Goal: Task Accomplishment & Management: Manage account settings

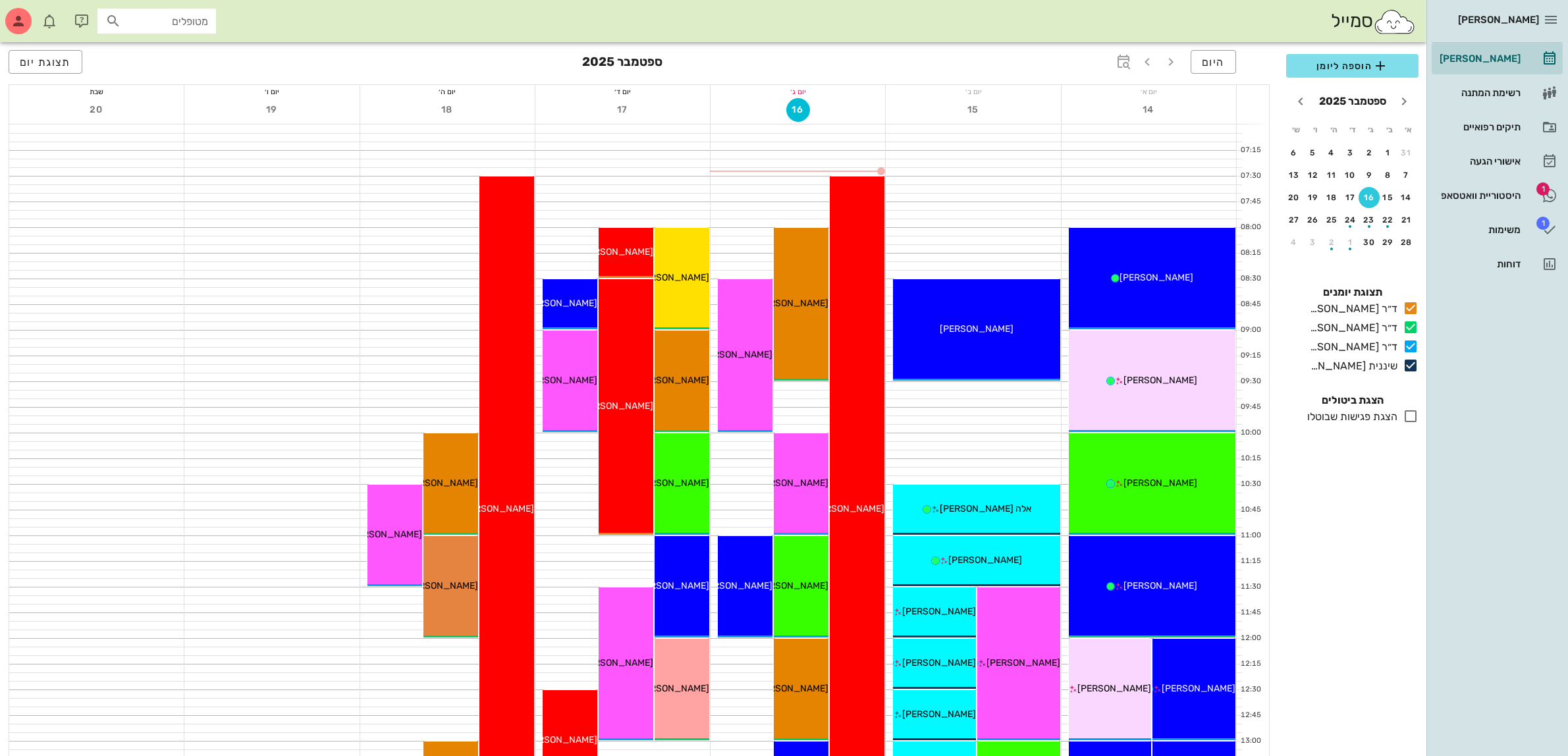
click at [1492, 191] on div "היסטוריית וואטסאפ" at bounding box center [1479, 196] width 83 height 11
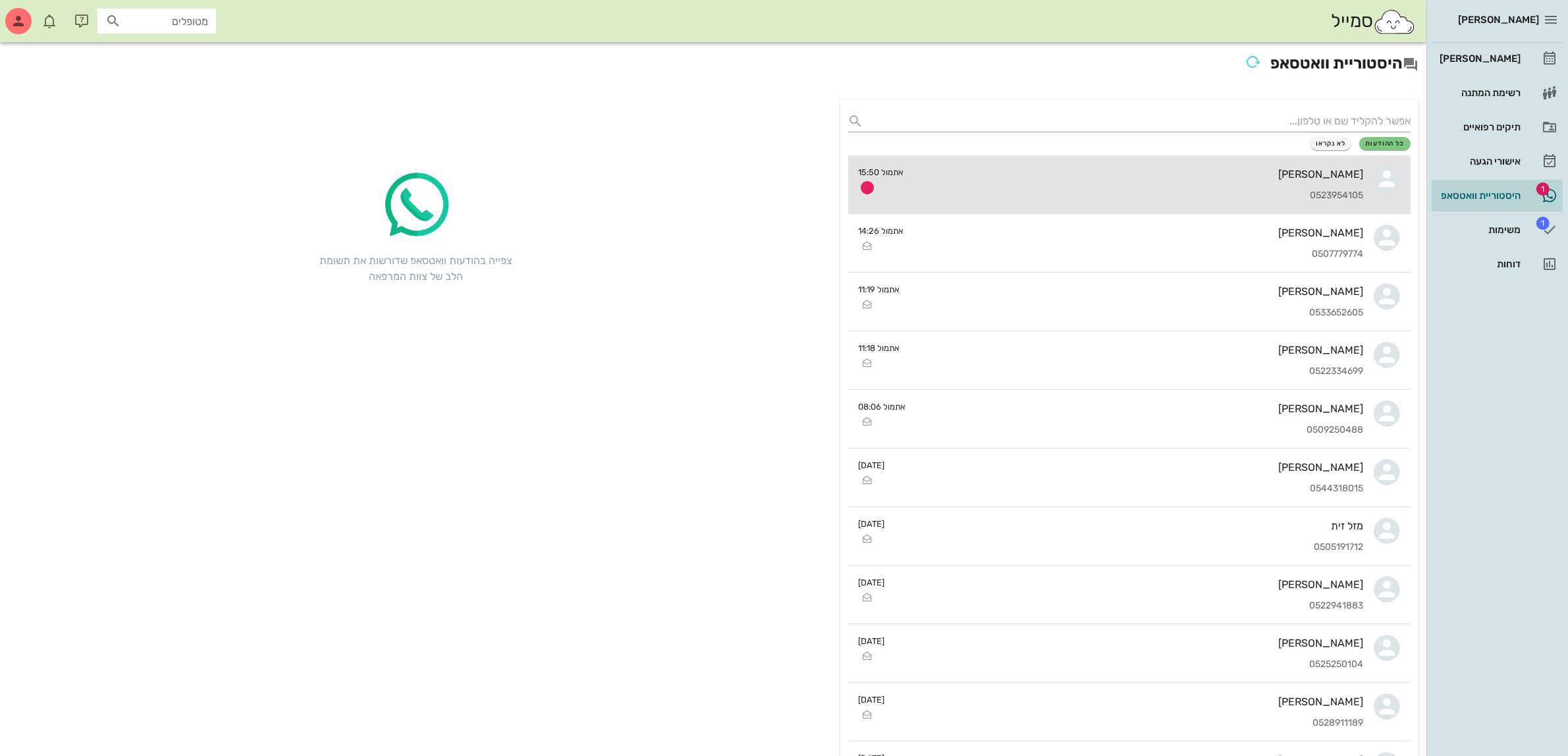
click at [1199, 186] on div "[PERSON_NAME] 0523954105" at bounding box center [1139, 184] width 449 height 58
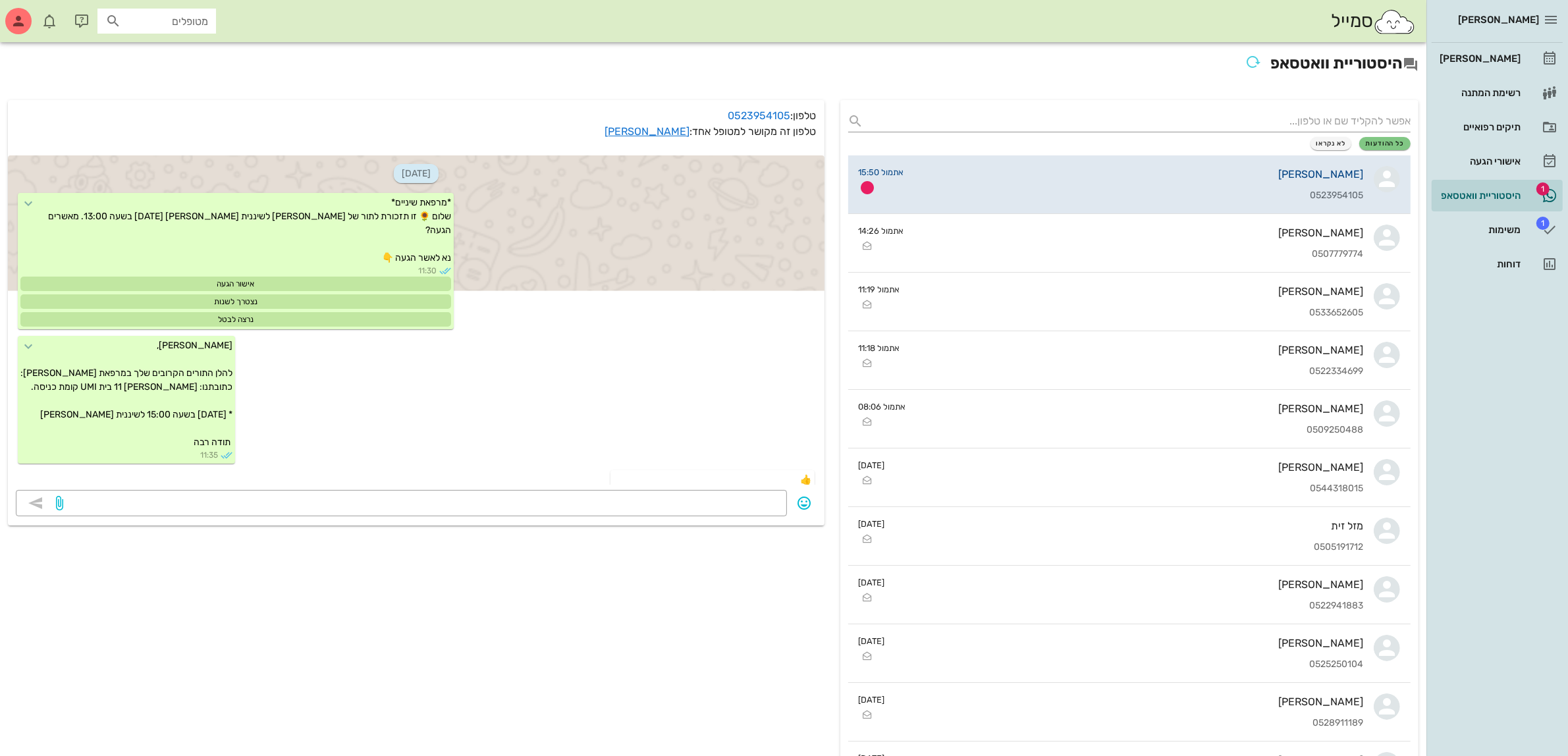
scroll to position [665, 0]
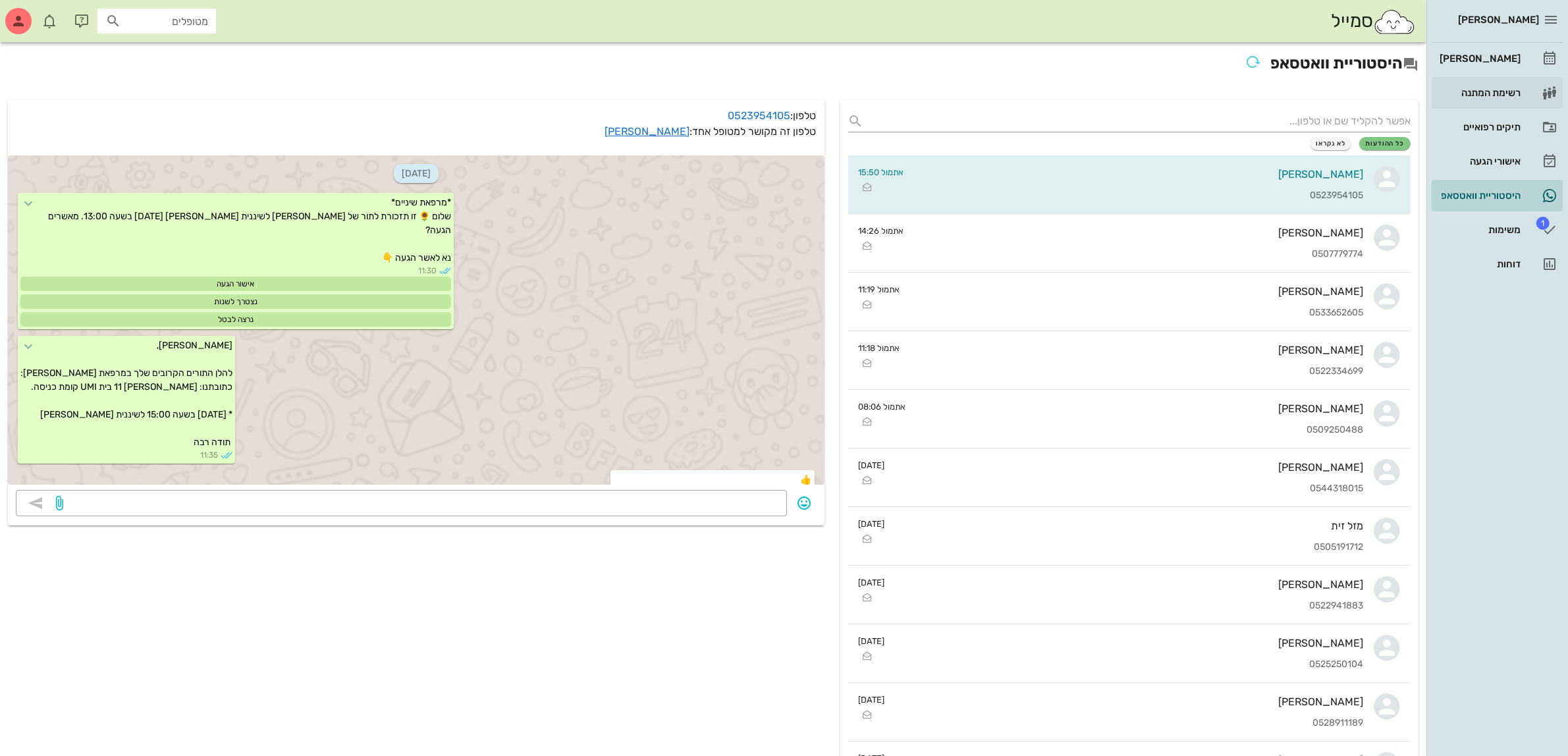
scroll to position [665, 0]
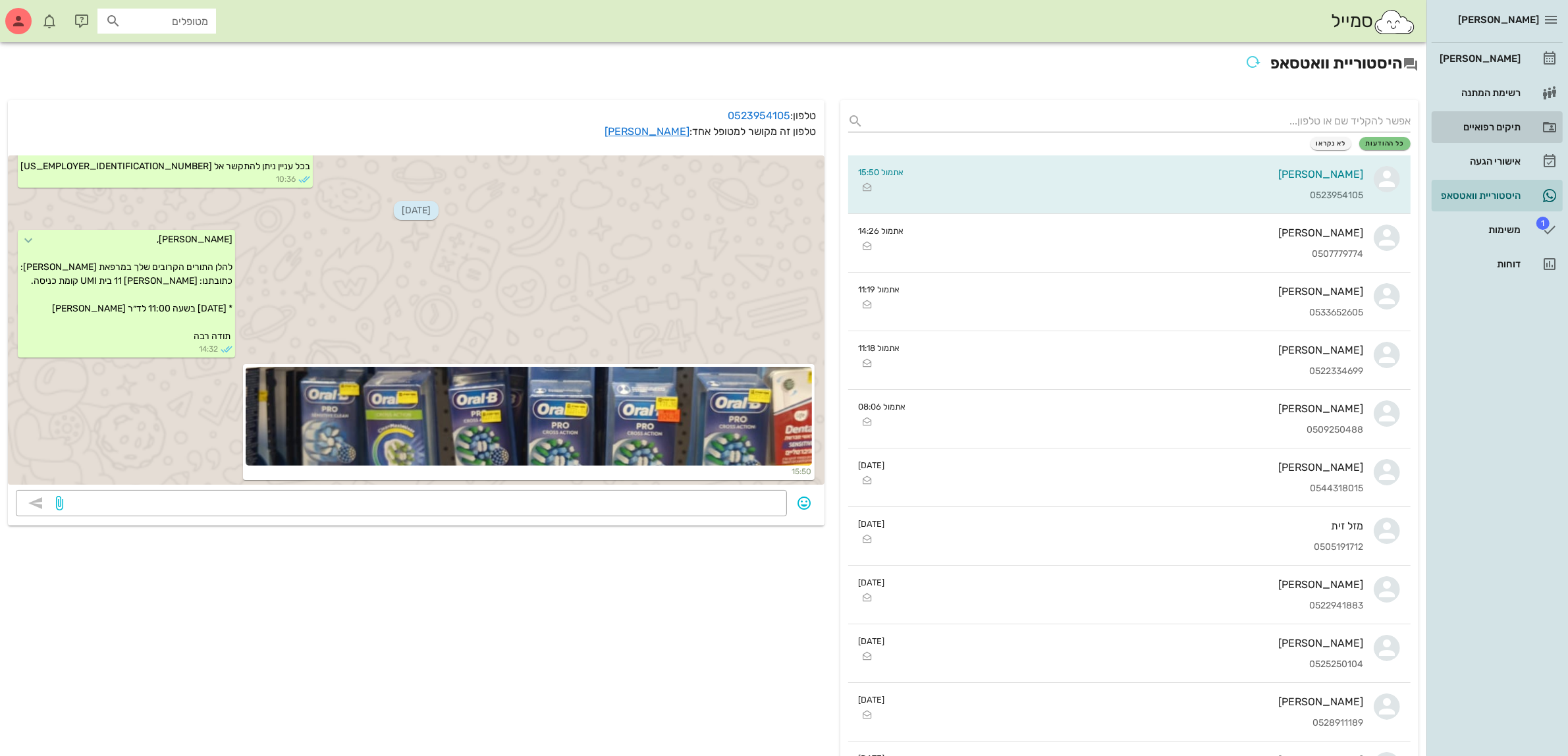
click at [1477, 125] on div "תיקים רפואיים" at bounding box center [1479, 127] width 83 height 11
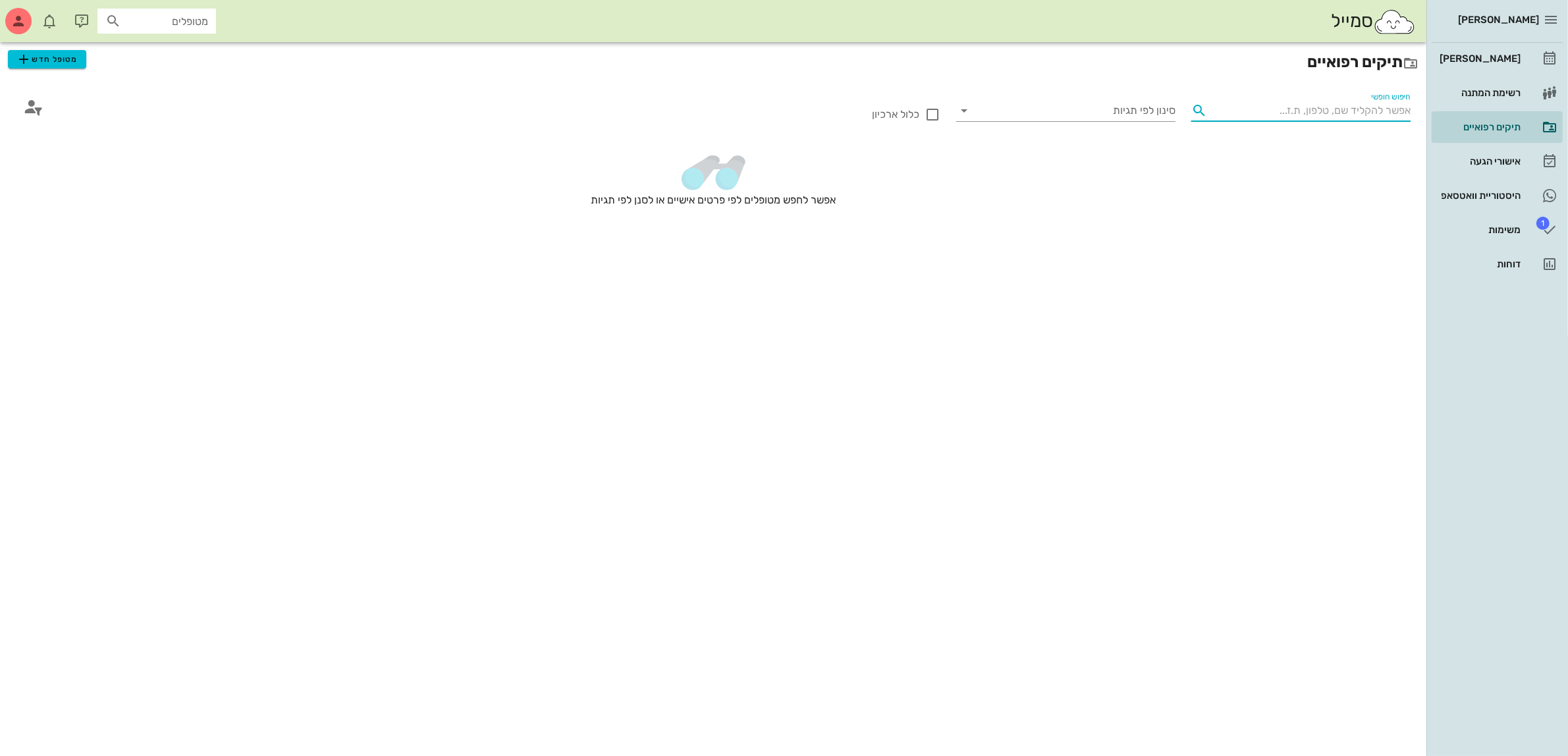
click at [1318, 109] on input "חיפוש חופשי" at bounding box center [1312, 110] width 199 height 21
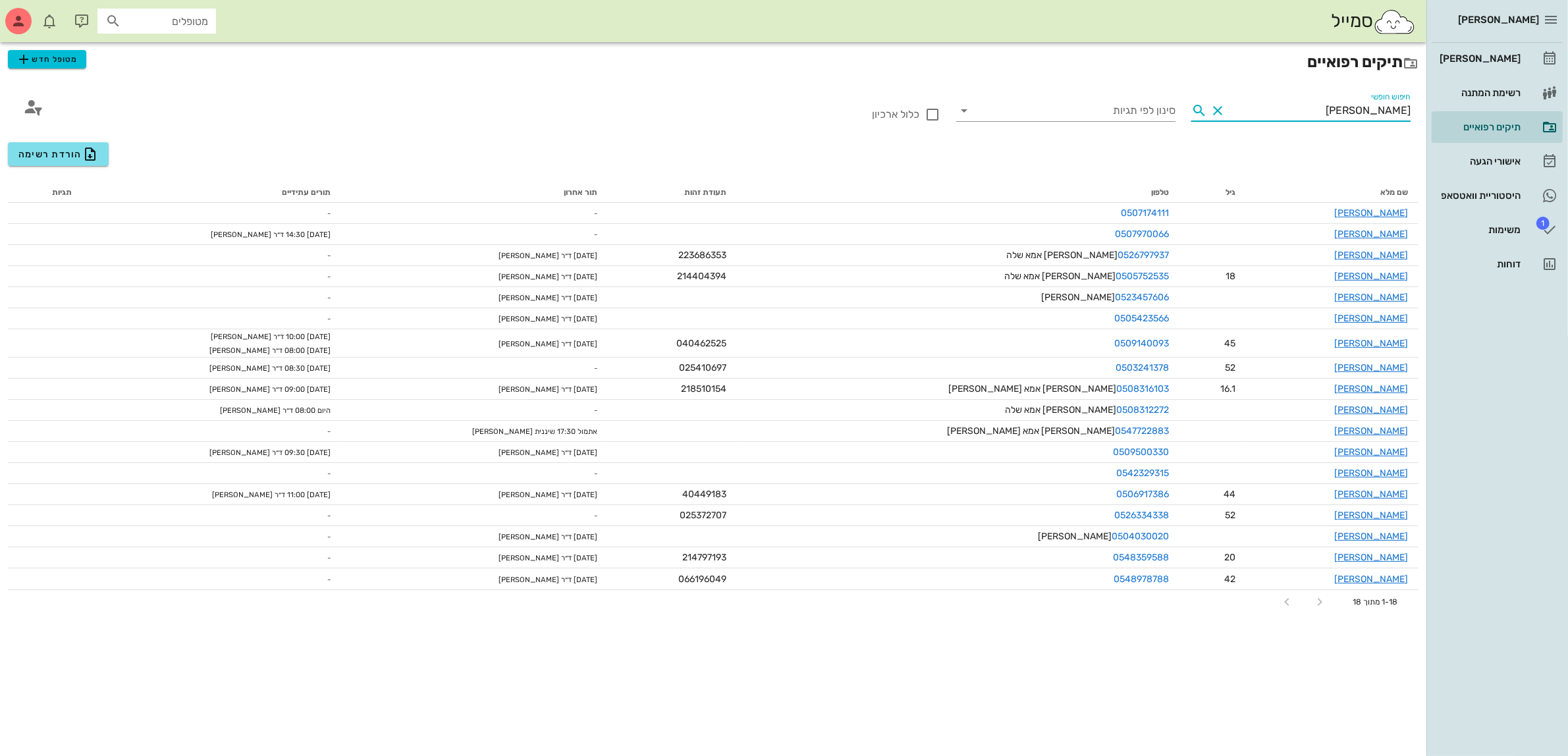
type input "ל"
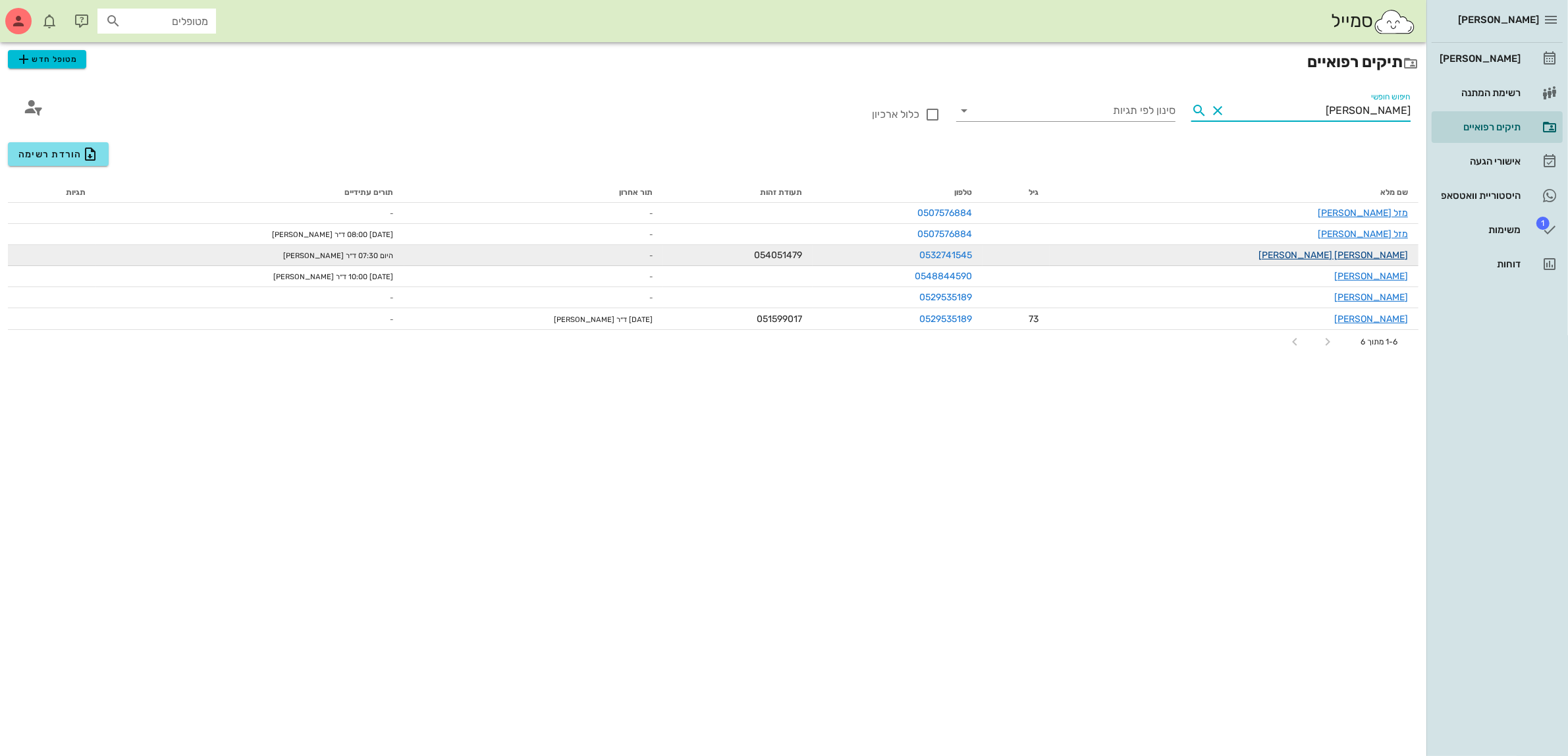
type input "[PERSON_NAME]"
click at [1372, 255] on link "[PERSON_NAME] [PERSON_NAME]" at bounding box center [1334, 255] width 150 height 12
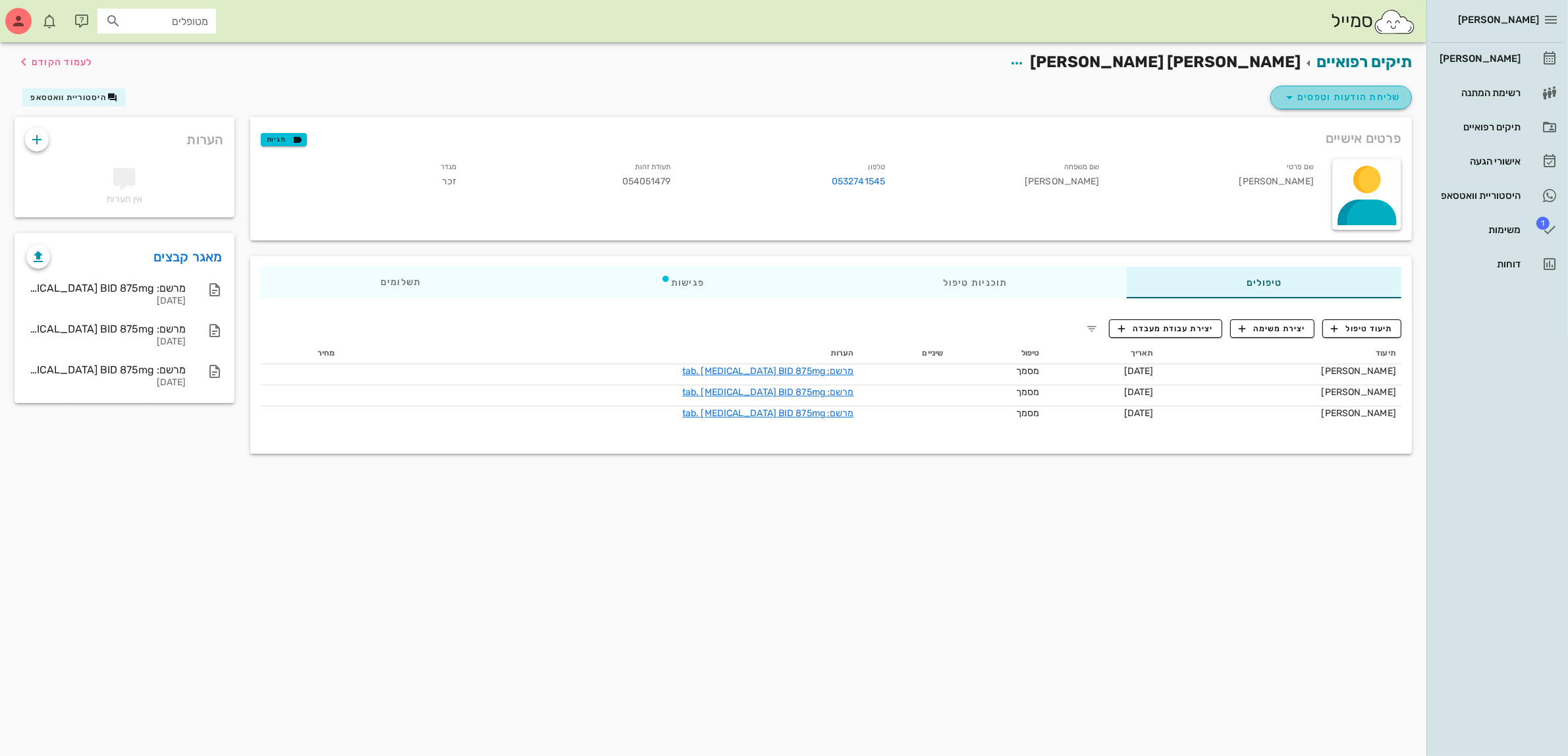
click at [1316, 98] on span "שליחת הודעות וטפסים" at bounding box center [1341, 98] width 119 height 16
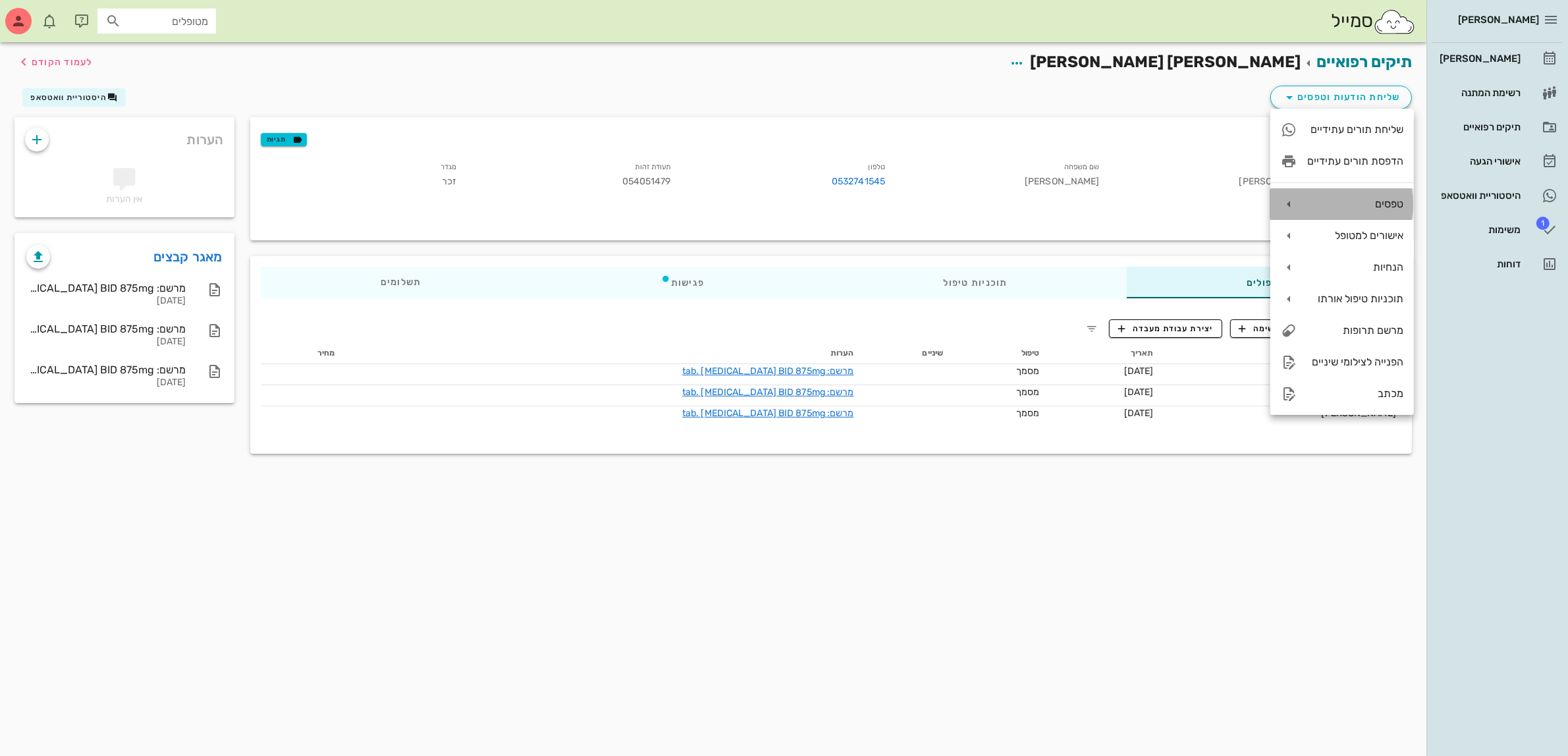
click at [1355, 201] on div "טפסים" at bounding box center [1356, 204] width 96 height 12
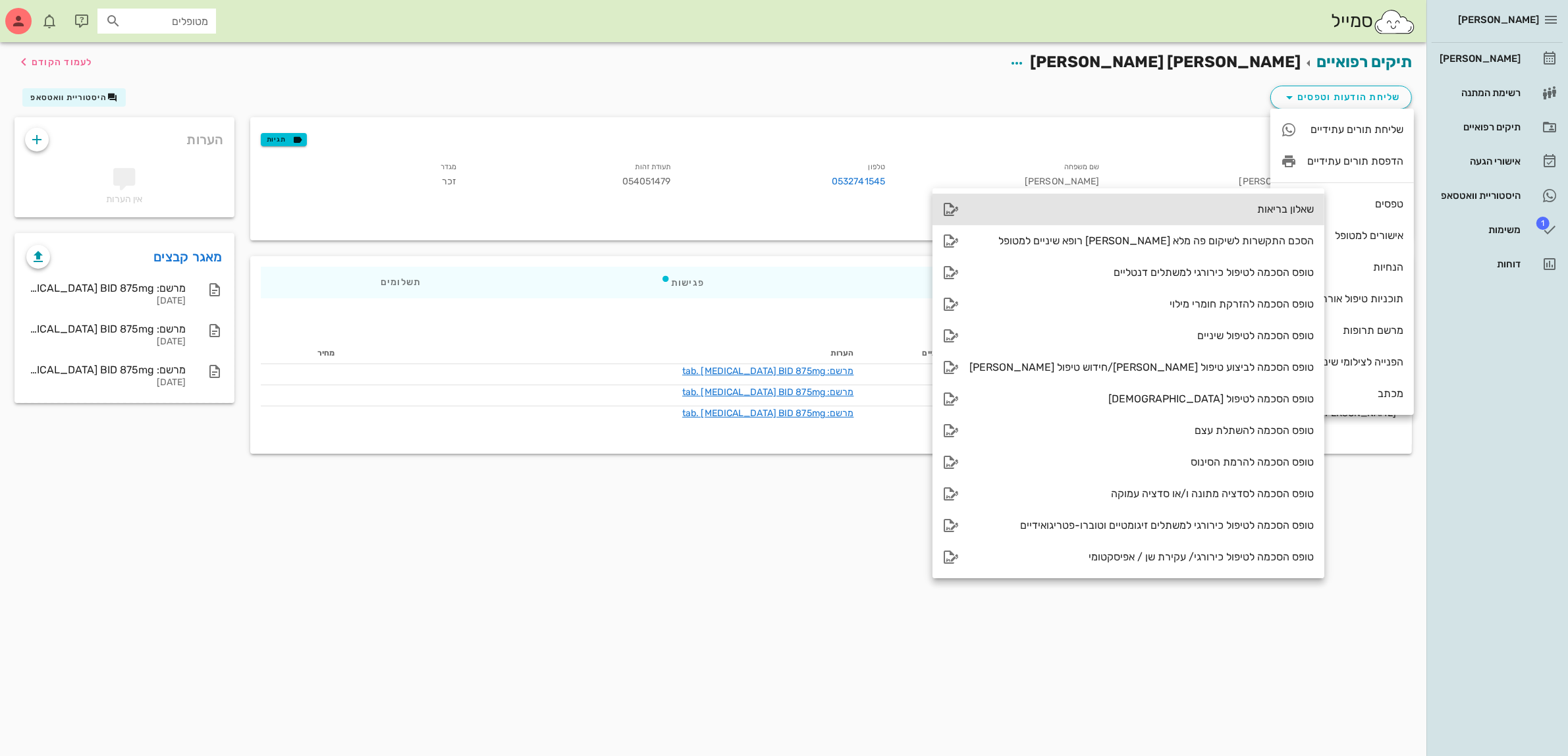
click at [1221, 213] on div "שאלון בריאות" at bounding box center [1141, 209] width 345 height 12
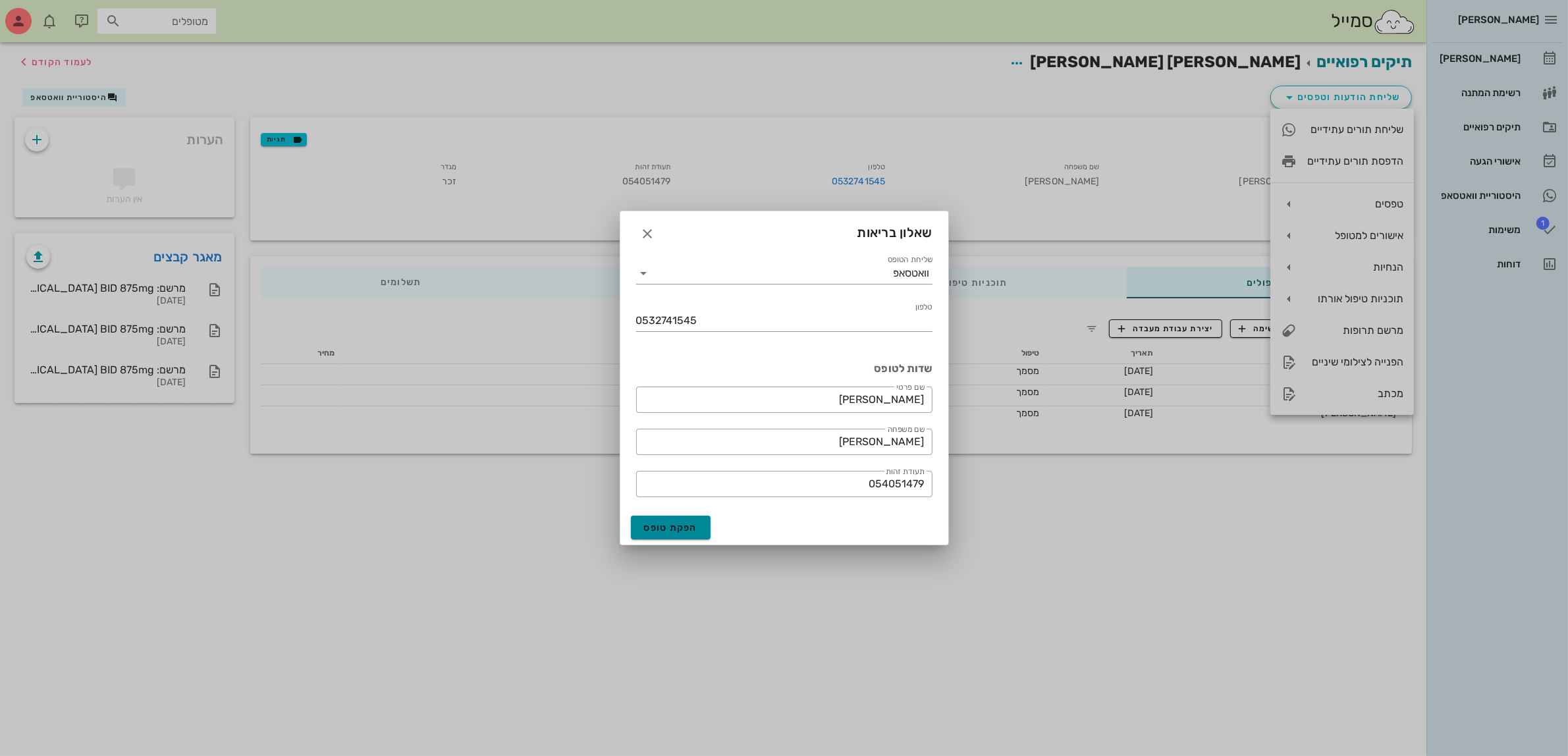
click at [691, 528] on span "הפקת טופס" at bounding box center [670, 528] width 54 height 12
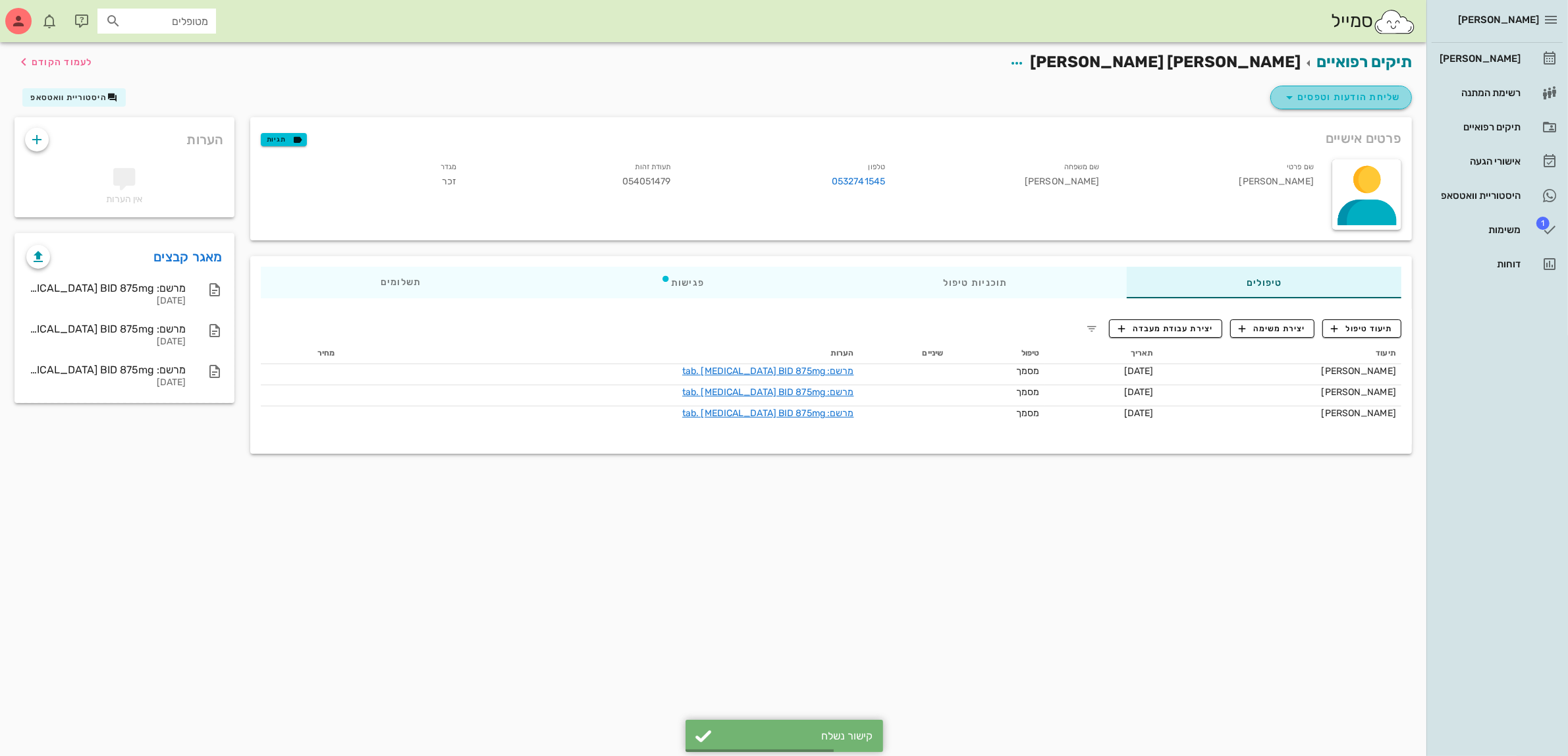
click at [1329, 99] on span "שליחת הודעות וטפסים" at bounding box center [1341, 98] width 119 height 16
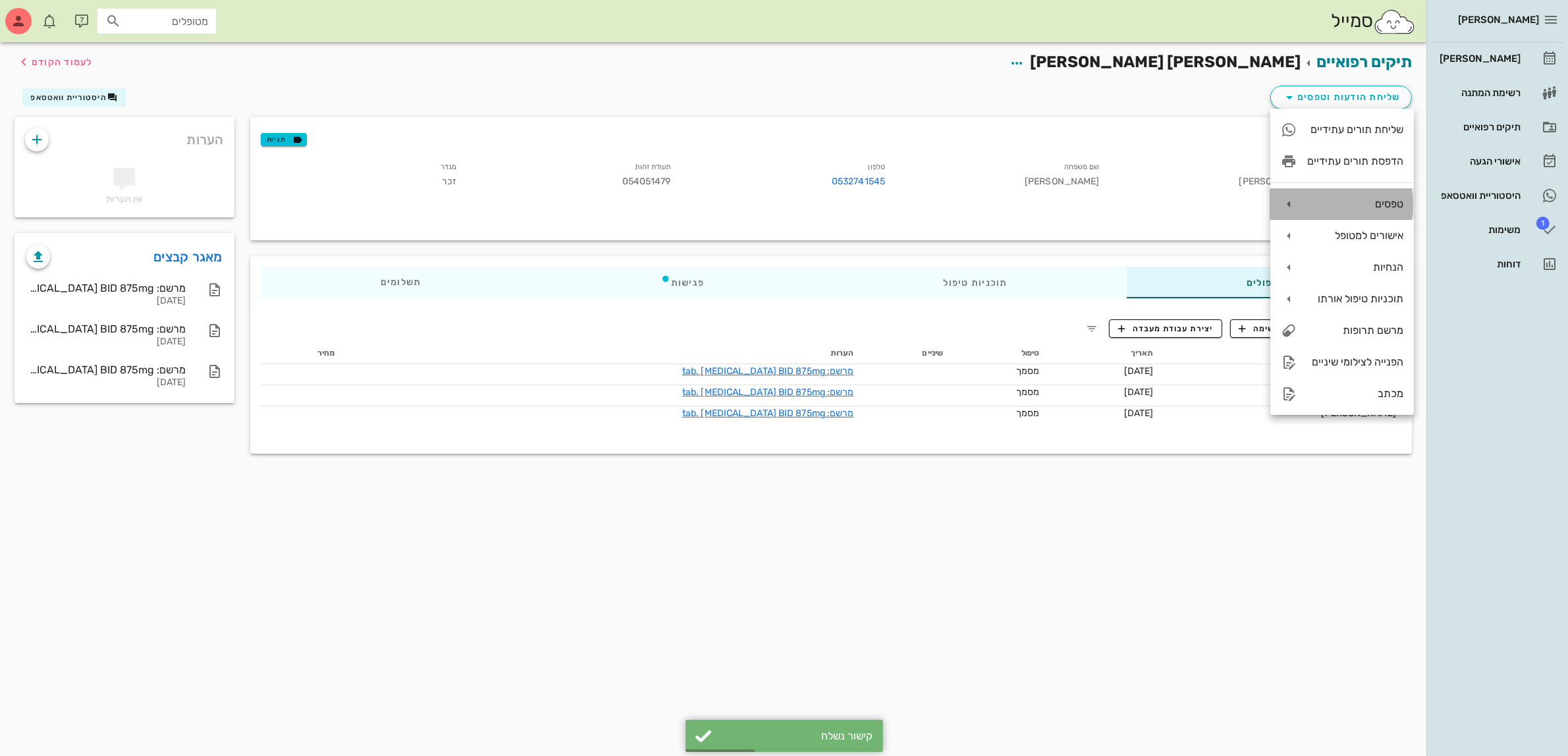
click at [1334, 204] on div "טפסים" at bounding box center [1356, 204] width 96 height 12
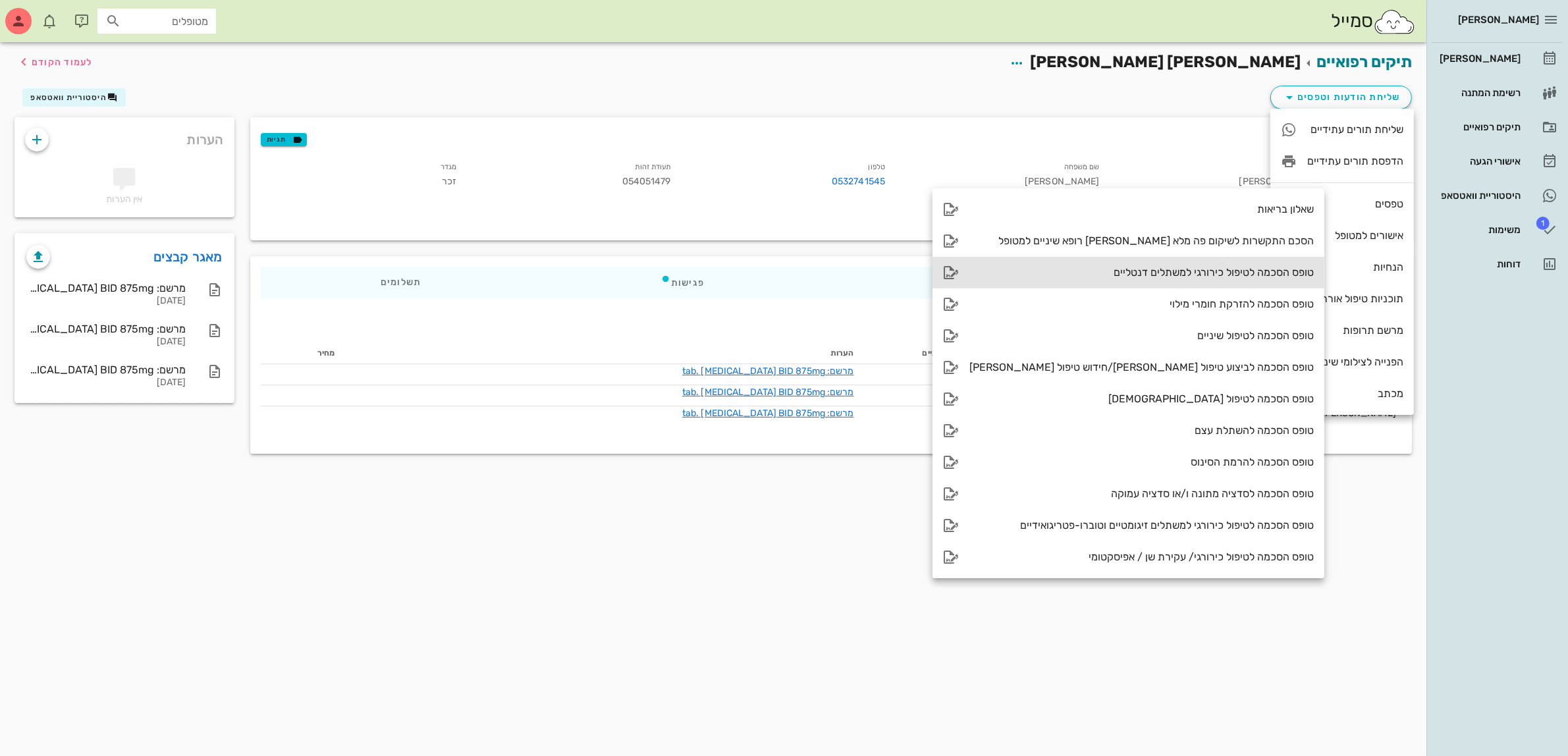
click at [1177, 281] on div "טופס הסכמה לטיפול כירורגי למשתלים דנטליים" at bounding box center [1129, 273] width 392 height 32
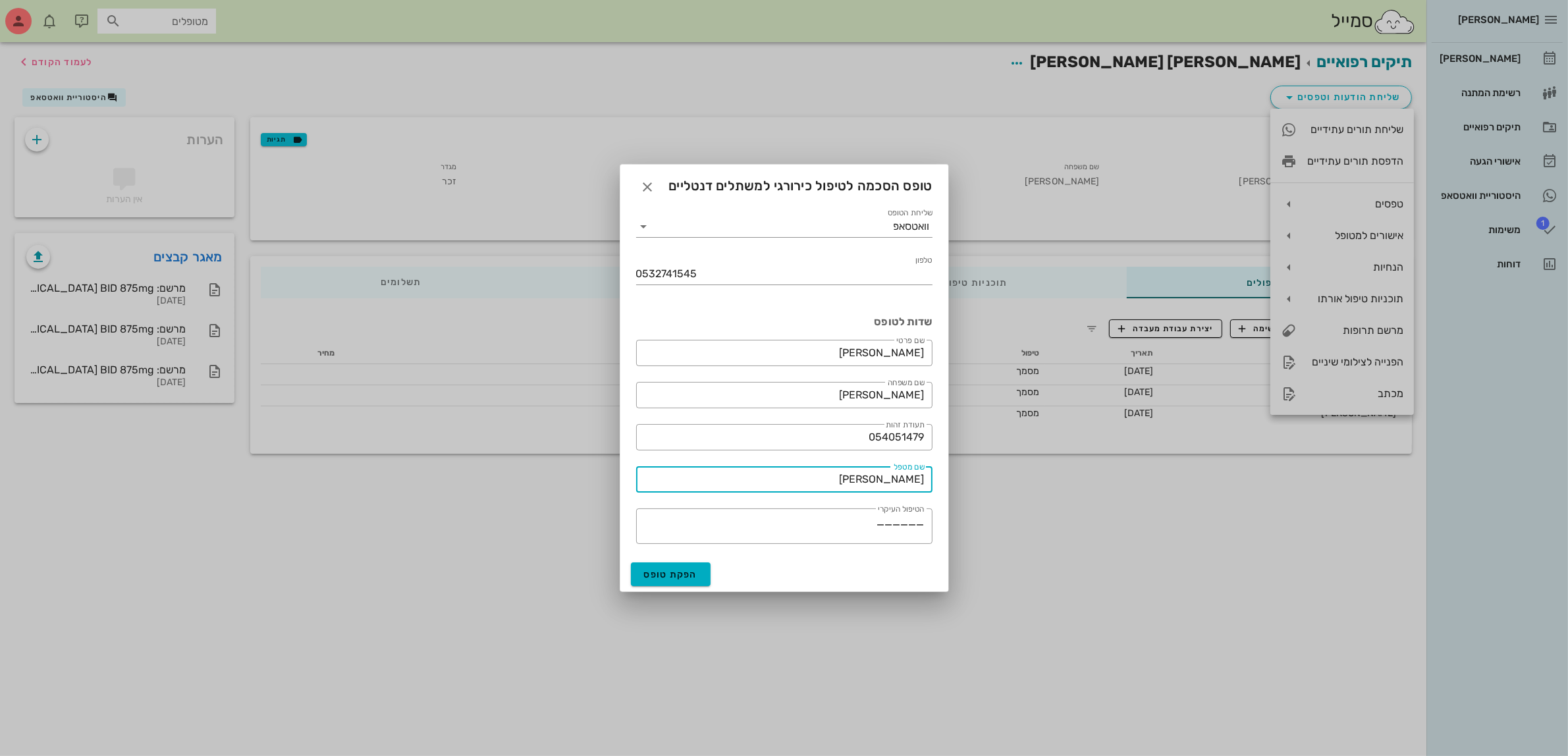
drag, startPoint x: 852, startPoint y: 482, endPoint x: 1103, endPoint y: 496, distance: 251.4
click at [1097, 496] on div "[PERSON_NAME] רשימת המתנה תיקים רפואיים אישורי הגעה היסטוריית וואטסאפ 1 משימות …" at bounding box center [784, 378] width 1568 height 756
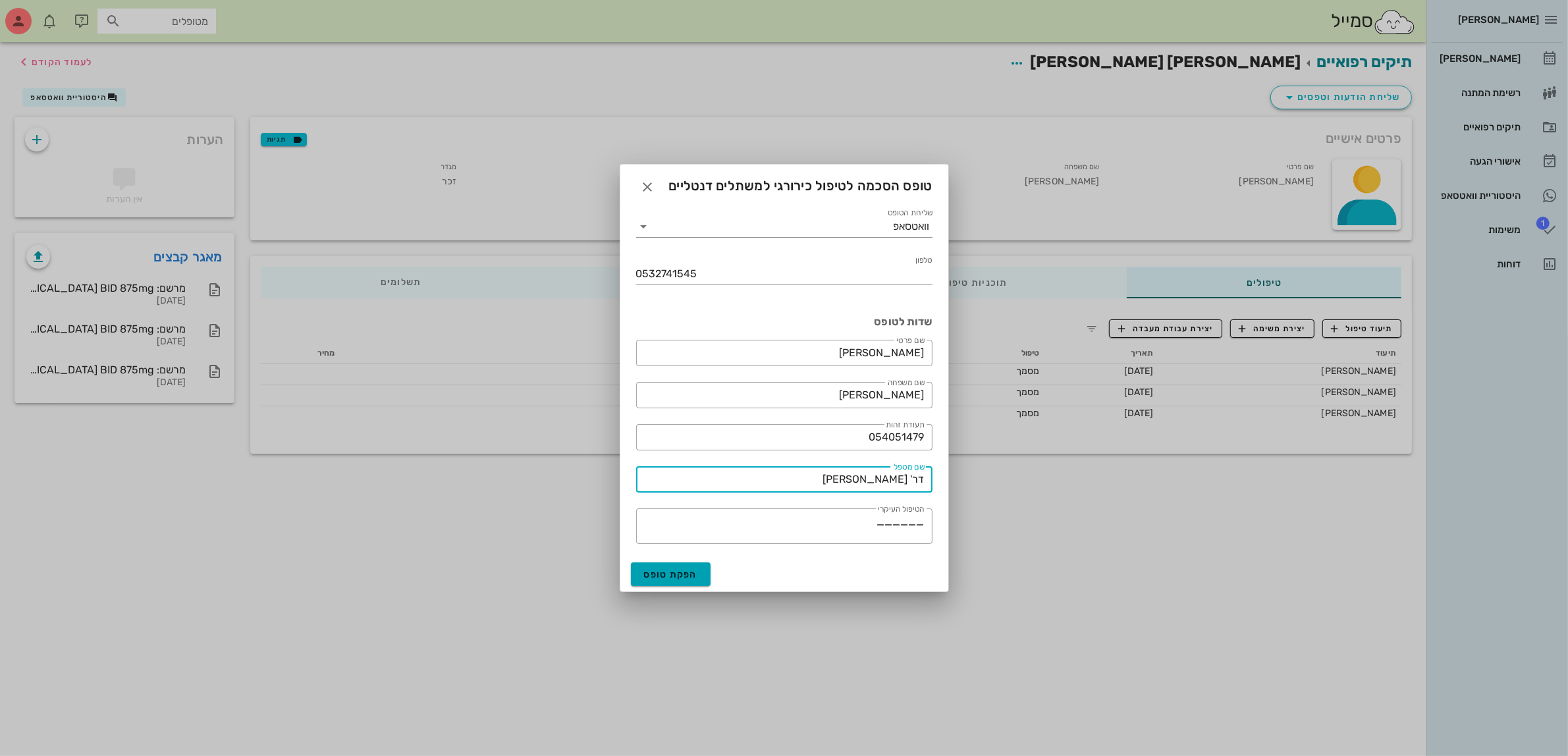
type input "דר' [PERSON_NAME]"
click at [667, 577] on span "הפקת טופס" at bounding box center [670, 575] width 54 height 12
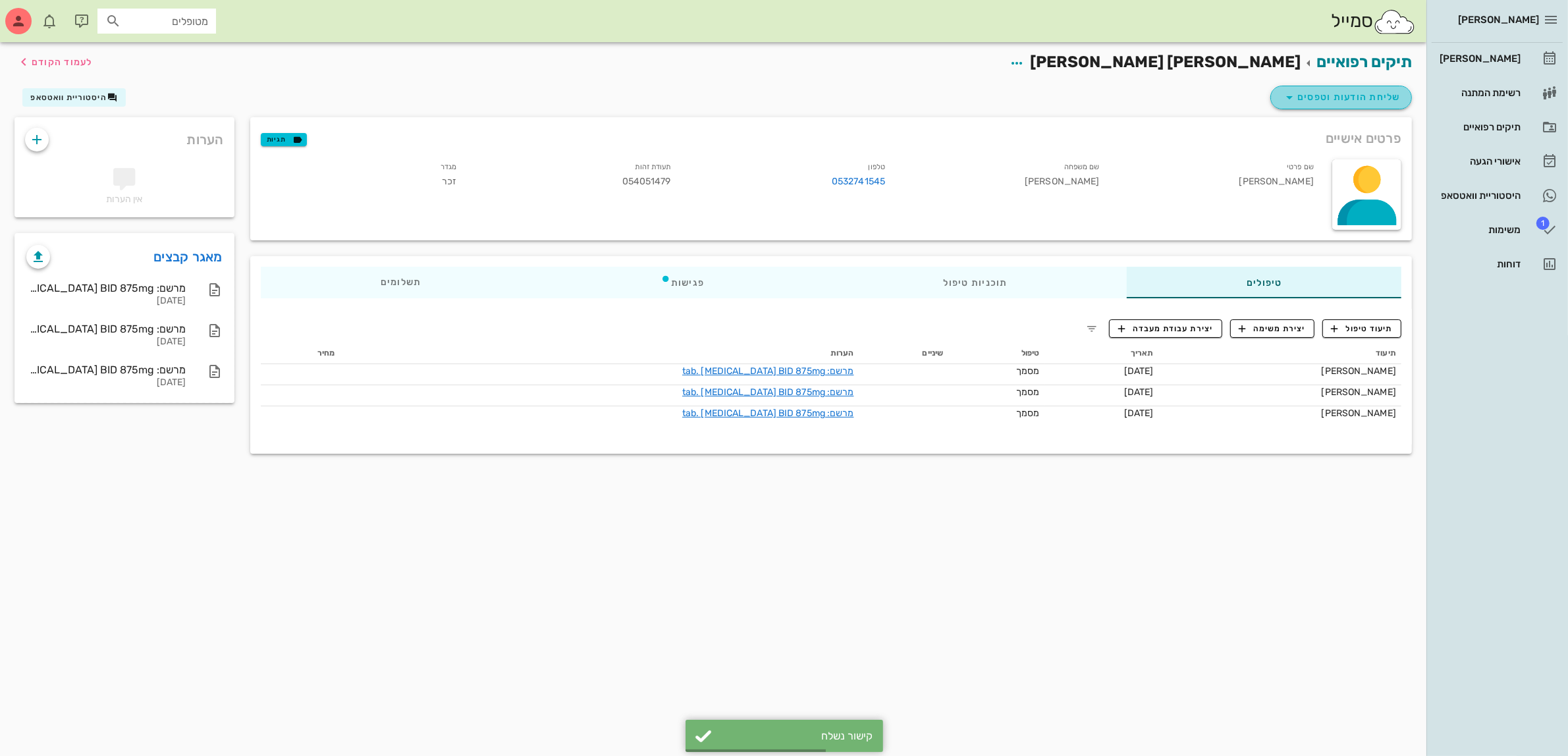
click at [1352, 99] on span "שליחת הודעות וטפסים" at bounding box center [1341, 98] width 119 height 16
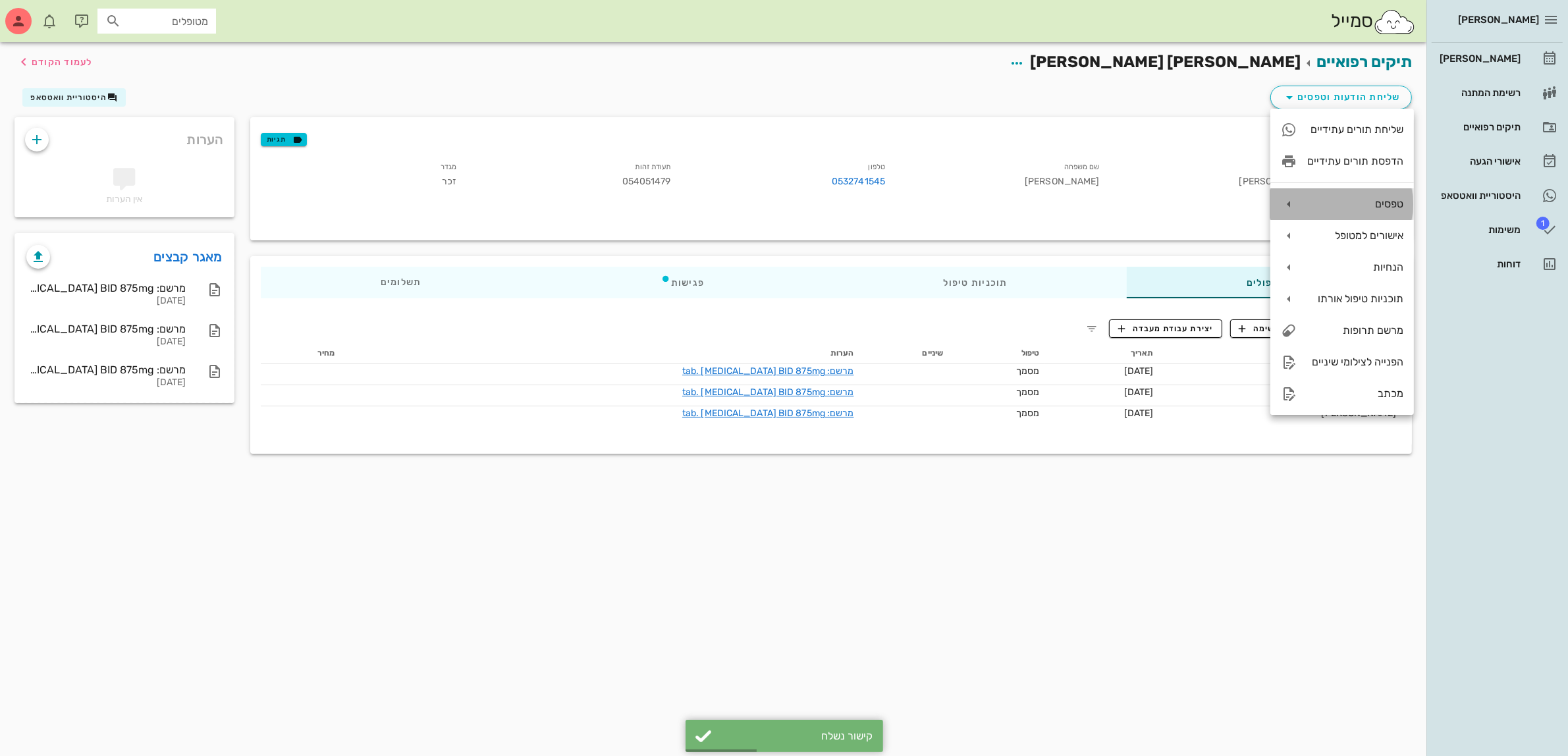
click at [1321, 199] on div "טפסים" at bounding box center [1356, 204] width 96 height 12
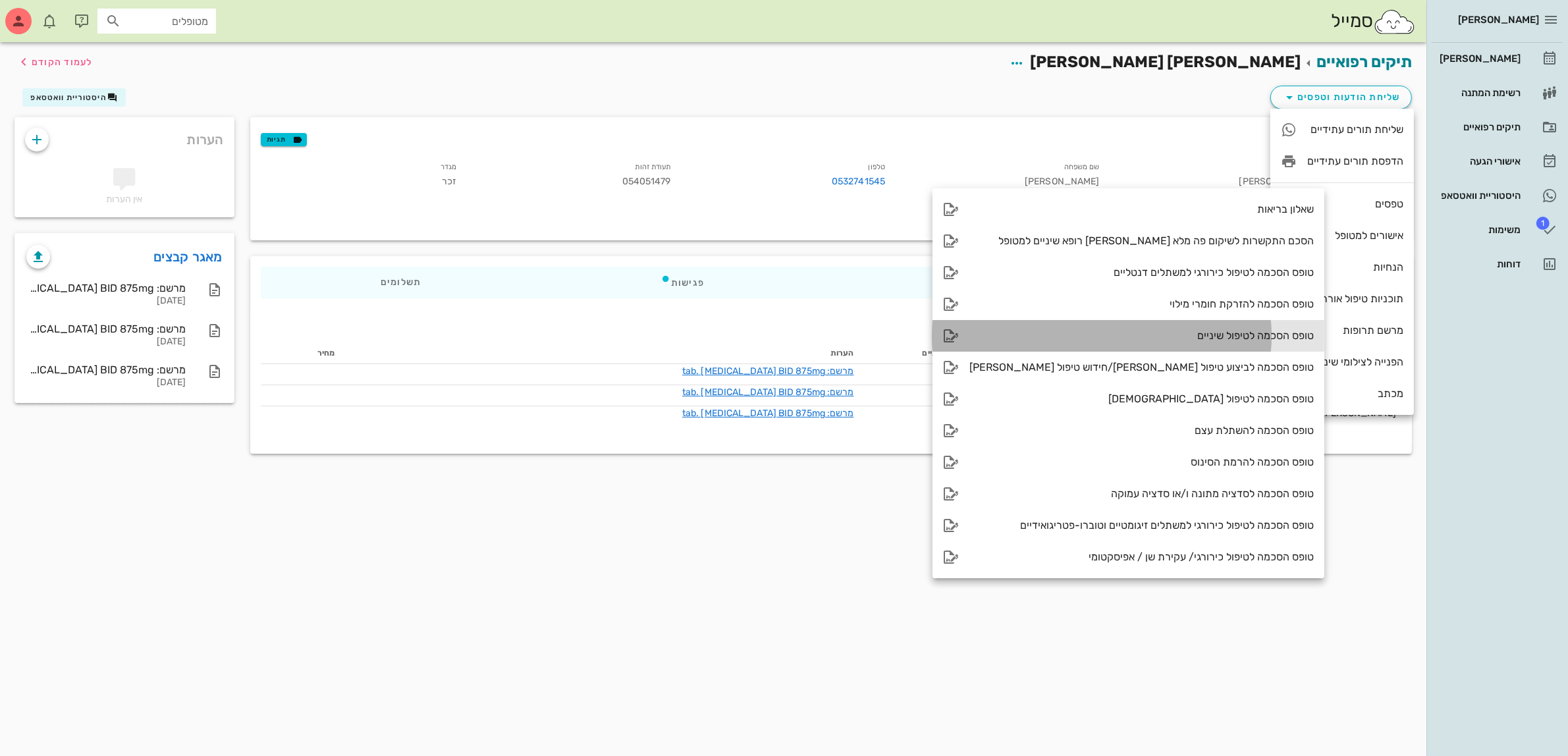
click at [1203, 333] on div "טופס הסכמה לטיפול שיניים" at bounding box center [1141, 335] width 345 height 12
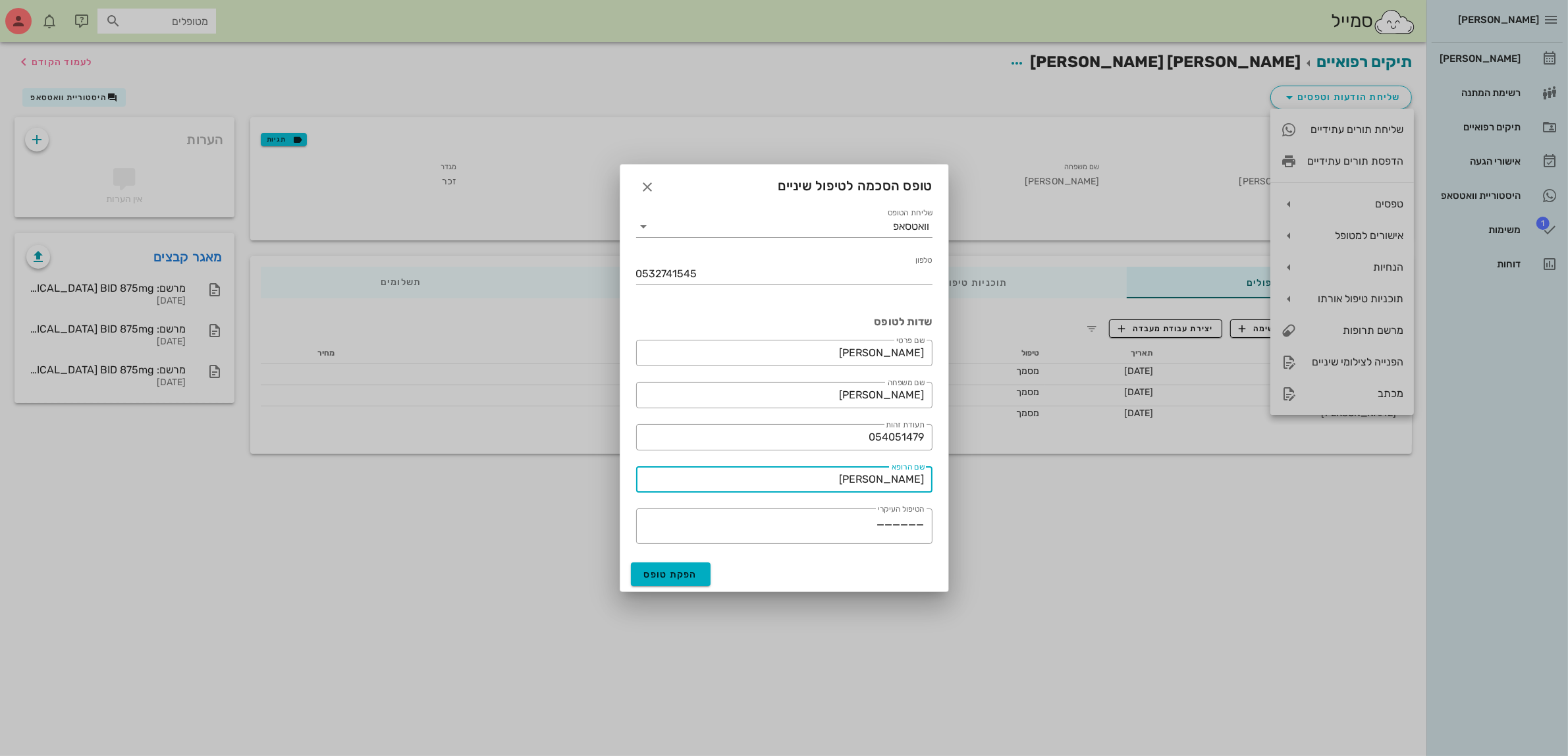
drag, startPoint x: 863, startPoint y: 473, endPoint x: 1044, endPoint y: 476, distance: 181.0
click at [1042, 476] on div "[PERSON_NAME] רשימת המתנה תיקים רפואיים אישורי הגעה היסטוריית וואטסאפ 1 משימות …" at bounding box center [784, 378] width 1568 height 756
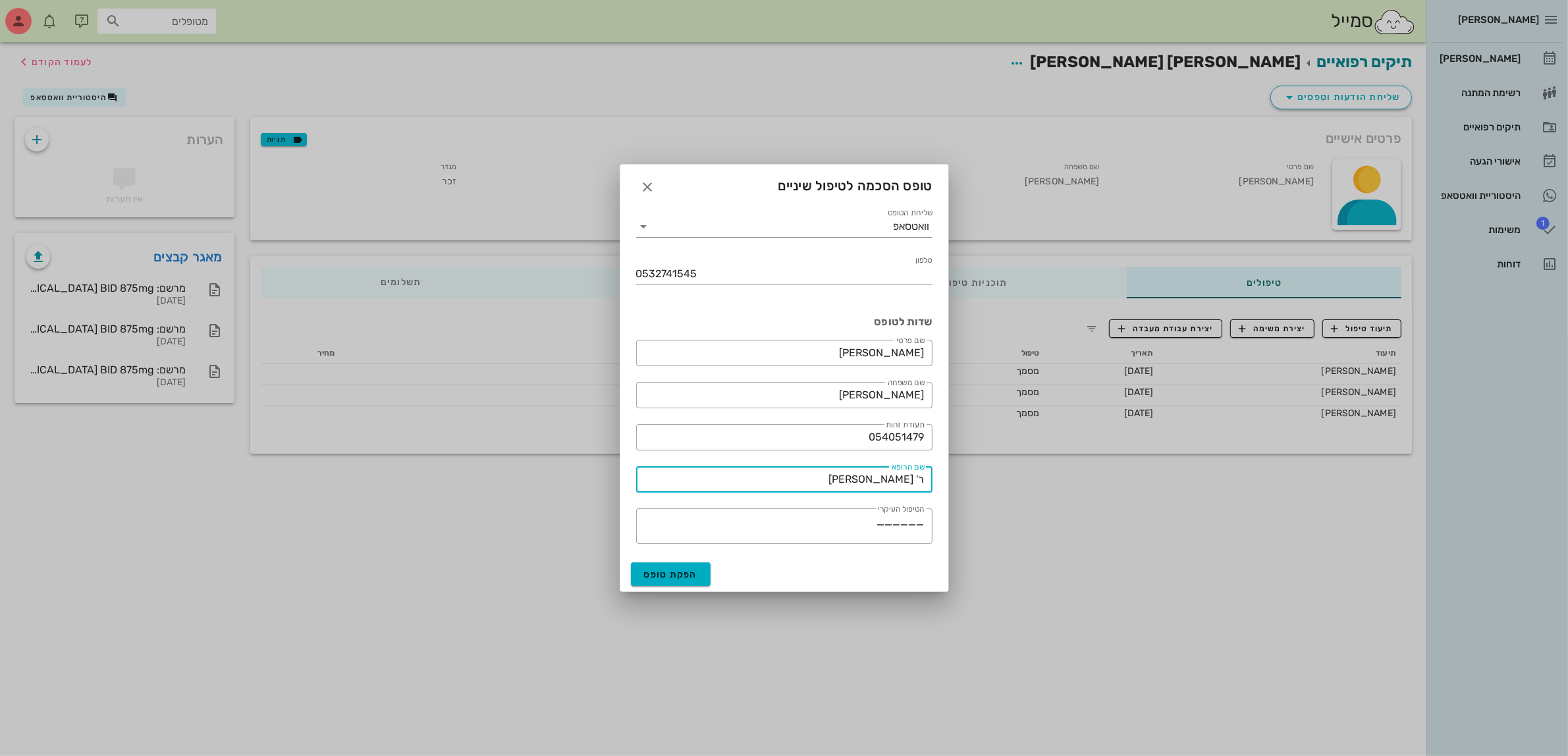
click at [924, 481] on input "ר' [PERSON_NAME]" at bounding box center [784, 479] width 281 height 21
type input "דר' [PERSON_NAME]"
click at [663, 573] on span "הפקת טופס" at bounding box center [670, 575] width 54 height 12
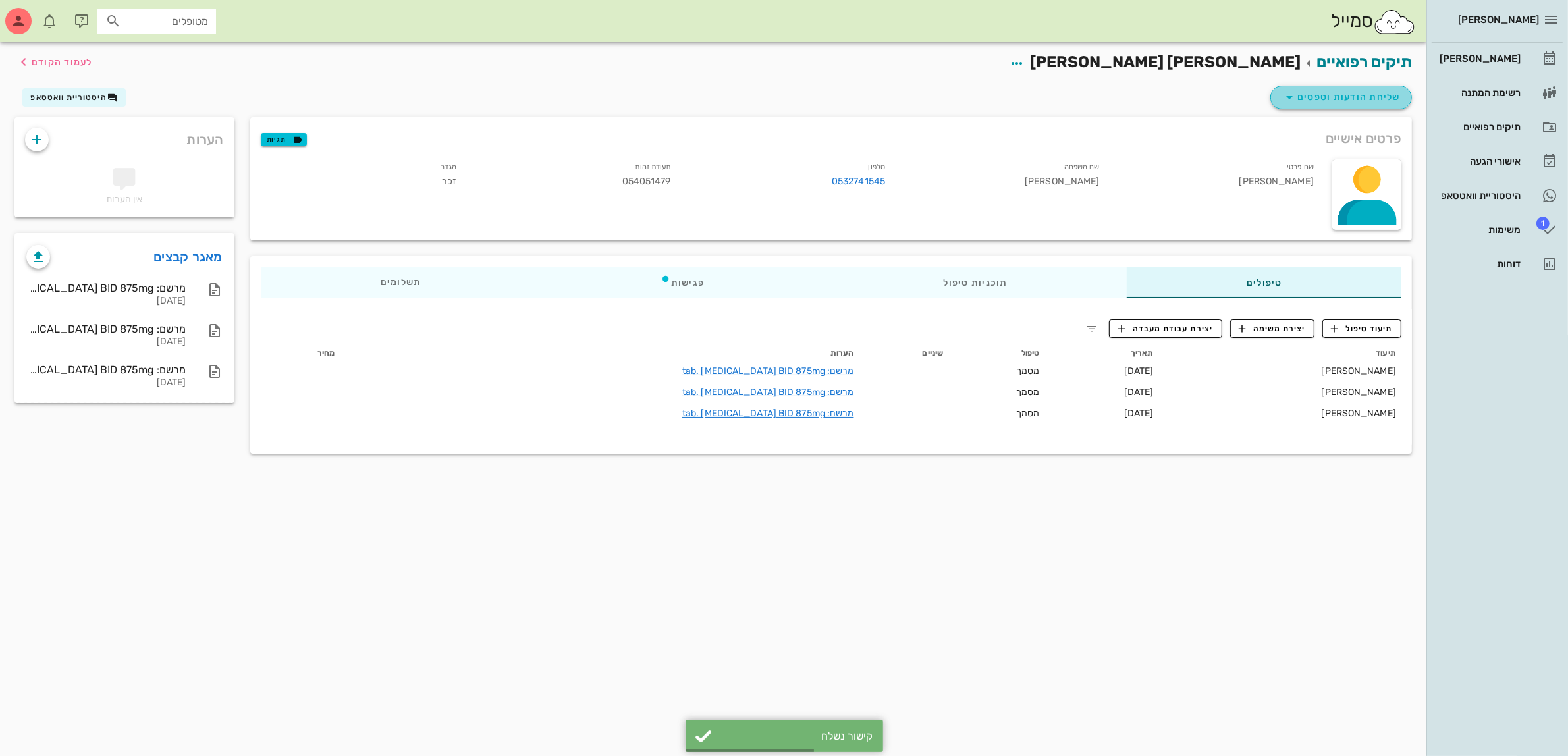
click at [1352, 99] on span "שליחת הודעות וטפסים" at bounding box center [1341, 98] width 119 height 16
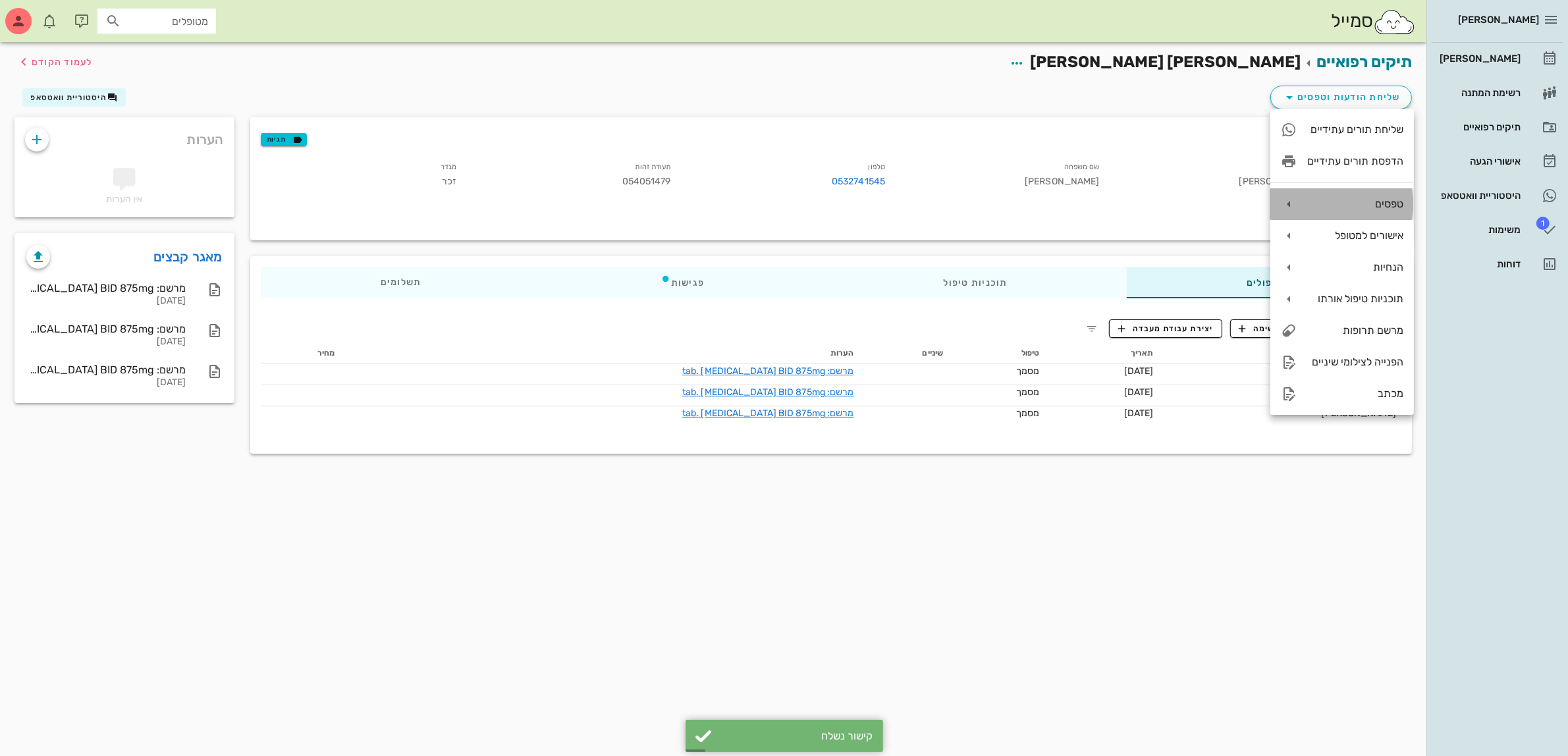
click at [1352, 196] on div "טפסים" at bounding box center [1342, 204] width 144 height 32
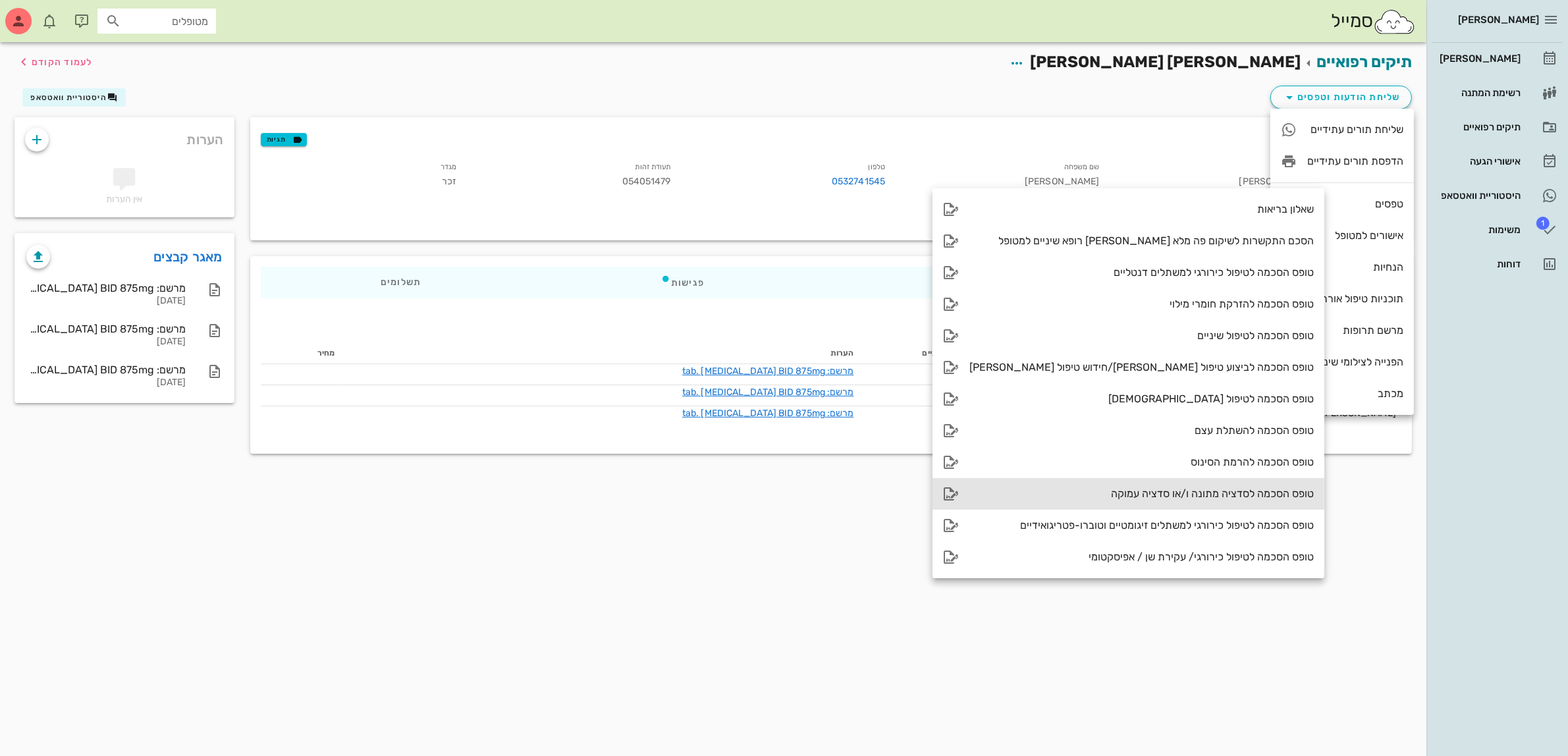
click at [1164, 491] on div "טופס הסכמה לסדציה מתונה ו/או סדציה עמוקה" at bounding box center [1141, 493] width 345 height 12
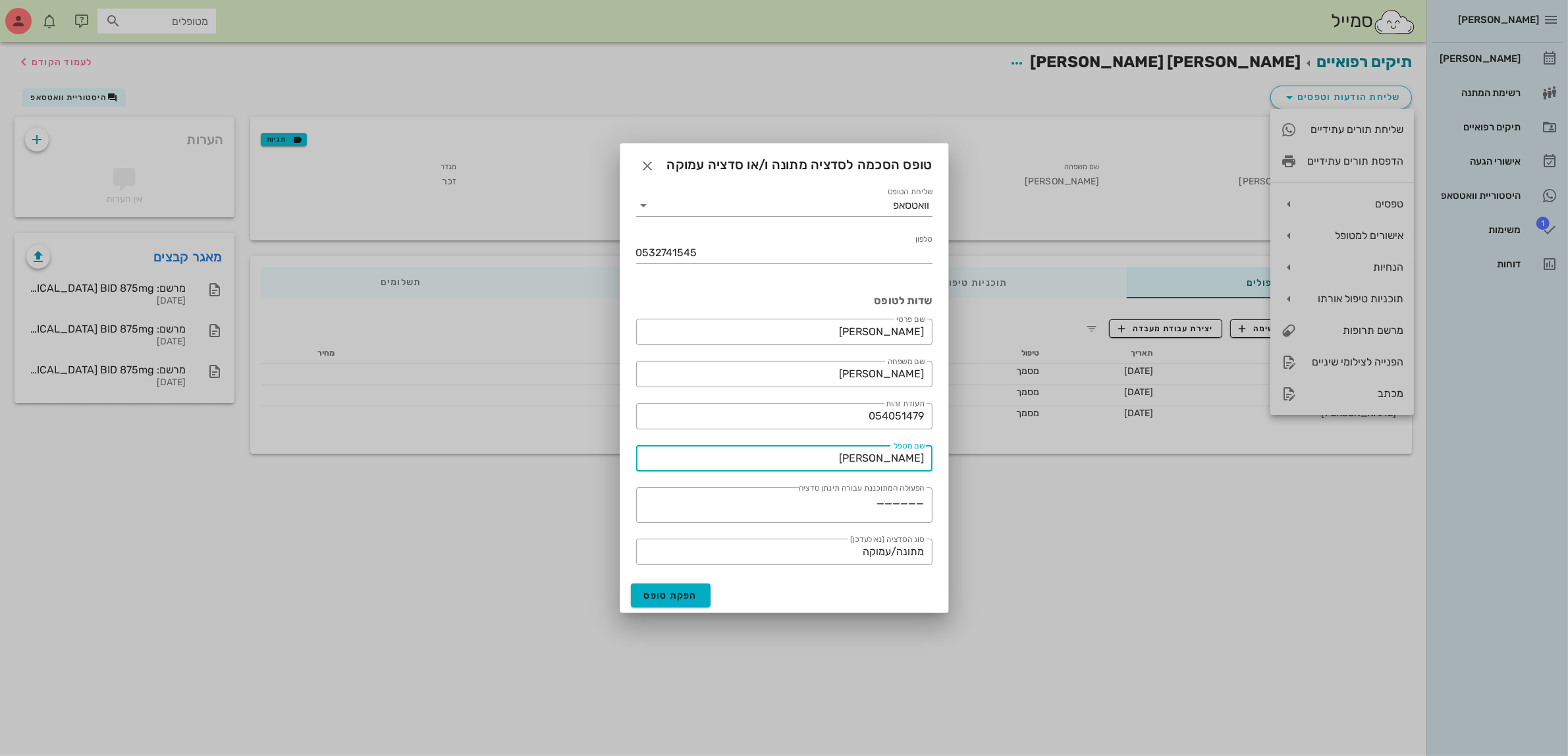
drag, startPoint x: 868, startPoint y: 456, endPoint x: 980, endPoint y: 456, distance: 112.0
click at [980, 456] on div "[PERSON_NAME] רשימת המתנה תיקים רפואיים אישורי הגעה היסטוריית וואטסאפ 1 משימות …" at bounding box center [784, 378] width 1568 height 756
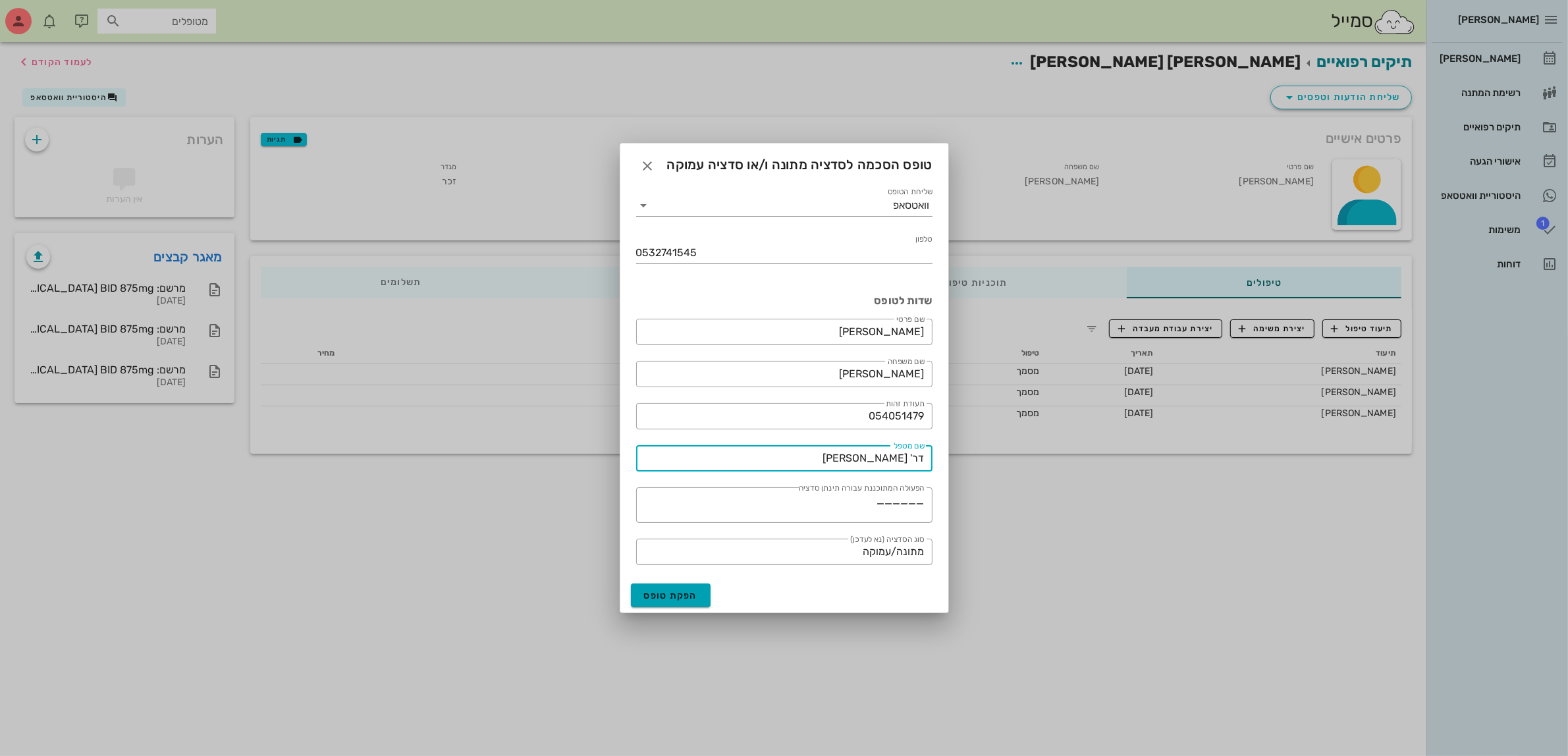
type input "דר' [PERSON_NAME]"
click at [679, 590] on span "הפקת טופס" at bounding box center [670, 596] width 54 height 12
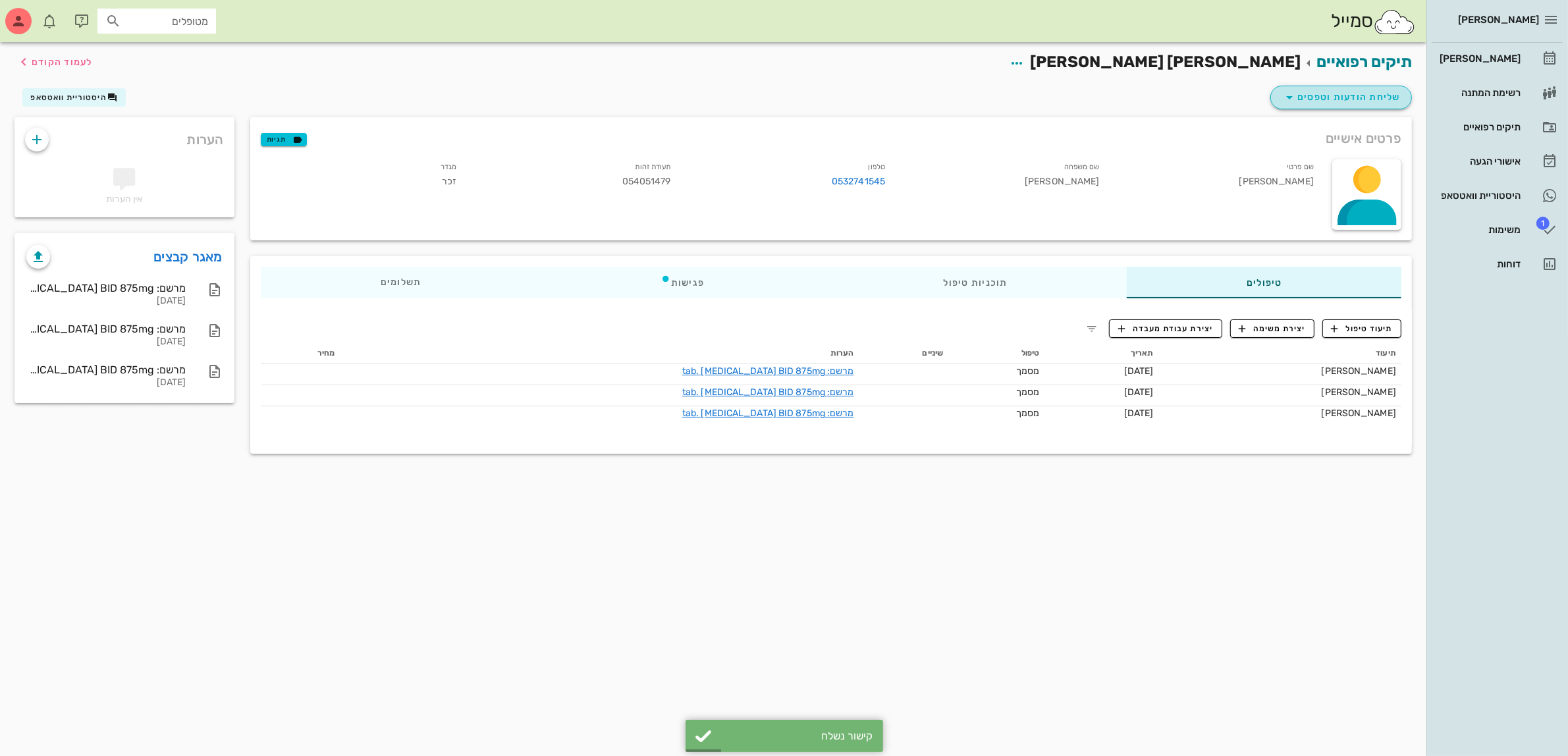
click at [1328, 101] on span "שליחת הודעות וטפסים" at bounding box center [1341, 98] width 119 height 16
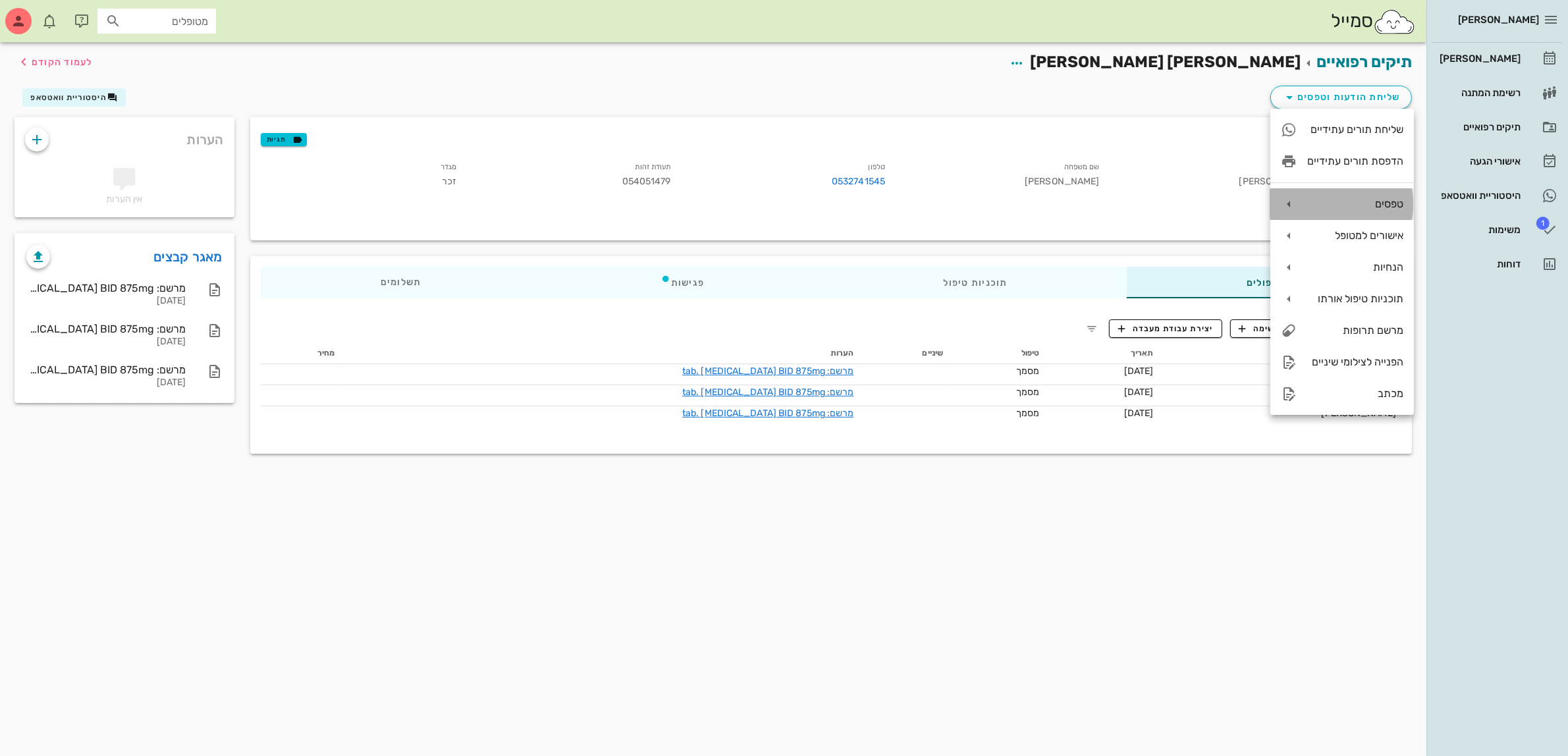
click at [1352, 199] on div "טפסים" at bounding box center [1356, 204] width 96 height 12
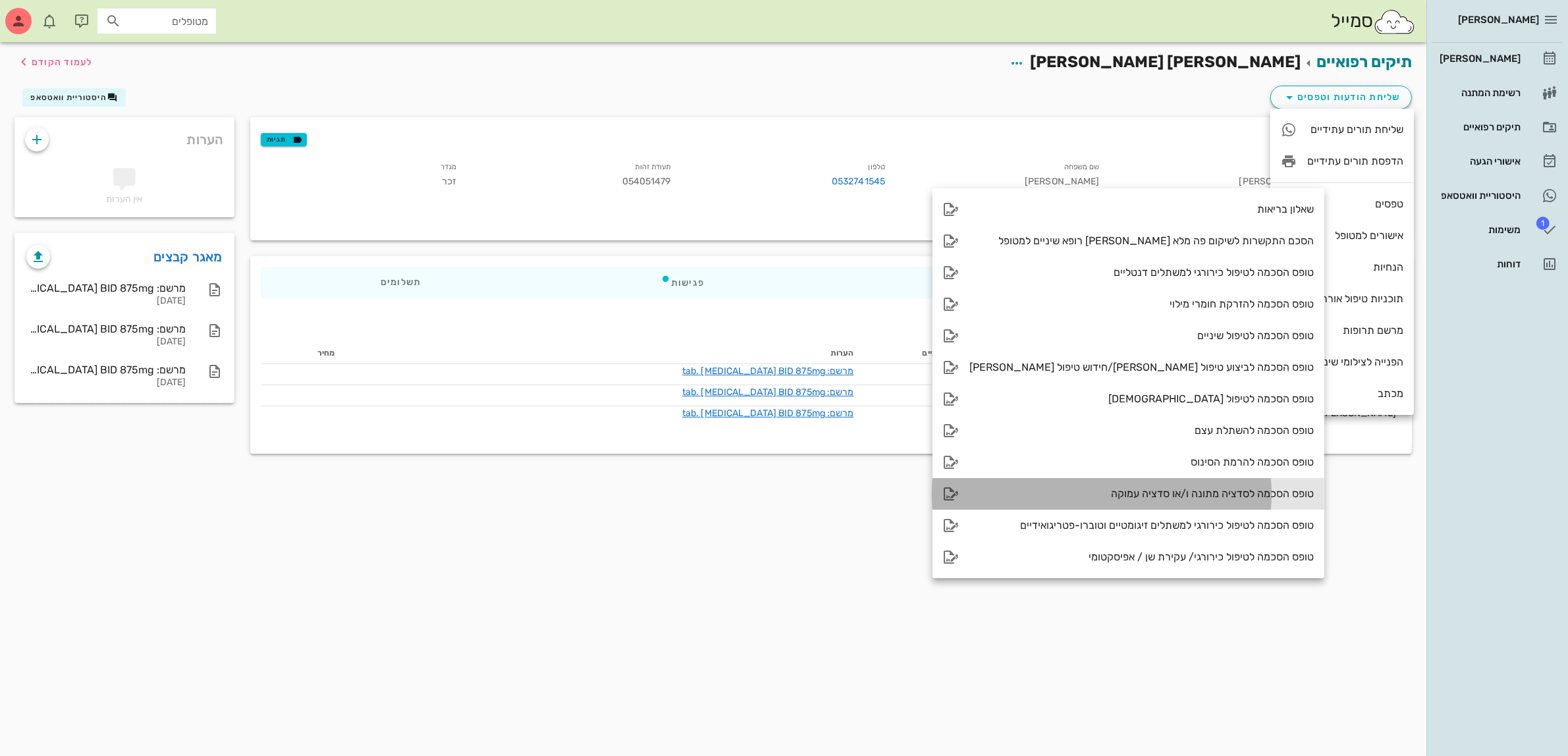
click at [1175, 489] on div "טופס הסכמה לסדציה מתונה ו/או סדציה עמוקה" at bounding box center [1141, 493] width 345 height 12
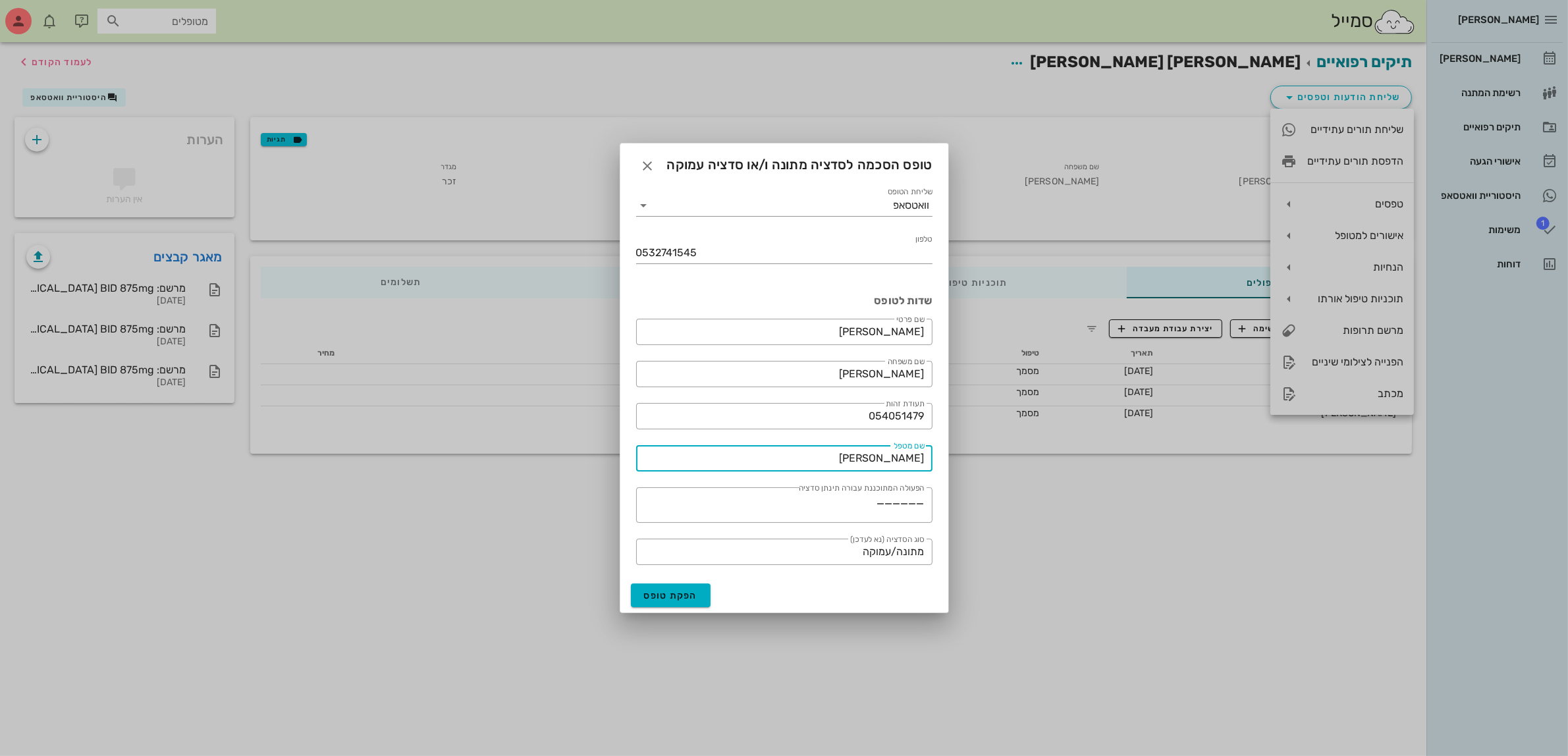
drag, startPoint x: 871, startPoint y: 456, endPoint x: 973, endPoint y: 455, distance: 102.0
click at [973, 455] on div "[PERSON_NAME] רשימת המתנה תיקים רפואיים אישורי הגעה היסטוריית וואטסאפ 1 משימות …" at bounding box center [784, 378] width 1568 height 756
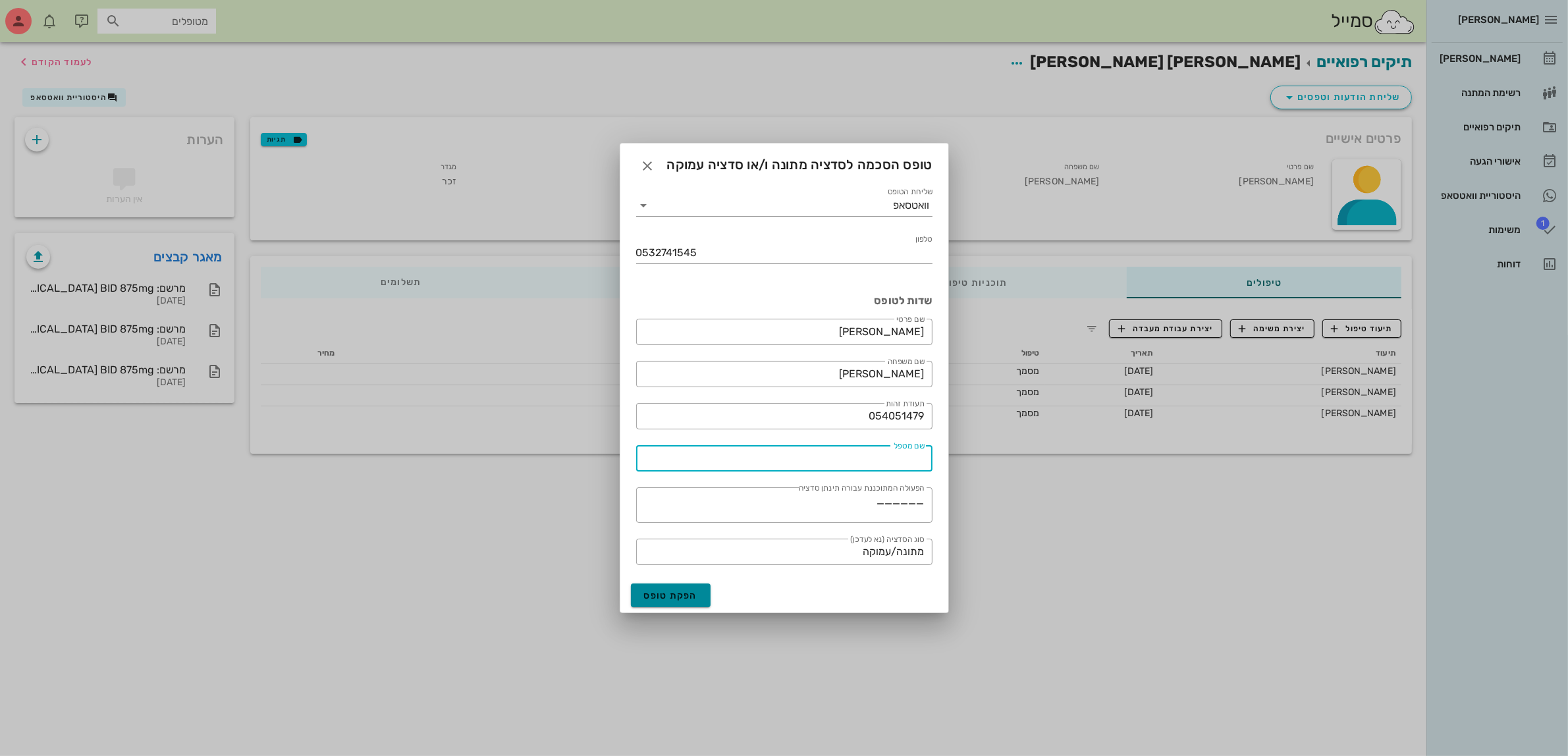
click at [679, 594] on span "הפקת טופס" at bounding box center [670, 596] width 54 height 12
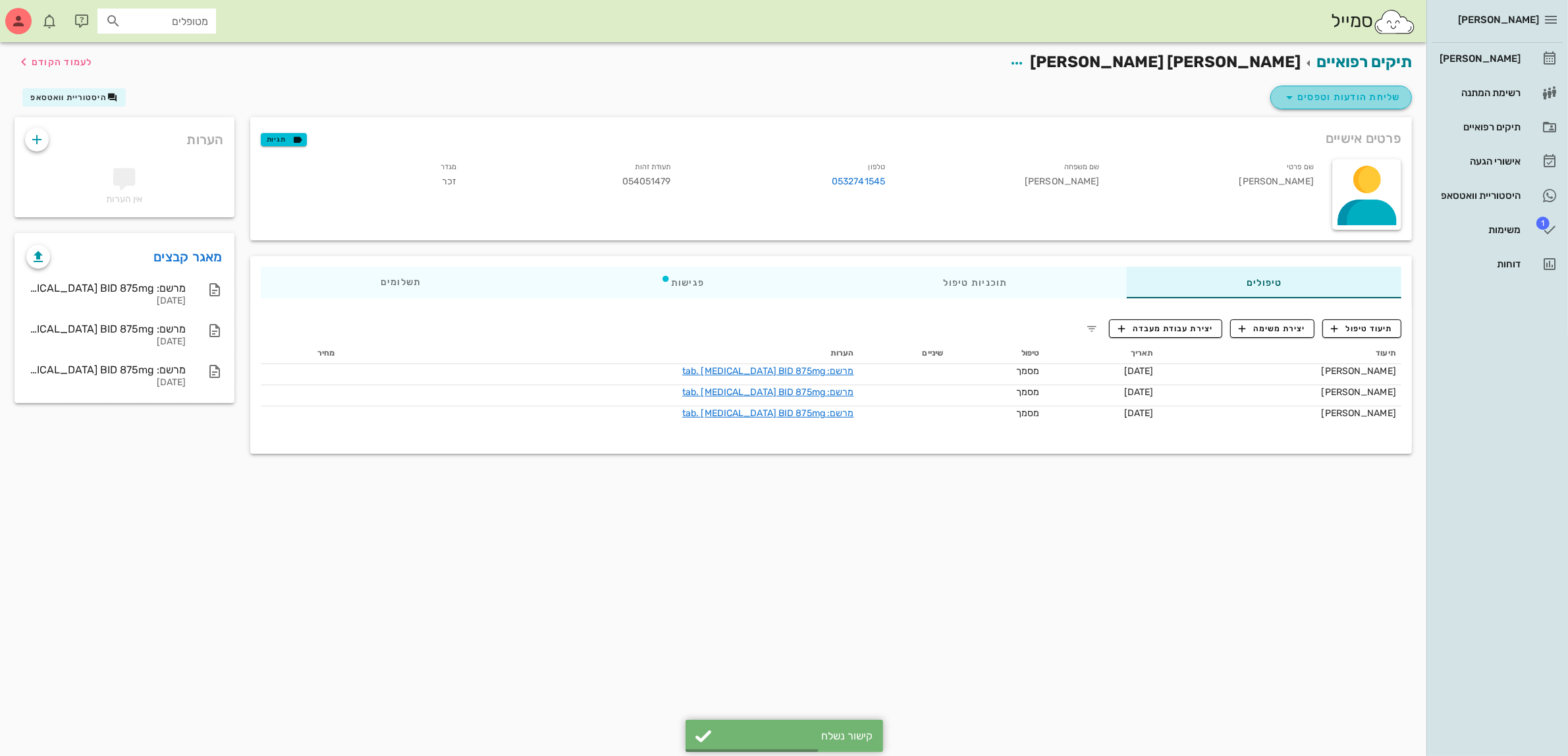
click at [1344, 91] on span "שליחת הודעות וטפסים" at bounding box center [1341, 98] width 119 height 16
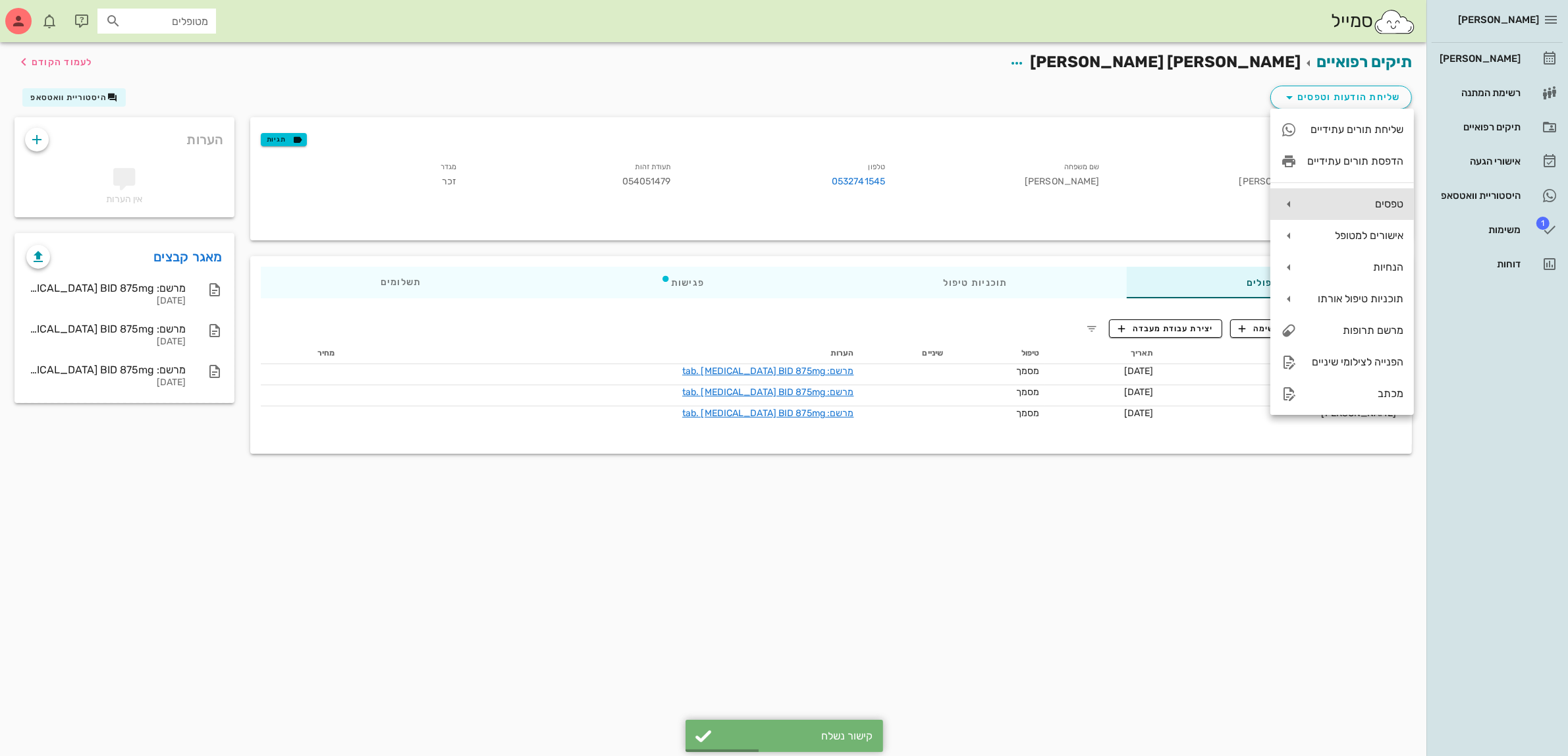
click at [1357, 198] on div "טפסים" at bounding box center [1356, 204] width 96 height 12
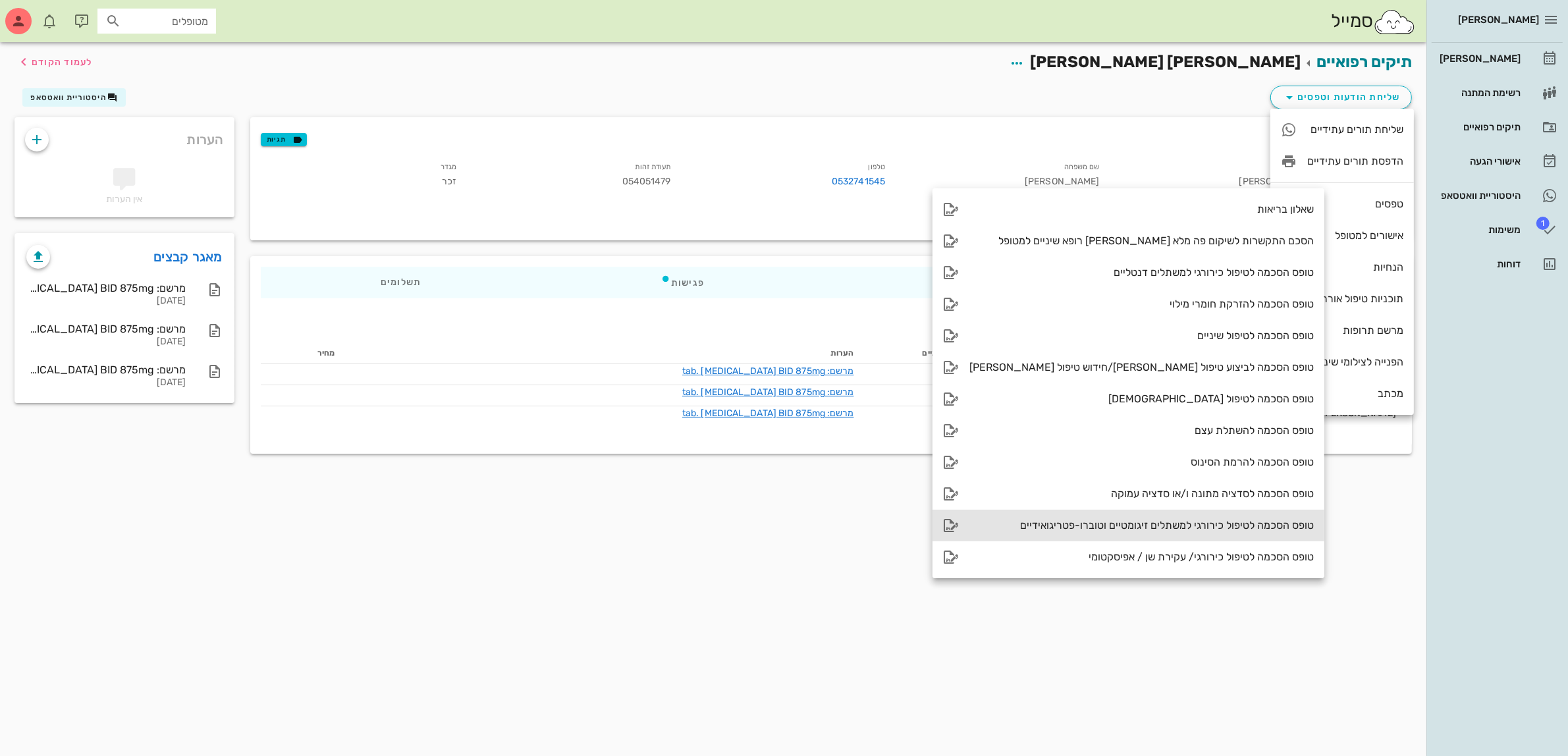
click at [1151, 522] on div "טופס הסכמה לטיפול כירורגי למשתלים זיגומטיים וטוברו-פטריגואידיים" at bounding box center [1141, 525] width 345 height 12
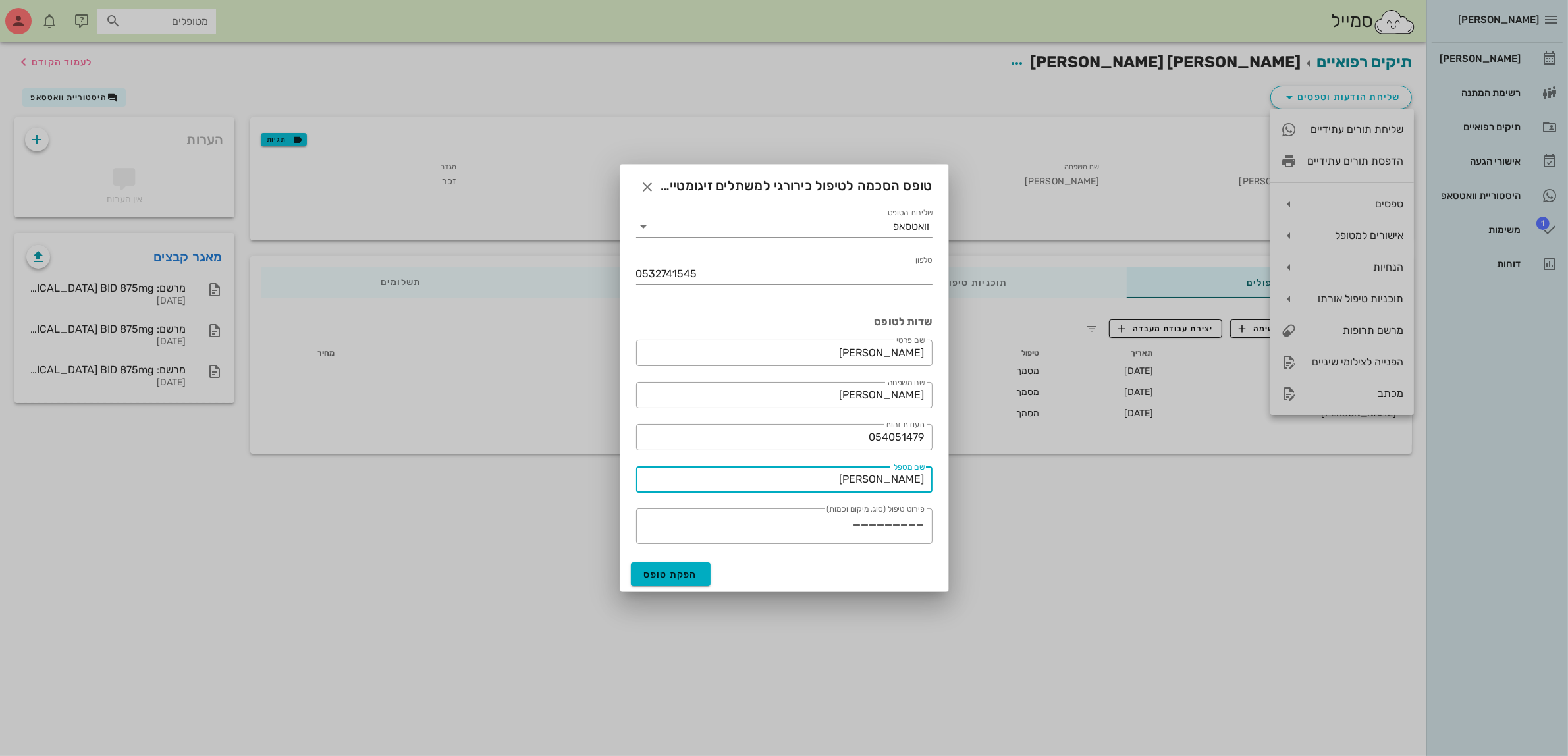
drag, startPoint x: 876, startPoint y: 473, endPoint x: 1023, endPoint y: 473, distance: 147.0
click at [1023, 473] on div "[PERSON_NAME] רשימת המתנה תיקים רפואיים אישורי הגעה היסטוריית וואטסאפ 1 משימות …" at bounding box center [784, 378] width 1568 height 756
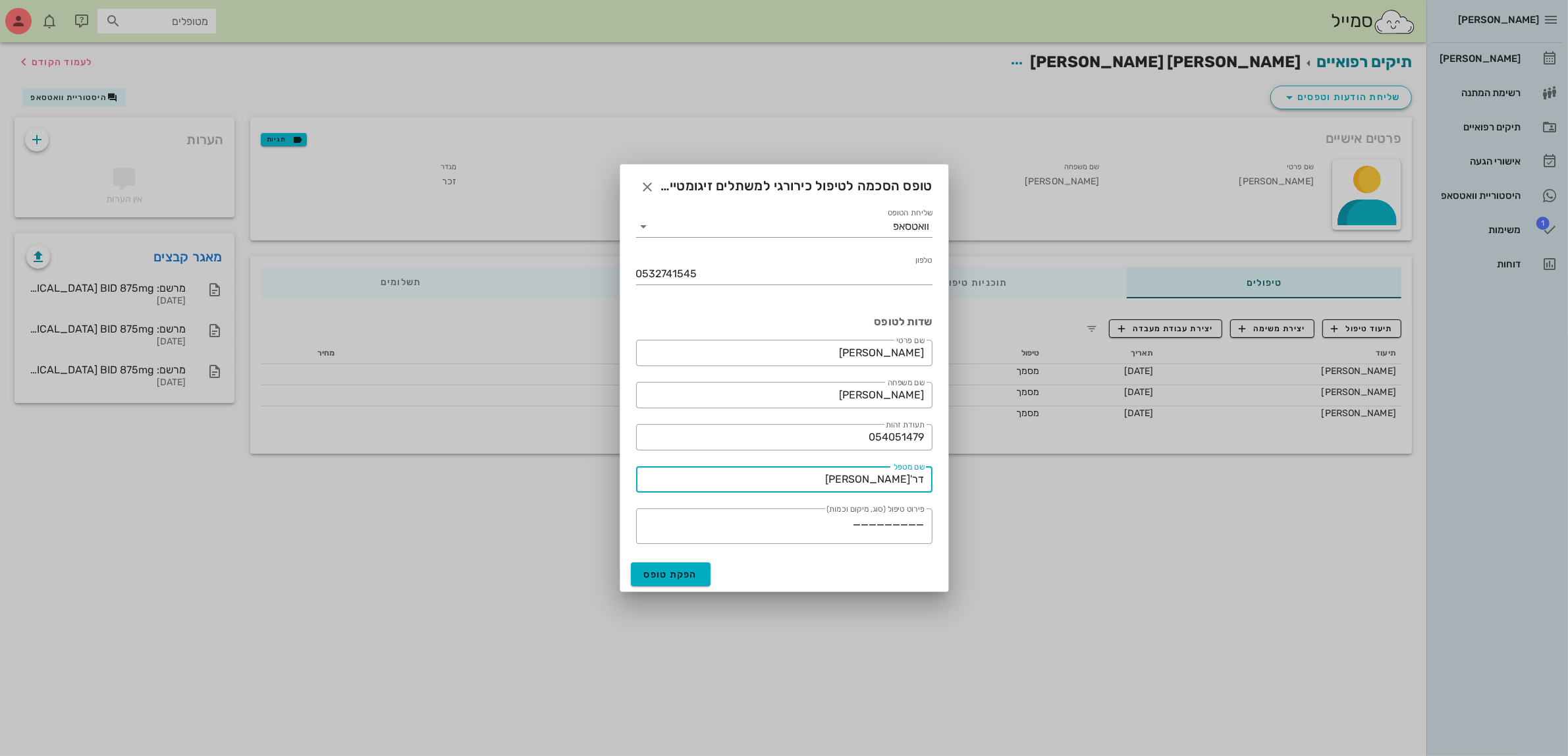
click at [872, 476] on input "דר'[PERSON_NAME]" at bounding box center [784, 479] width 281 height 21
type input "דר'[PERSON_NAME]"
click at [674, 571] on span "הפקת טופס" at bounding box center [670, 575] width 54 height 12
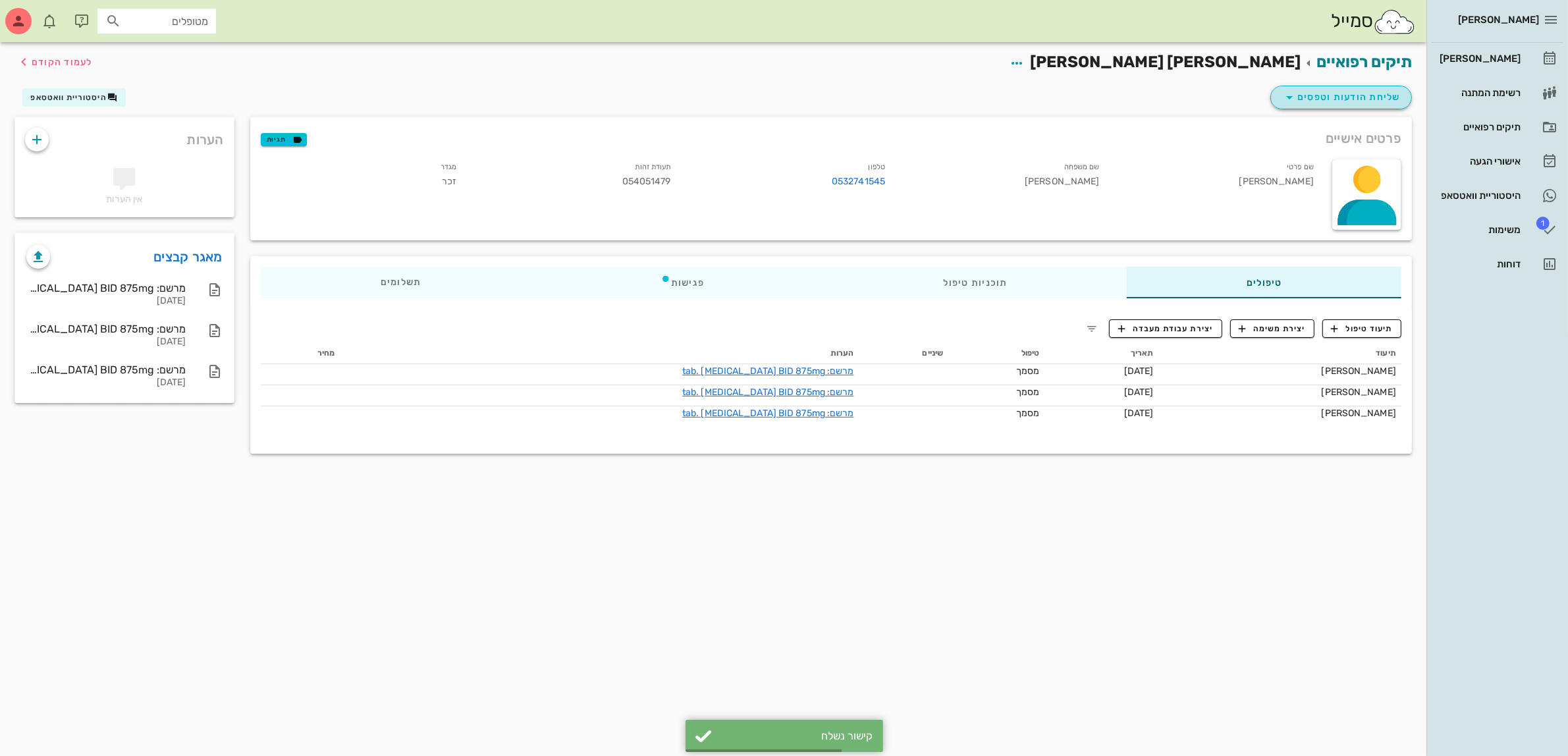
click at [1323, 100] on span "שליחת הודעות וטפסים" at bounding box center [1341, 98] width 119 height 16
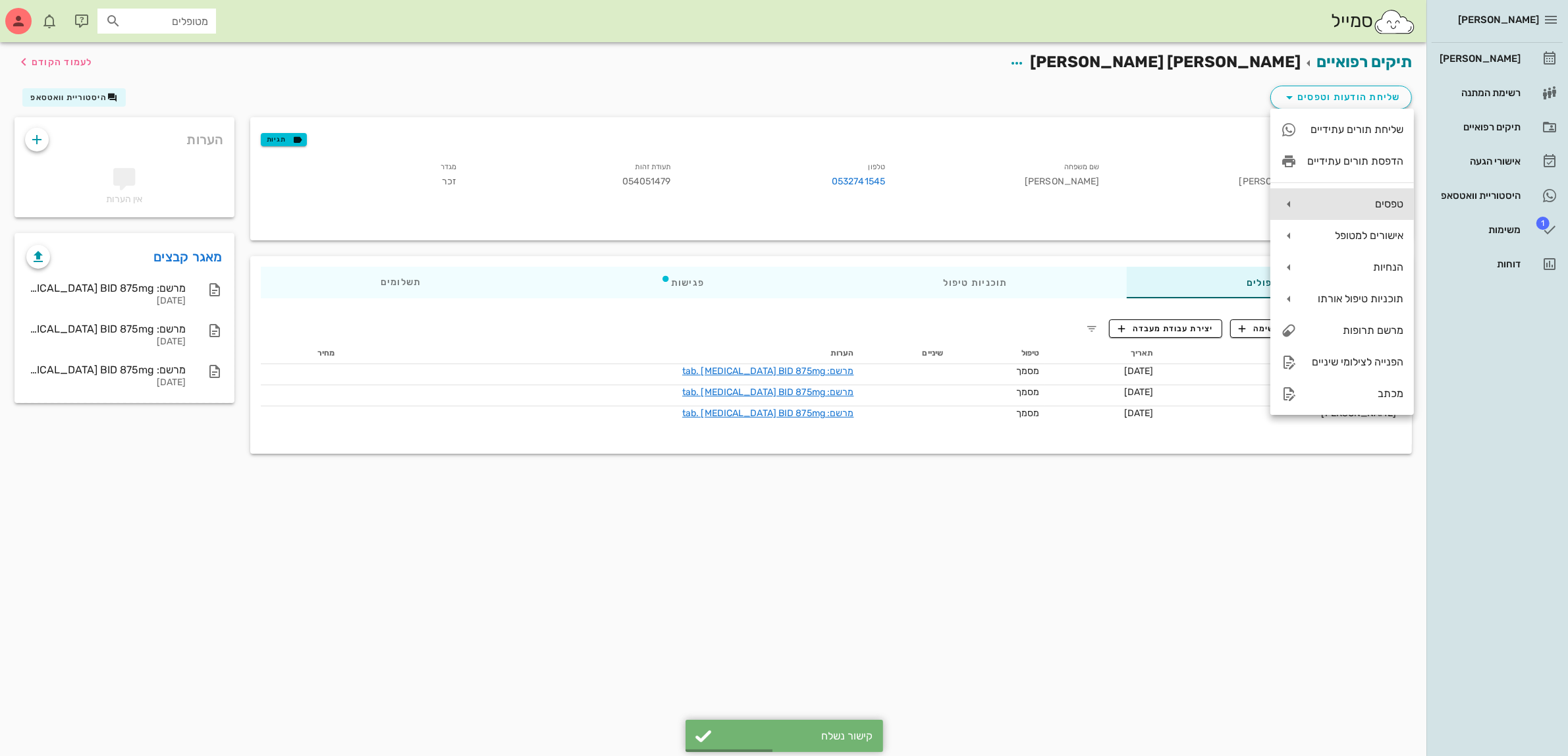
click at [1348, 206] on div "טפסים" at bounding box center [1356, 204] width 96 height 12
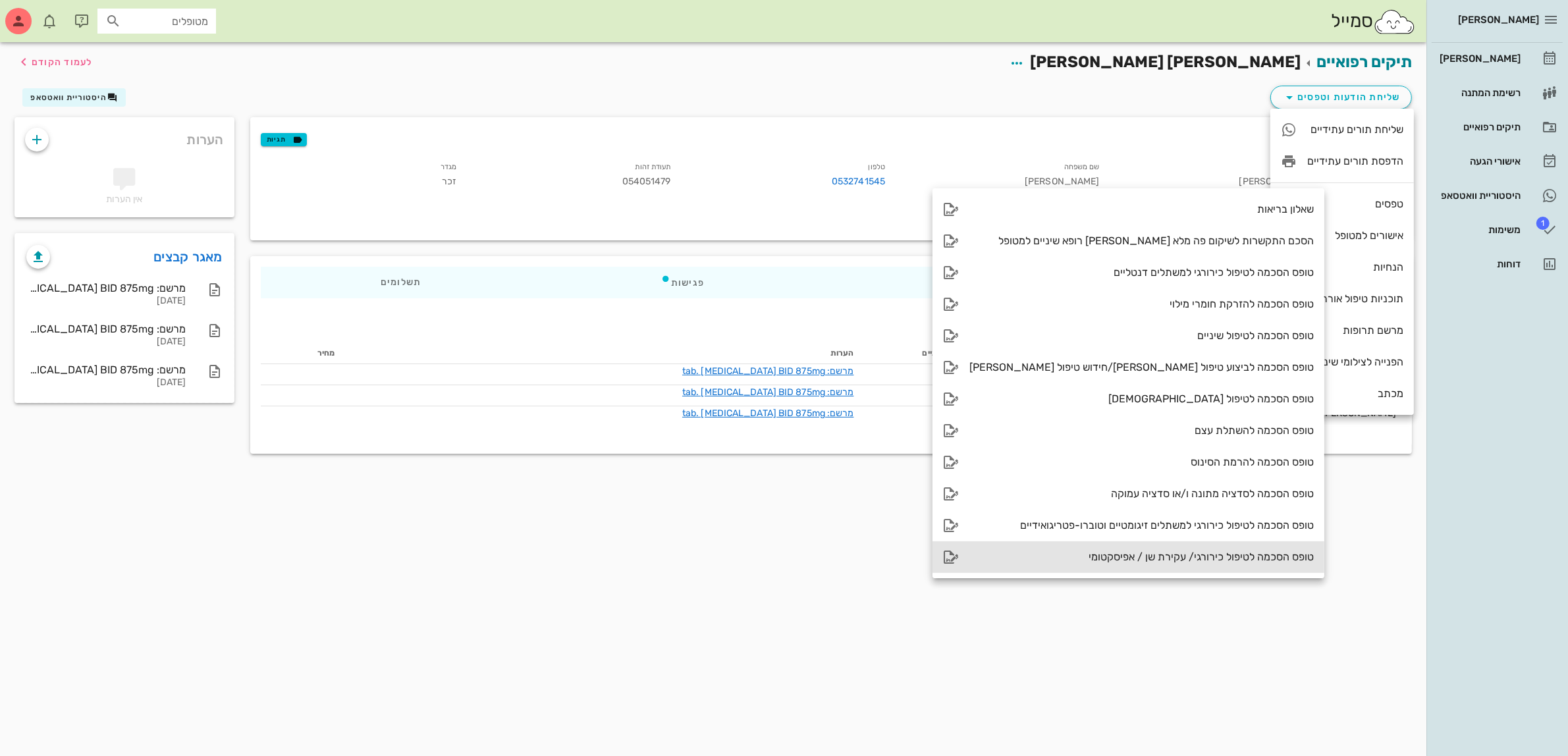
click at [1159, 555] on div "טופס הסכמה לטיפול כירורגי/ עקירת שן / אפיסקטומי" at bounding box center [1141, 556] width 345 height 12
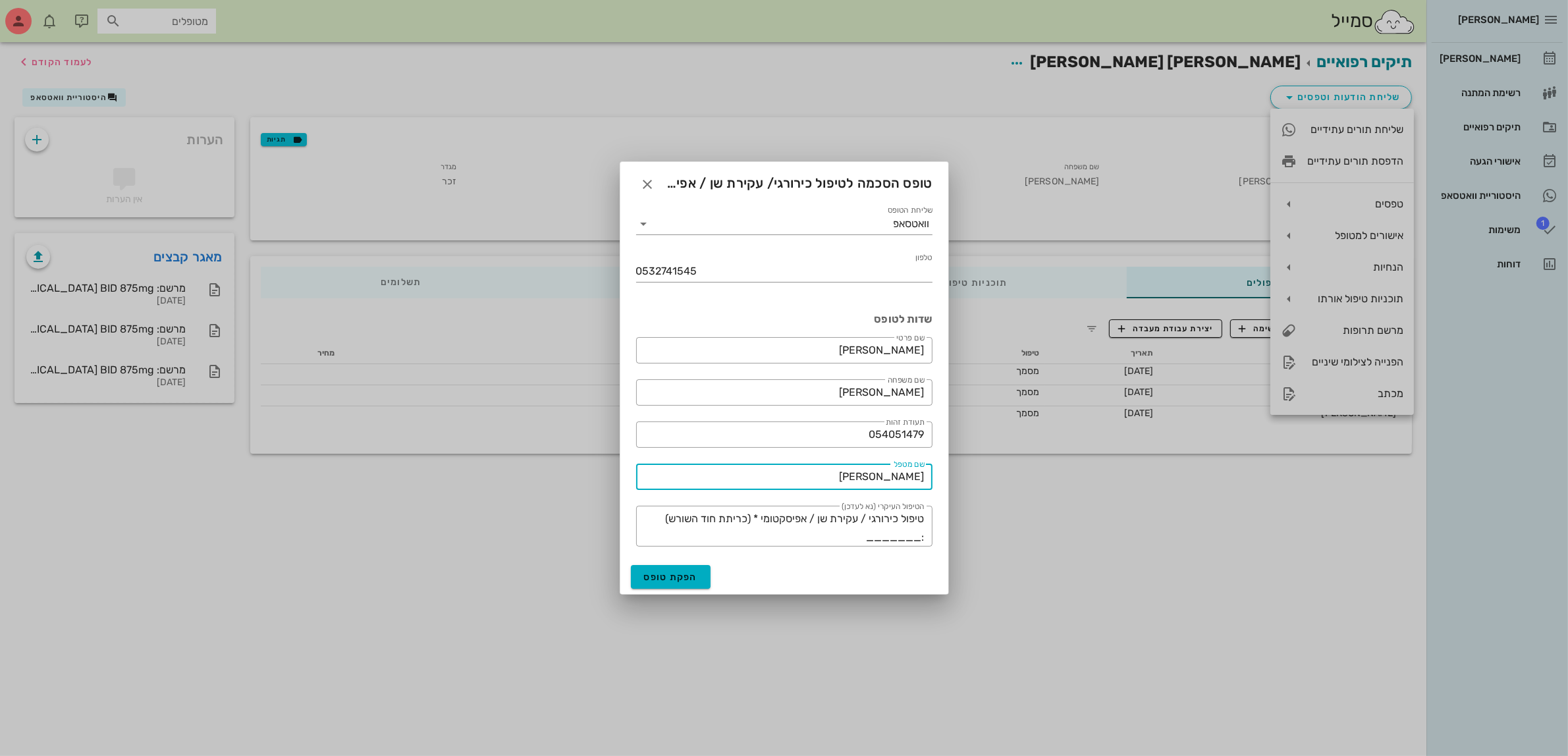
drag, startPoint x: 881, startPoint y: 482, endPoint x: 1062, endPoint y: 475, distance: 181.1
click at [1061, 475] on div "[PERSON_NAME] רשימת המתנה תיקים רפואיים אישורי הגעה היסטוריית וואטסאפ 1 משימות …" at bounding box center [784, 378] width 1568 height 756
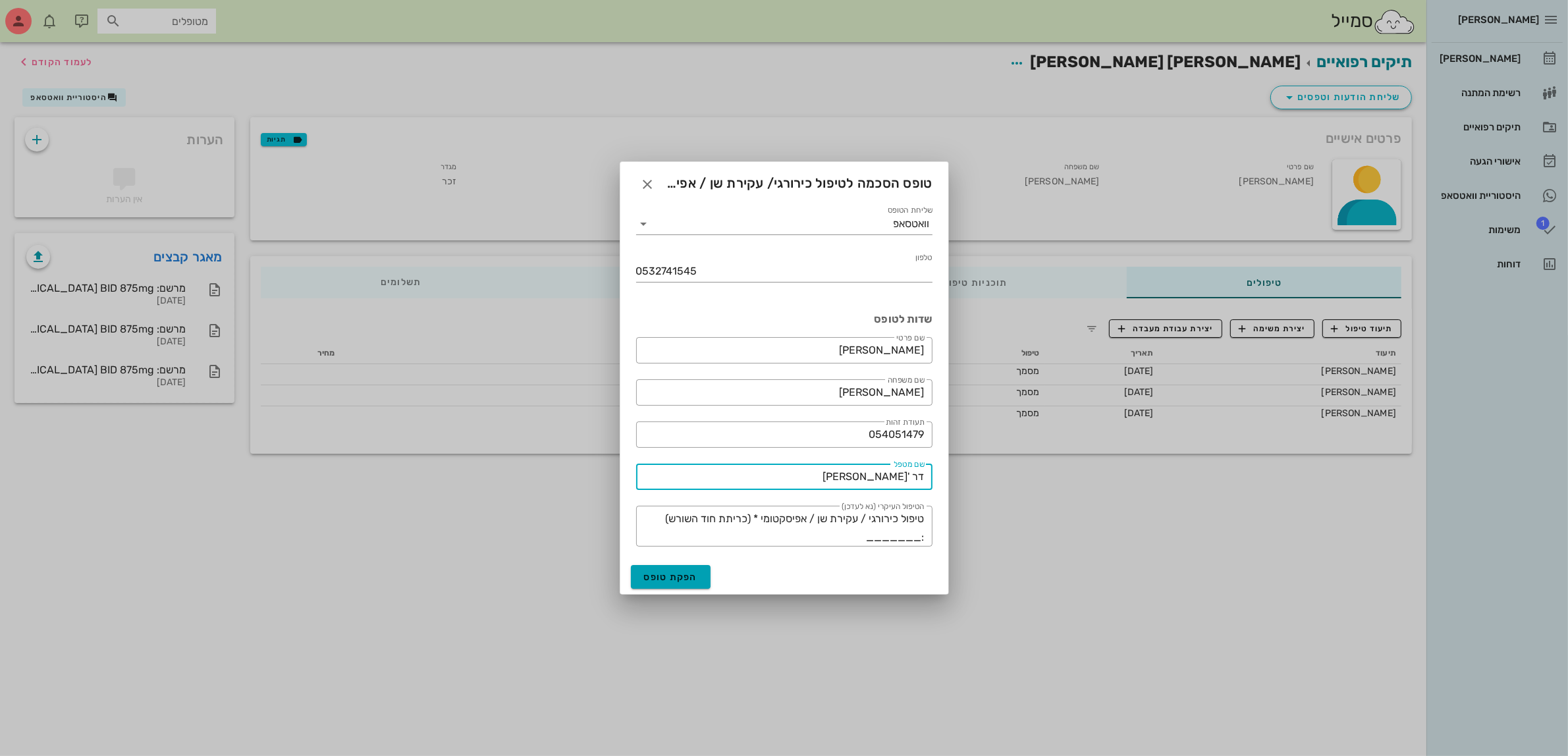
type input "דר '[PERSON_NAME]"
click at [660, 578] on span "הפקת טופס" at bounding box center [670, 578] width 54 height 12
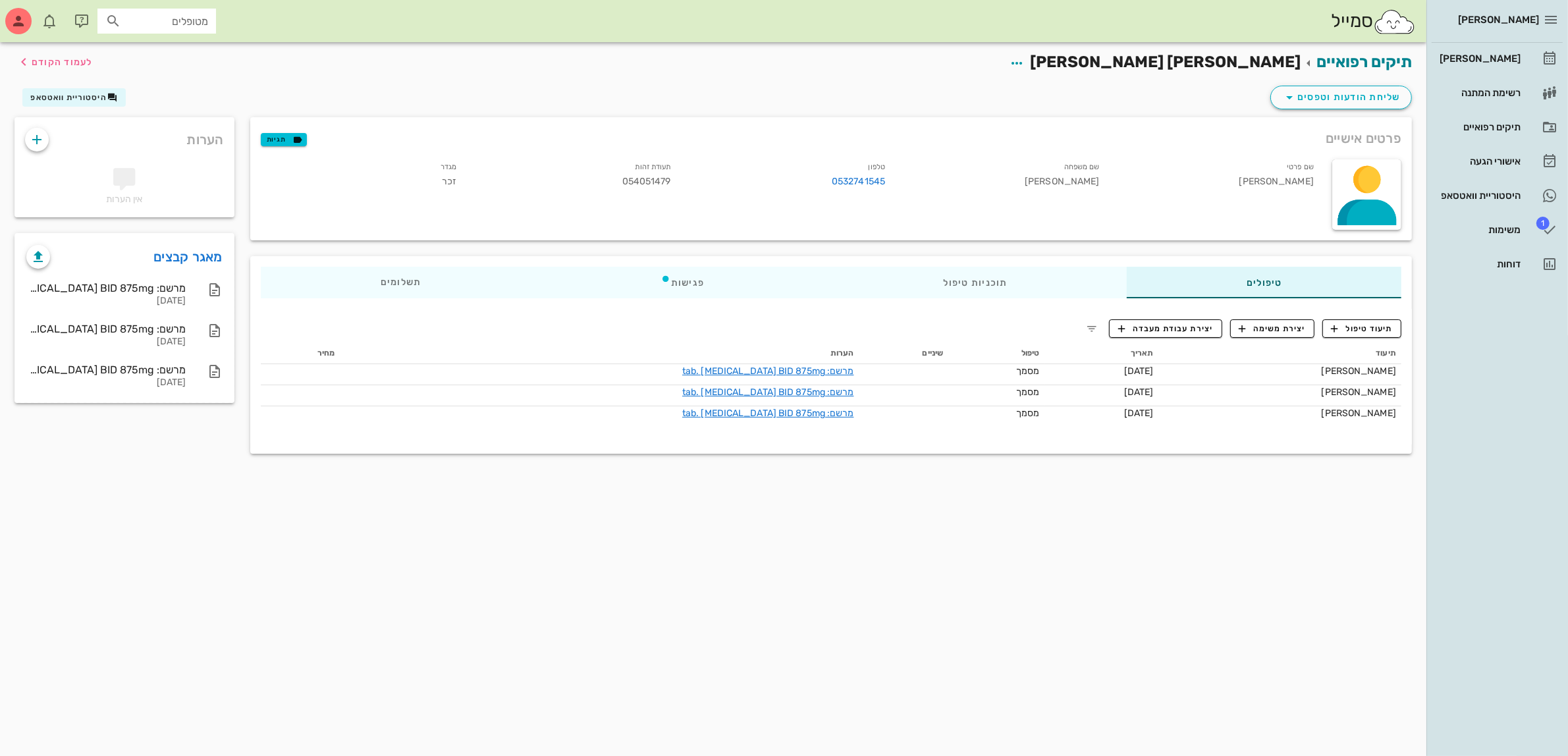
click at [1106, 77] on div "תיקים רפואיים [PERSON_NAME] [PERSON_NAME] לעמוד הקודם" at bounding box center [713, 63] width 1413 height 41
click at [1346, 94] on span "שליחת הודעות וטפסים" at bounding box center [1341, 98] width 119 height 16
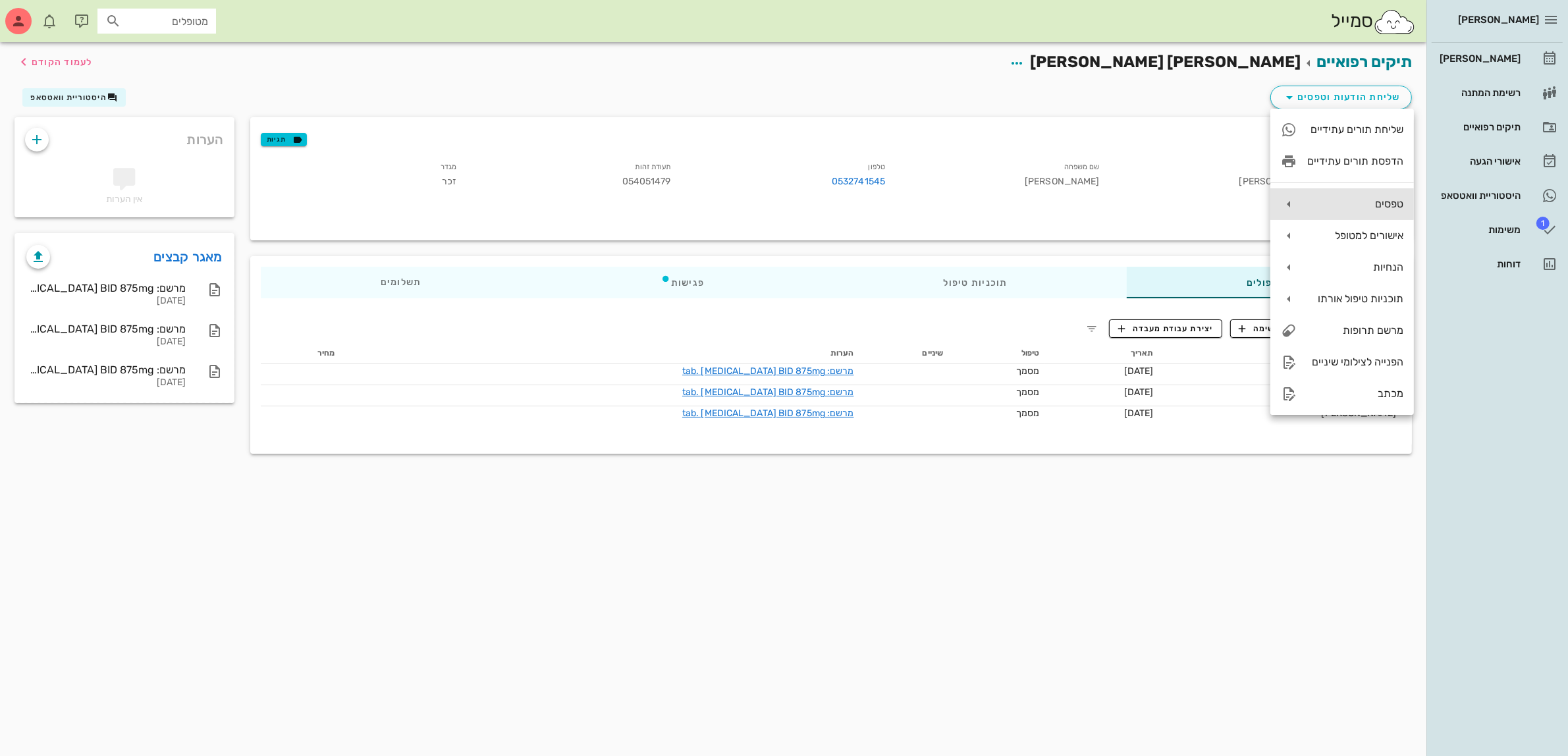
click at [1371, 206] on div "טפסים" at bounding box center [1356, 204] width 96 height 12
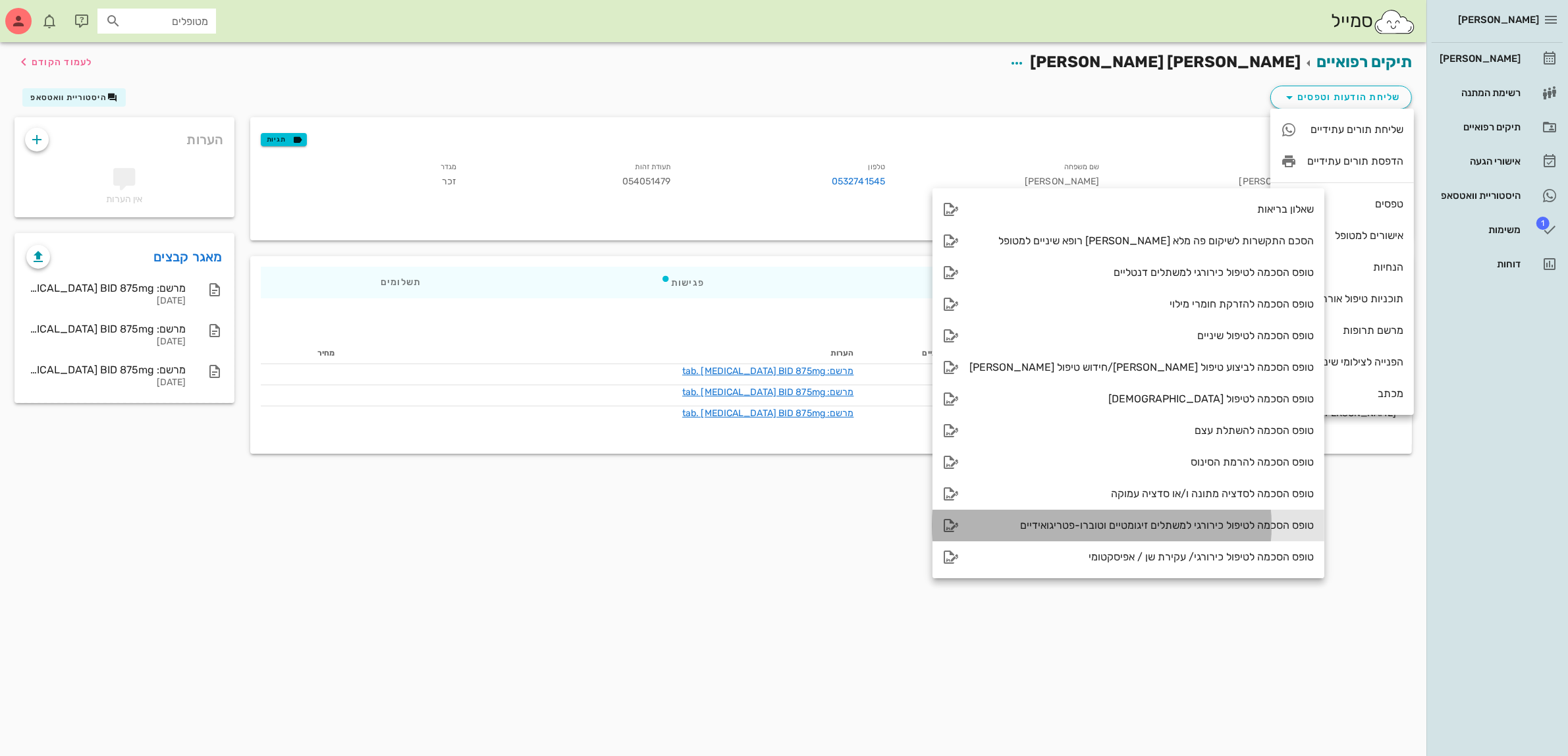
click at [1134, 525] on div "טופס הסכמה לטיפול כירורגי למשתלים זיגומטיים וטוברו-פטריגואידיים" at bounding box center [1141, 525] width 345 height 12
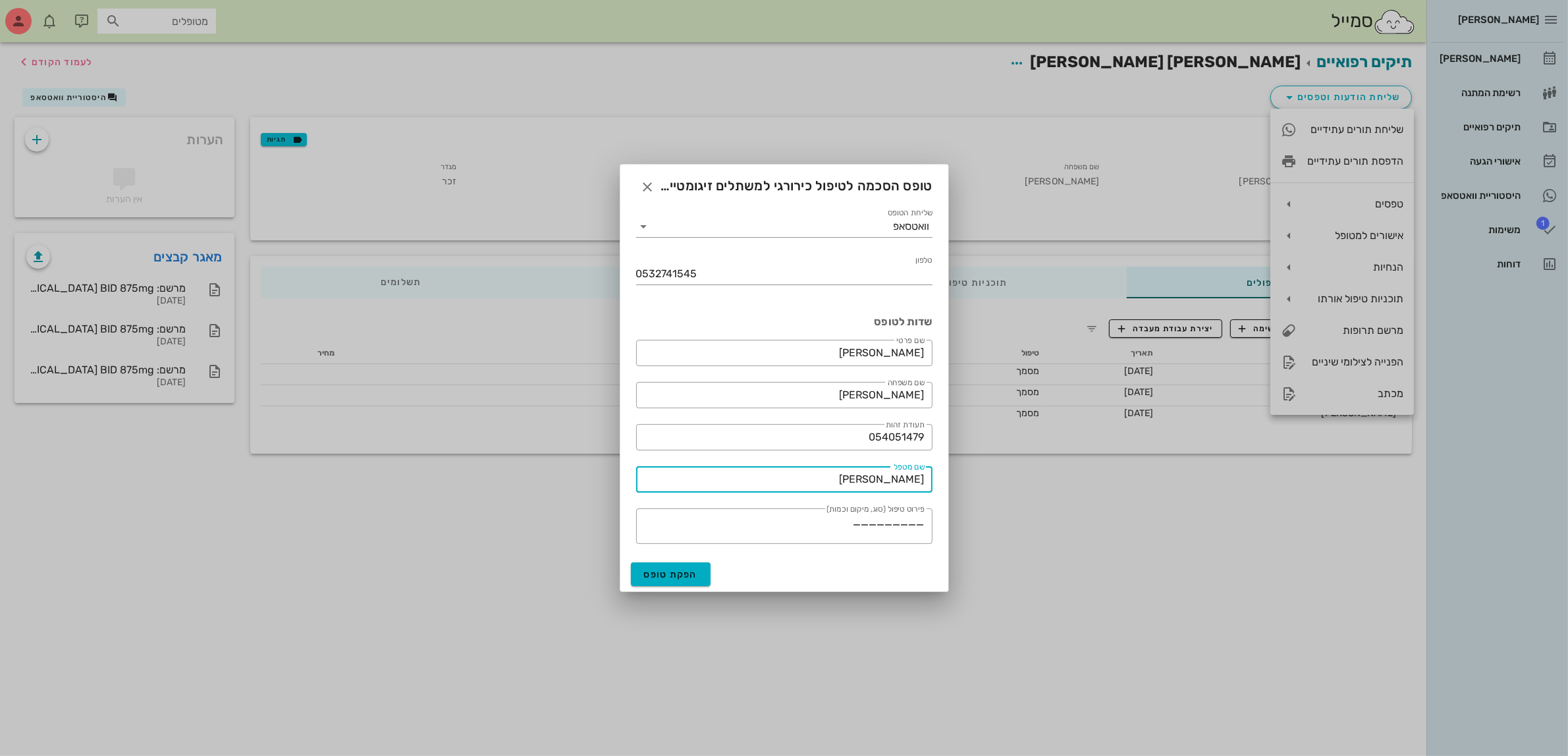
drag, startPoint x: 874, startPoint y: 476, endPoint x: 1003, endPoint y: 476, distance: 129.0
click at [1003, 476] on div "[PERSON_NAME] רשימת המתנה תיקים רפואיים אישורי הגעה היסטוריית וואטסאפ 1 משימות …" at bounding box center [784, 378] width 1568 height 756
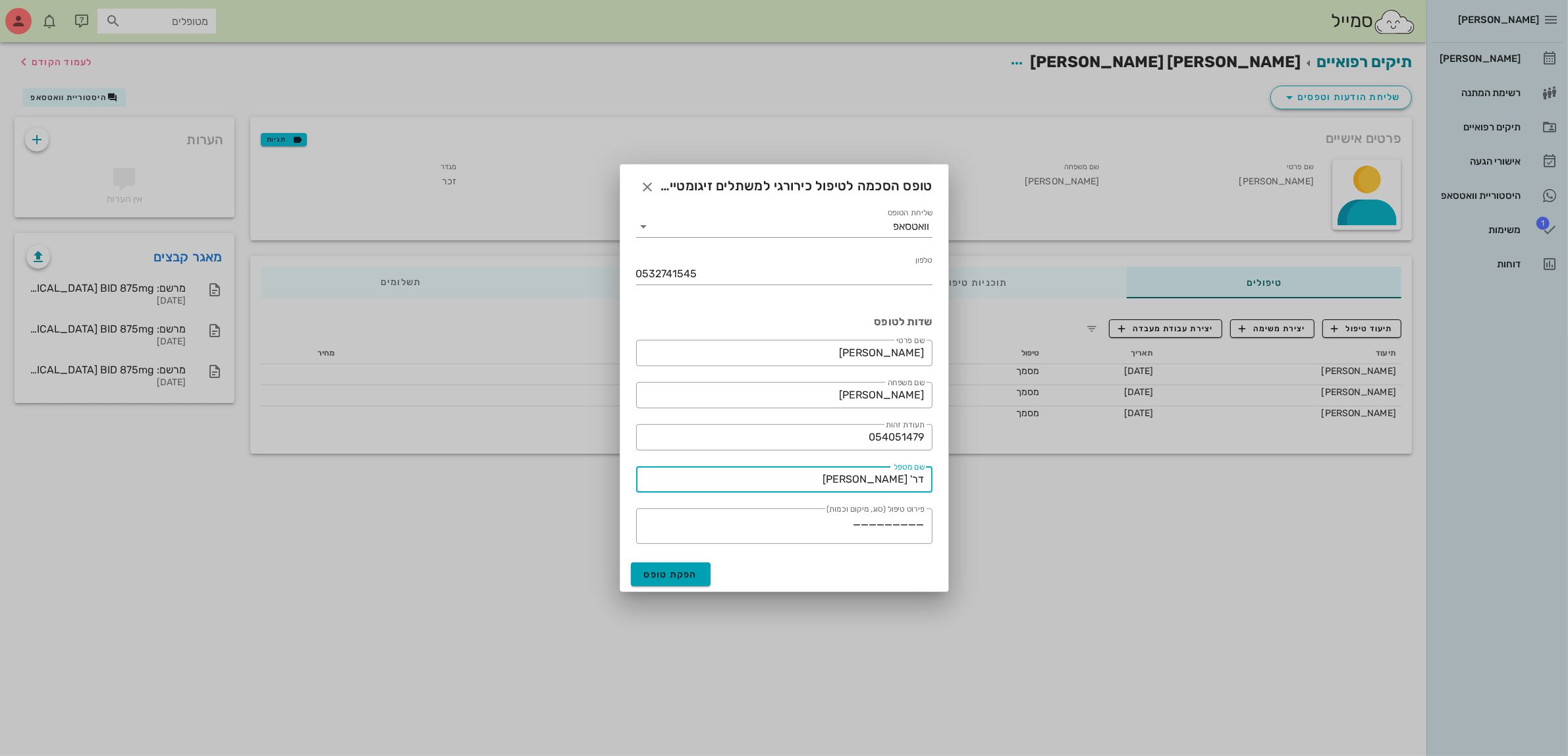
type input "דר' [PERSON_NAME]"
click at [672, 570] on span "הפקת טופס" at bounding box center [670, 575] width 54 height 12
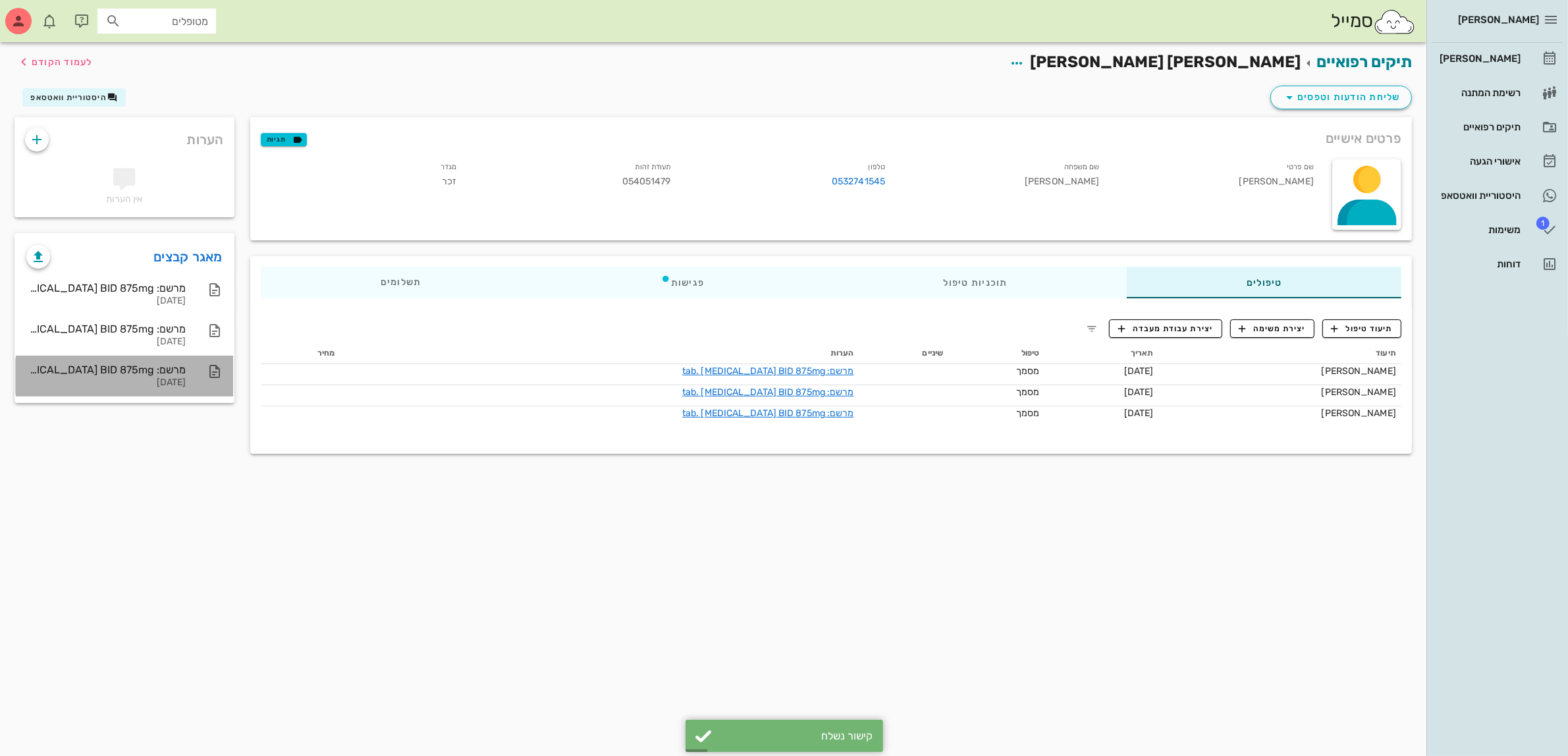
click at [211, 370] on icon at bounding box center [215, 371] width 16 height 16
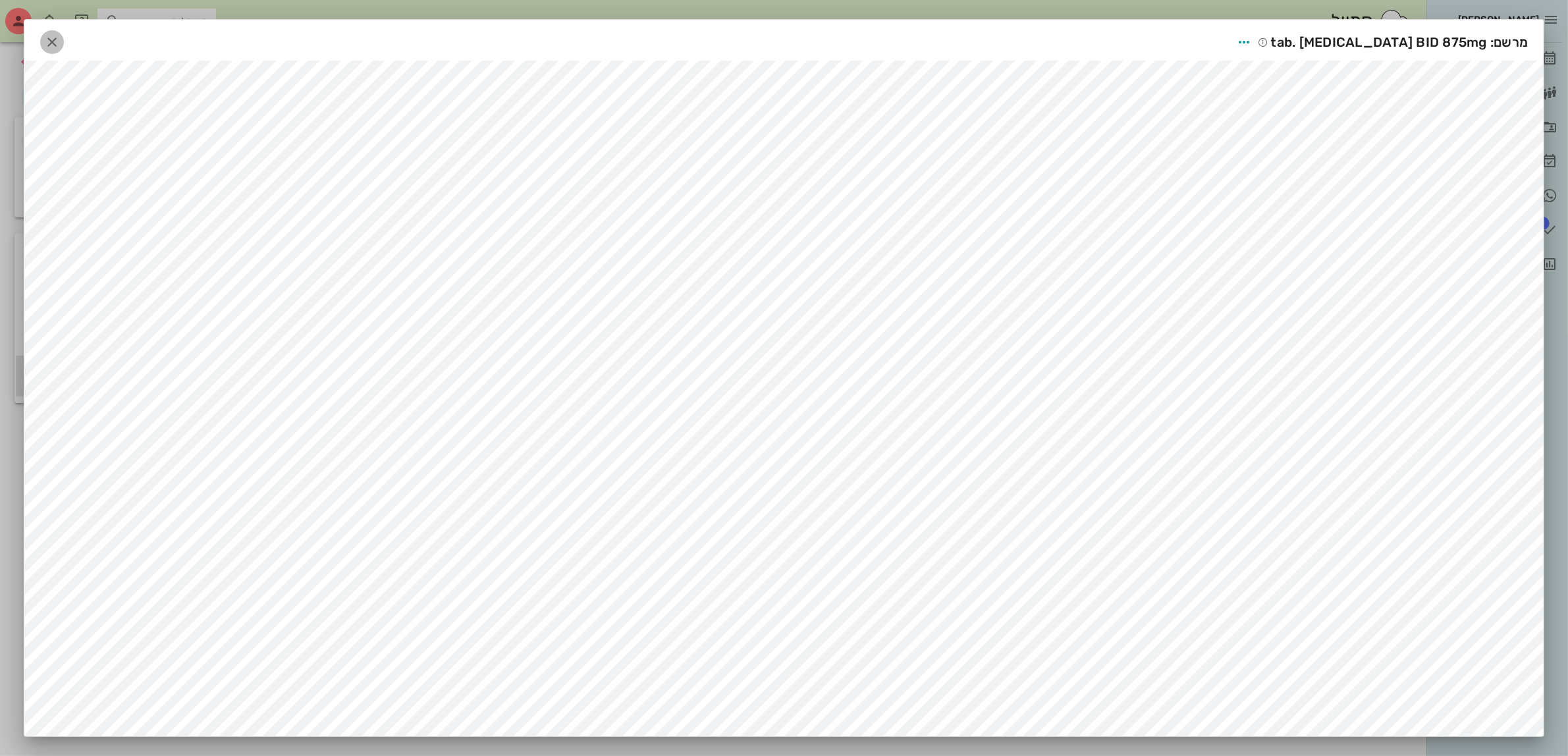
click at [51, 40] on icon "button" at bounding box center [52, 42] width 16 height 16
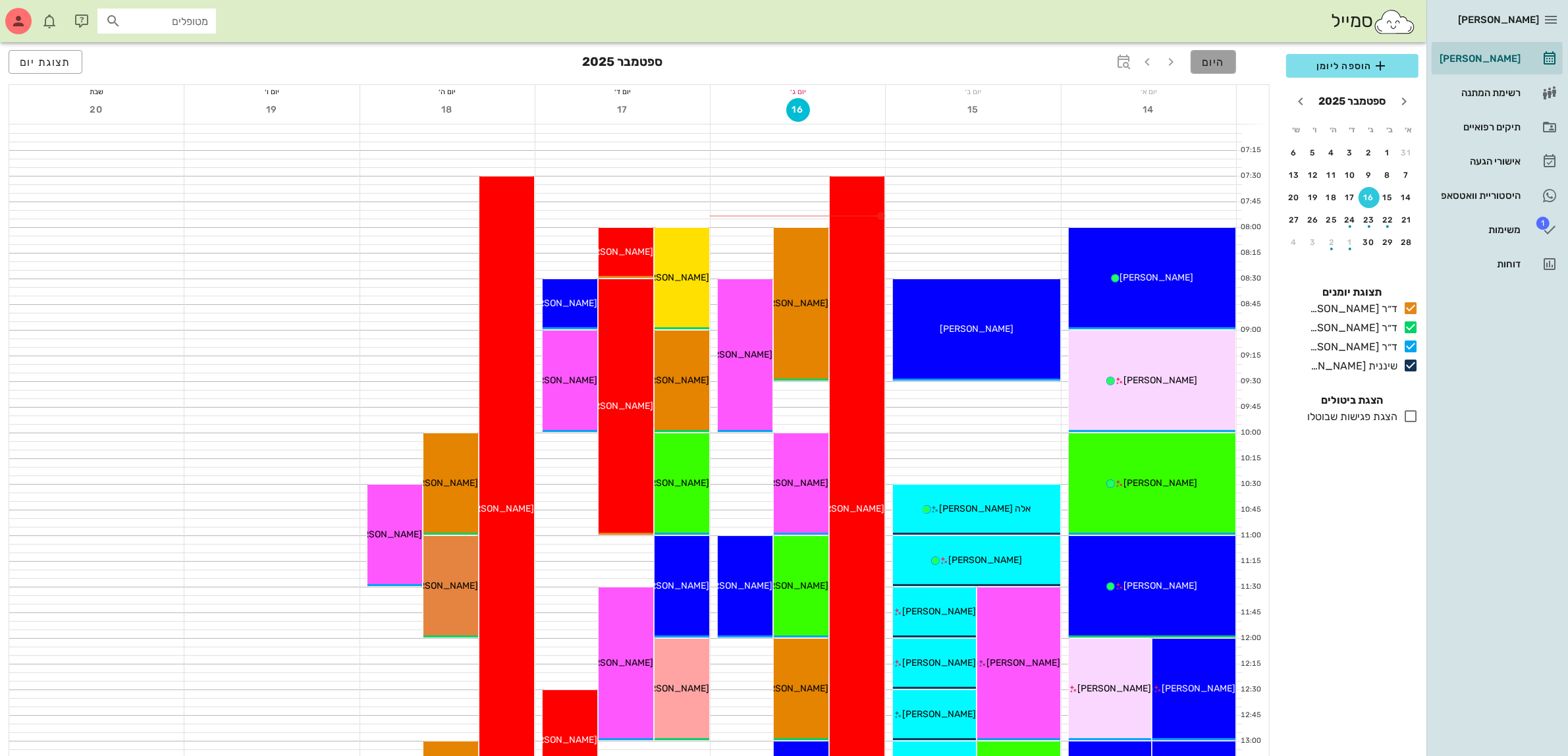
click at [1216, 67] on span "היום" at bounding box center [1213, 62] width 23 height 12
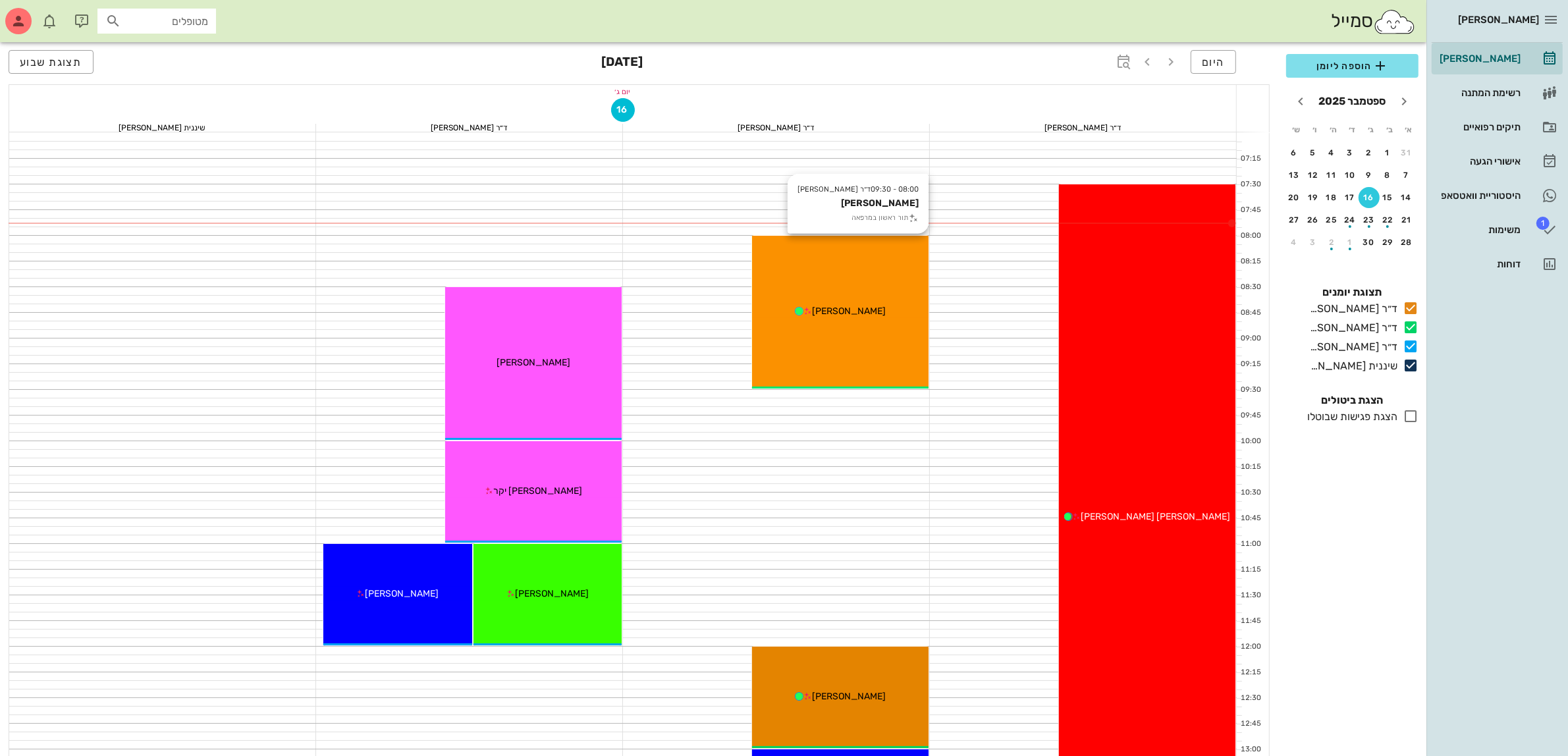
click at [860, 322] on div "08:00 - 09:30 ד״ר מוחמד ביאדסה ליבי לופו תור ראשון במרפאה ליבי לופו" at bounding box center [840, 312] width 176 height 152
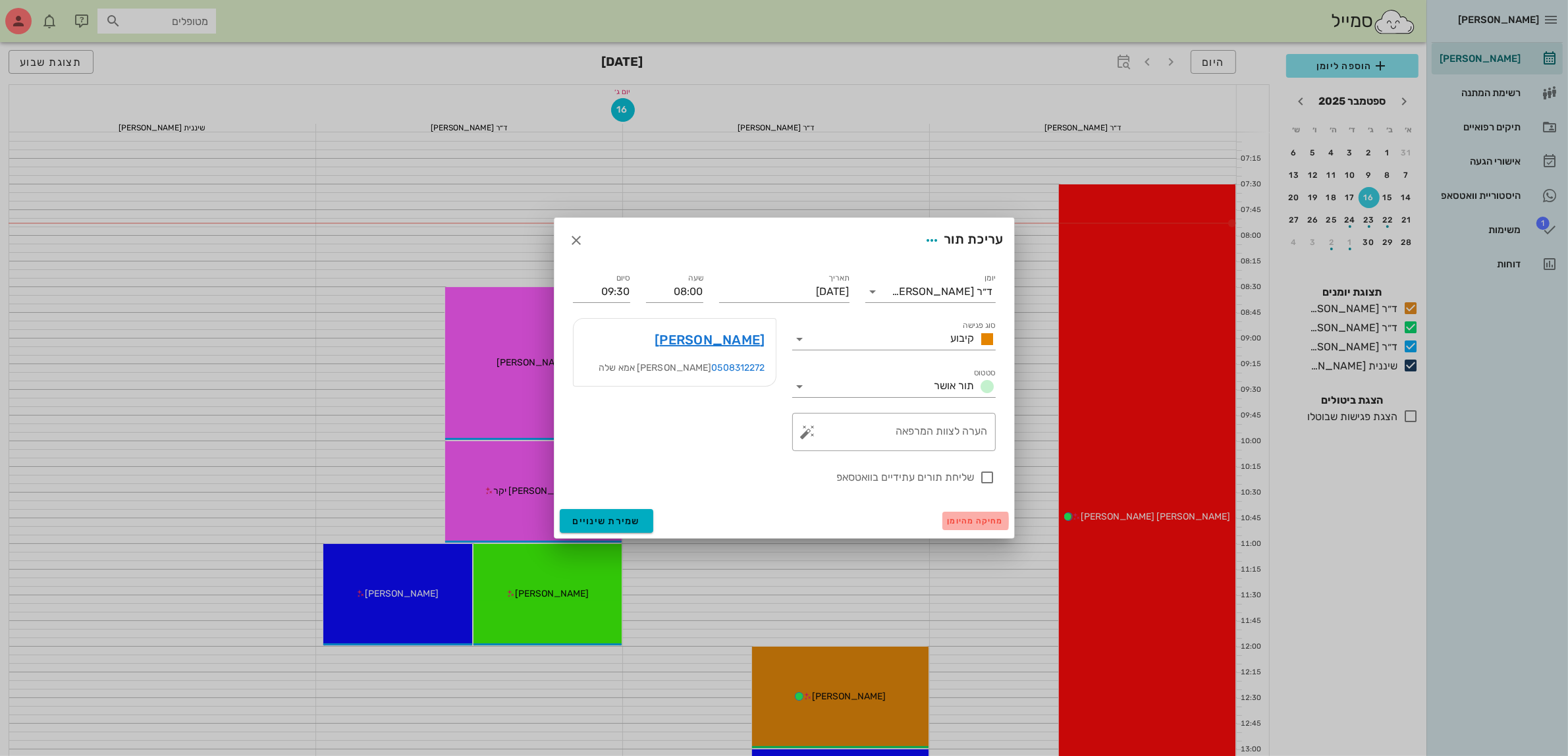
click at [965, 525] on span "מחיקה מהיומן" at bounding box center [976, 521] width 56 height 9
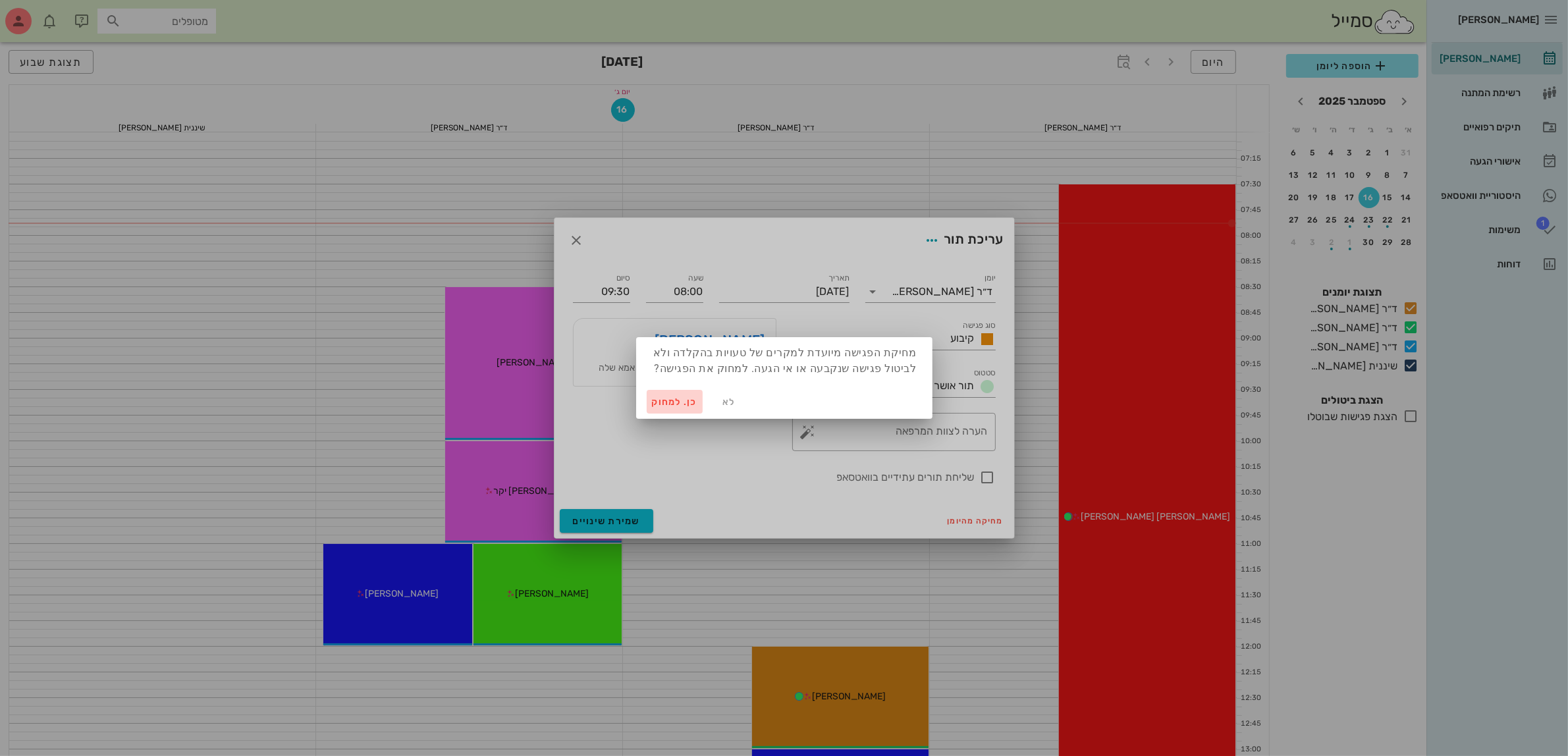
click at [678, 399] on span "כן. למחוק" at bounding box center [675, 402] width 46 height 12
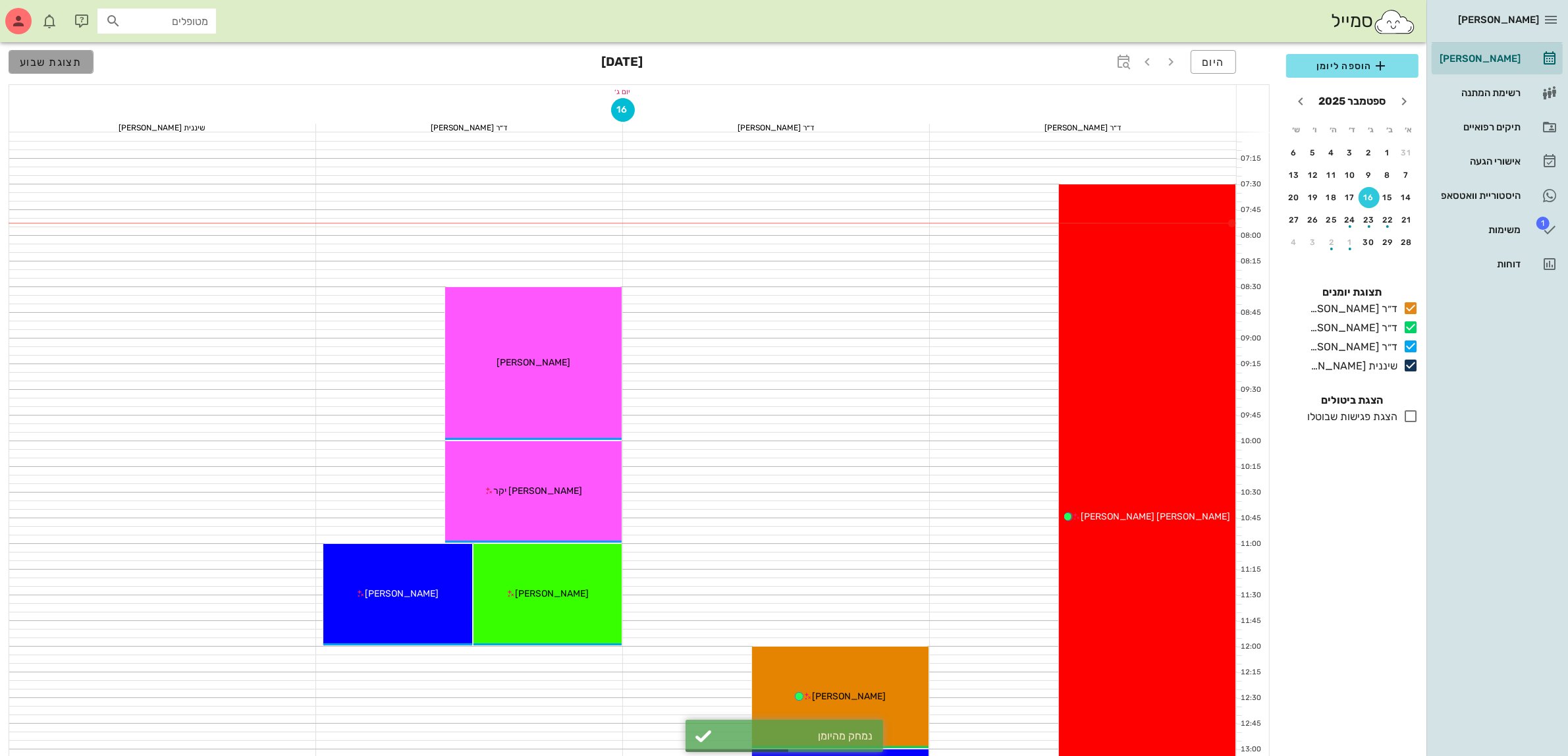
click at [43, 59] on span "תצוגת שבוע" at bounding box center [50, 62] width 63 height 12
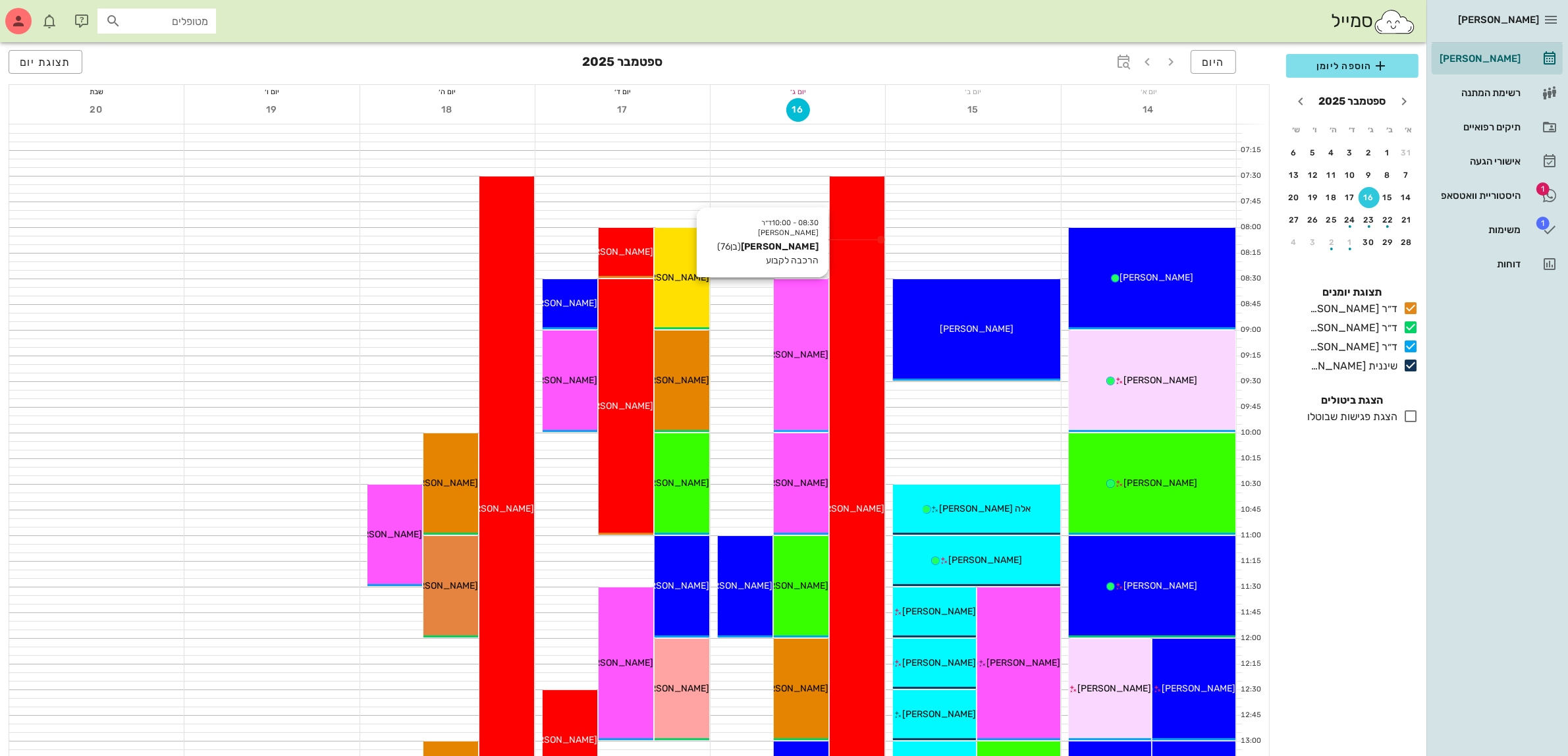
click at [785, 359] on span "בצלאל קוברי" at bounding box center [791, 355] width 74 height 12
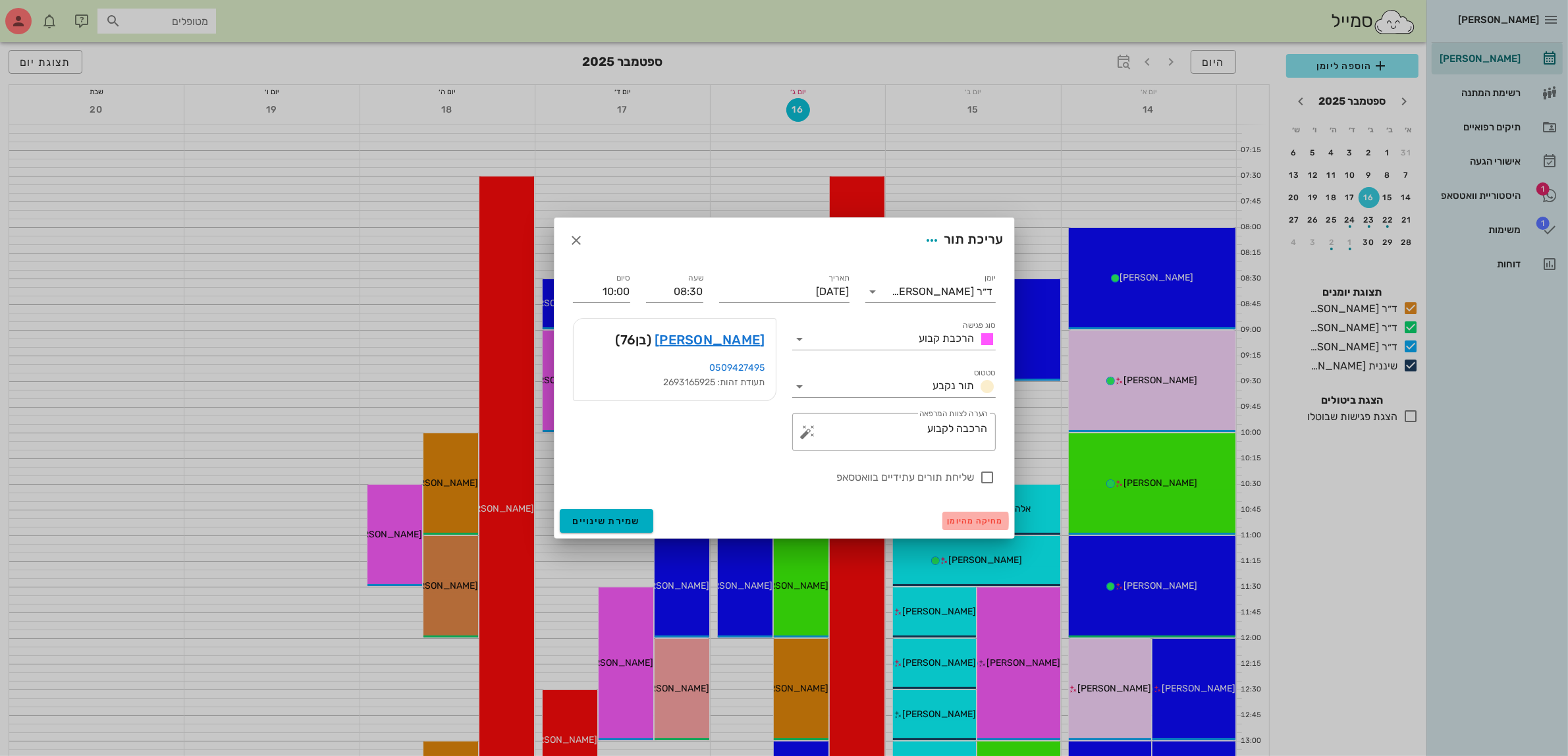
click at [962, 527] on button "מחיקה מהיומן" at bounding box center [975, 521] width 66 height 19
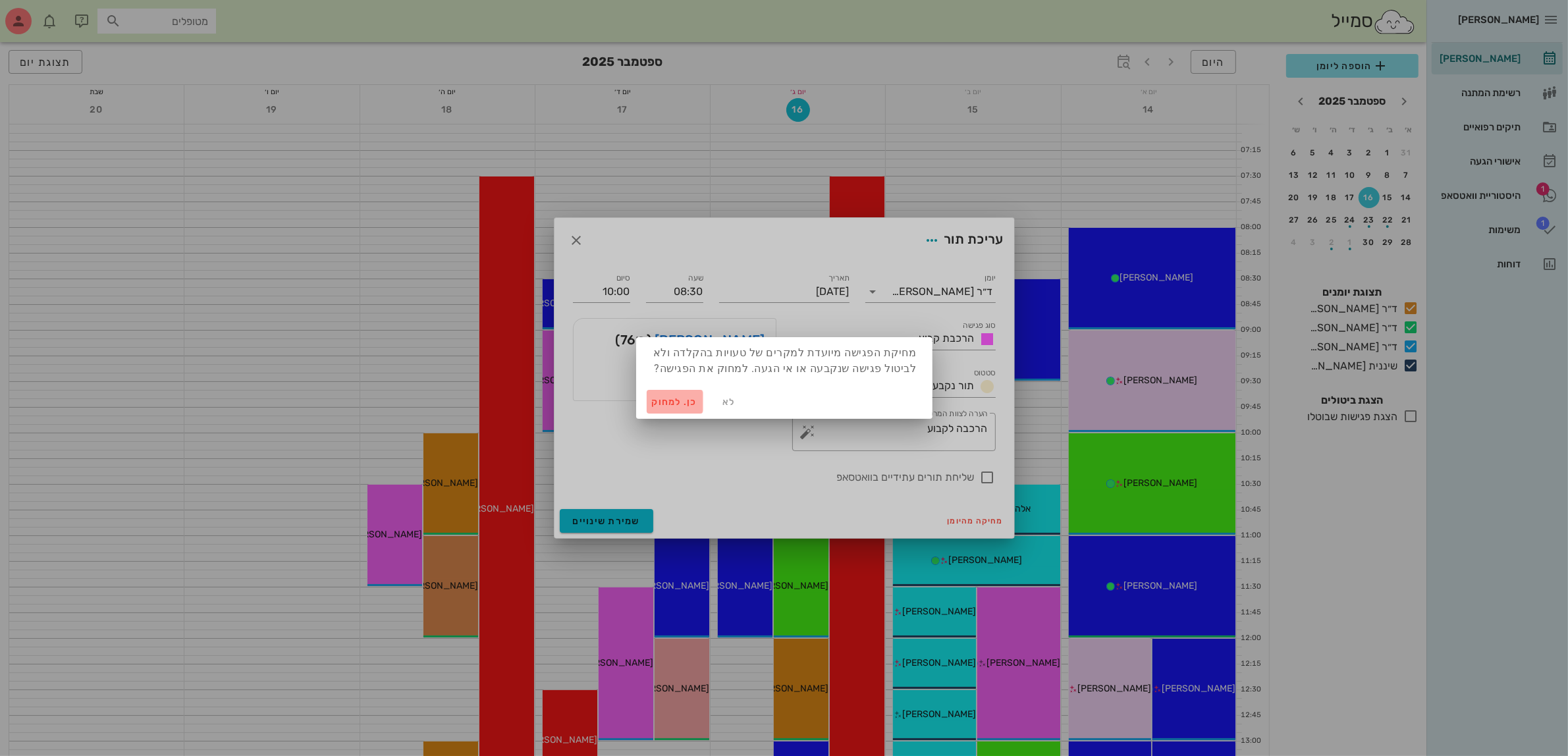
click at [666, 397] on span "כן. למחוק" at bounding box center [675, 402] width 46 height 12
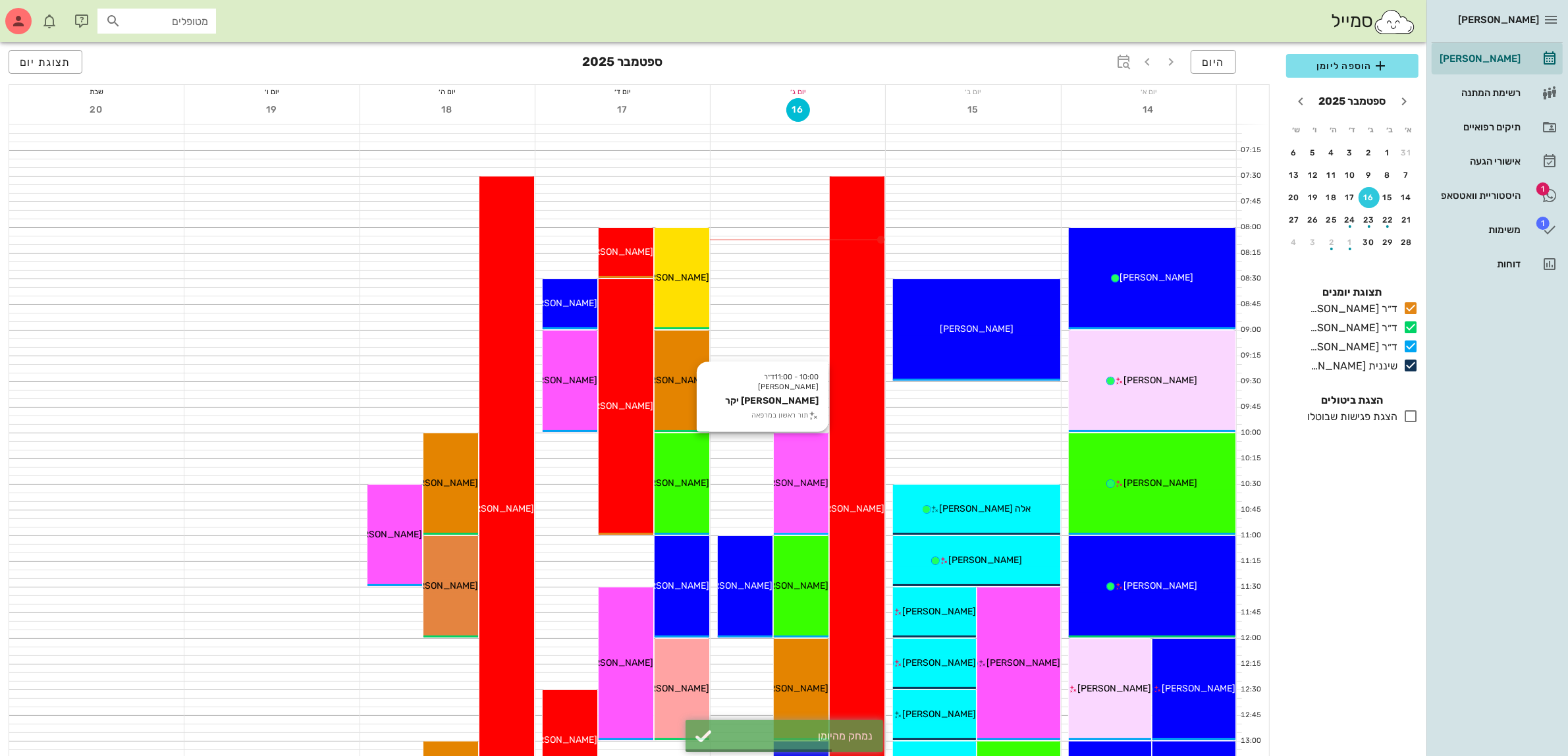
click at [802, 480] on span "[PERSON_NAME] יקר" at bounding box center [784, 483] width 89 height 12
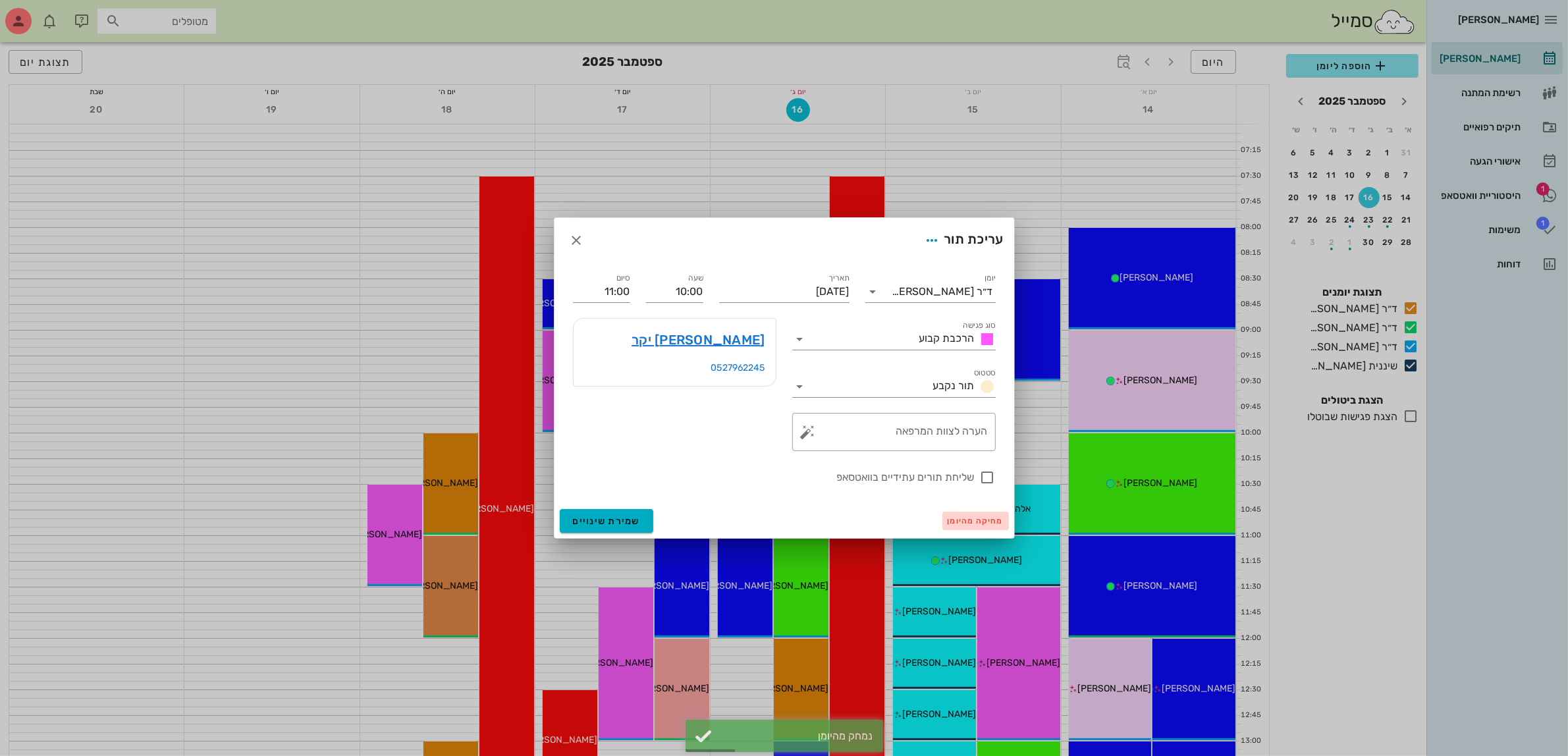
click at [957, 519] on span "מחיקה מהיומן" at bounding box center [976, 521] width 56 height 9
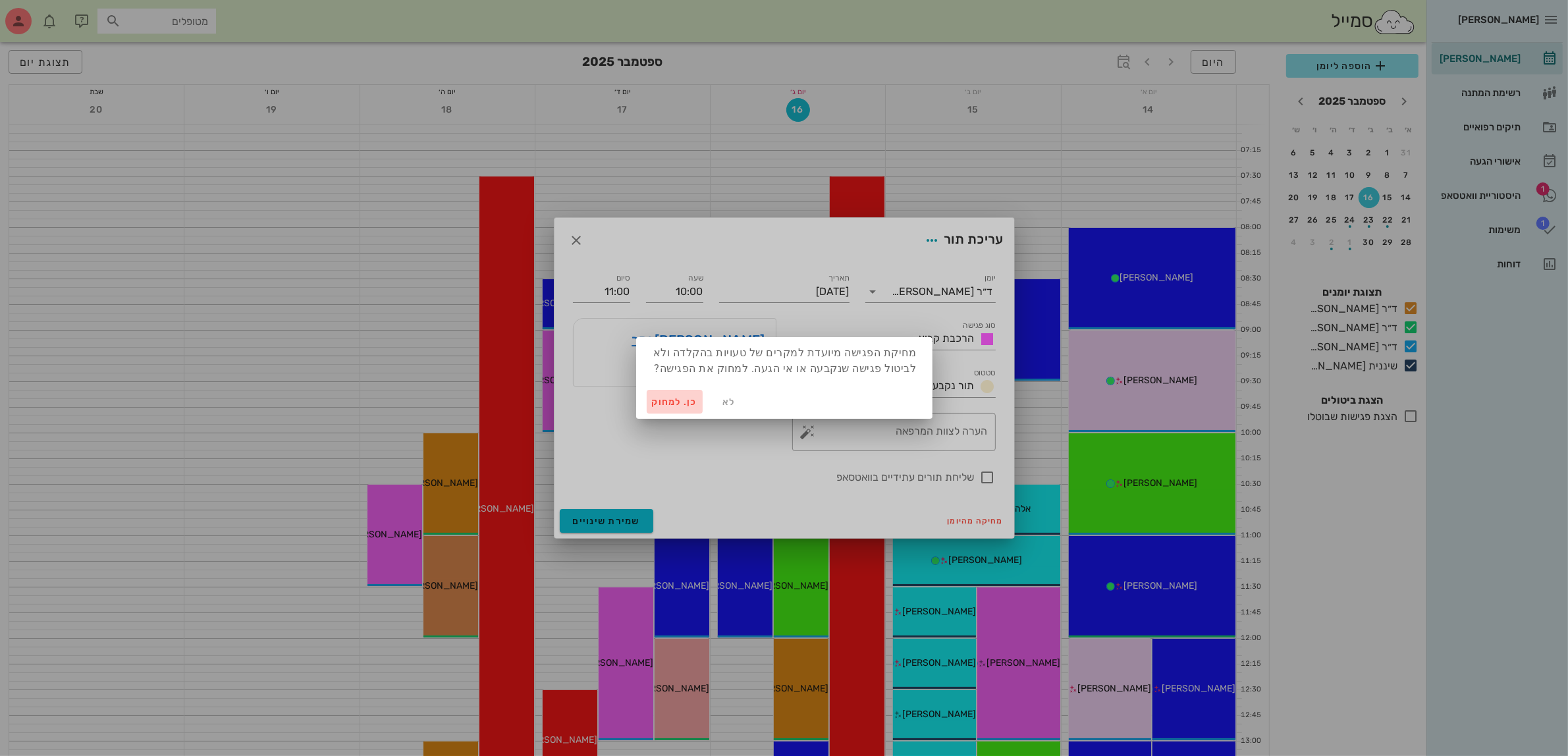
click at [665, 402] on span "כן. למחוק" at bounding box center [675, 402] width 46 height 12
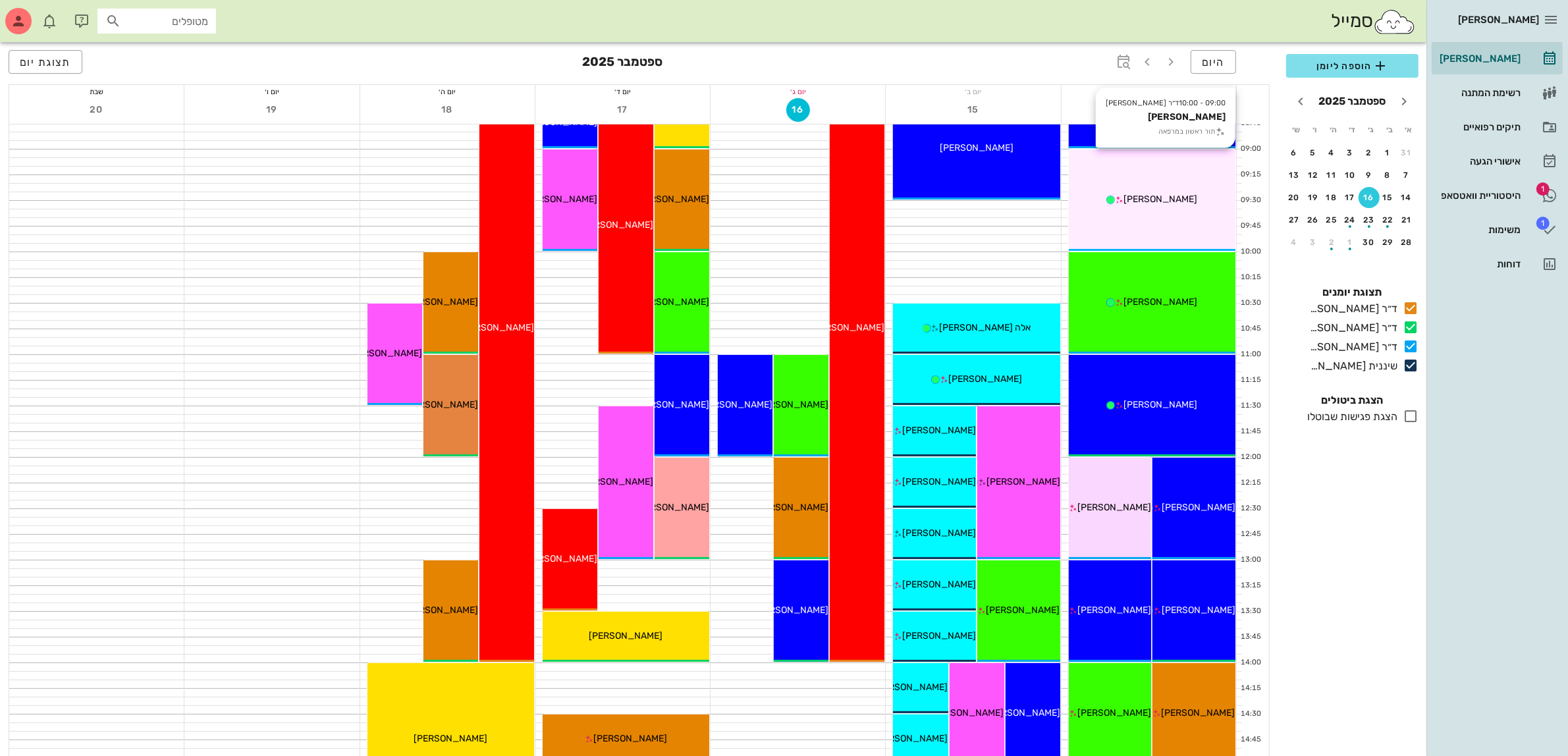
scroll to position [82, 0]
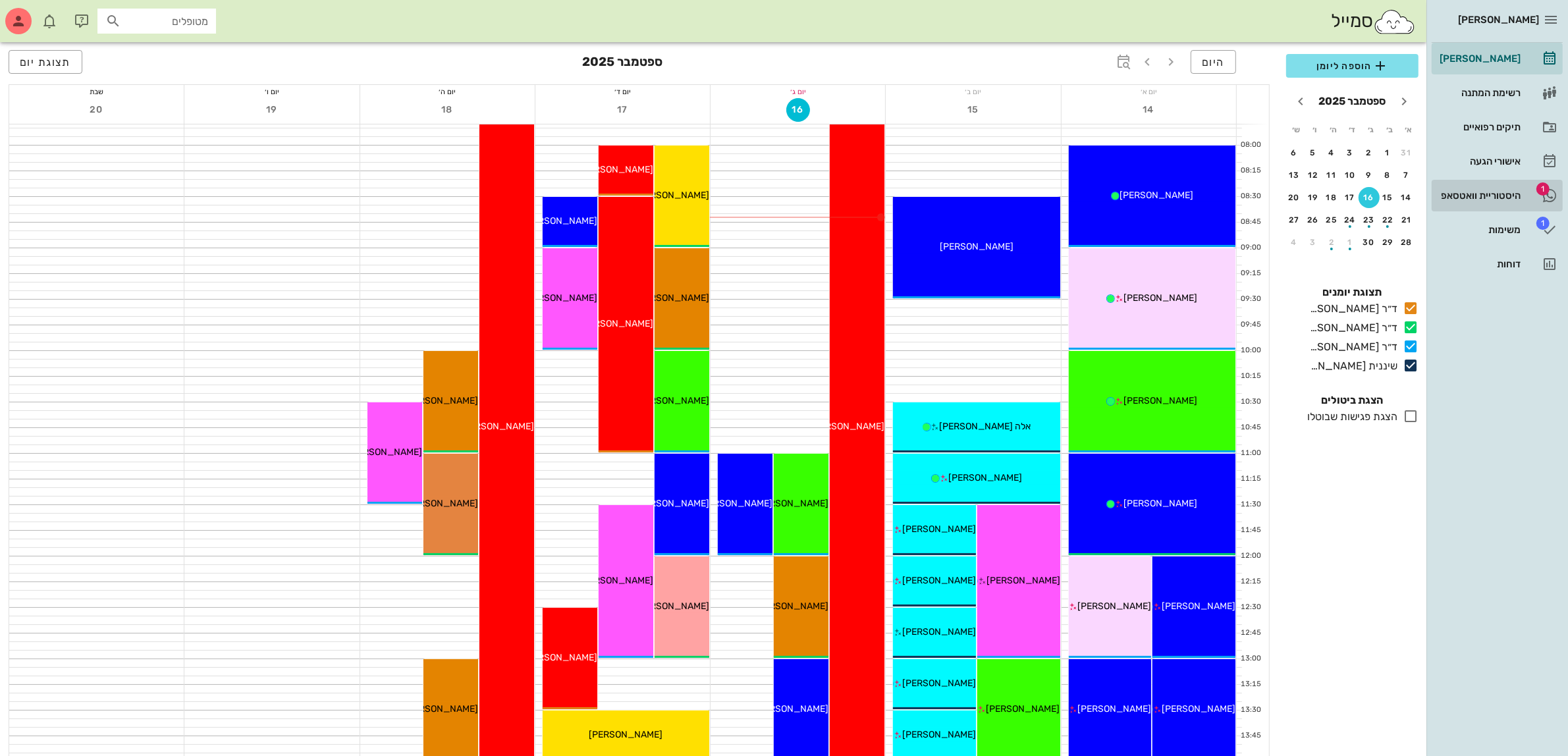
click at [1453, 185] on div "היסטוריית וואטסאפ" at bounding box center [1479, 195] width 83 height 21
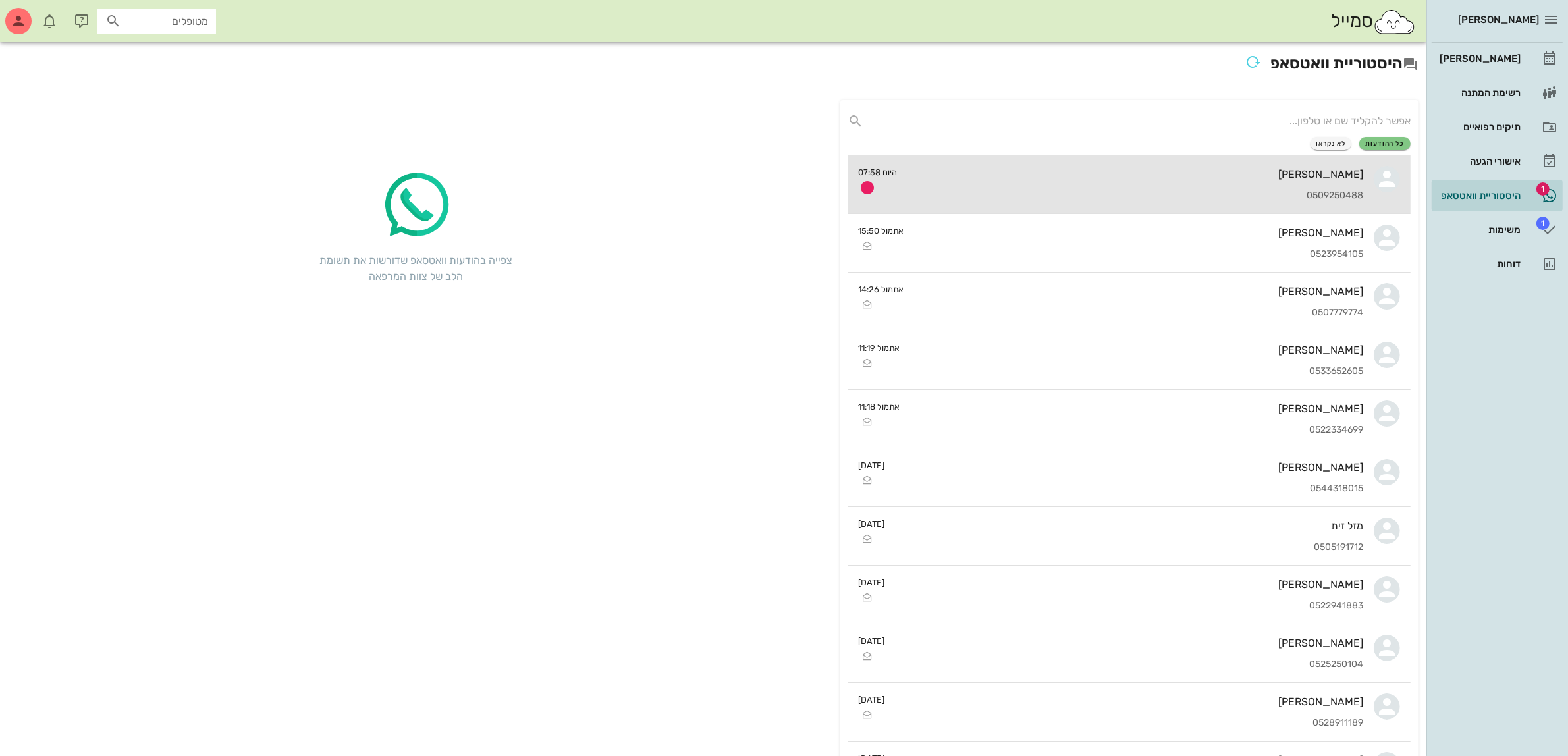
click at [1282, 175] on div "[PERSON_NAME]" at bounding box center [1136, 173] width 456 height 12
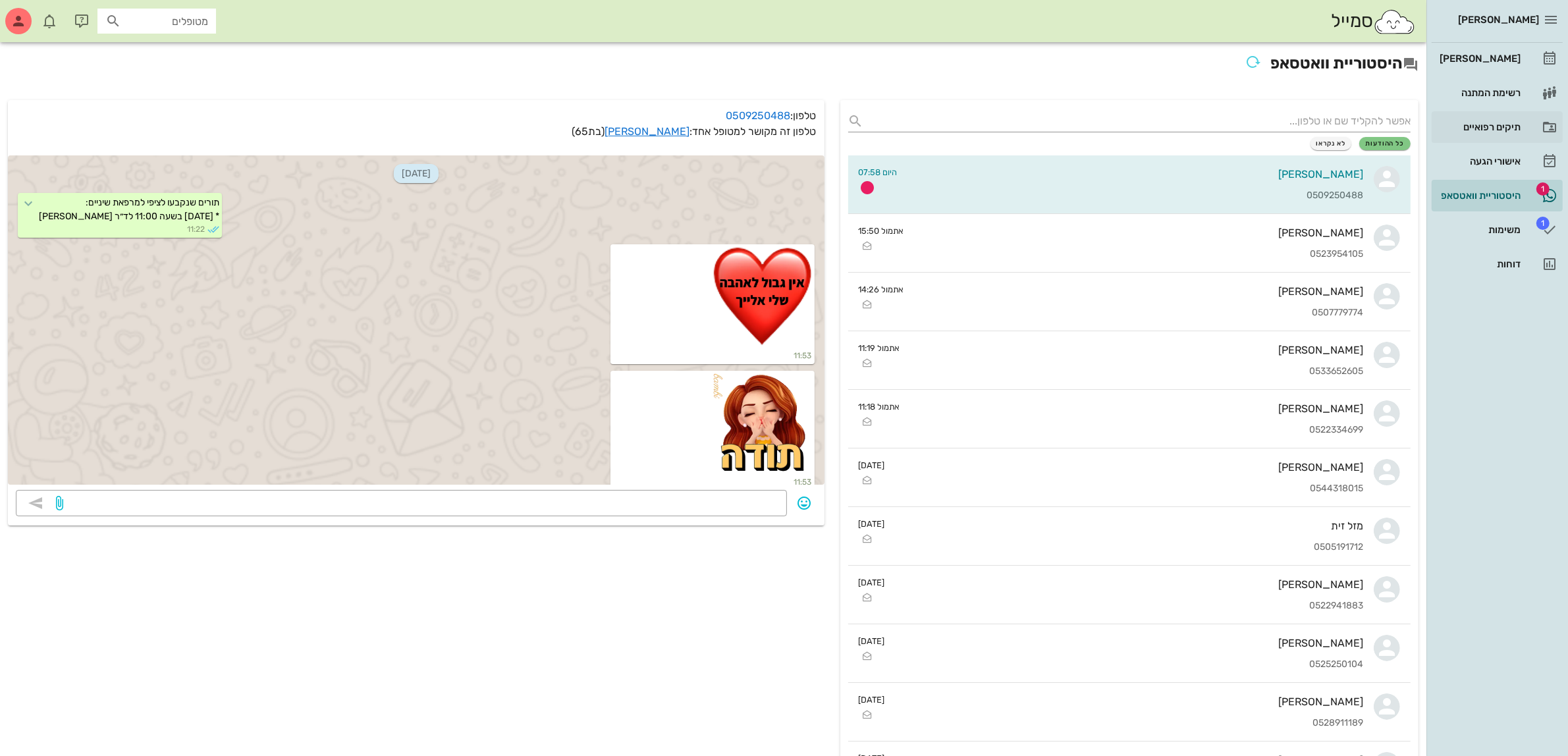
scroll to position [6485, 0]
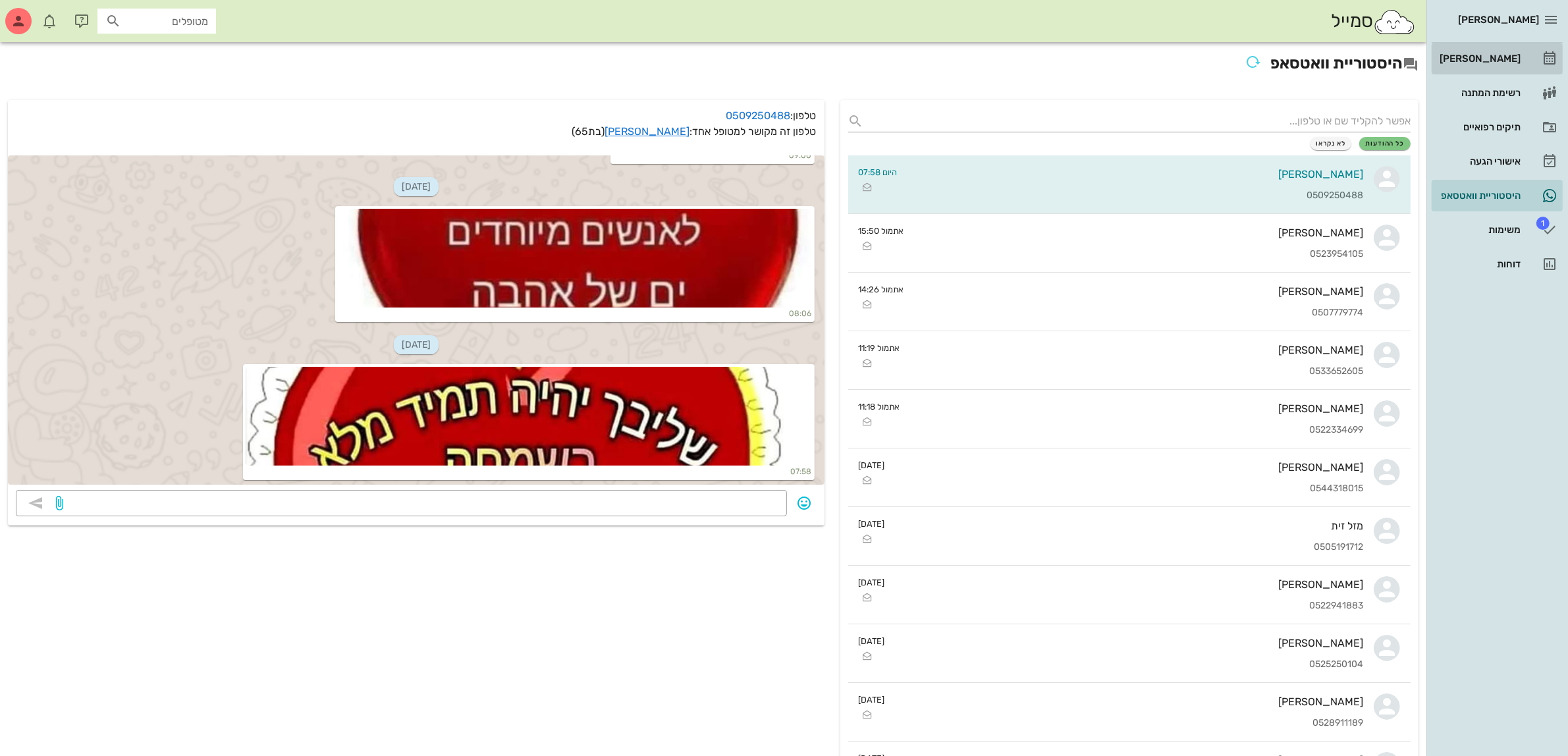
click at [1500, 55] on div "[PERSON_NAME]" at bounding box center [1479, 58] width 83 height 11
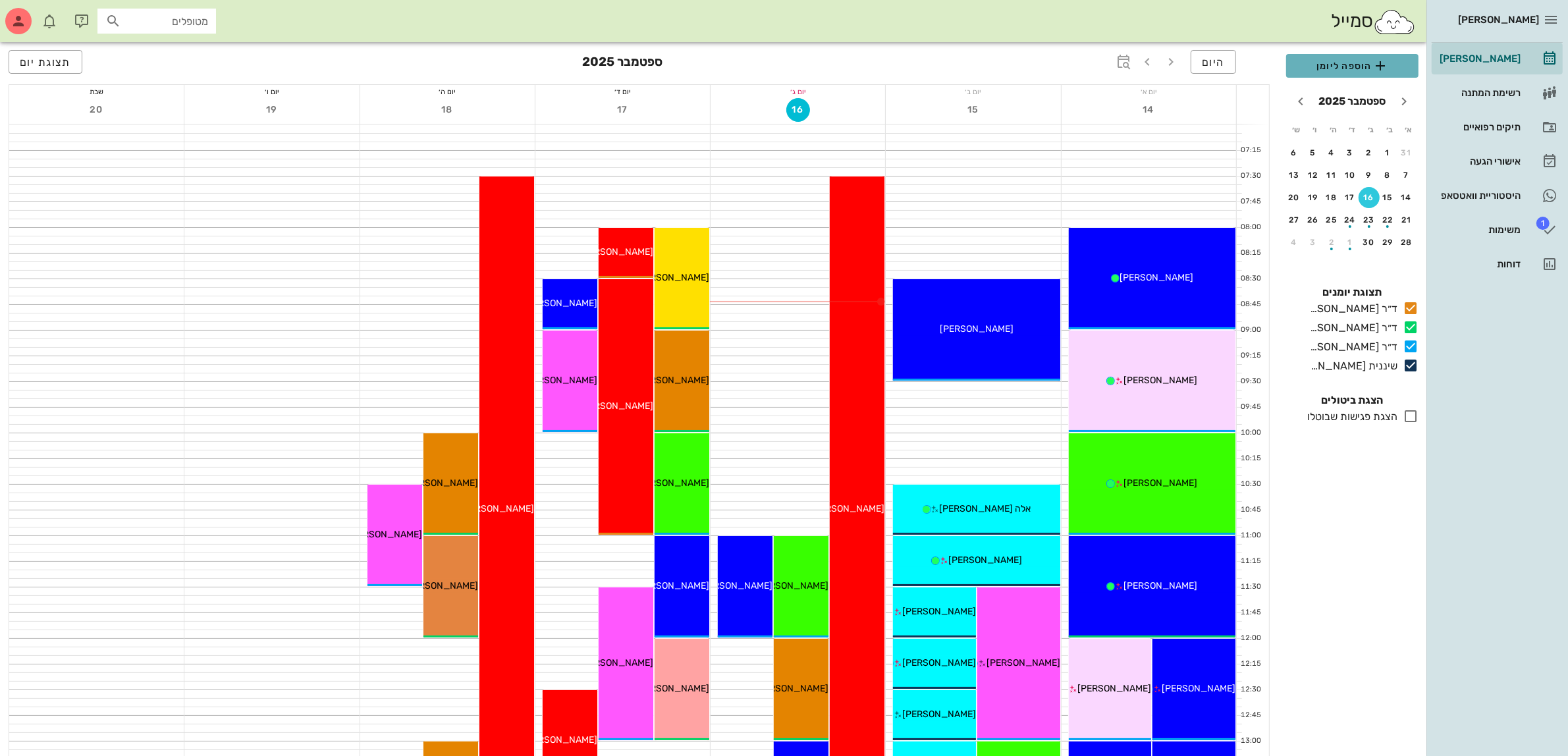
click at [1364, 63] on span "הוספה ליומן" at bounding box center [1352, 66] width 111 height 16
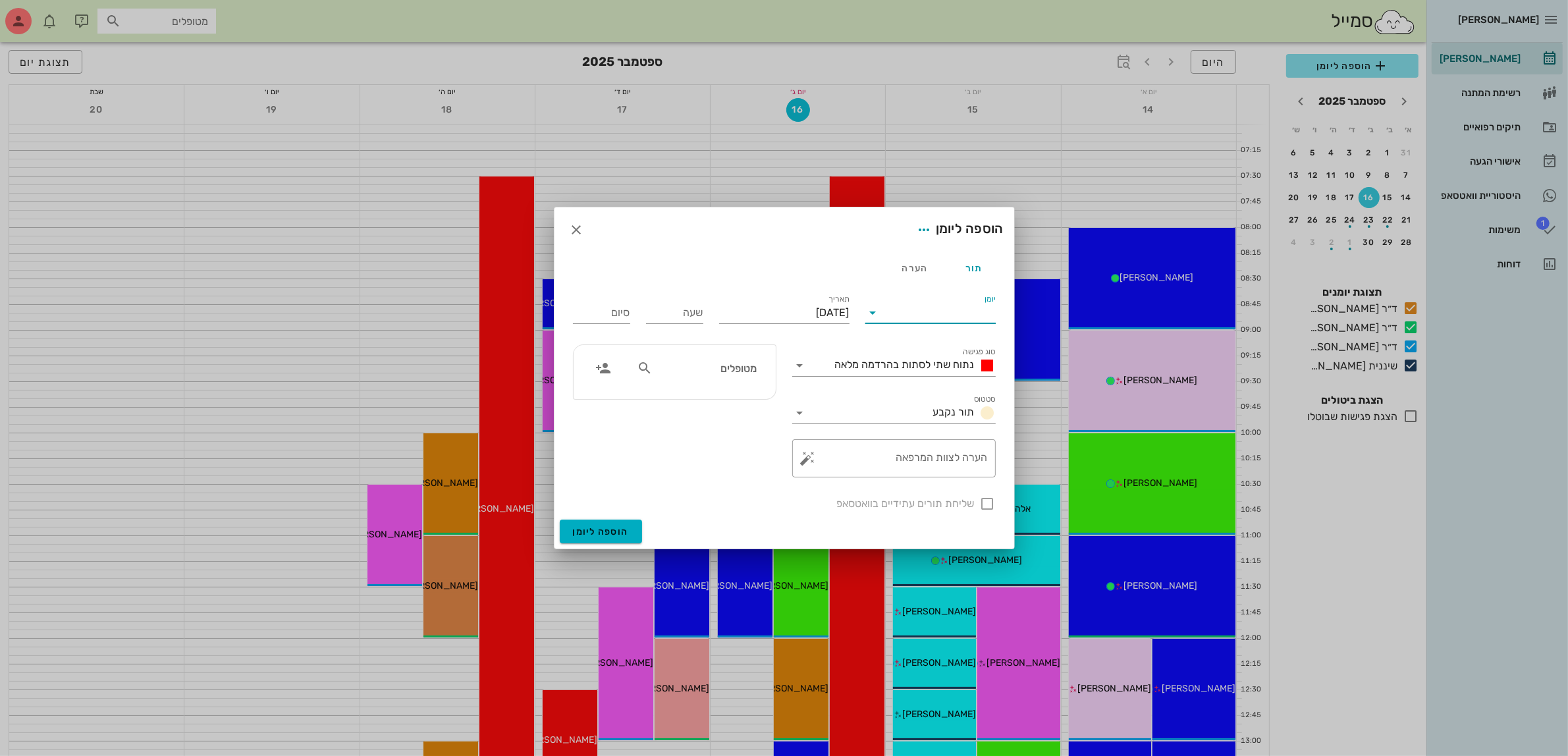
click at [903, 313] on input "יומן" at bounding box center [940, 312] width 112 height 21
click at [933, 378] on div "ד״ר עמראן ביאדסה" at bounding box center [934, 386] width 117 height 28
click at [925, 361] on span "נתוח שתי לסתות בהרדמה מלאה" at bounding box center [905, 364] width 140 height 12
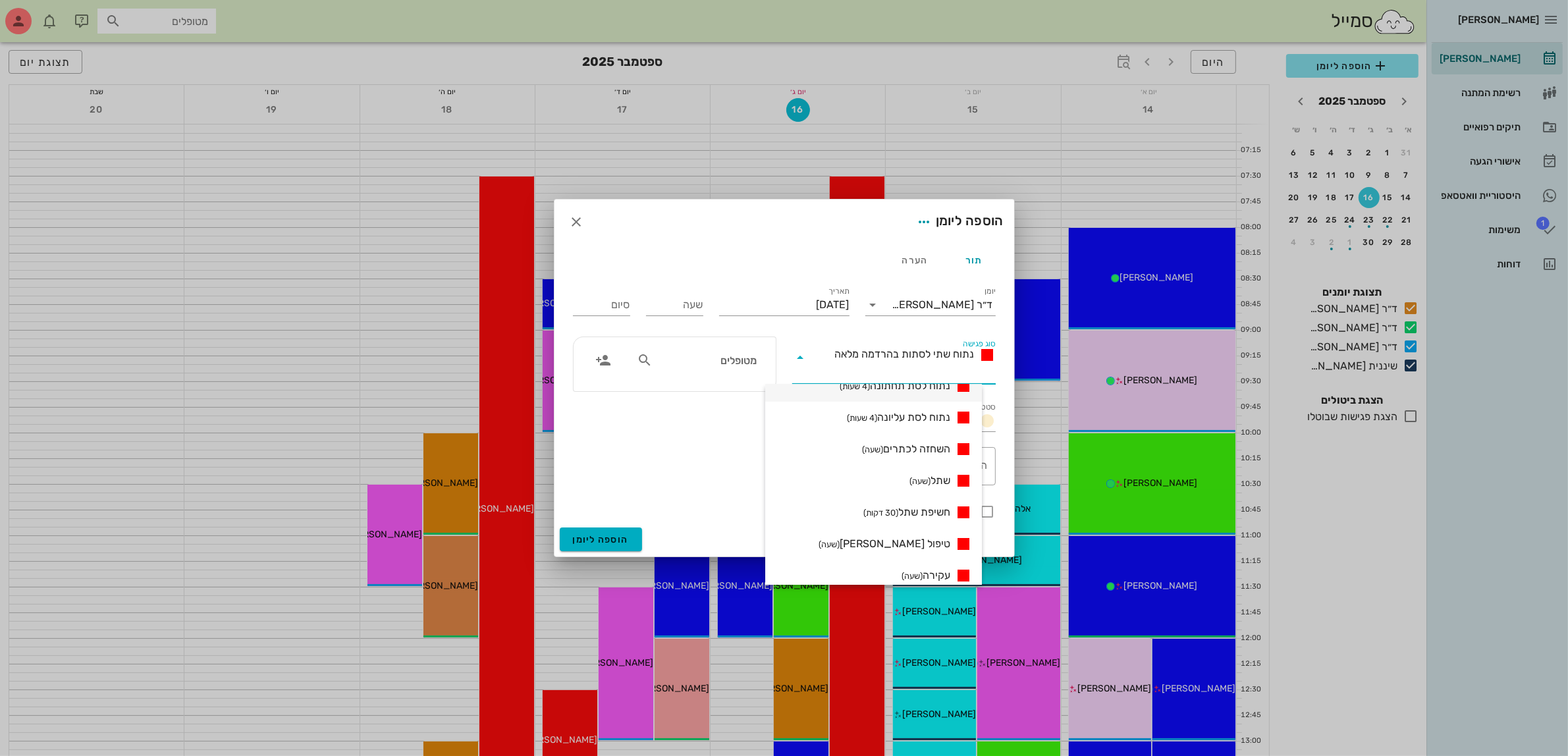
scroll to position [247, 0]
click at [950, 541] on span "ביקורת לאחר PMMA (שעה)" at bounding box center [895, 538] width 112 height 16
type input "01:00"
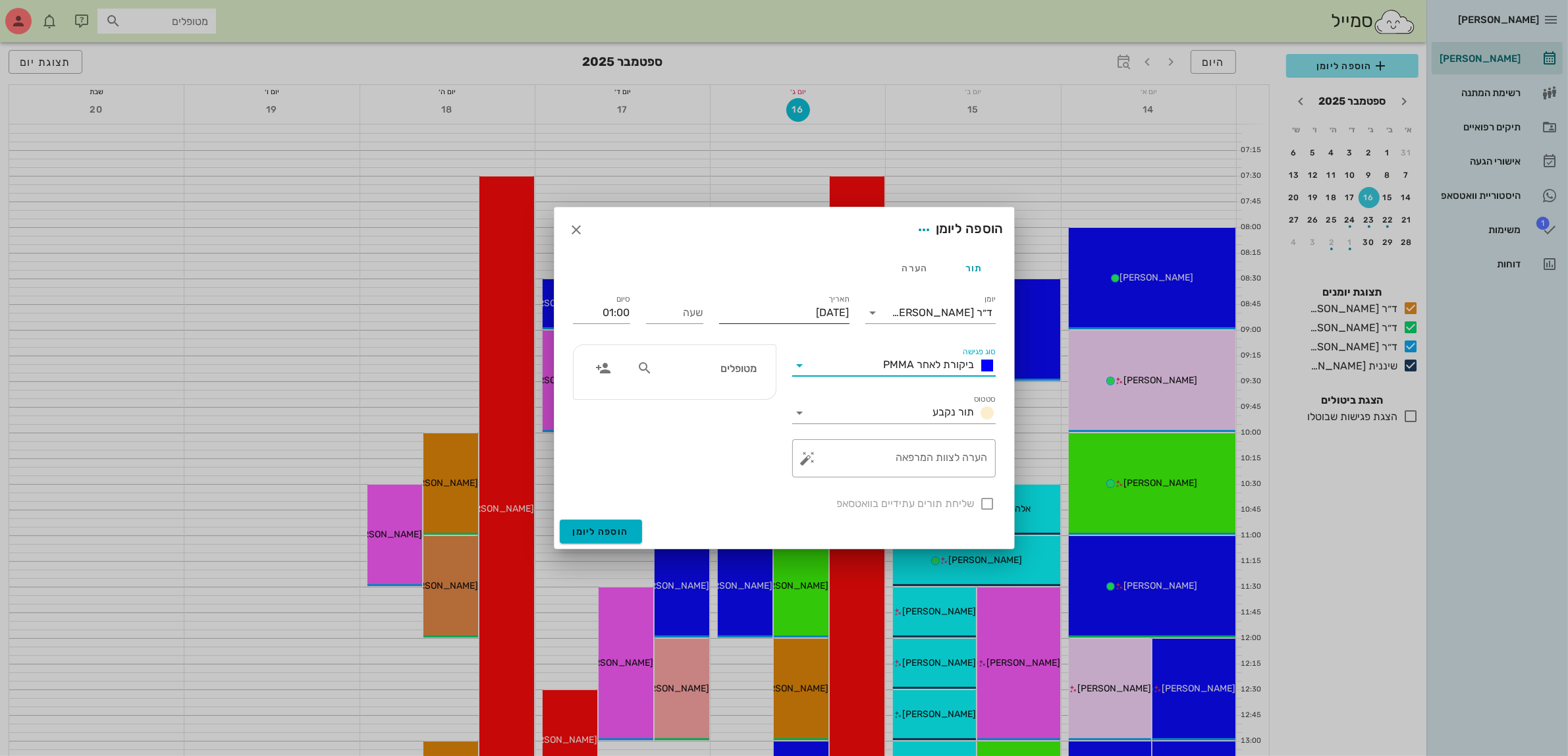
click at [801, 319] on input "יום שלישי, 16 בספטמבר 2025" at bounding box center [784, 312] width 130 height 21
click at [831, 475] on button "29" at bounding box center [829, 485] width 21 height 21
type input "יום שני, 29 בספטמבר 2025"
click at [685, 309] on input "שעה" at bounding box center [675, 312] width 58 height 21
type input "10:00"
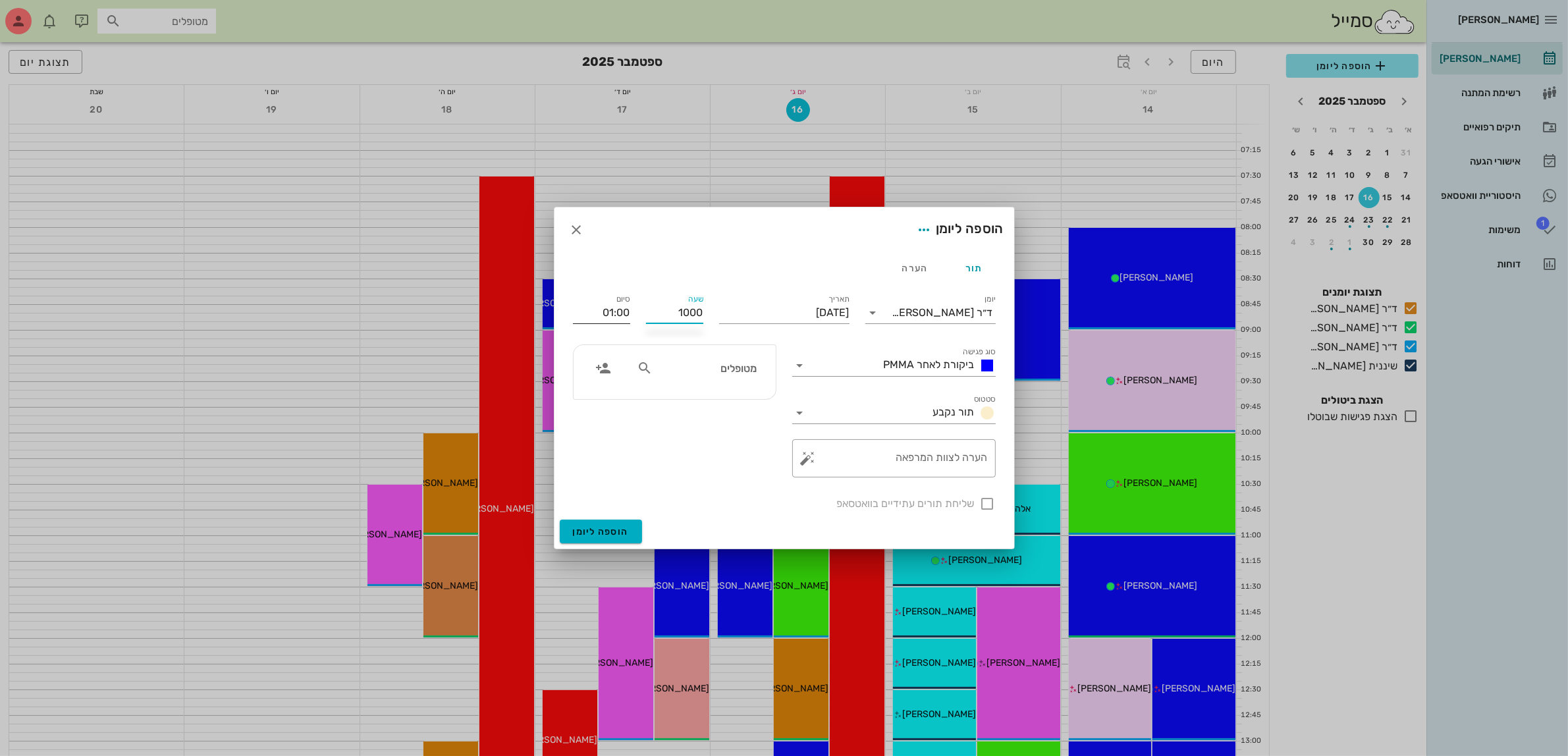
type input "11:00"
click at [614, 309] on input "11:00" at bounding box center [602, 312] width 58 height 21
click at [718, 379] on div "מטופלים" at bounding box center [696, 368] width 136 height 25
type input "בטי"
click at [726, 410] on div "0507853712" at bounding box center [682, 409] width 145 height 11
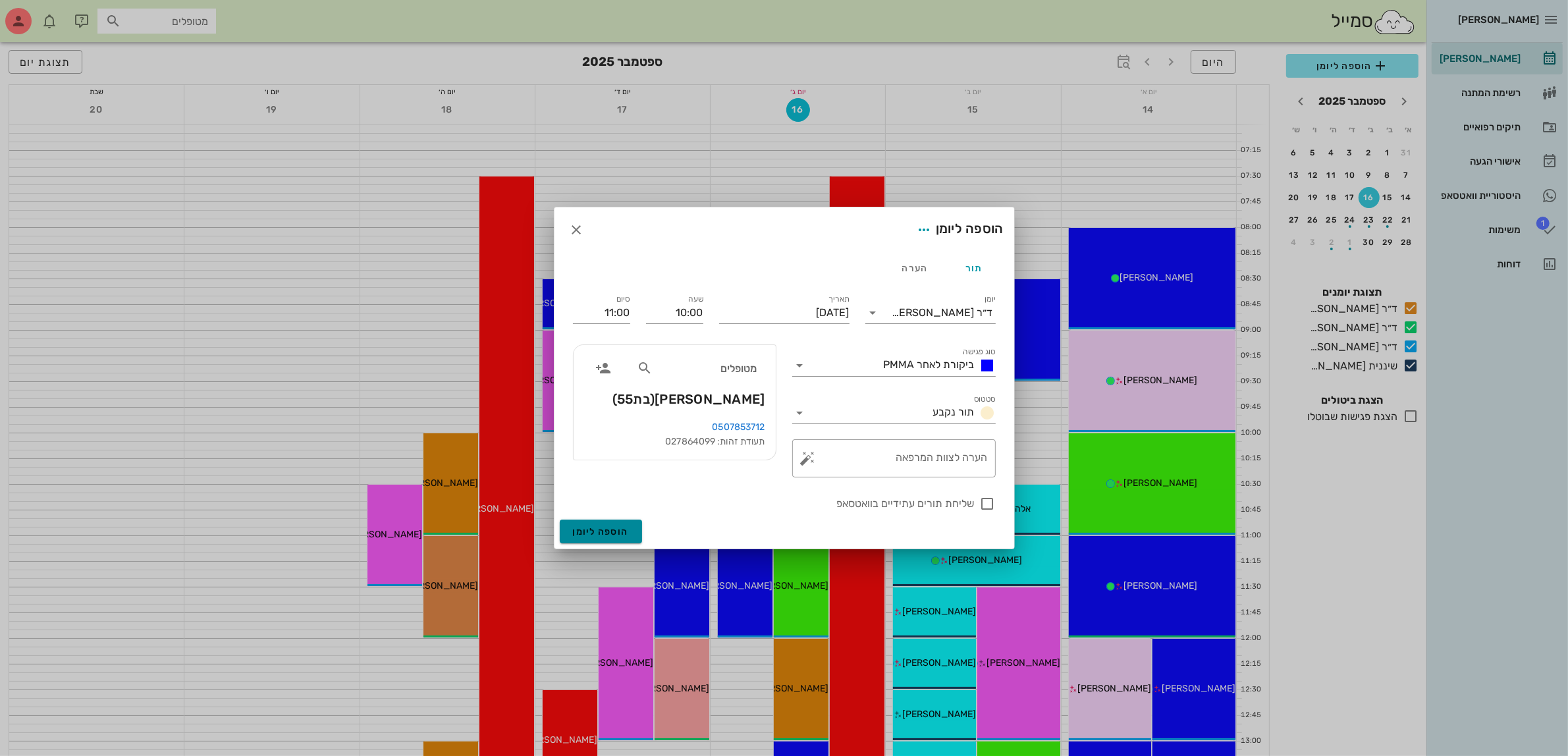
click at [609, 532] on span "הוספה ליומן" at bounding box center [601, 532] width 56 height 12
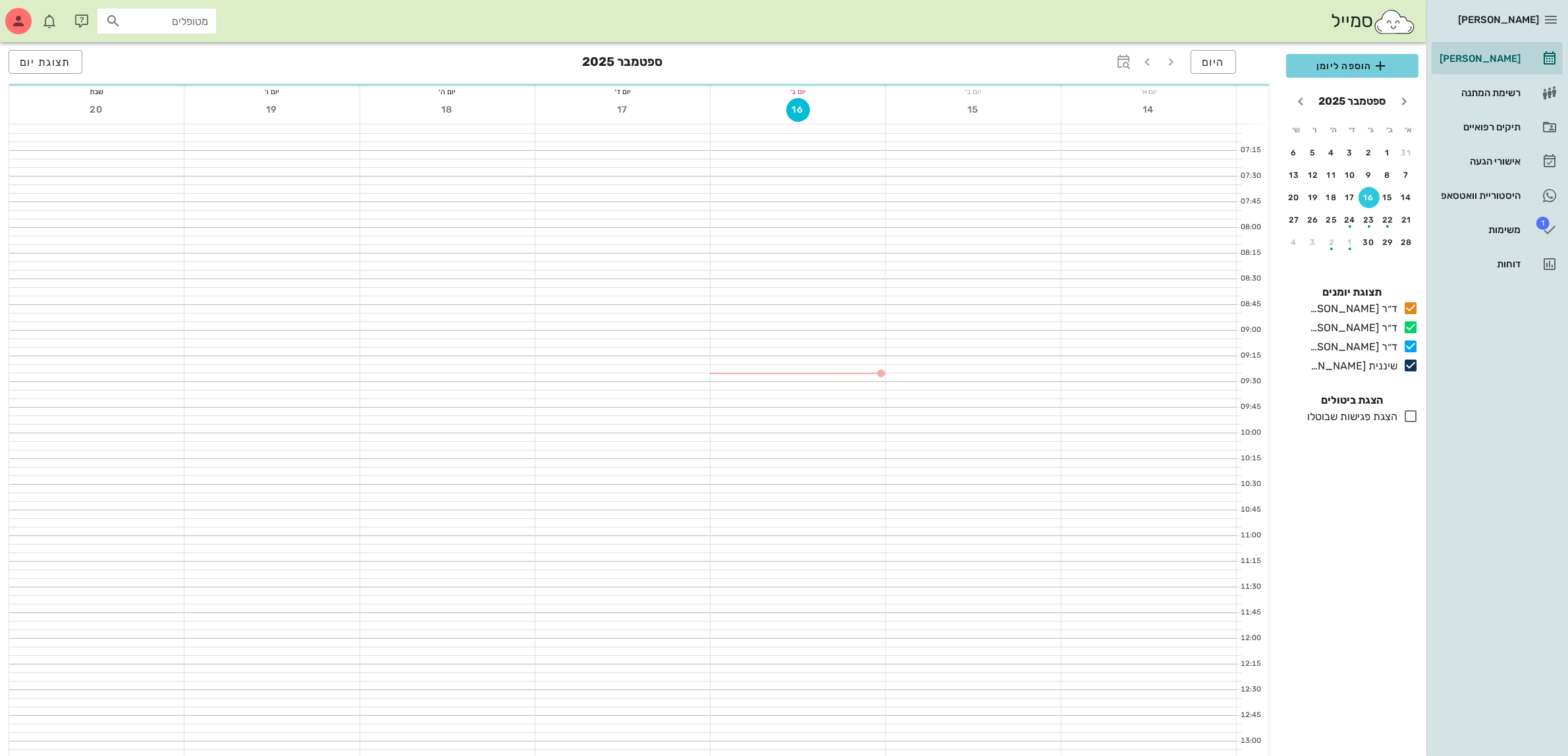
click at [1332, 63] on span "הוספה ליומן" at bounding box center [1352, 66] width 111 height 16
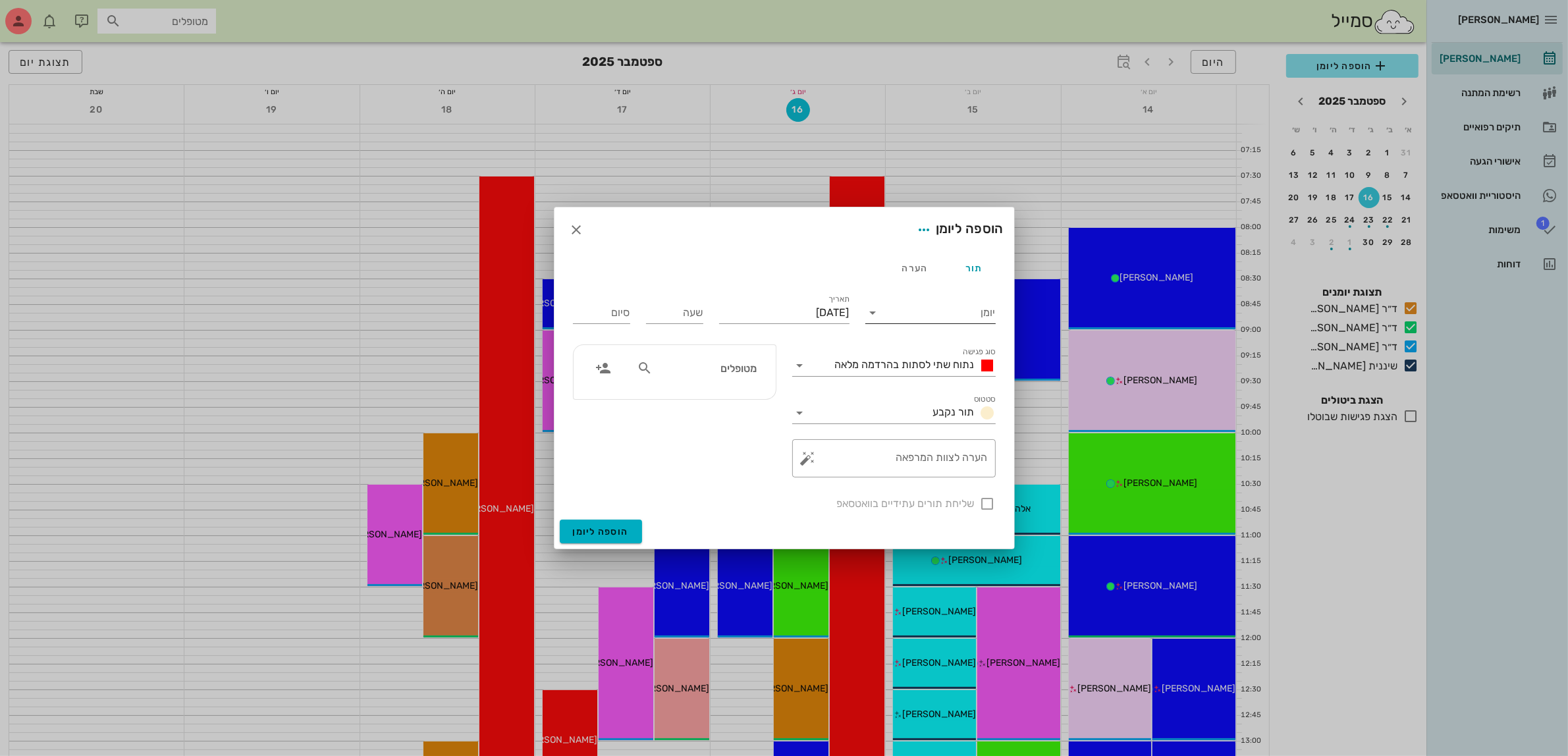
click at [881, 309] on div at bounding box center [875, 313] width 19 height 16
click at [902, 378] on div "ד״ר עמראן ביאדסה" at bounding box center [934, 386] width 117 height 28
click at [895, 367] on span "נתוח שתי לסתות בהרדמה מלאה" at bounding box center [905, 364] width 140 height 12
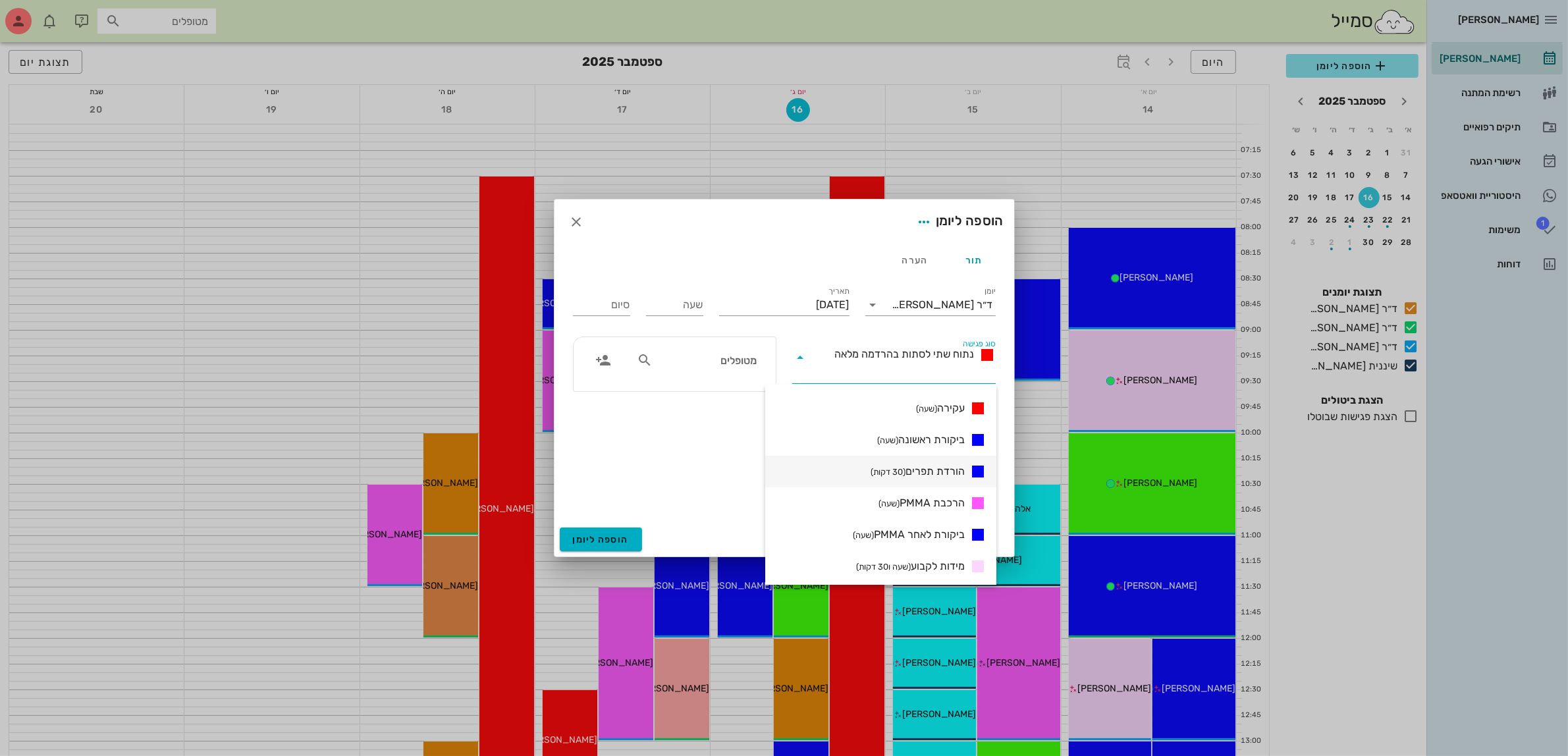
scroll to position [411, 0]
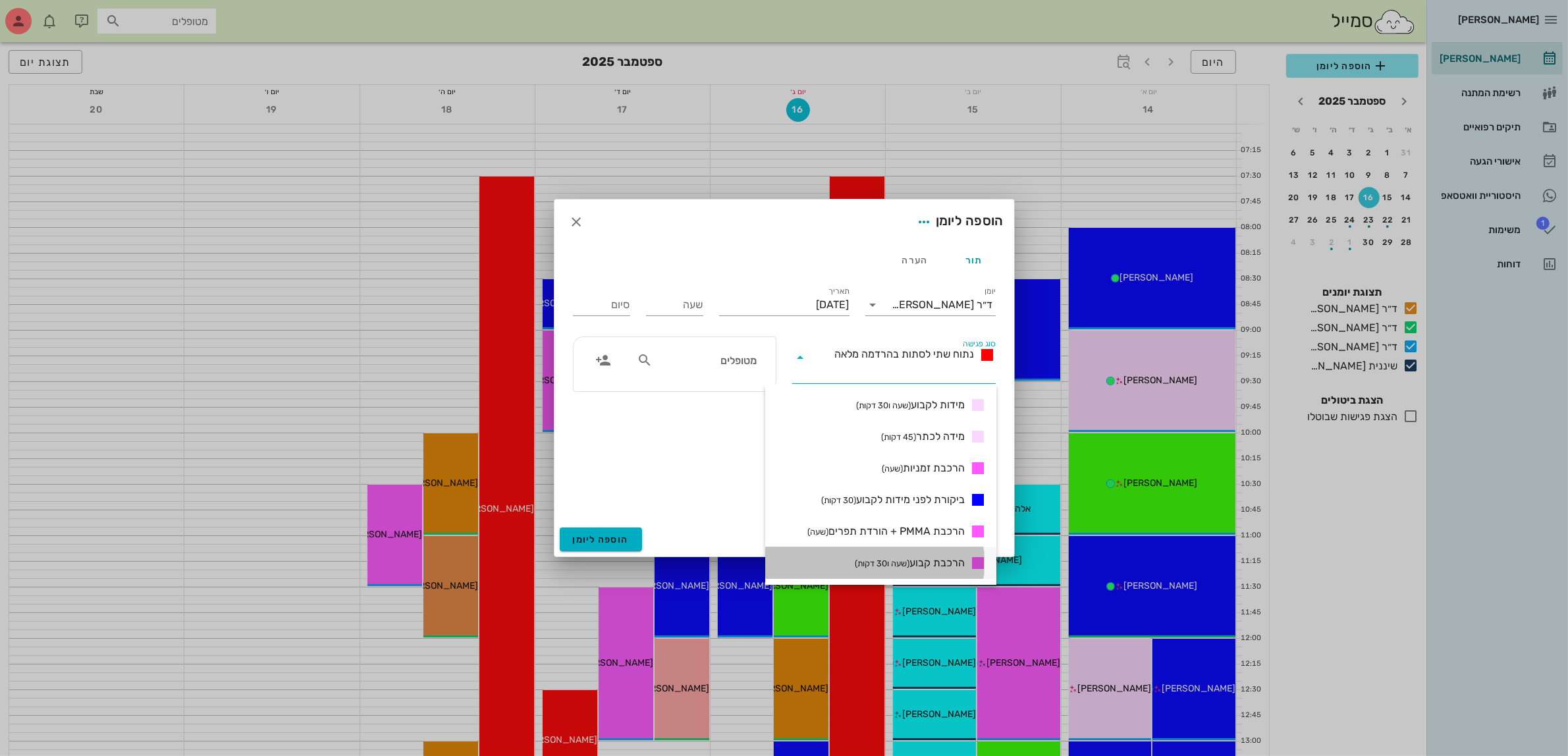
click at [924, 562] on span "הרכבת קבוע (שעה ו30 דקות)" at bounding box center [909, 563] width 110 height 16
type input "01:30"
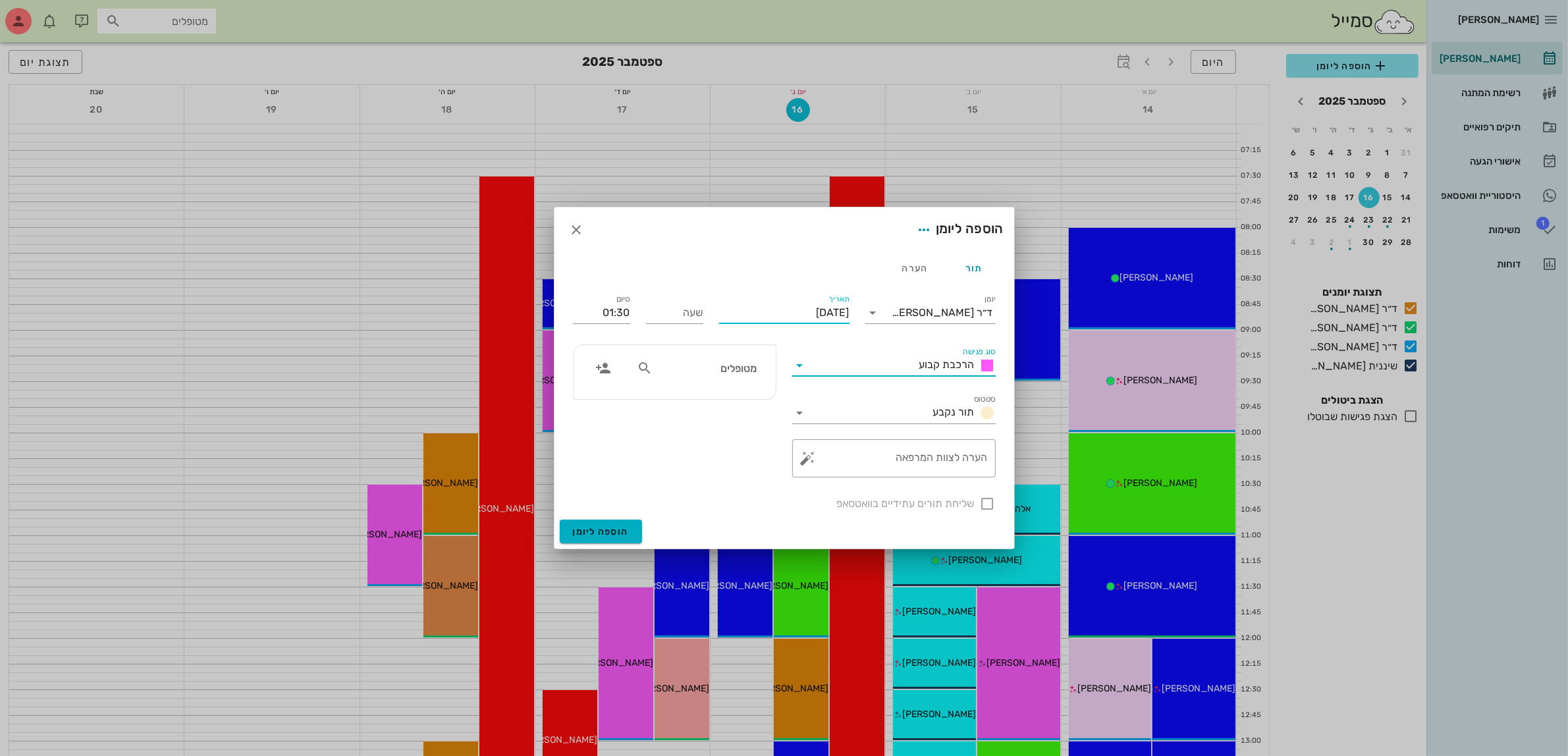
click at [765, 316] on input "יום שלישי, 16 בספטמבר 2025" at bounding box center [784, 312] width 130 height 21
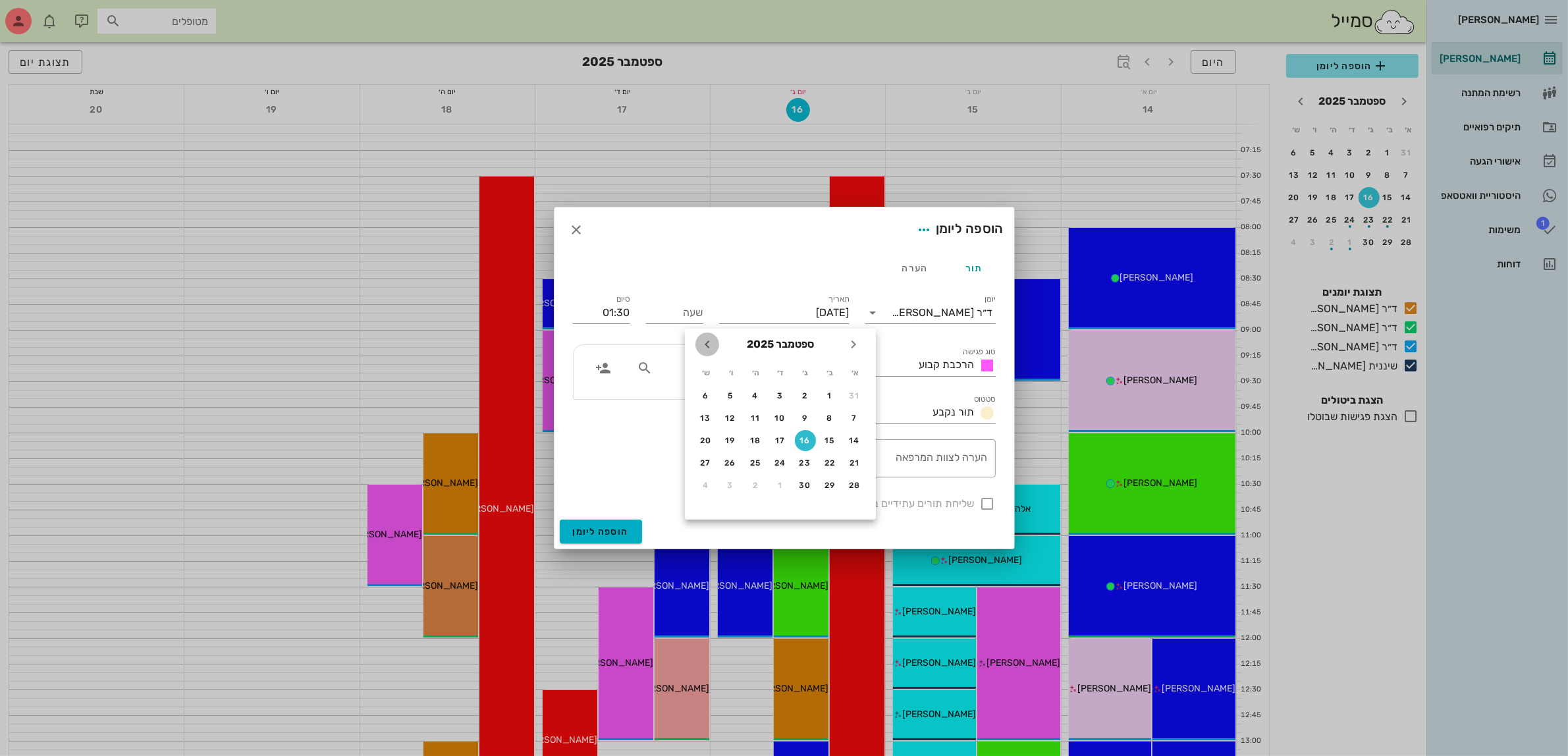
click at [705, 345] on icon "חודש הבא" at bounding box center [707, 345] width 16 height 16
click at [778, 396] on div "1" at bounding box center [780, 396] width 21 height 9
type input "יום רביעי, 1 באוקטובר 2025"
click at [682, 315] on input "שעה" at bounding box center [675, 312] width 58 height 21
type input "11:00"
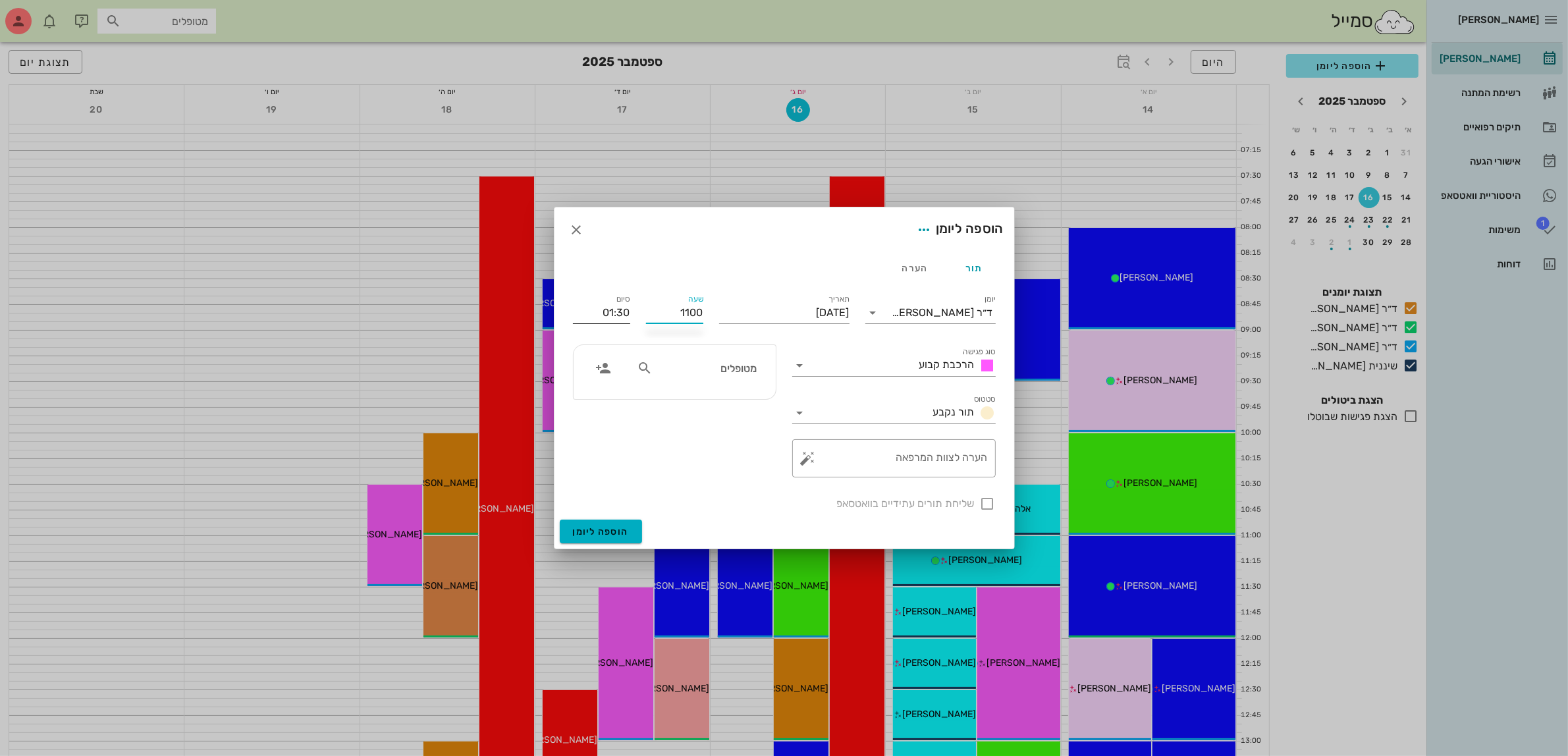
type input "12:30"
click at [623, 304] on div "סיום 12:30" at bounding box center [602, 312] width 58 height 21
click at [703, 360] on input "text" at bounding box center [706, 368] width 101 height 17
type input "לוא"
click at [725, 404] on div "0507136464" at bounding box center [706, 409] width 132 height 11
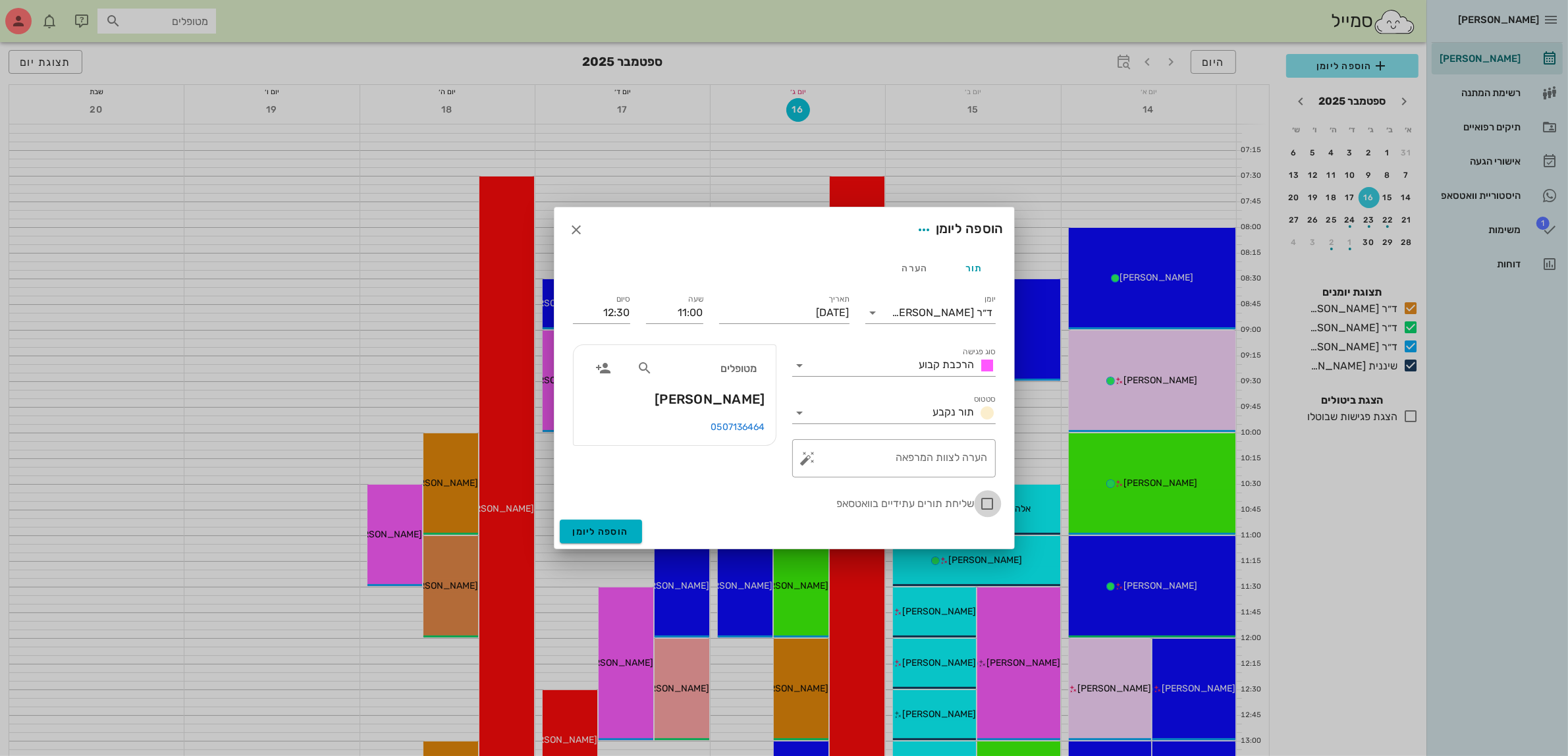
click at [980, 508] on div at bounding box center [988, 504] width 22 height 22
checkbox input "true"
click at [593, 535] on span "הוספה ליומן" at bounding box center [601, 532] width 56 height 12
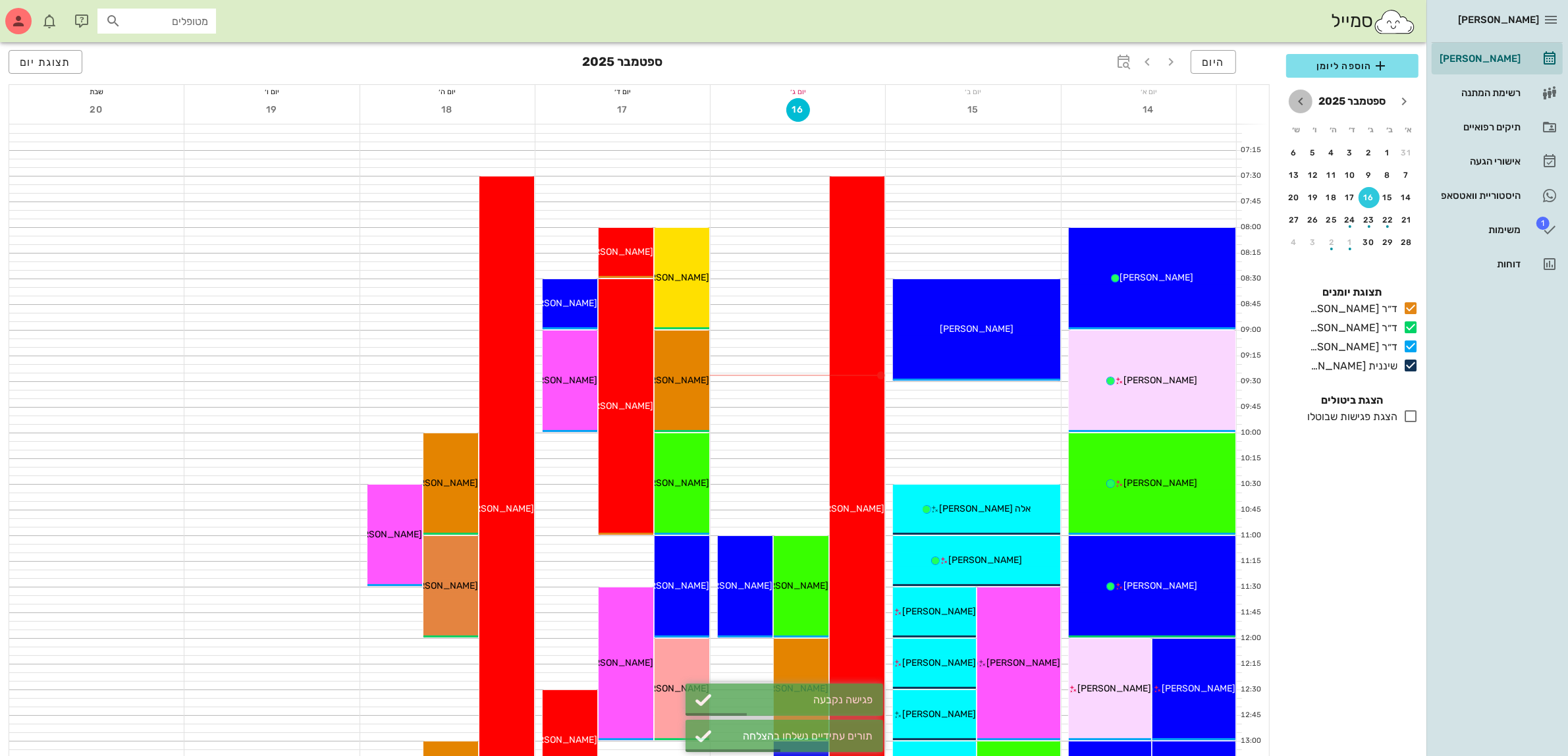
click at [1299, 100] on icon "חודש הבא" at bounding box center [1300, 101] width 16 height 16
click at [1344, 153] on div "button" at bounding box center [1350, 156] width 21 height 7
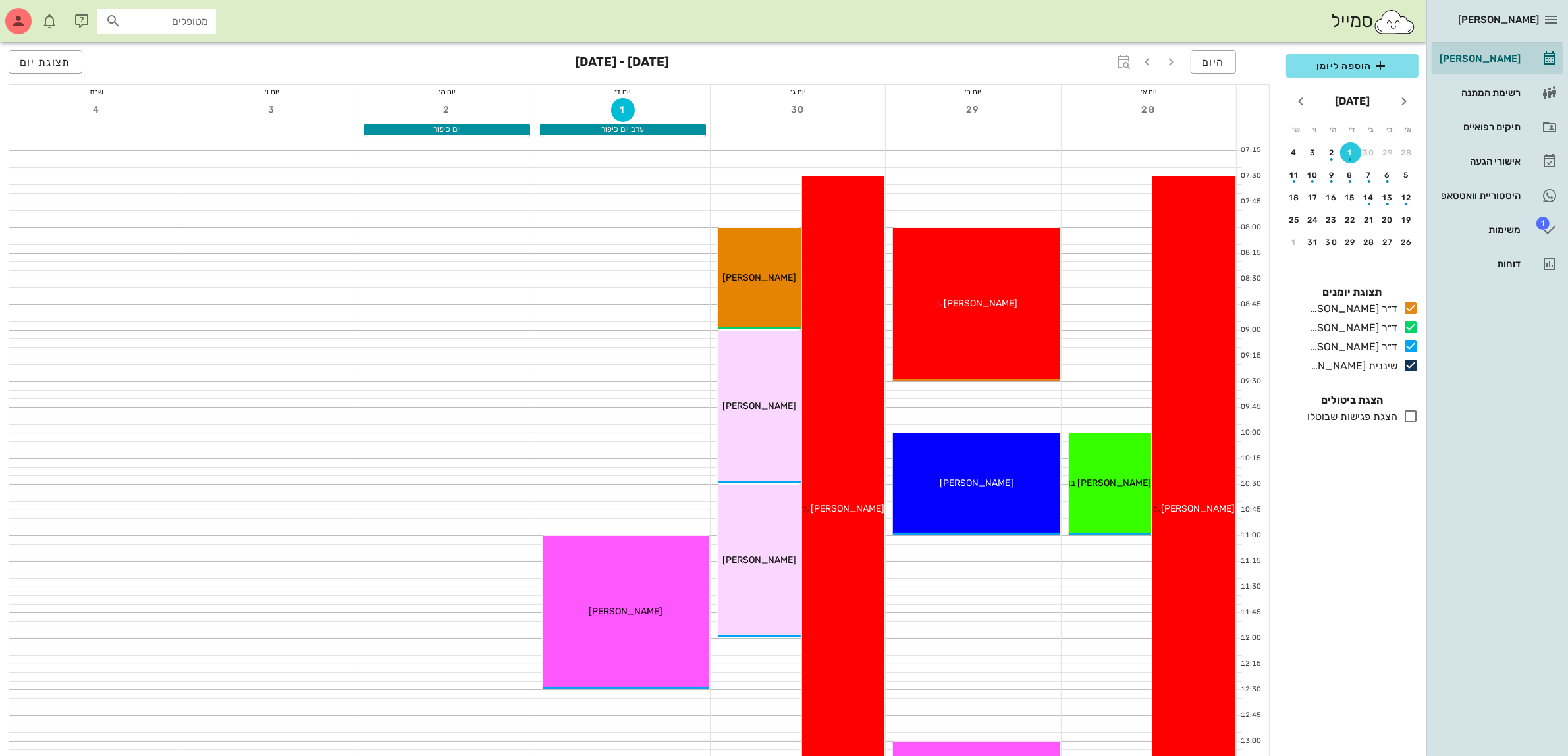
click at [1340, 142] on button "1" at bounding box center [1350, 152] width 21 height 21
click at [1321, 63] on span "הוספה ליומן" at bounding box center [1352, 66] width 111 height 16
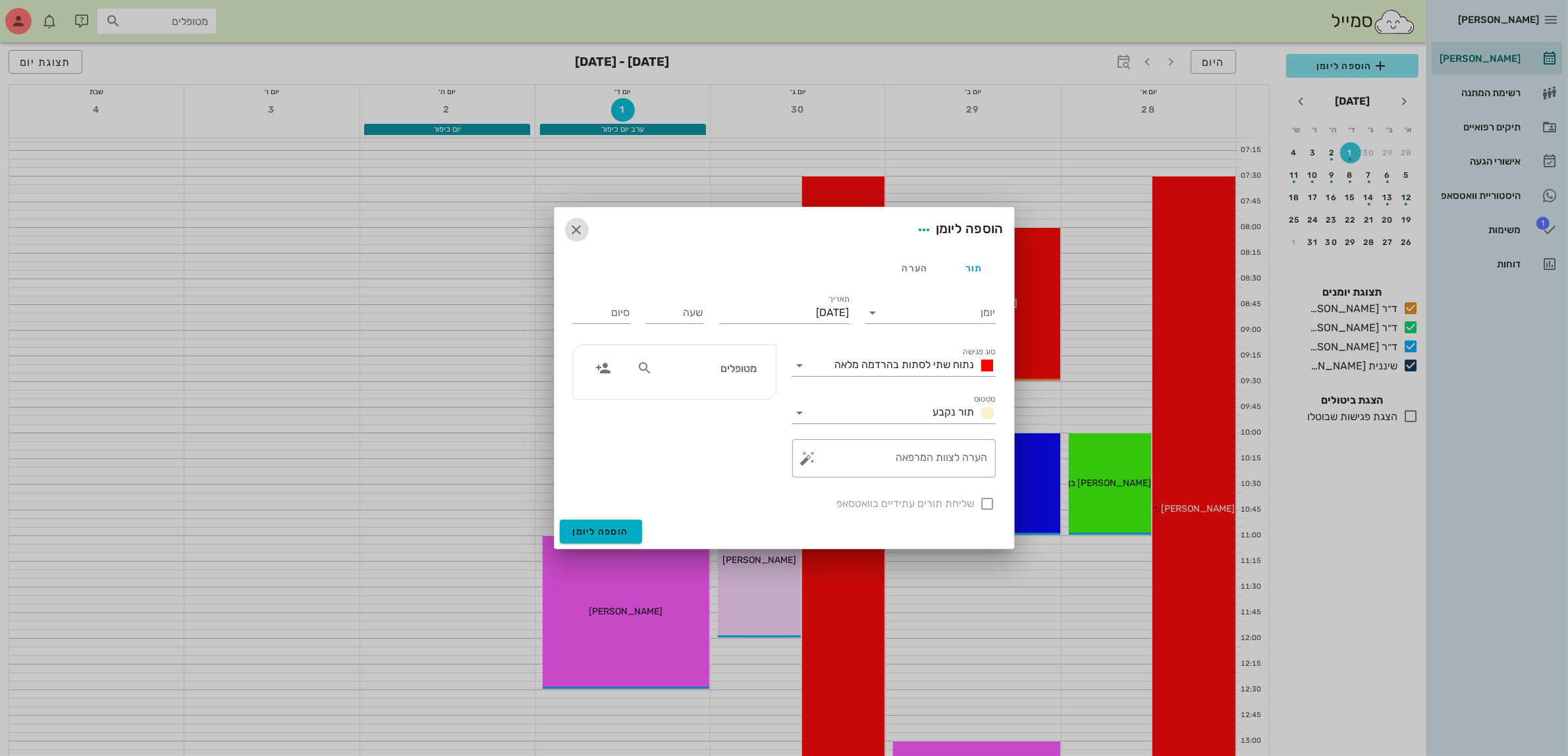
drag, startPoint x: 576, startPoint y: 228, endPoint x: 754, endPoint y: 175, distance: 185.7
click at [576, 229] on icon "button" at bounding box center [577, 230] width 16 height 16
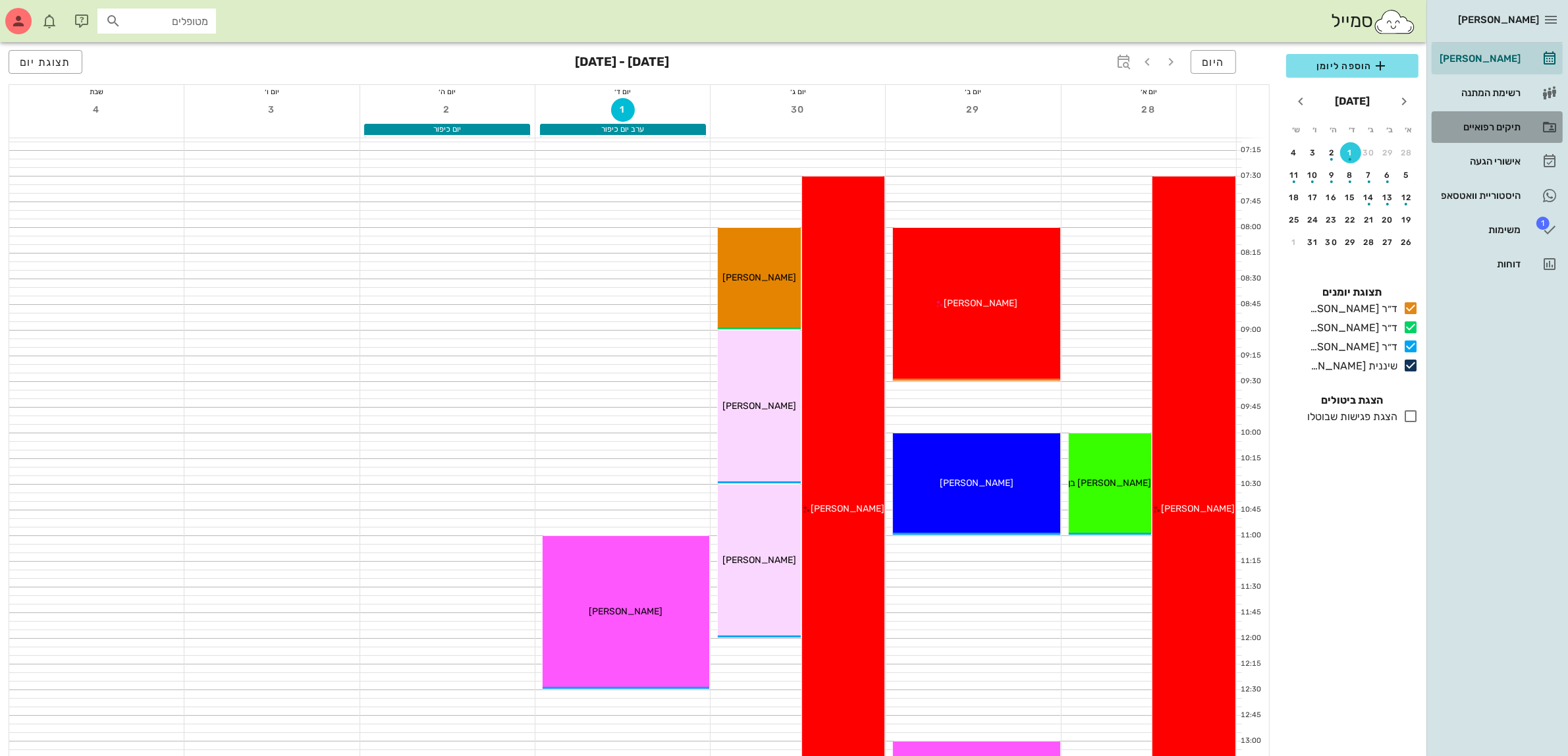
click at [1494, 124] on div "תיקים רפואיים" at bounding box center [1479, 127] width 83 height 11
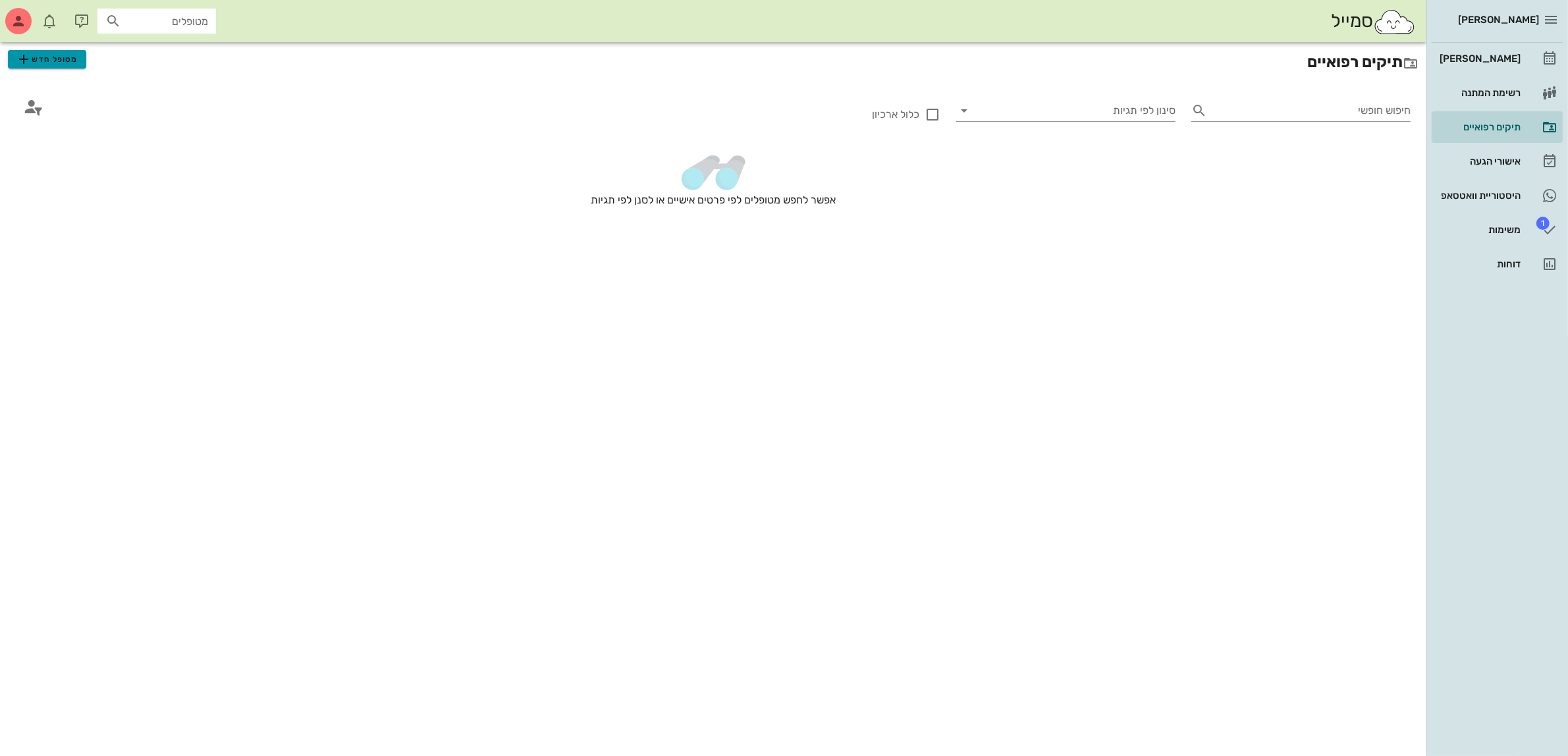
click at [64, 61] on span "מטופל חדש" at bounding box center [47, 59] width 62 height 16
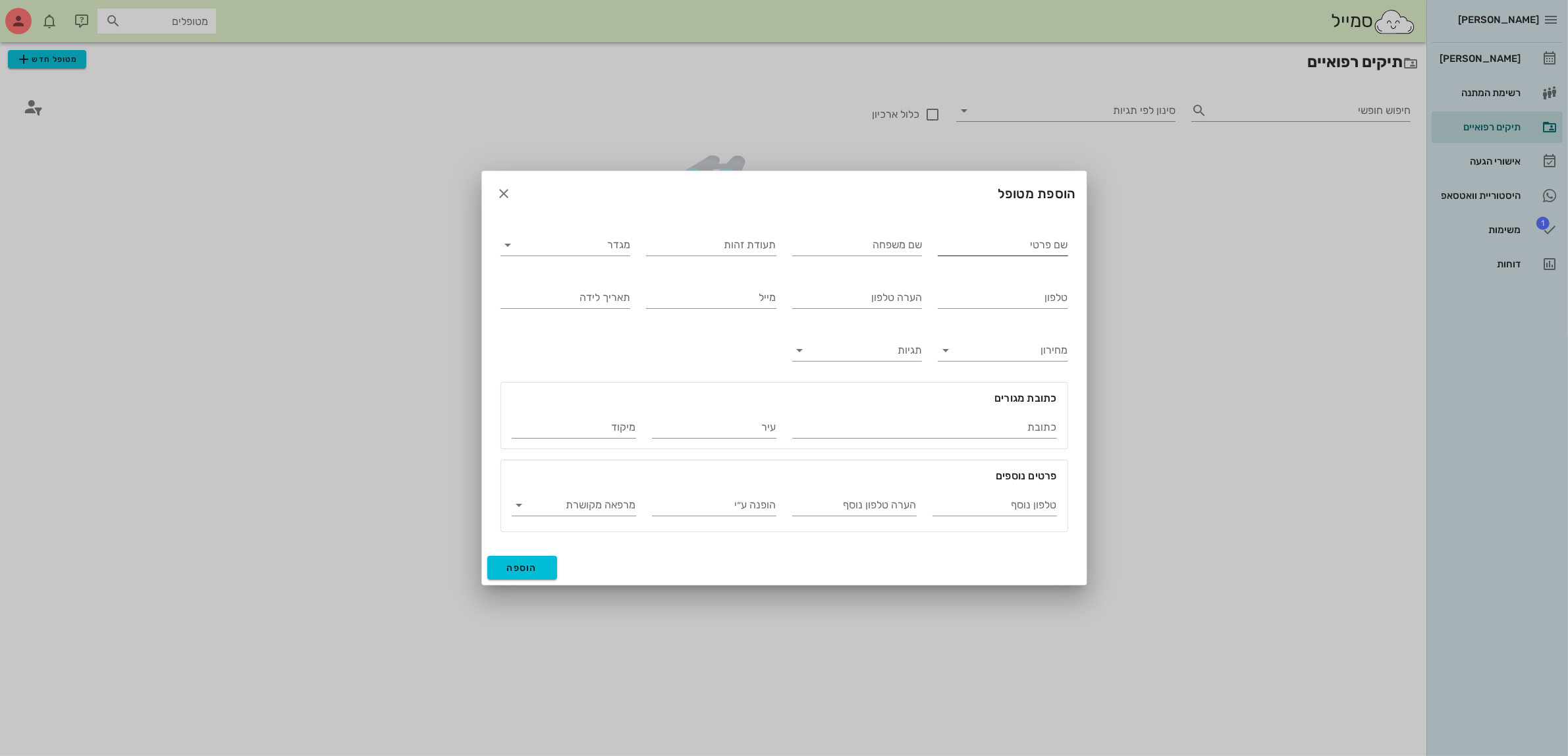
click at [1028, 239] on input "שם פרטי" at bounding box center [1003, 245] width 130 height 21
type input "קורל"
type input "סמרנוב"
click at [587, 244] on input "מגדר" at bounding box center [576, 245] width 109 height 21
click at [584, 288] on div "נקבה" at bounding box center [565, 286] width 109 height 12
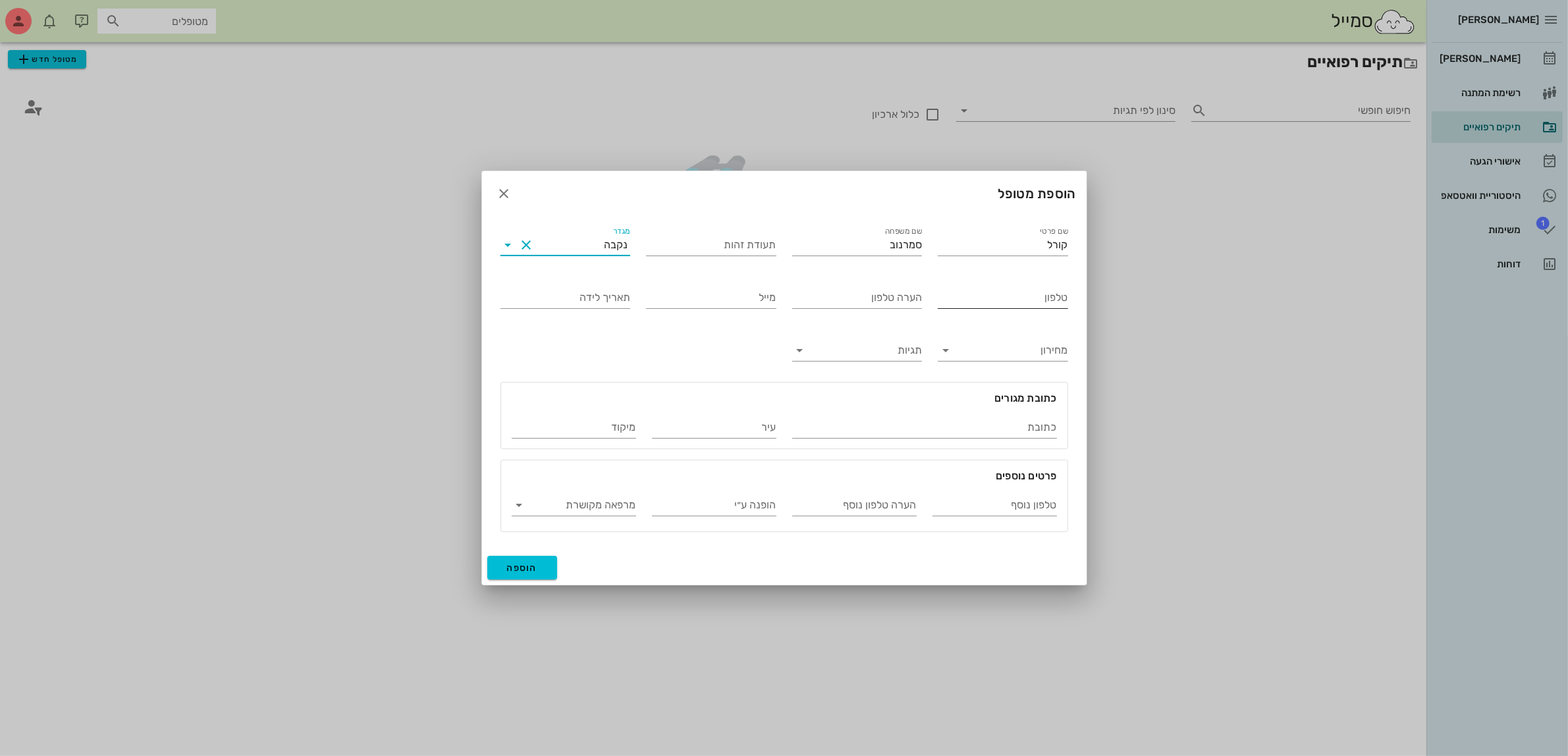
click at [998, 292] on input "טלפון" at bounding box center [1003, 297] width 130 height 21
type input "055-2261817"
click at [519, 571] on span "הוספה" at bounding box center [522, 568] width 31 height 12
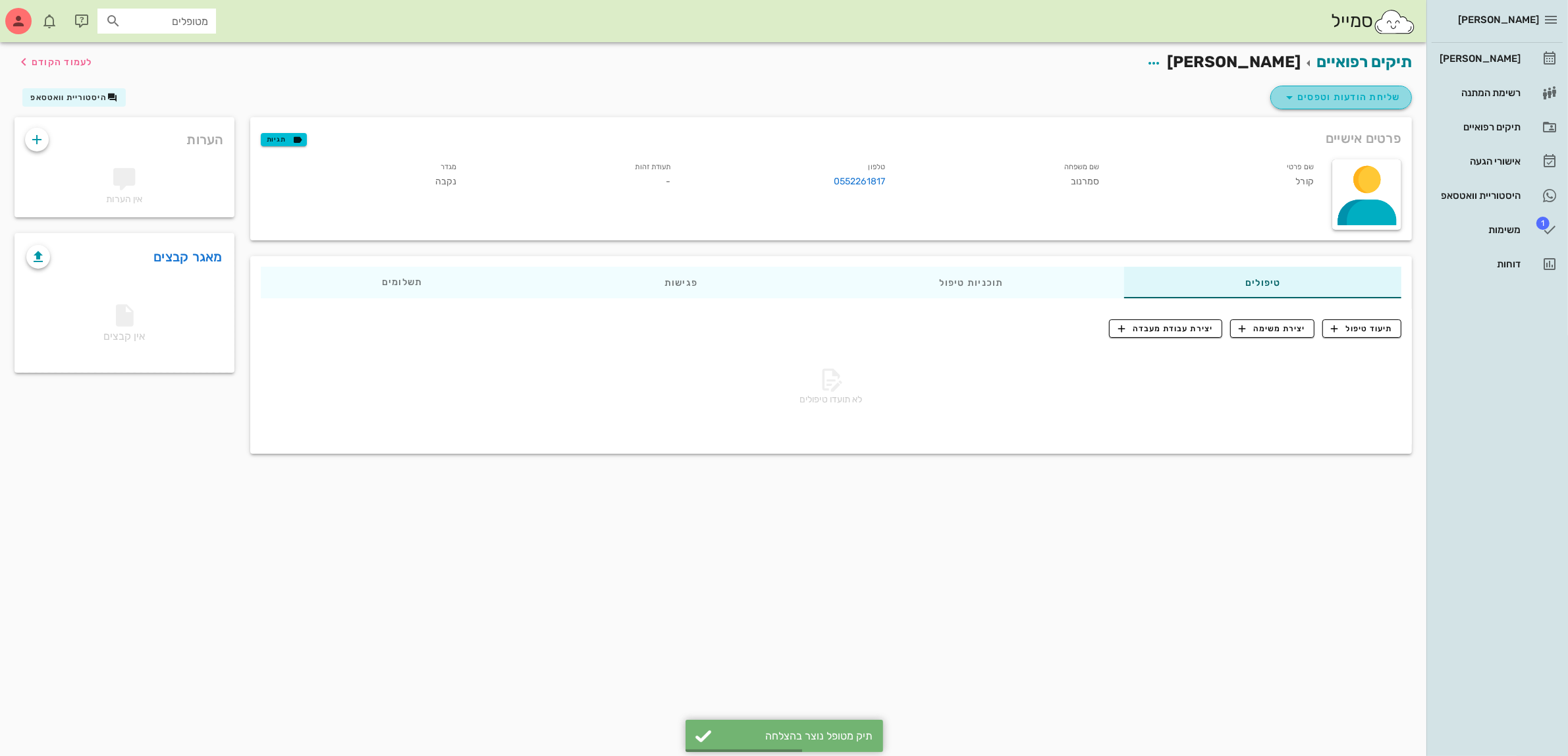
click at [1344, 100] on span "שליחת הודעות וטפסים" at bounding box center [1341, 98] width 119 height 16
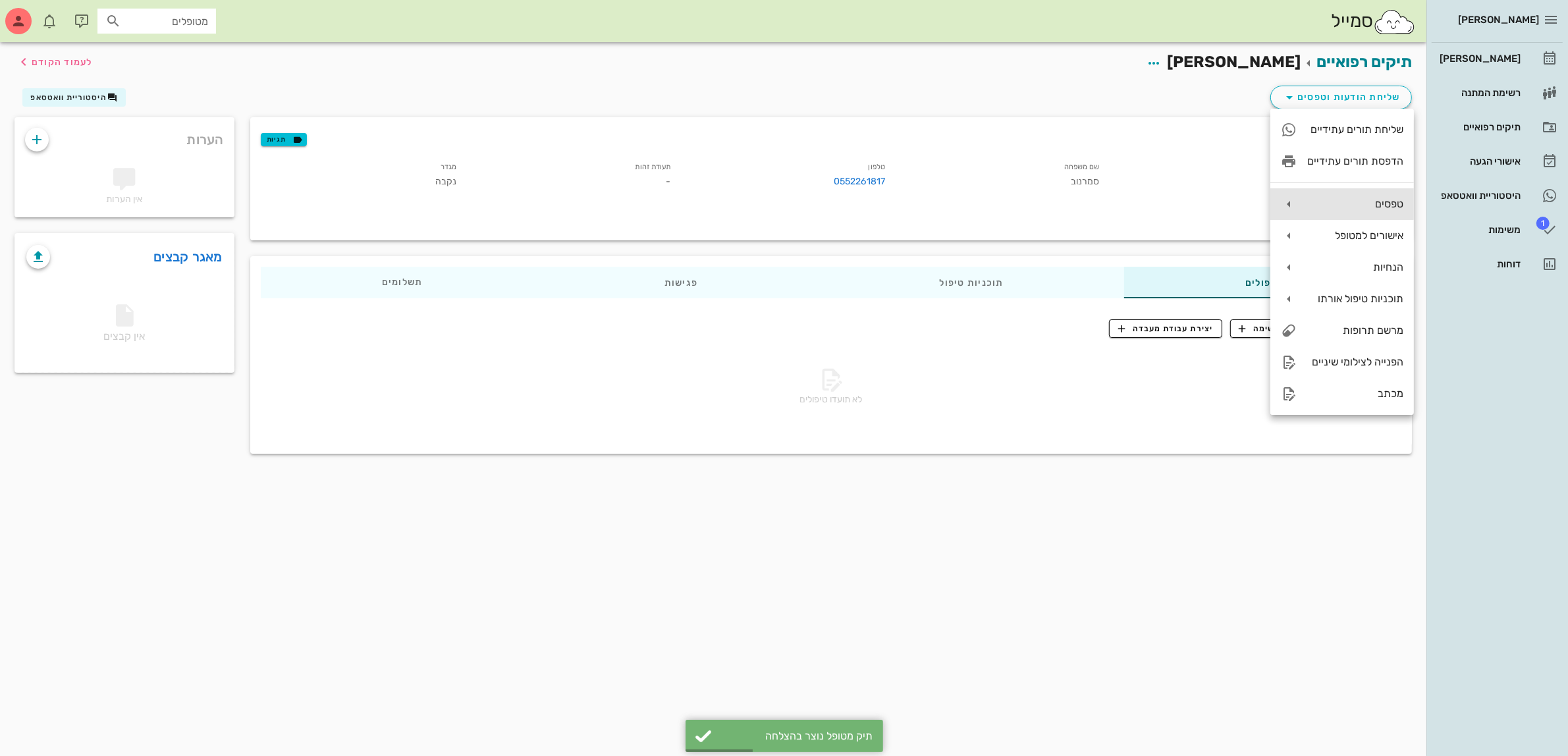
click at [1358, 218] on div "טפסים" at bounding box center [1342, 204] width 144 height 32
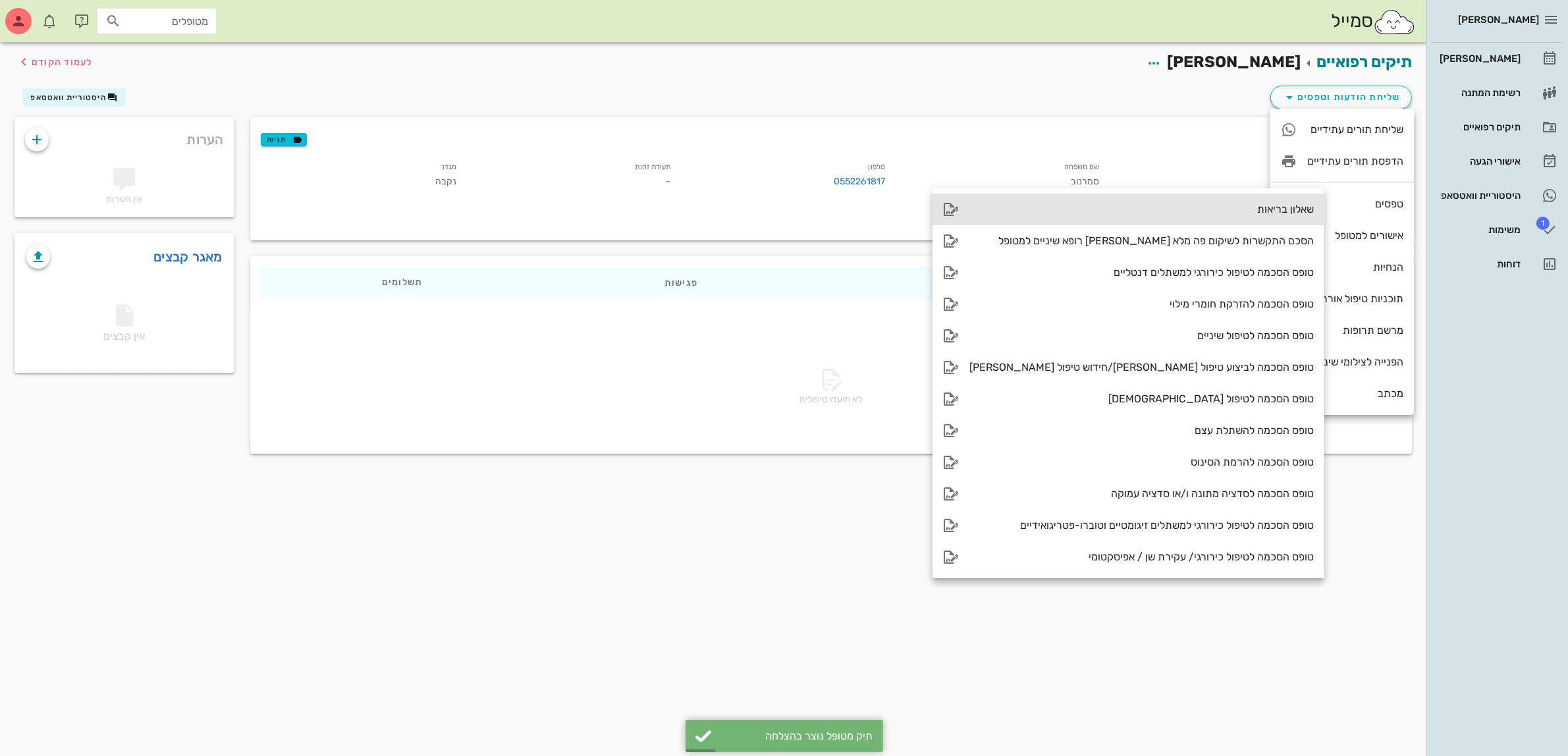
click at [1230, 211] on div "שאלון בריאות" at bounding box center [1141, 209] width 345 height 12
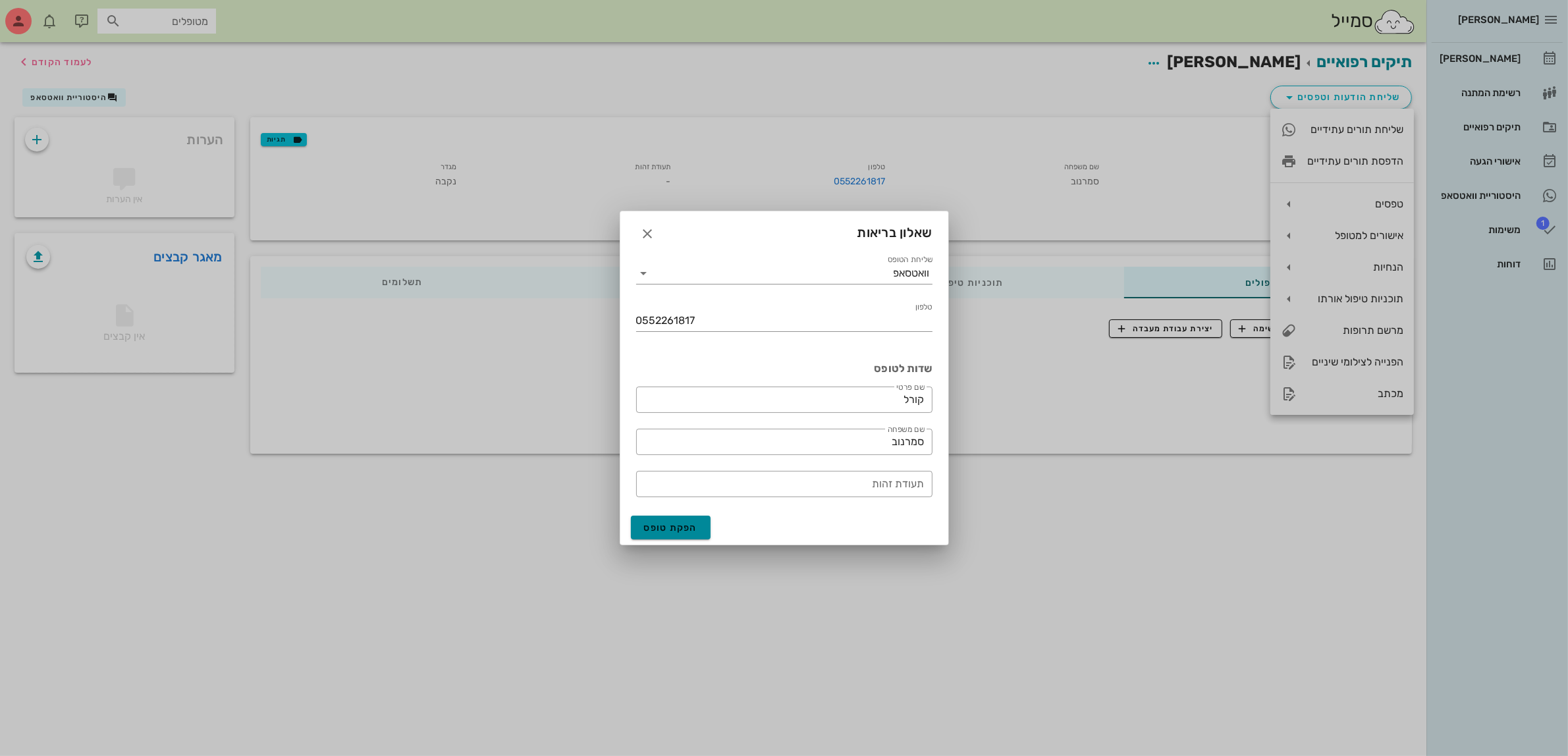
click at [666, 529] on span "הפקת טופס" at bounding box center [670, 528] width 54 height 12
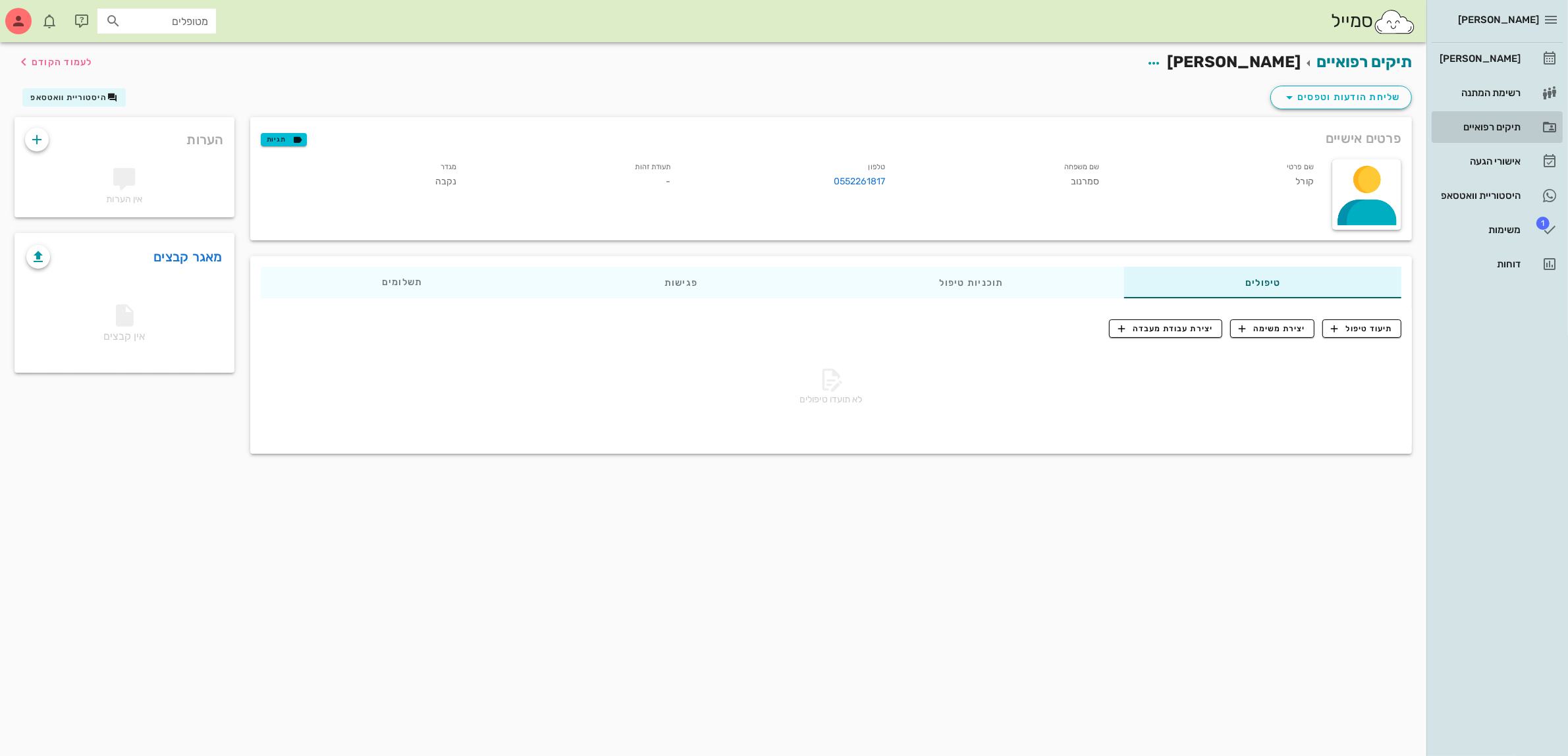
click at [1482, 122] on div "תיקים רפואיים" at bounding box center [1479, 127] width 83 height 11
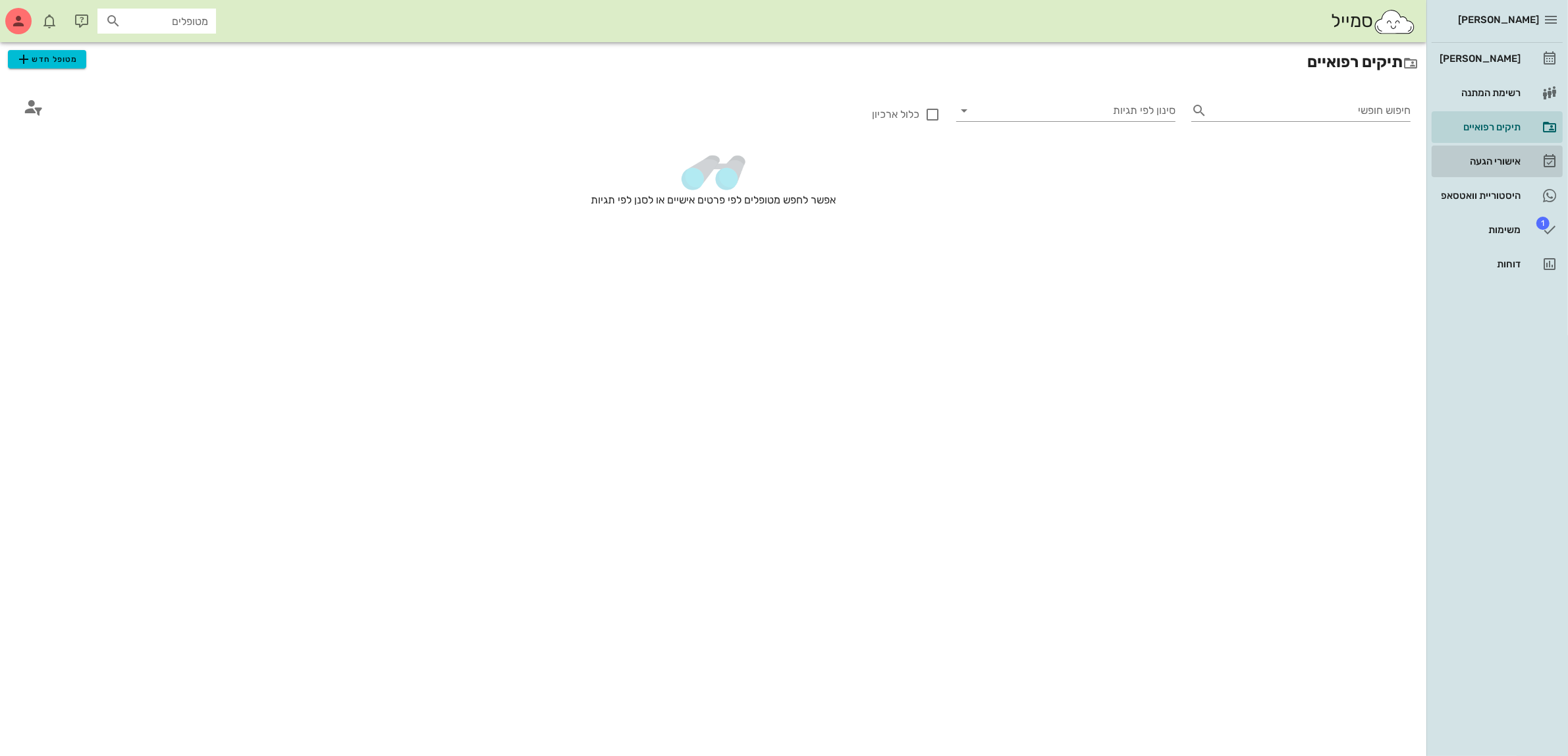
click at [1487, 162] on div "אישורי הגעה" at bounding box center [1479, 161] width 83 height 11
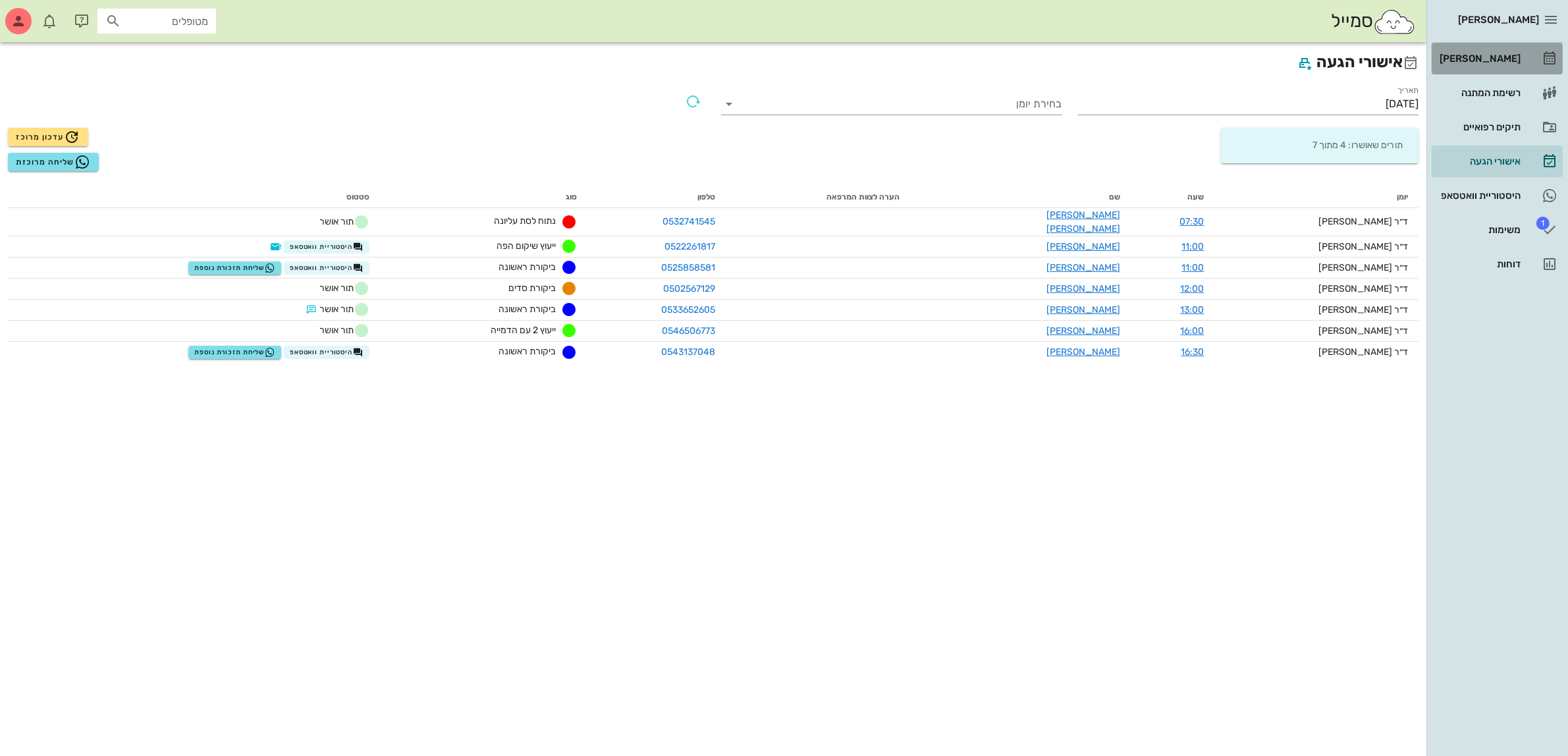
click at [1500, 58] on div "[PERSON_NAME]" at bounding box center [1479, 58] width 83 height 11
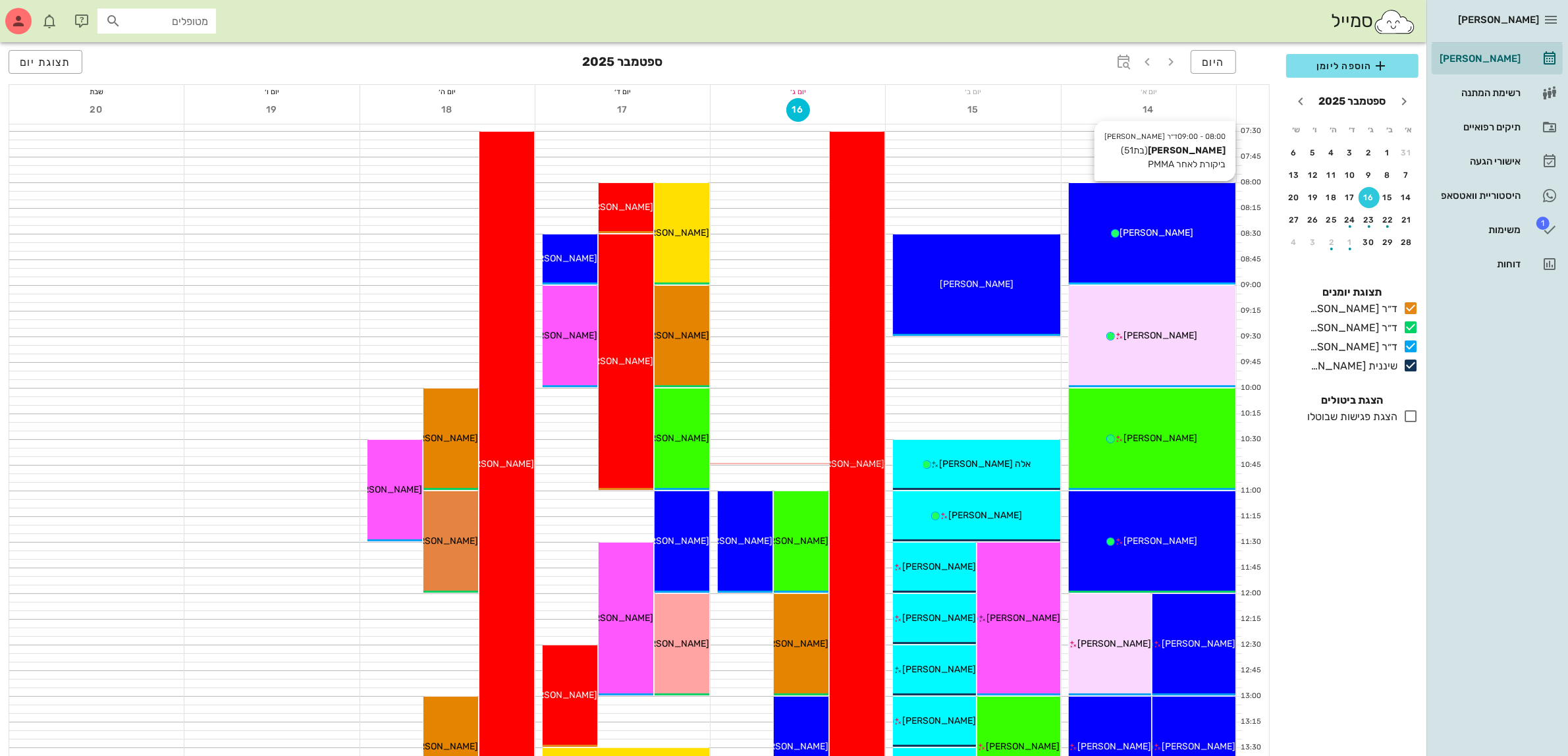
scroll to position [82, 0]
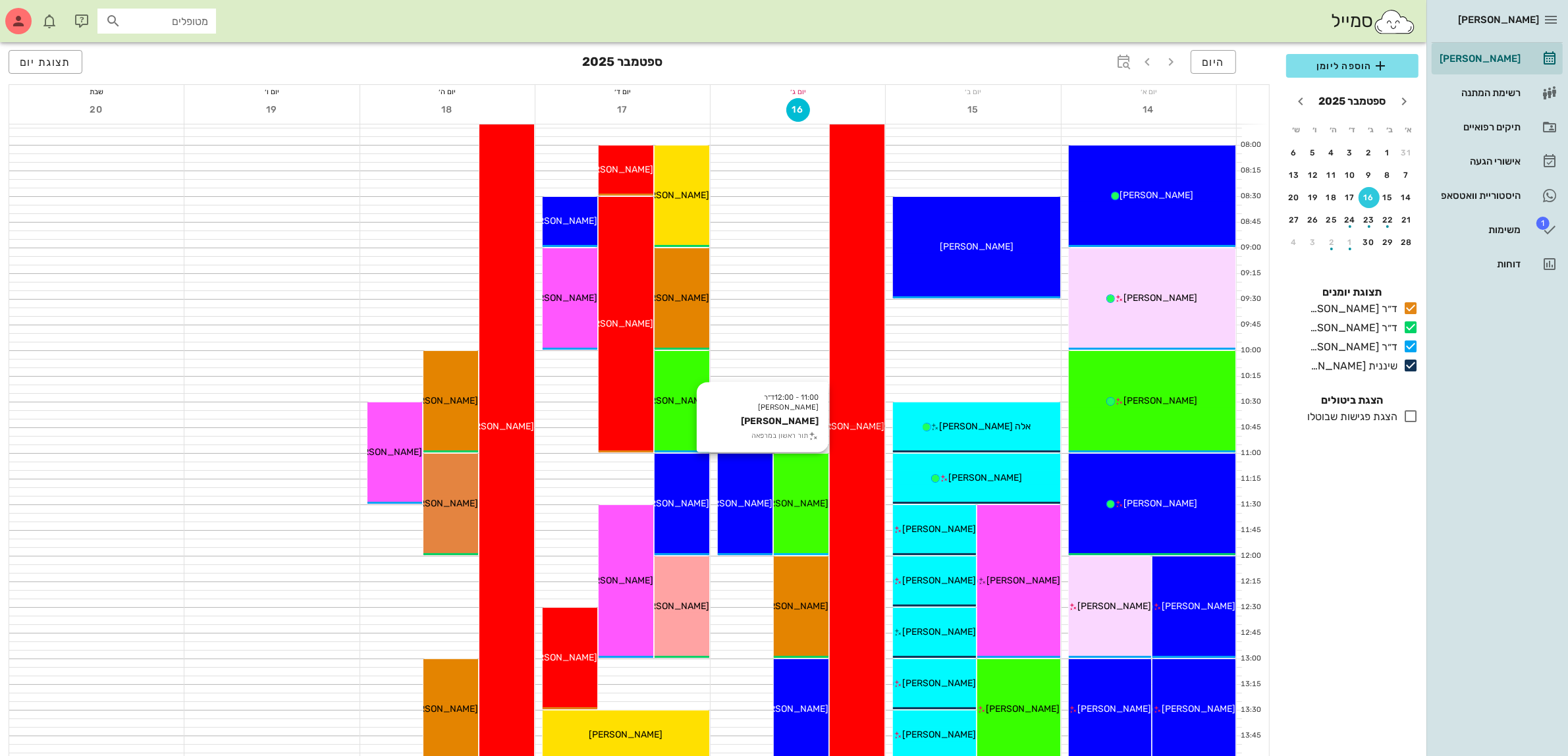
click at [807, 498] on span "קורל סמברנו" at bounding box center [791, 504] width 74 height 12
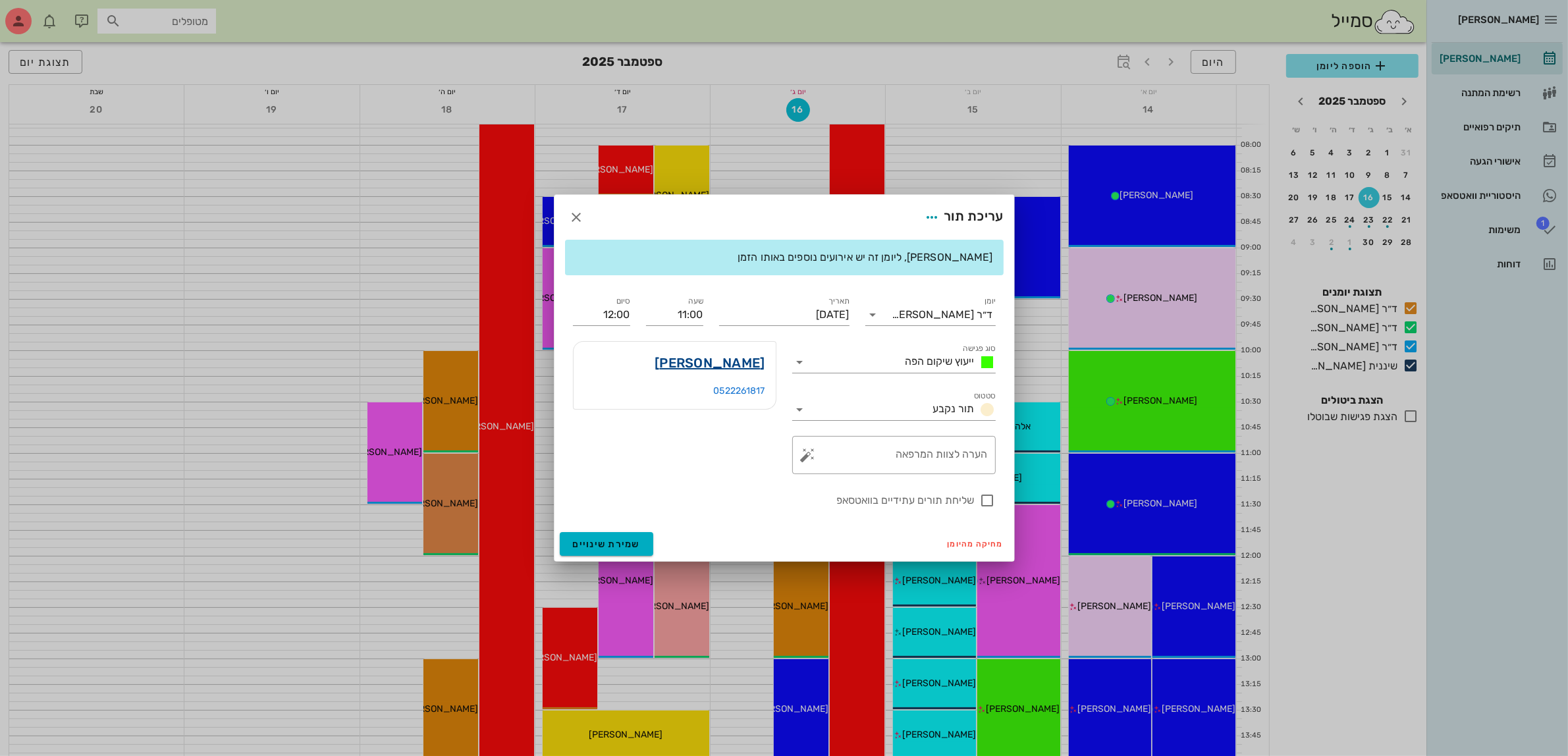
click at [719, 365] on link "קורל סמברנו" at bounding box center [709, 363] width 110 height 21
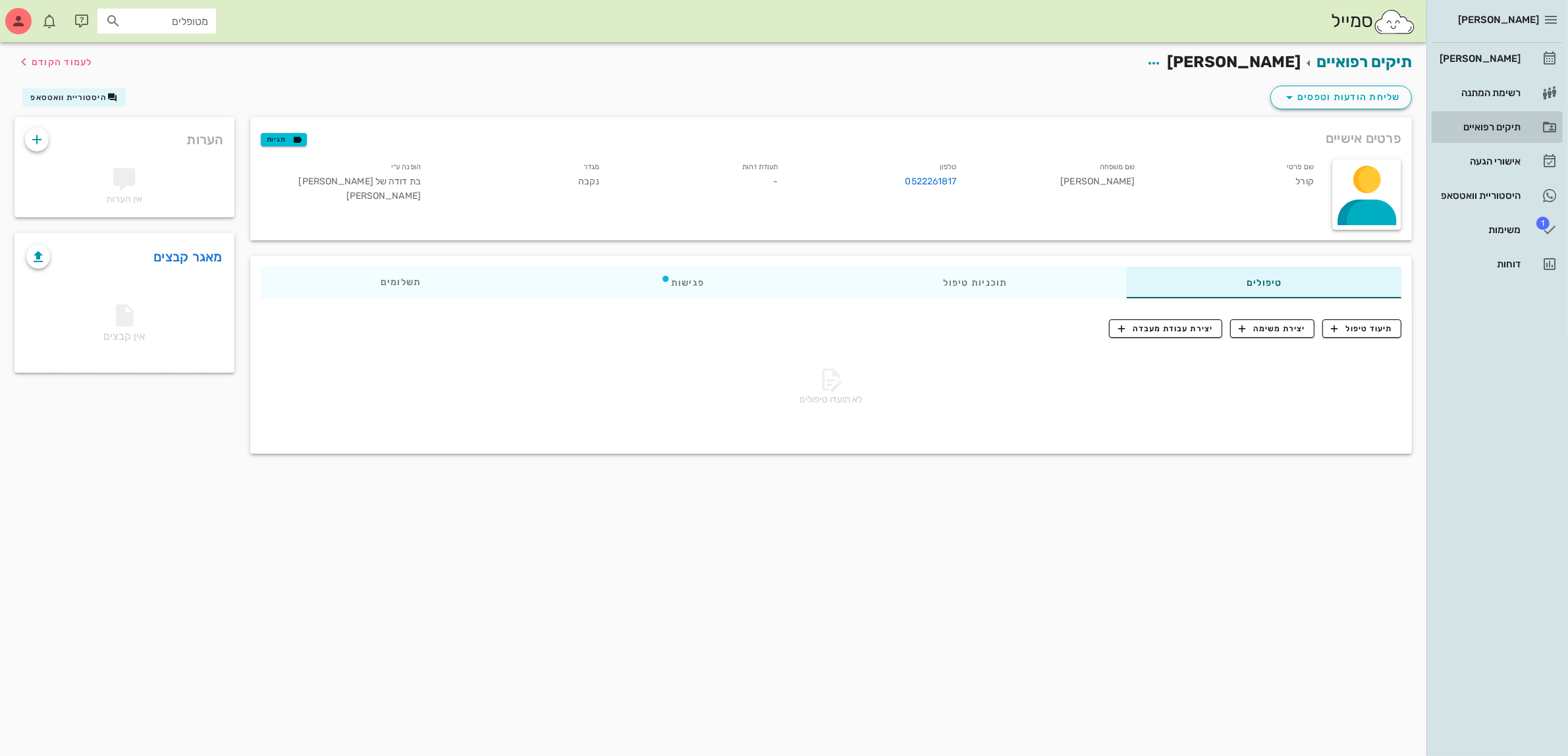
click at [1480, 122] on div "תיקים רפואיים" at bounding box center [1479, 127] width 83 height 11
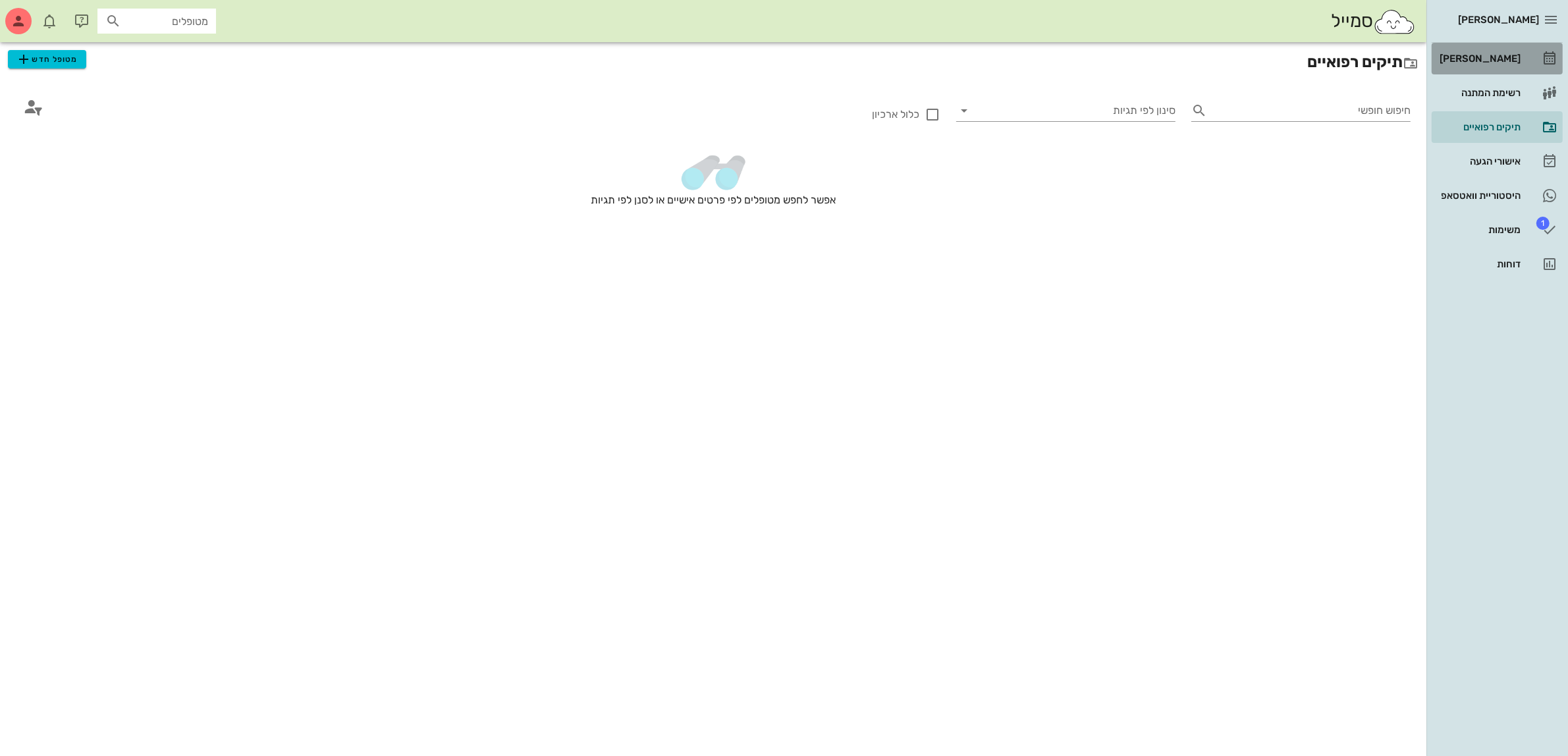
click at [1482, 57] on div "[PERSON_NAME]" at bounding box center [1479, 58] width 83 height 11
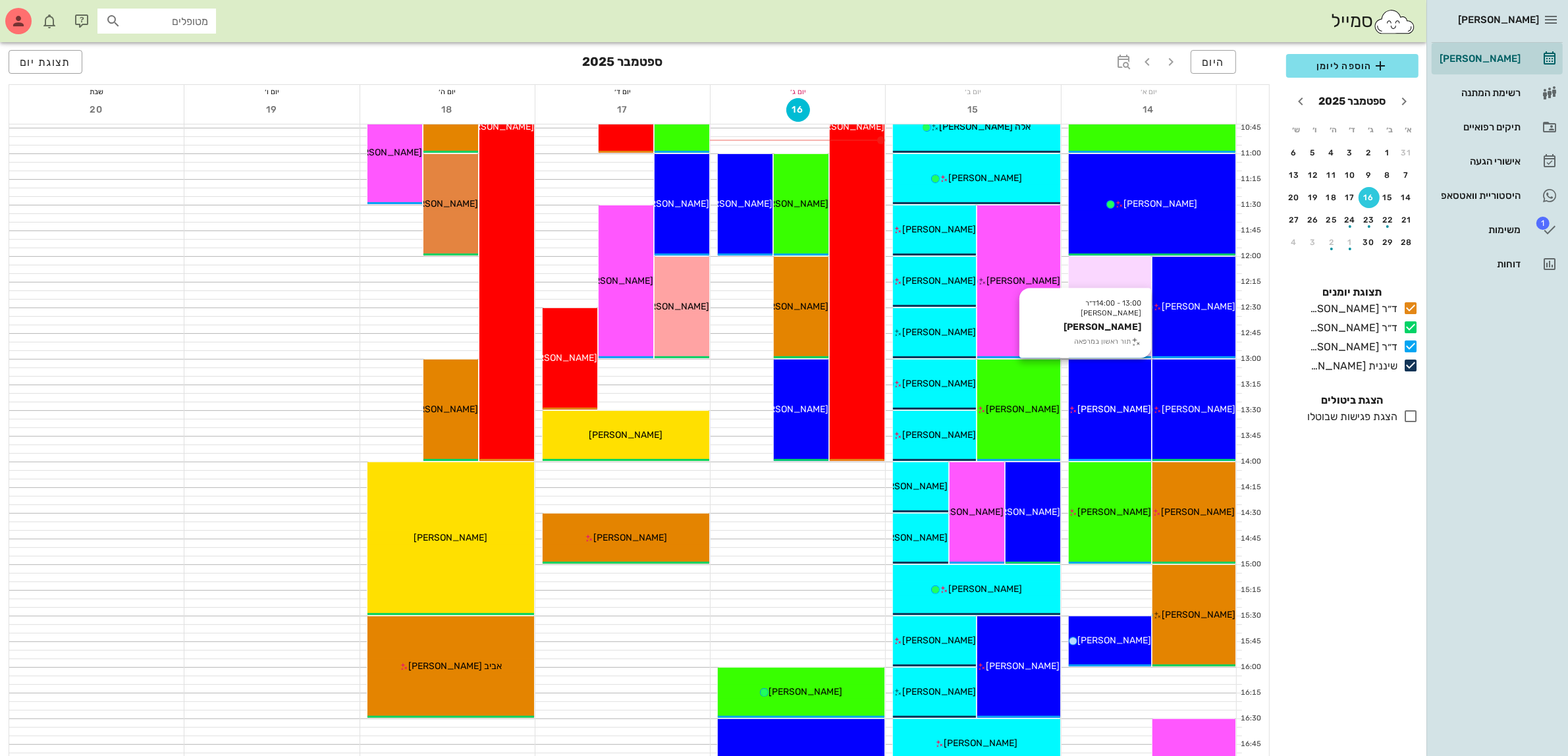
scroll to position [411, 0]
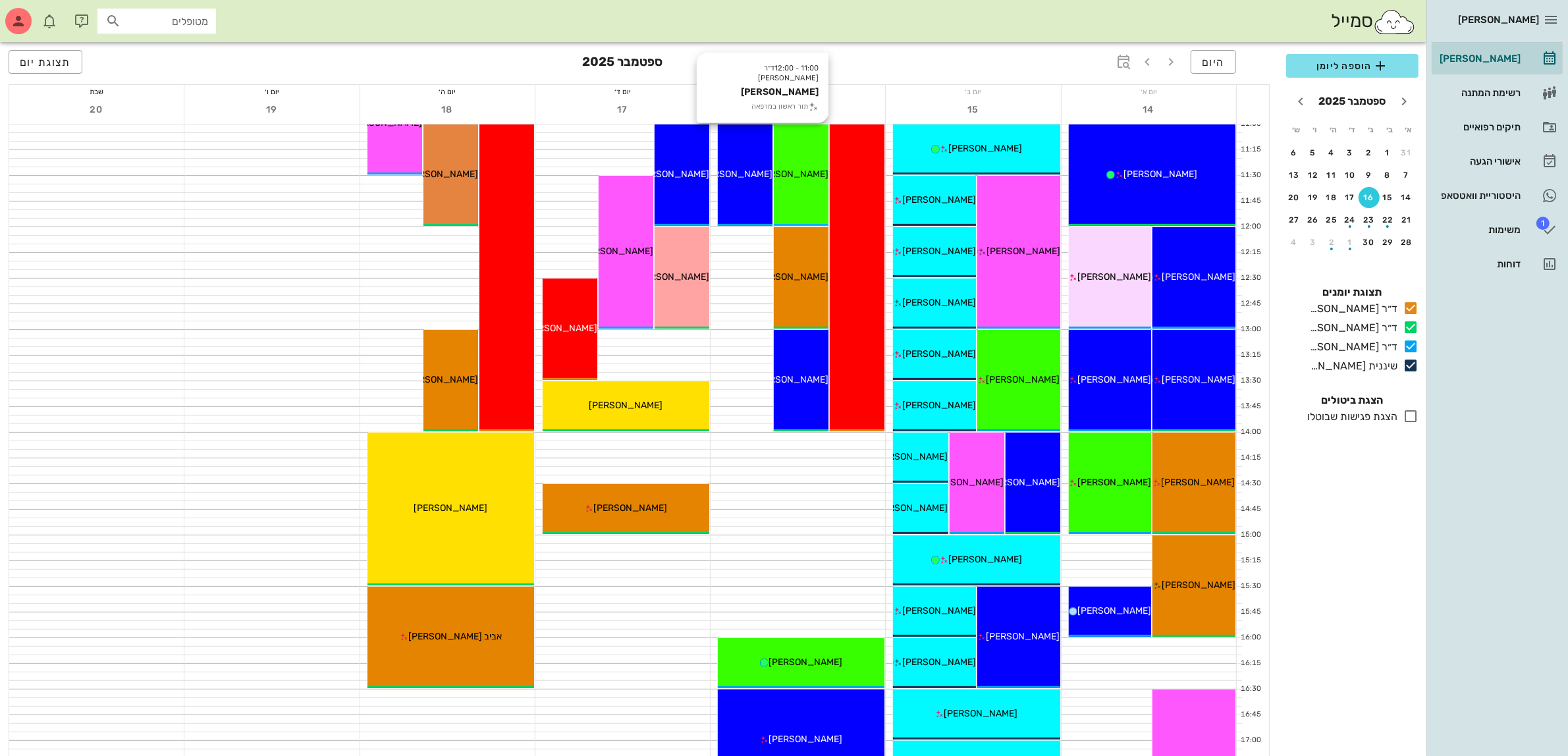
click at [805, 186] on div "11:00 - 12:00 ד״ר עמראן ביאדסה קורל סמברנו תור ראשון במרפאה קורל סמברנו" at bounding box center [801, 175] width 55 height 101
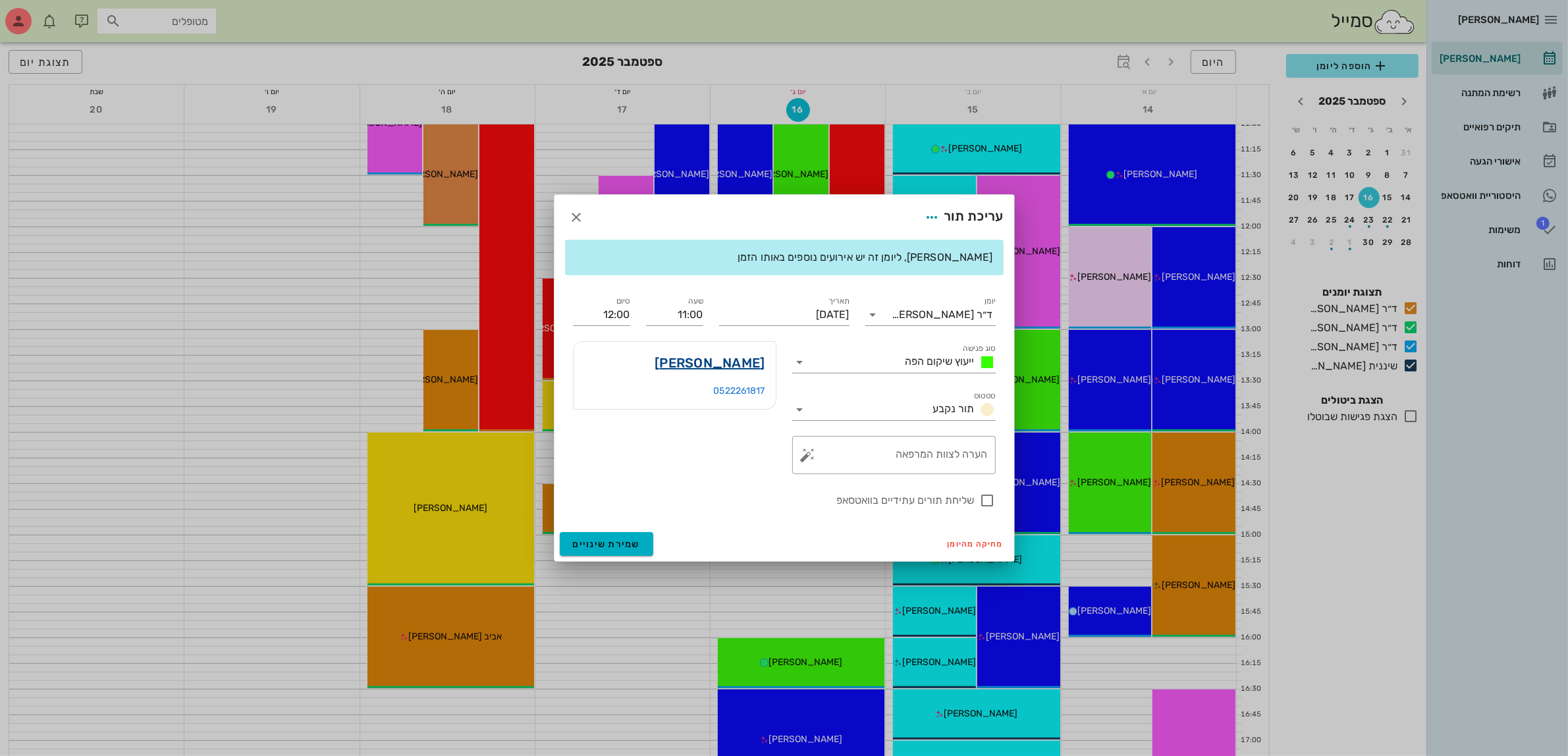
click at [732, 361] on link "קורל סמברנו" at bounding box center [709, 363] width 110 height 21
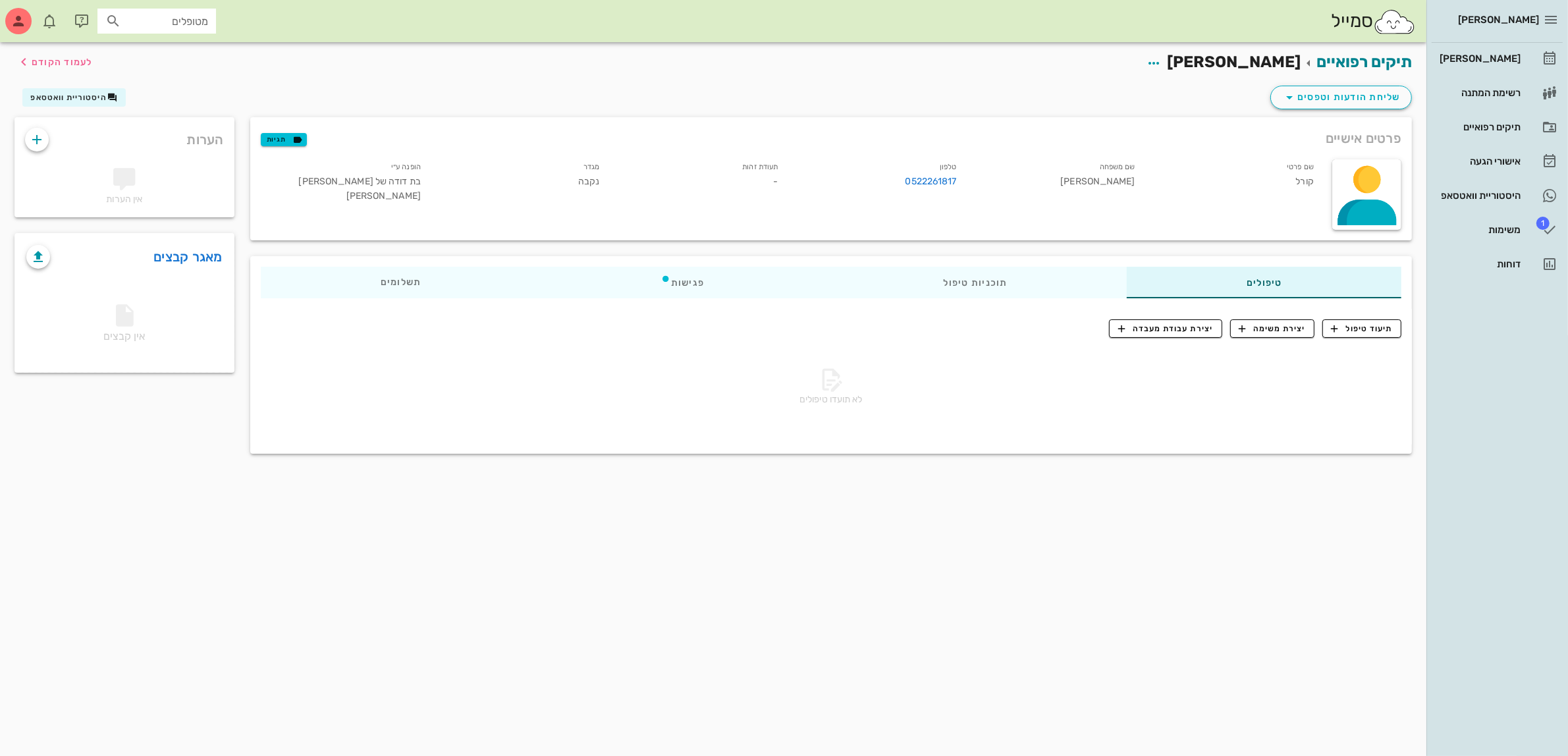
click at [949, 167] on small "טלפון" at bounding box center [949, 167] width 17 height 9
click at [1162, 63] on icon "button" at bounding box center [1154, 63] width 16 height 16
click at [1183, 96] on div "עריכת פרטי מטופל" at bounding box center [1151, 95] width 99 height 12
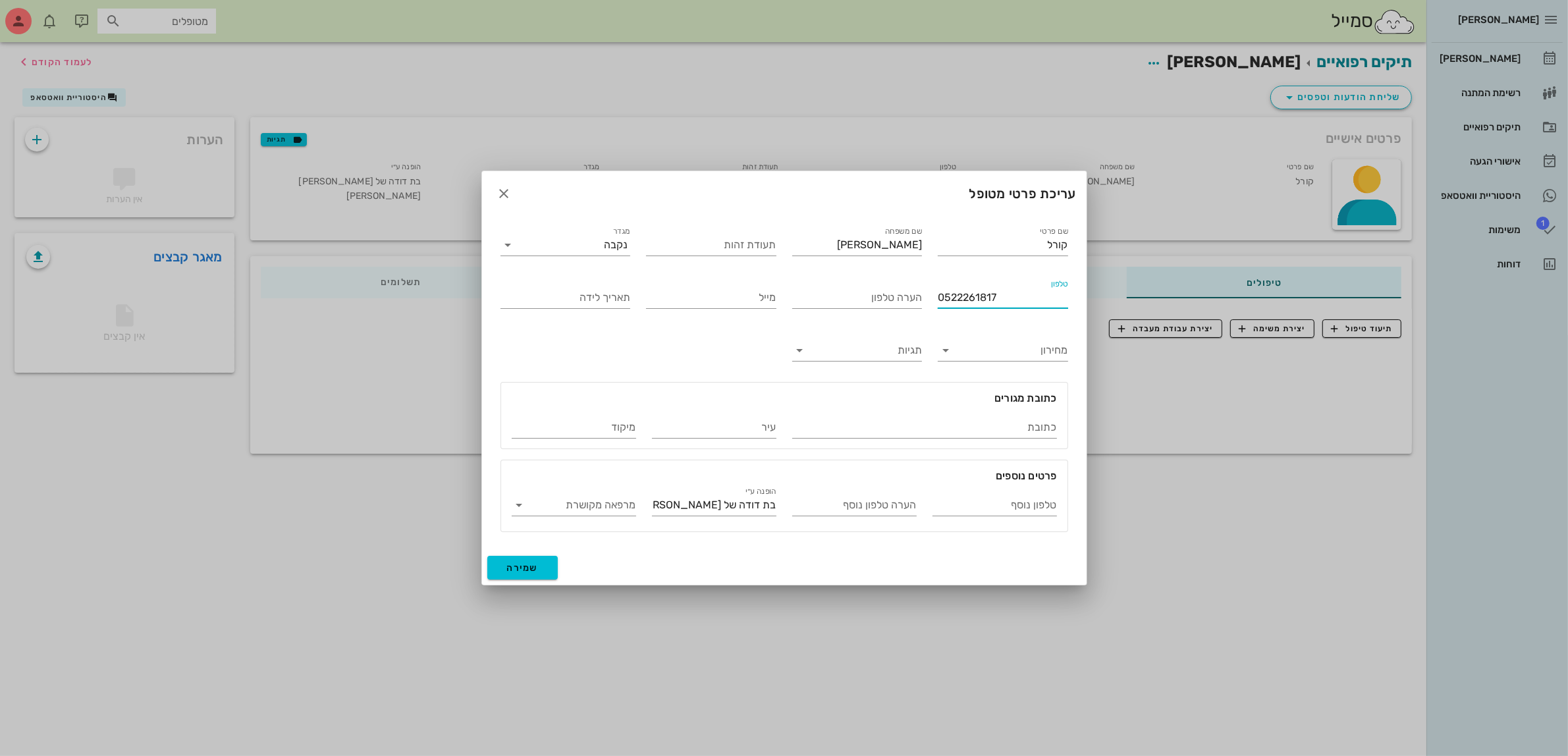
drag, startPoint x: 1002, startPoint y: 297, endPoint x: 689, endPoint y: 329, distance: 314.6
click at [689, 329] on div "שם פרטי קורל שם משפחה סמברנו תעודת זהות מגדר נקבה טלפון 0522261817 הערה טלפון מ…" at bounding box center [784, 378] width 583 height 324
type input "055"
click at [498, 191] on icon "button" at bounding box center [504, 193] width 16 height 16
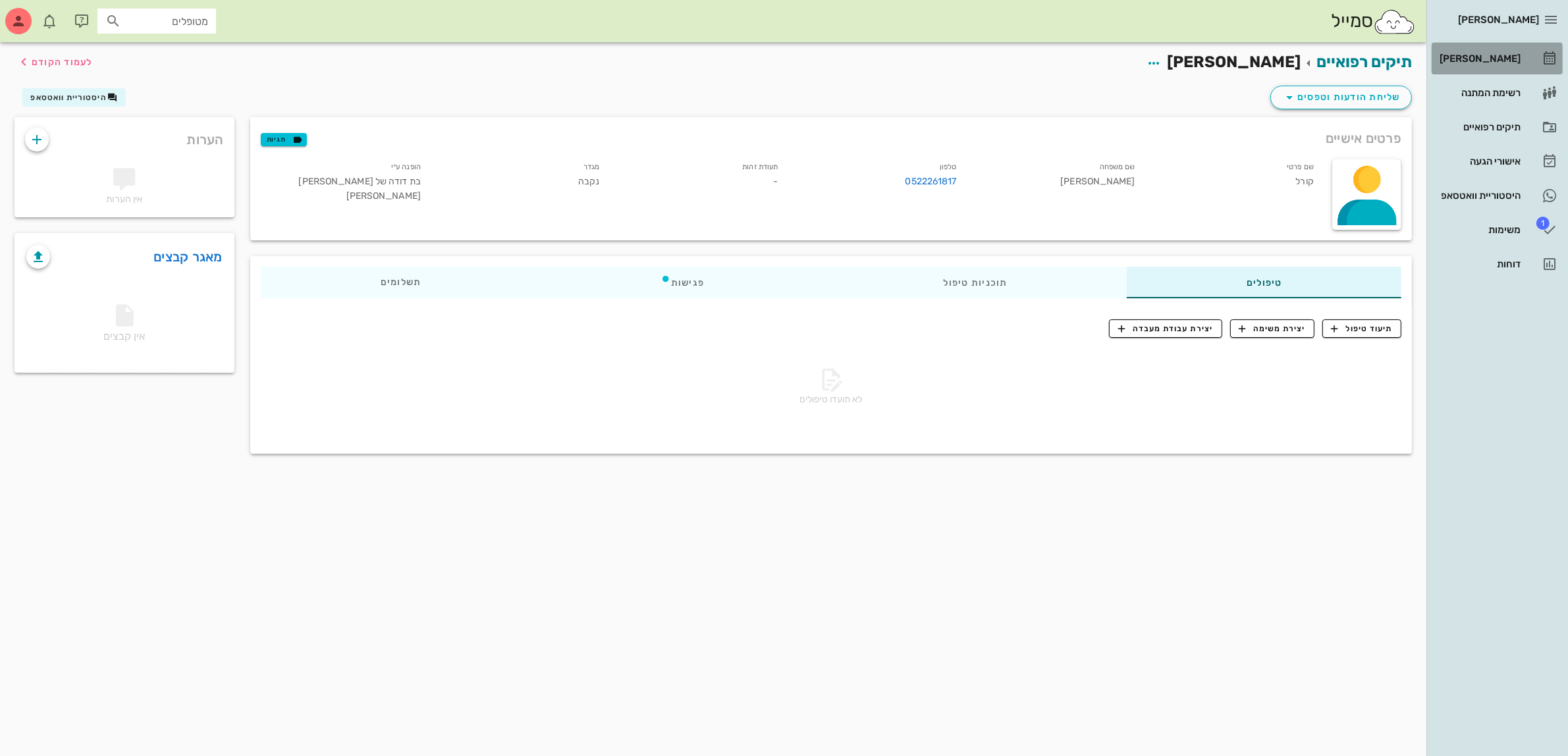
click at [1498, 56] on div "[PERSON_NAME]" at bounding box center [1479, 58] width 83 height 11
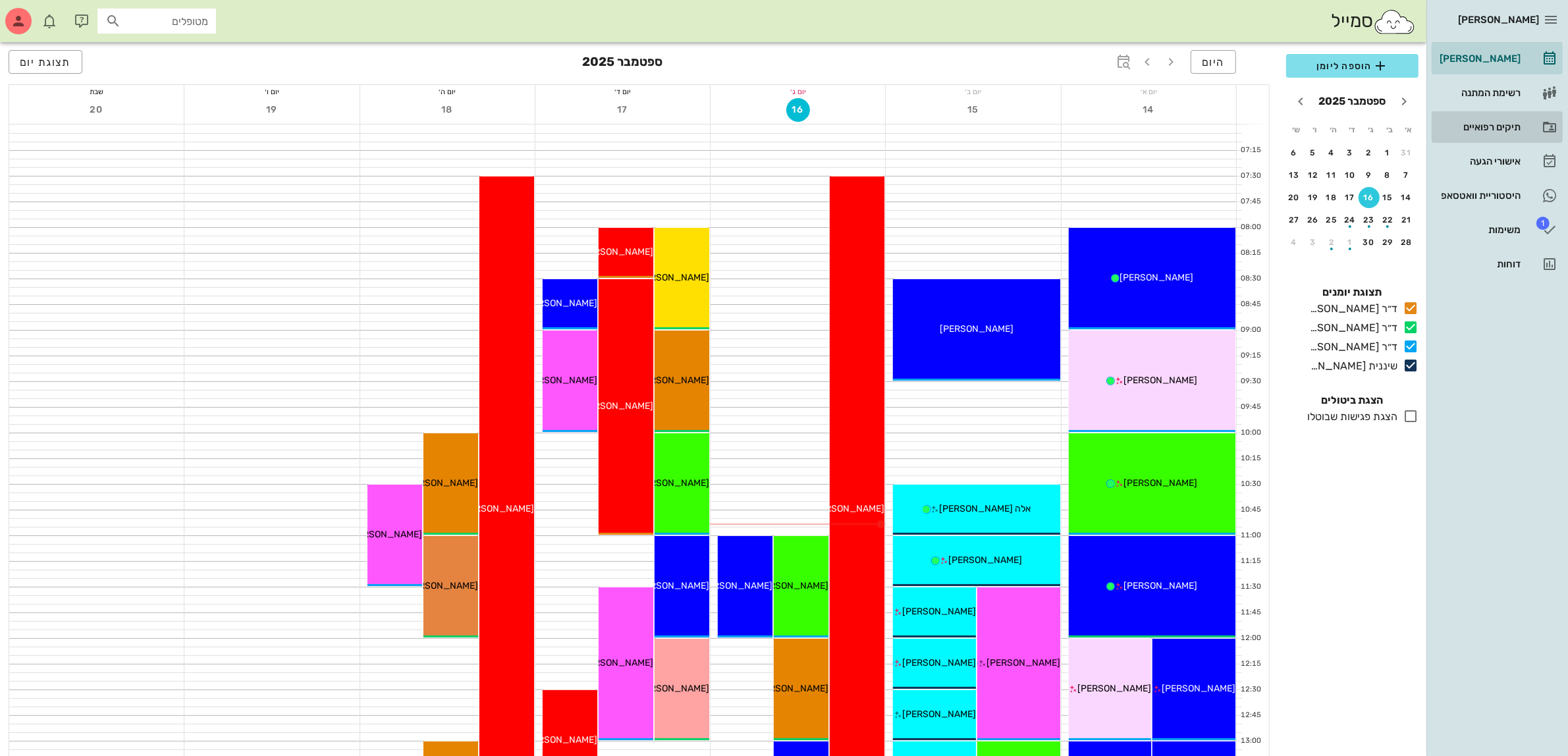
click at [1490, 123] on div "תיקים רפואיים" at bounding box center [1479, 127] width 83 height 11
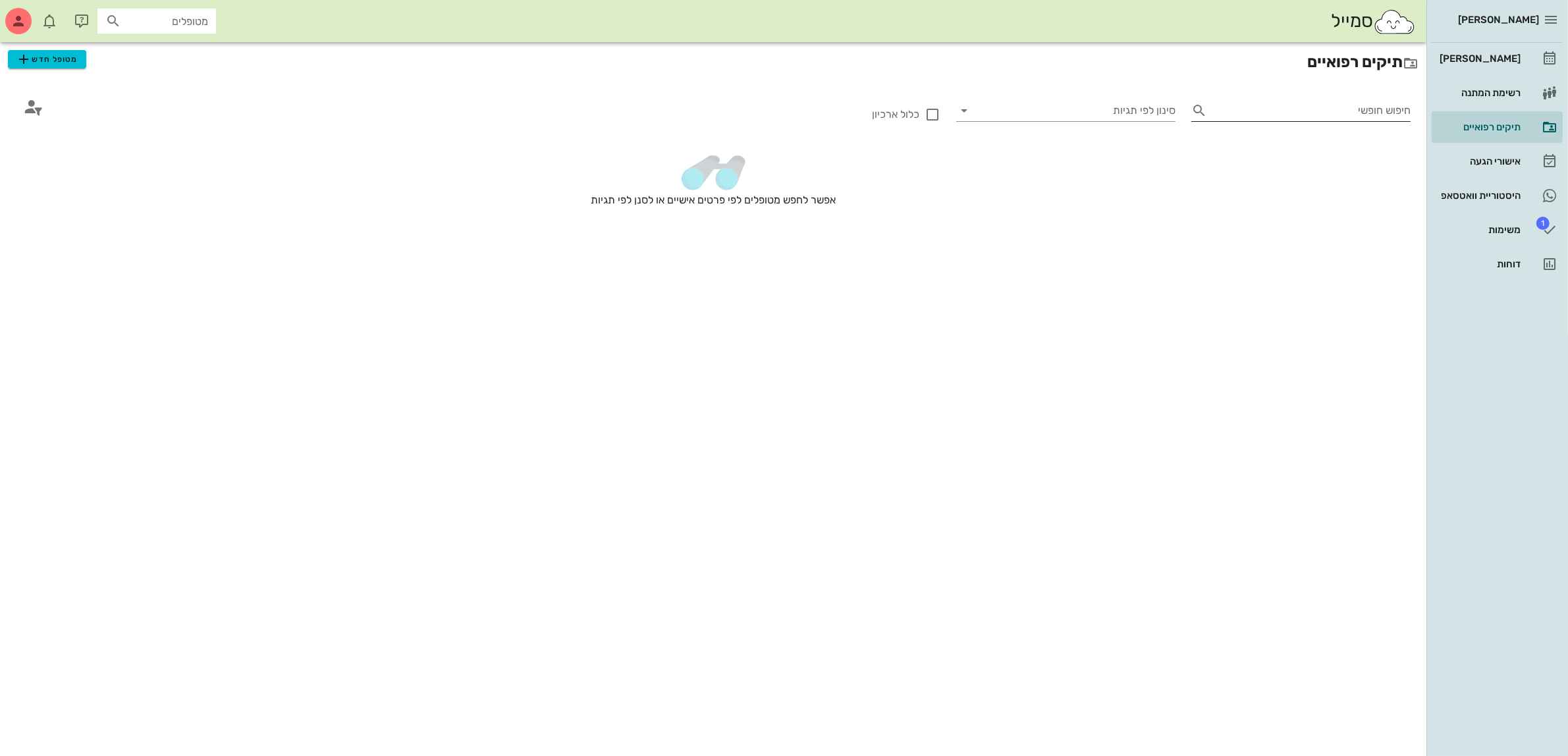
click at [1222, 104] on input "חיפוש חופשי" at bounding box center [1312, 110] width 199 height 21
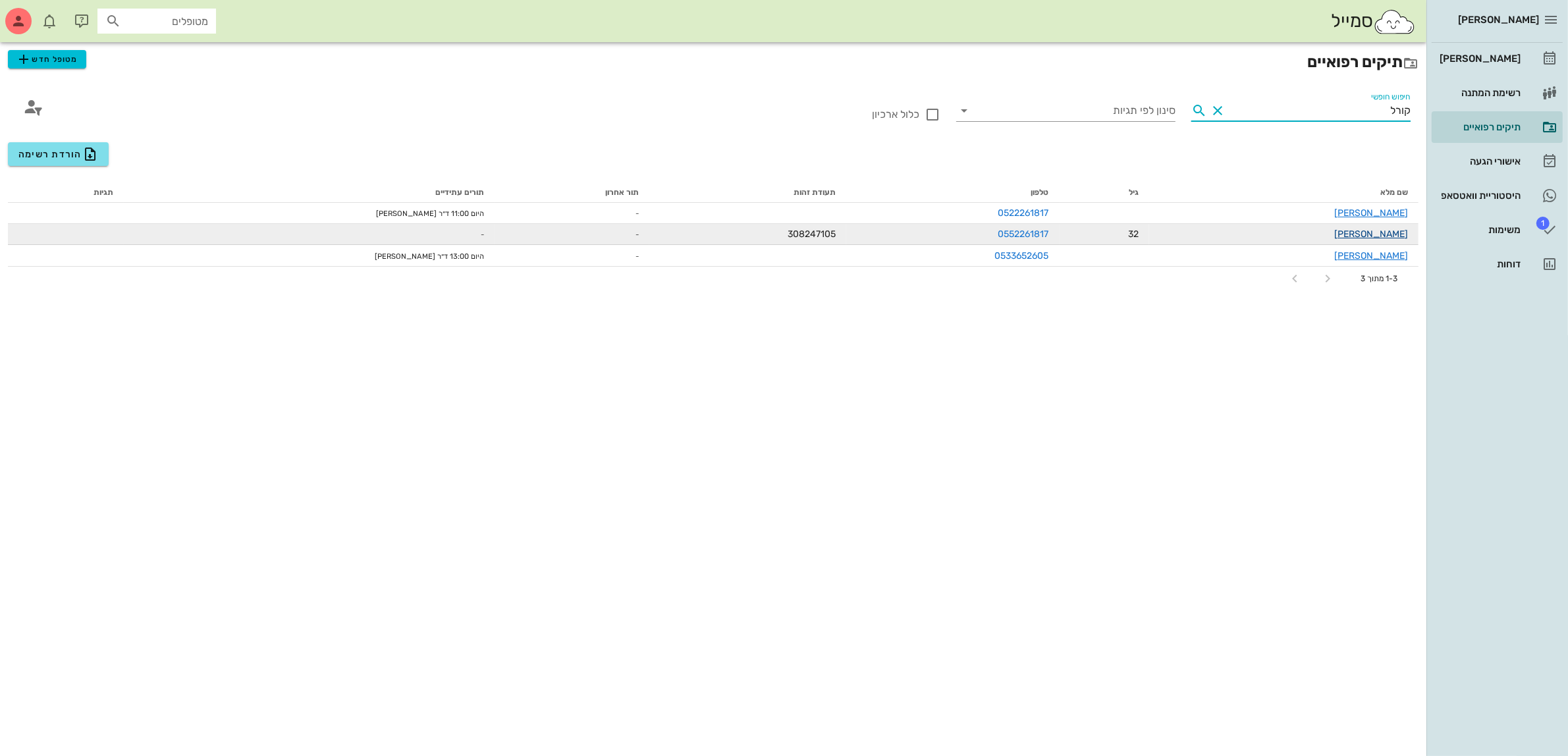
type input "קורל"
click at [1388, 234] on link "קורל סמרנוב" at bounding box center [1371, 234] width 74 height 12
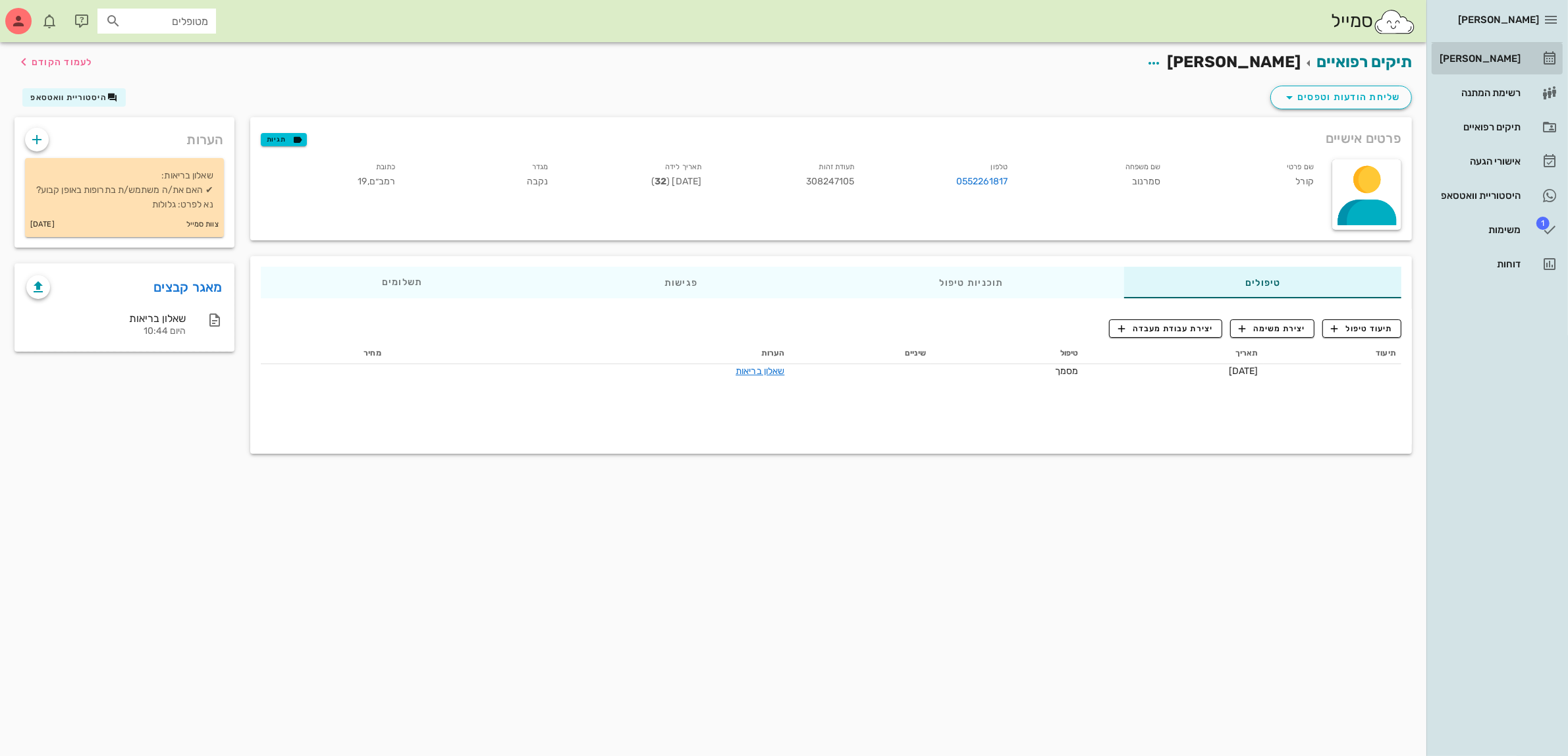
click at [1498, 61] on div "[PERSON_NAME]" at bounding box center [1479, 58] width 83 height 11
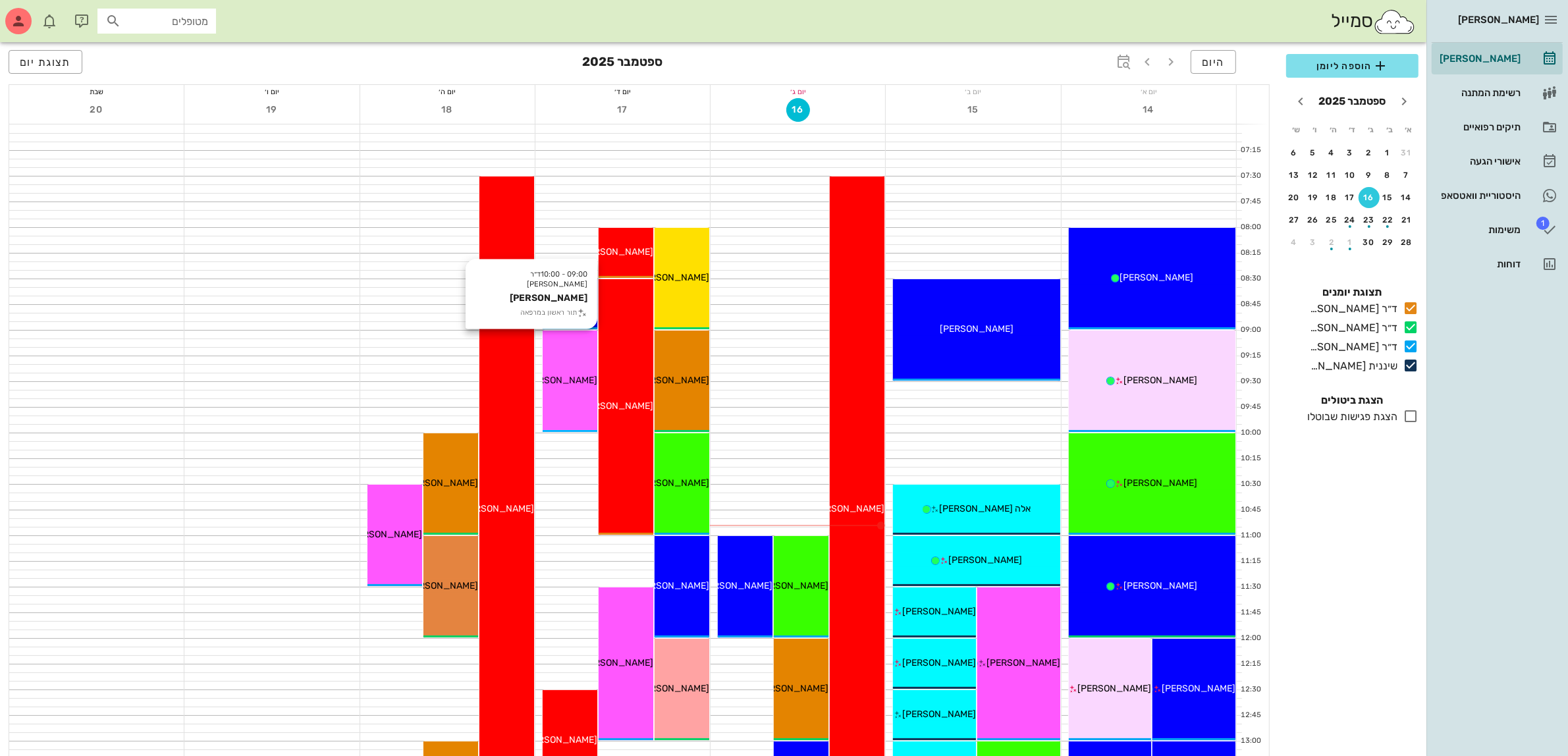
click at [561, 383] on span "אתי בן יוסף" at bounding box center [560, 381] width 74 height 12
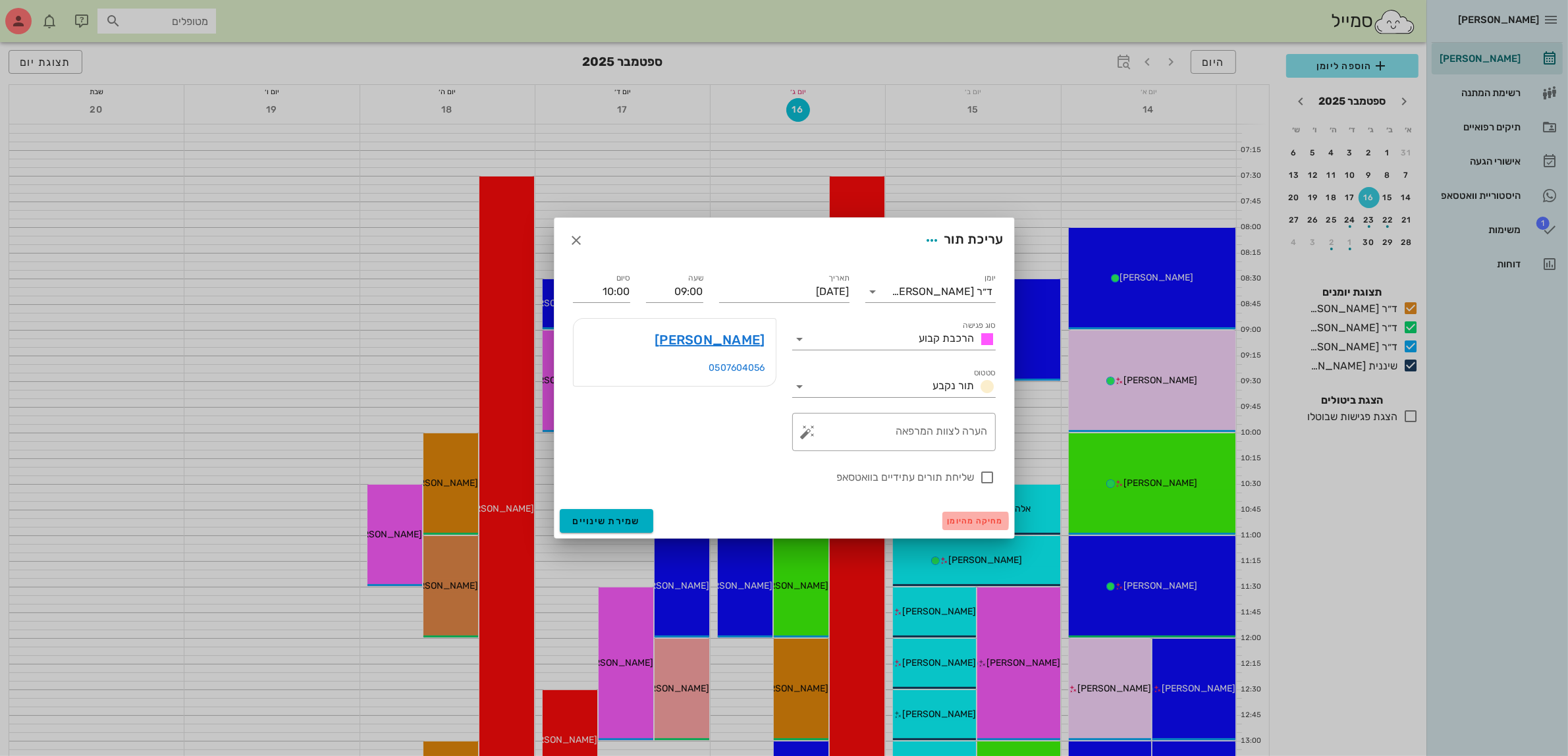
click at [960, 520] on span "מחיקה מהיומן" at bounding box center [976, 521] width 56 height 9
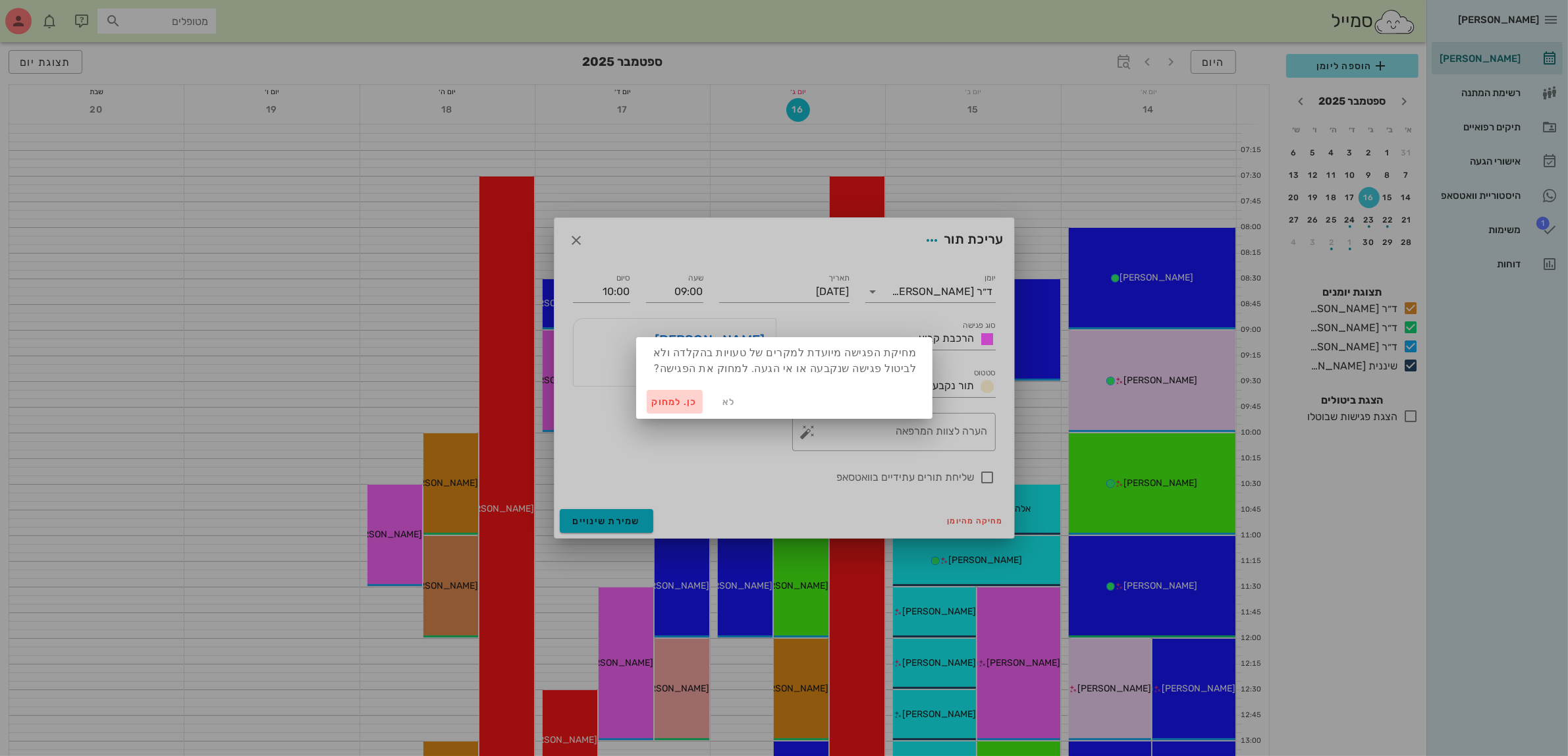
click at [662, 404] on span "כן. למחוק" at bounding box center [675, 402] width 46 height 12
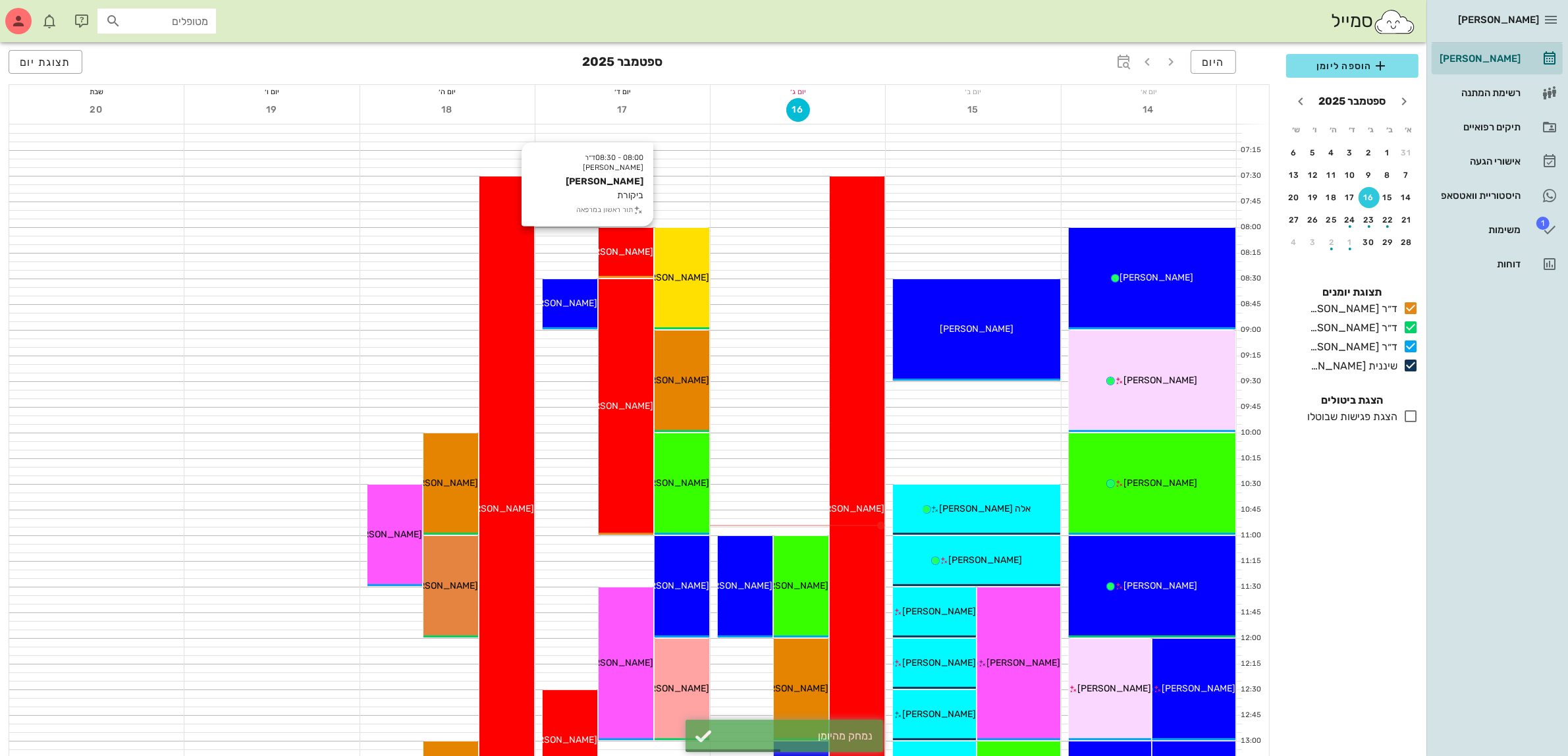
click at [624, 260] on div "08:00 - 08:30 ד״ר ג׳מיל ביאדסה רבקה וייסברג ביקורת תור ראשון במרפאה רבקה וייסברג" at bounding box center [626, 253] width 55 height 50
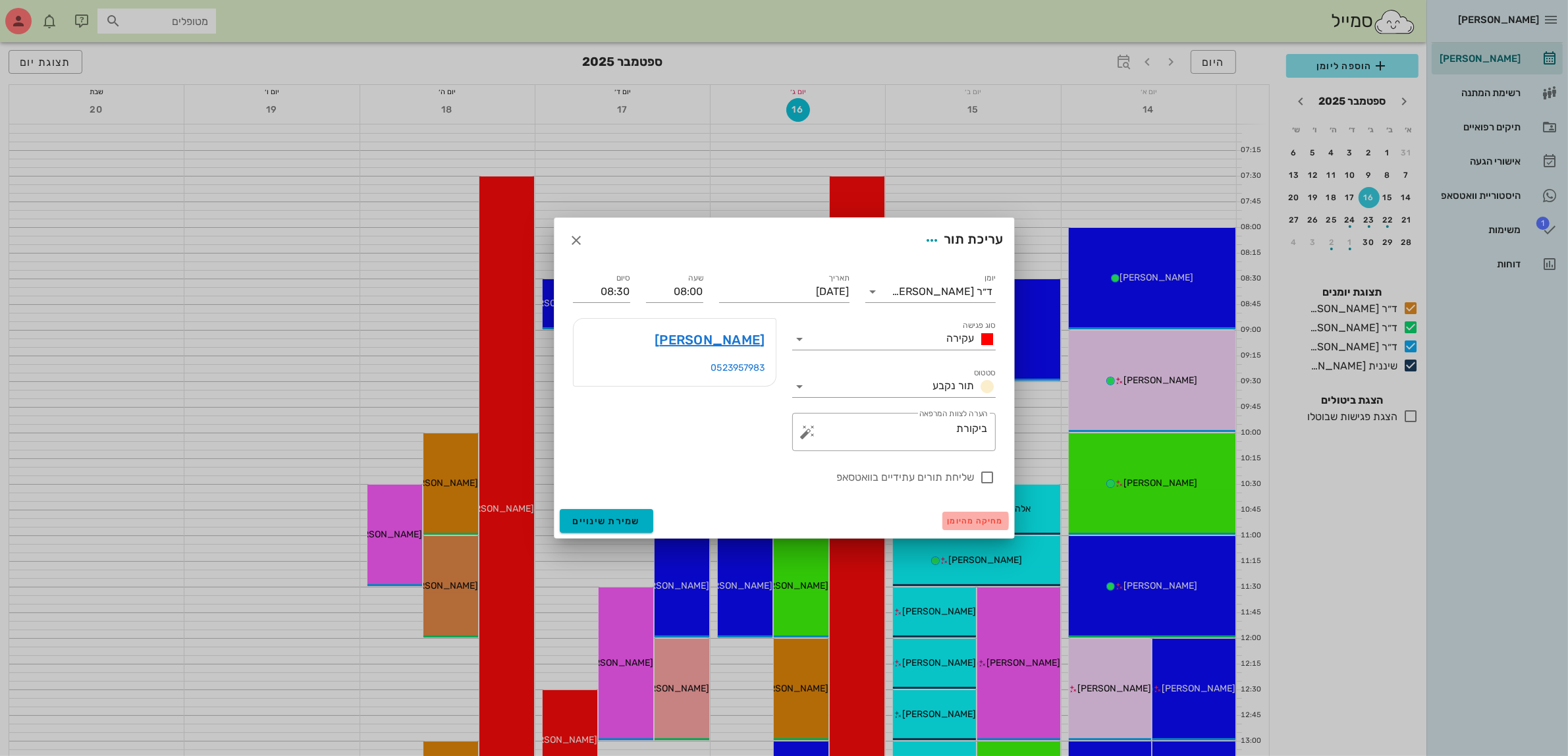
click at [968, 524] on span "מחיקה מהיומן" at bounding box center [976, 521] width 56 height 9
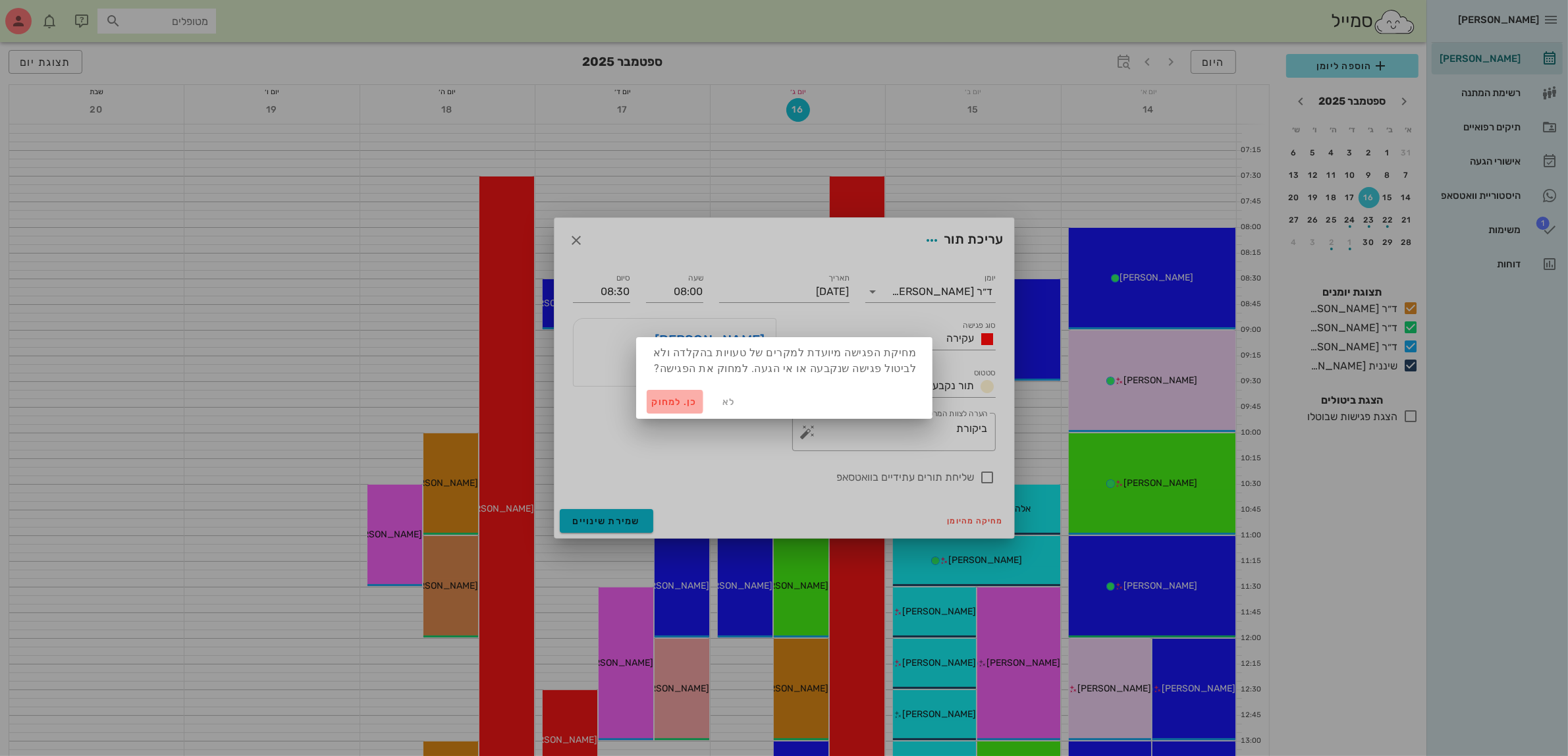
click at [679, 399] on span "כן. למחוק" at bounding box center [675, 402] width 46 height 12
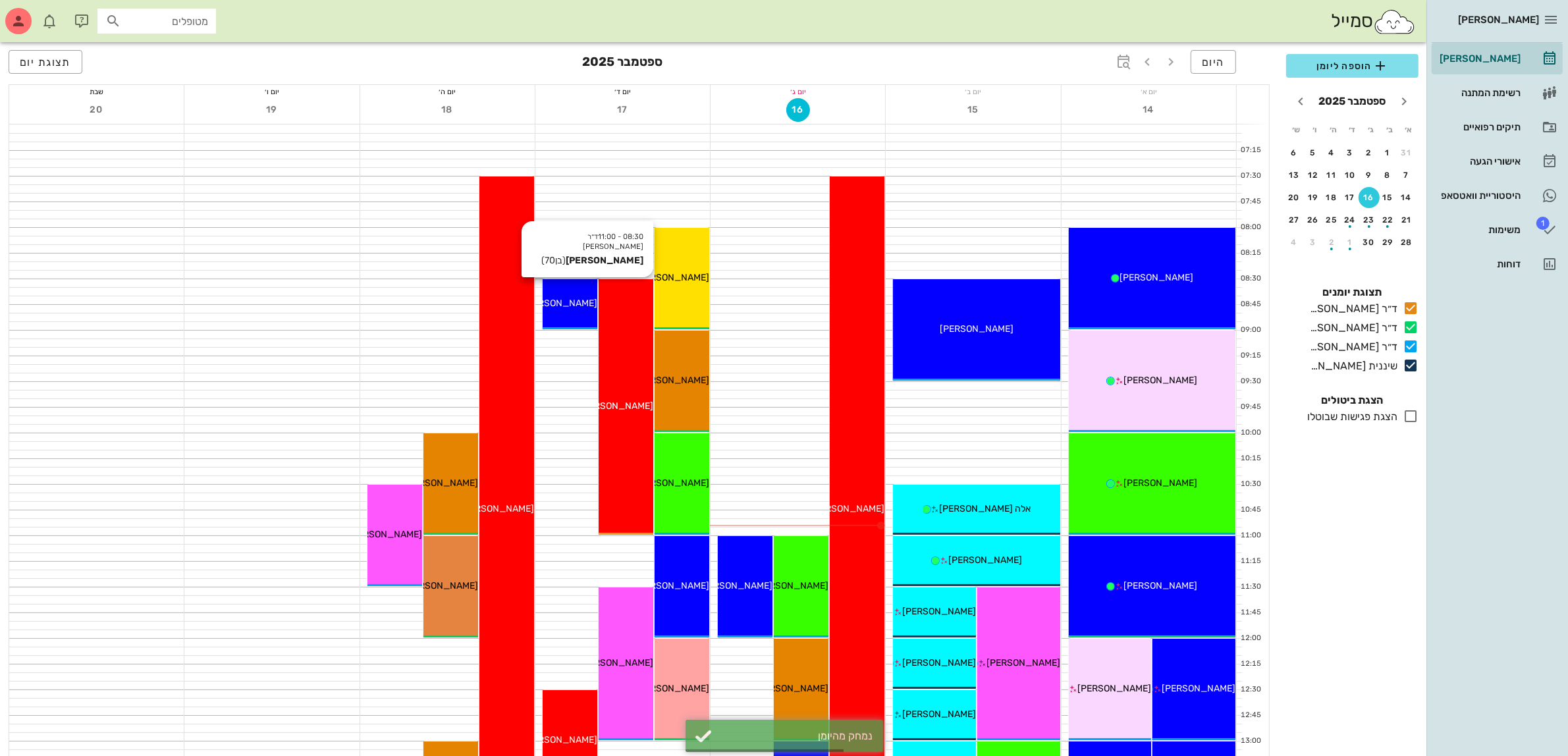
click at [623, 314] on div "08:30 - 11:00 ד״ר ג׳מיל ביאדסה ירמי יהודה (בן 70 ) ירמי יהודה" at bounding box center [626, 406] width 55 height 255
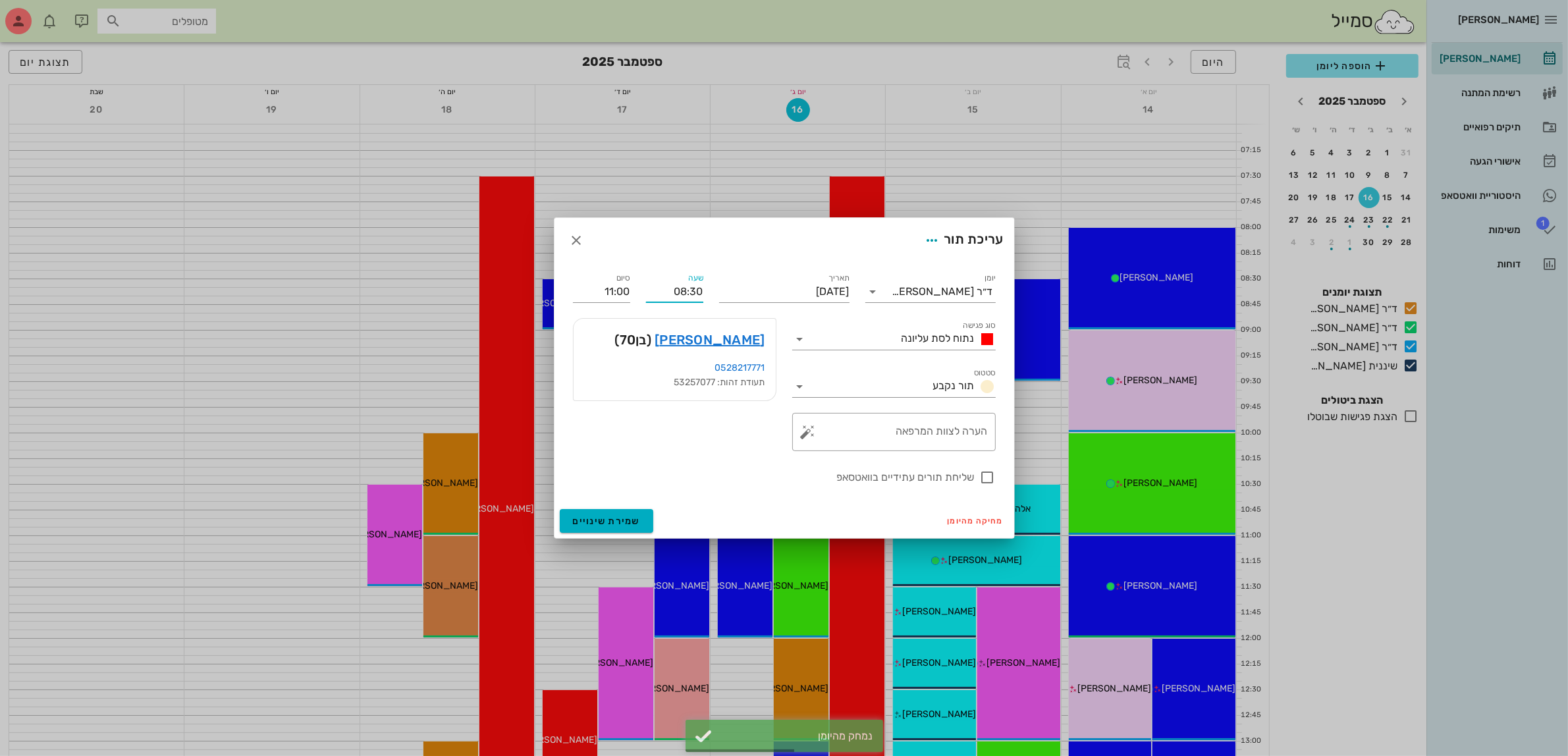
click at [690, 293] on input "08:30" at bounding box center [675, 291] width 58 height 21
click at [688, 316] on div "08:00" at bounding box center [675, 316] width 36 height 11
type input "08:00"
type input "10:30"
click at [613, 298] on input "10:30" at bounding box center [602, 291] width 58 height 21
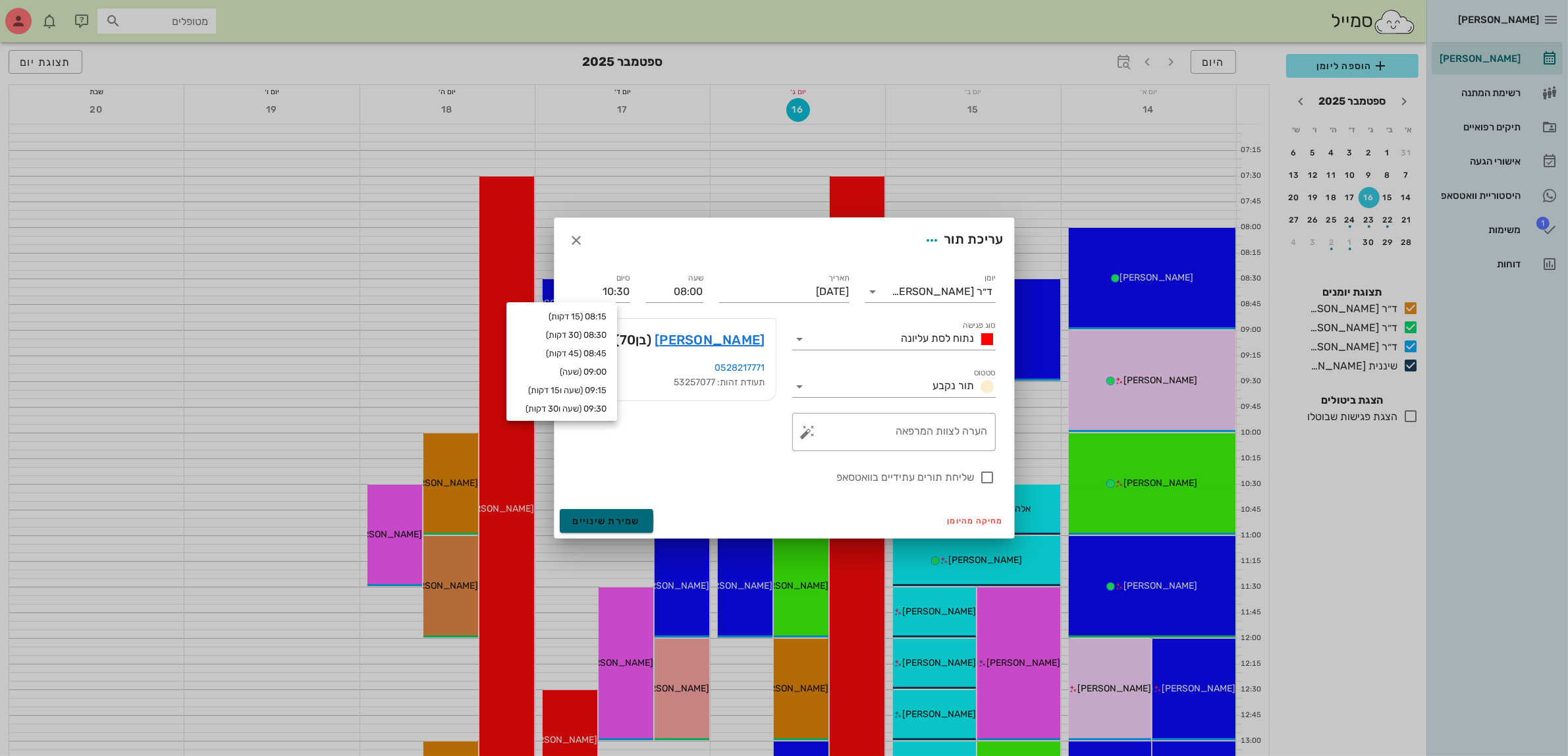
click at [606, 524] on span "שמירת שינויים" at bounding box center [607, 522] width 68 height 12
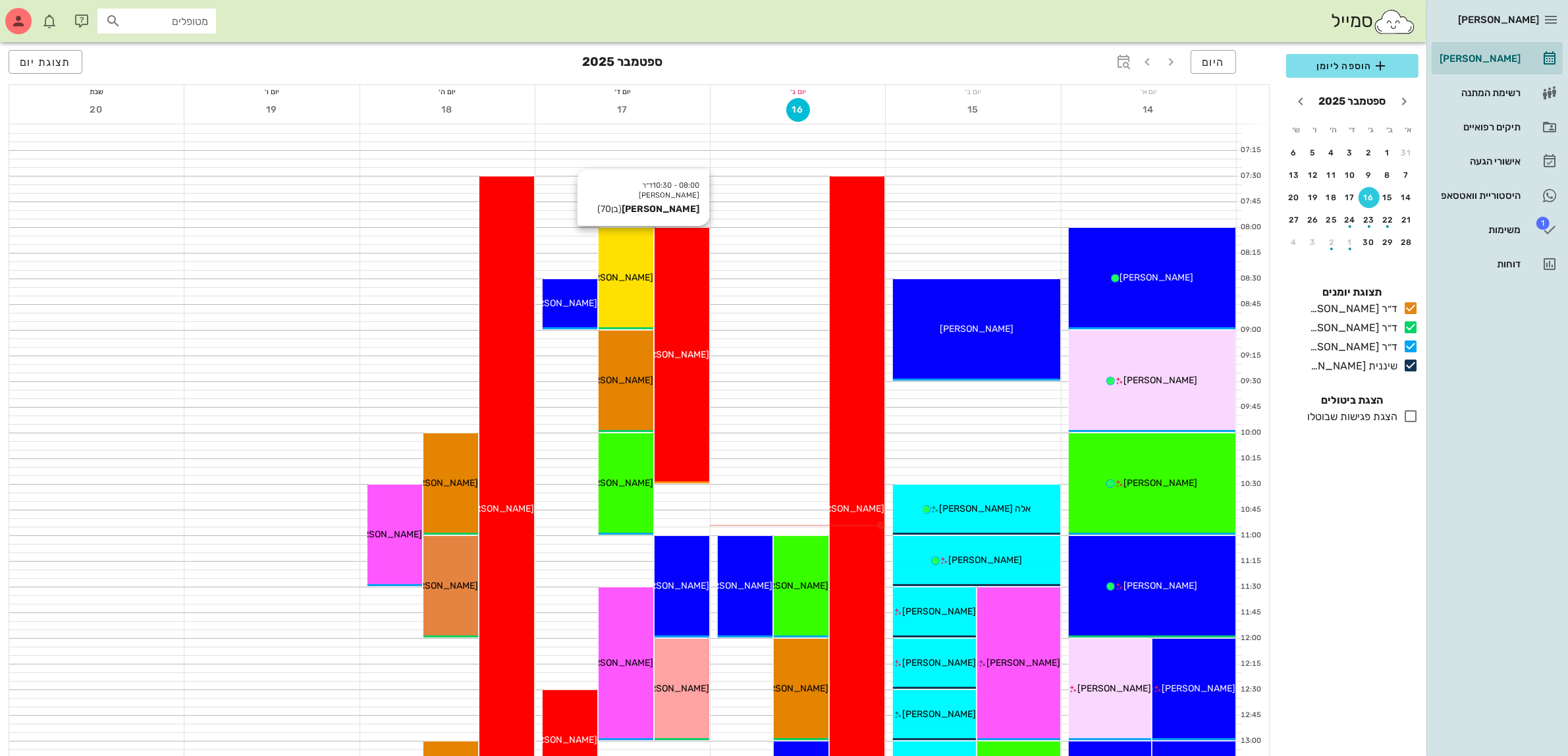
click at [677, 278] on div "08:00 - 10:30 ד״ר ג׳מיל ביאדסה ירמי יהודה (בן 70 ) ירמי יהודה" at bounding box center [682, 355] width 55 height 255
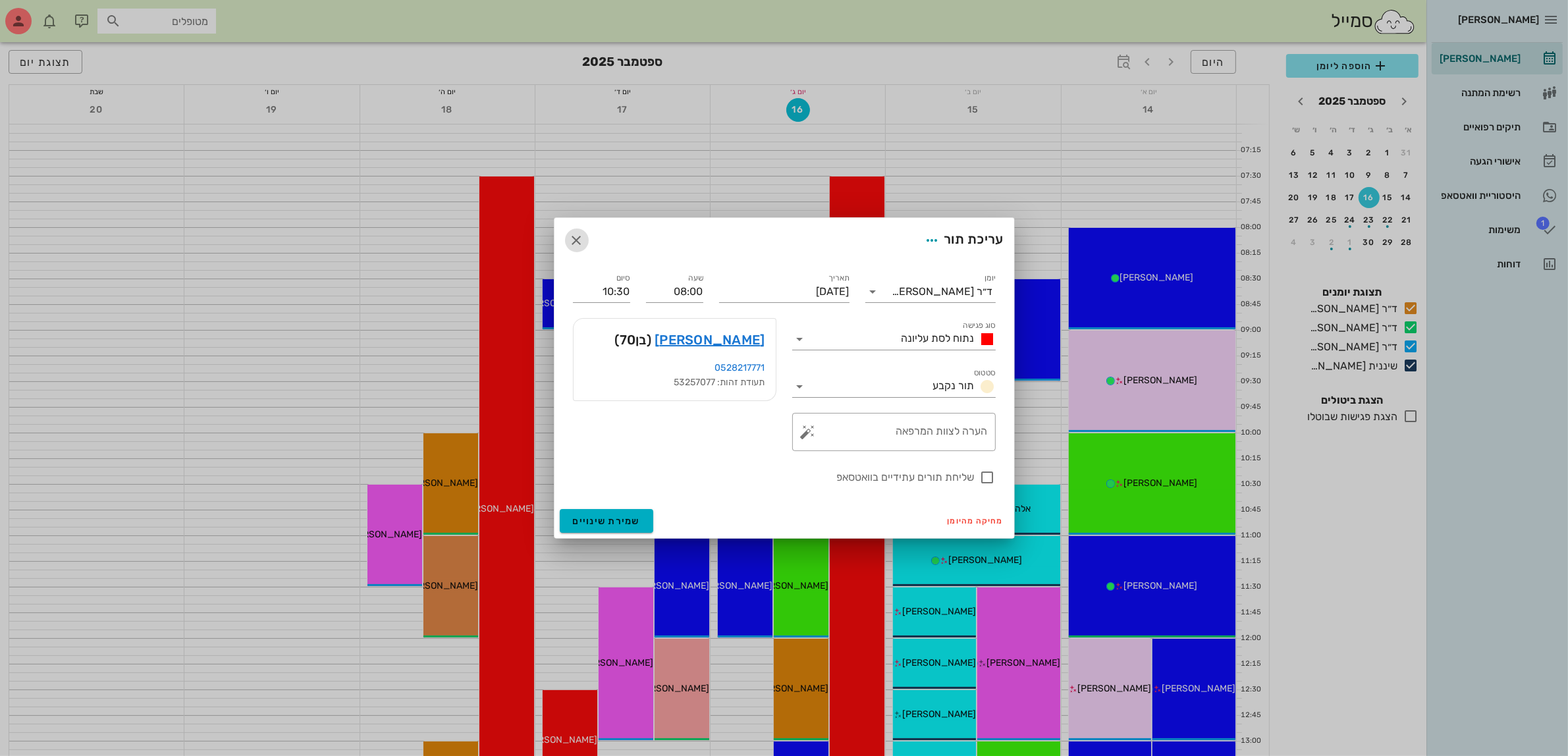
click at [578, 240] on icon "button" at bounding box center [577, 240] width 16 height 16
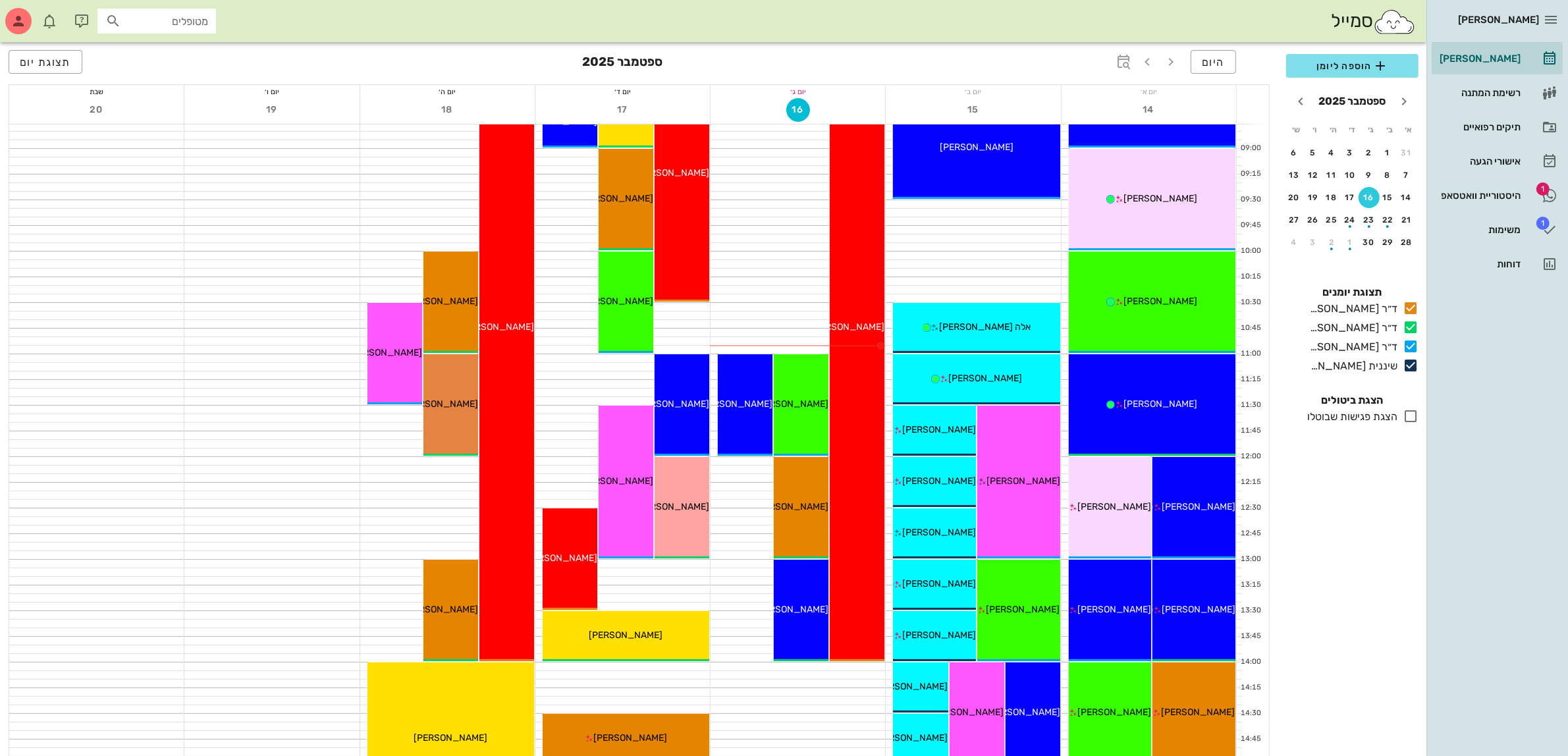
scroll to position [165, 0]
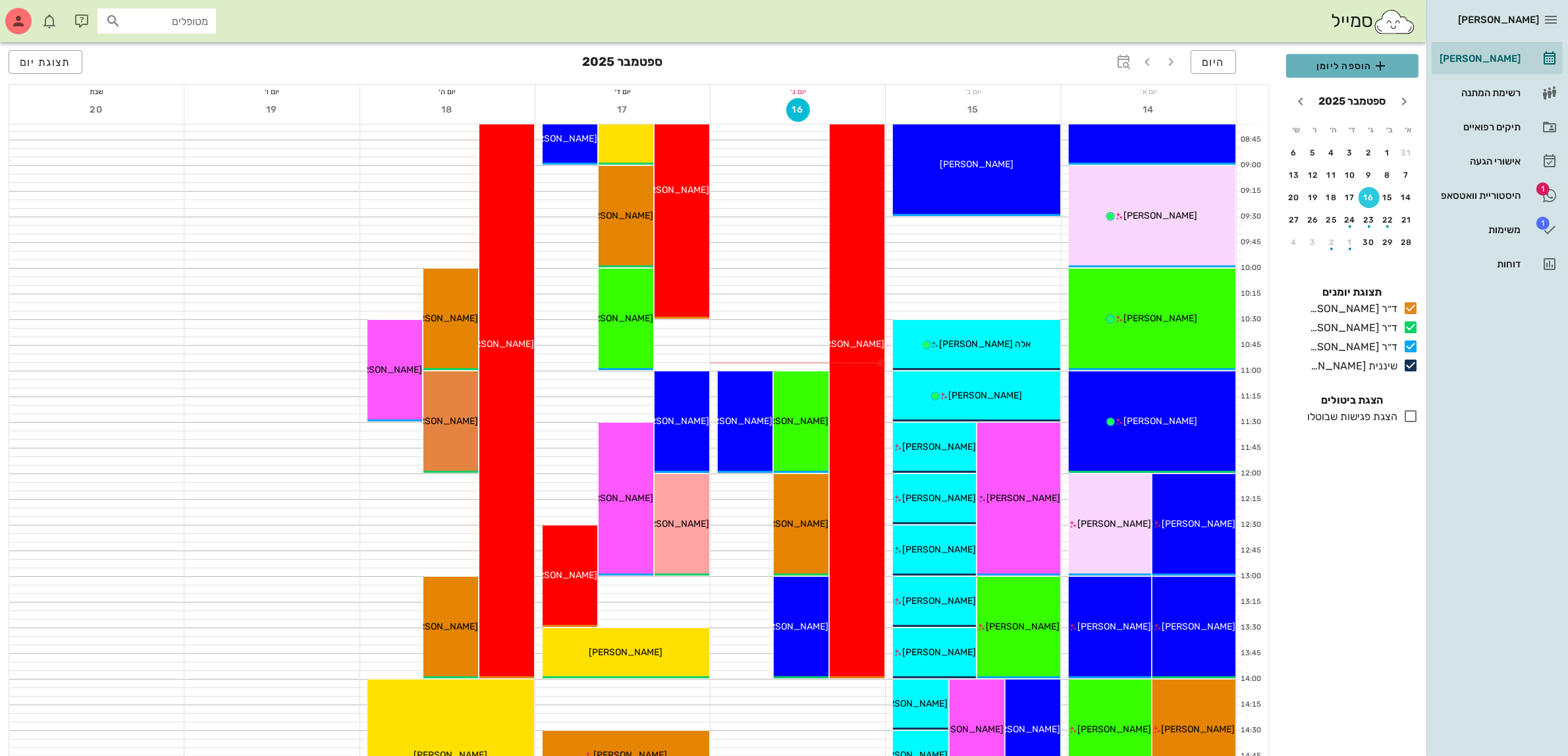
click at [1351, 71] on span "הוספה ליומן" at bounding box center [1352, 66] width 111 height 16
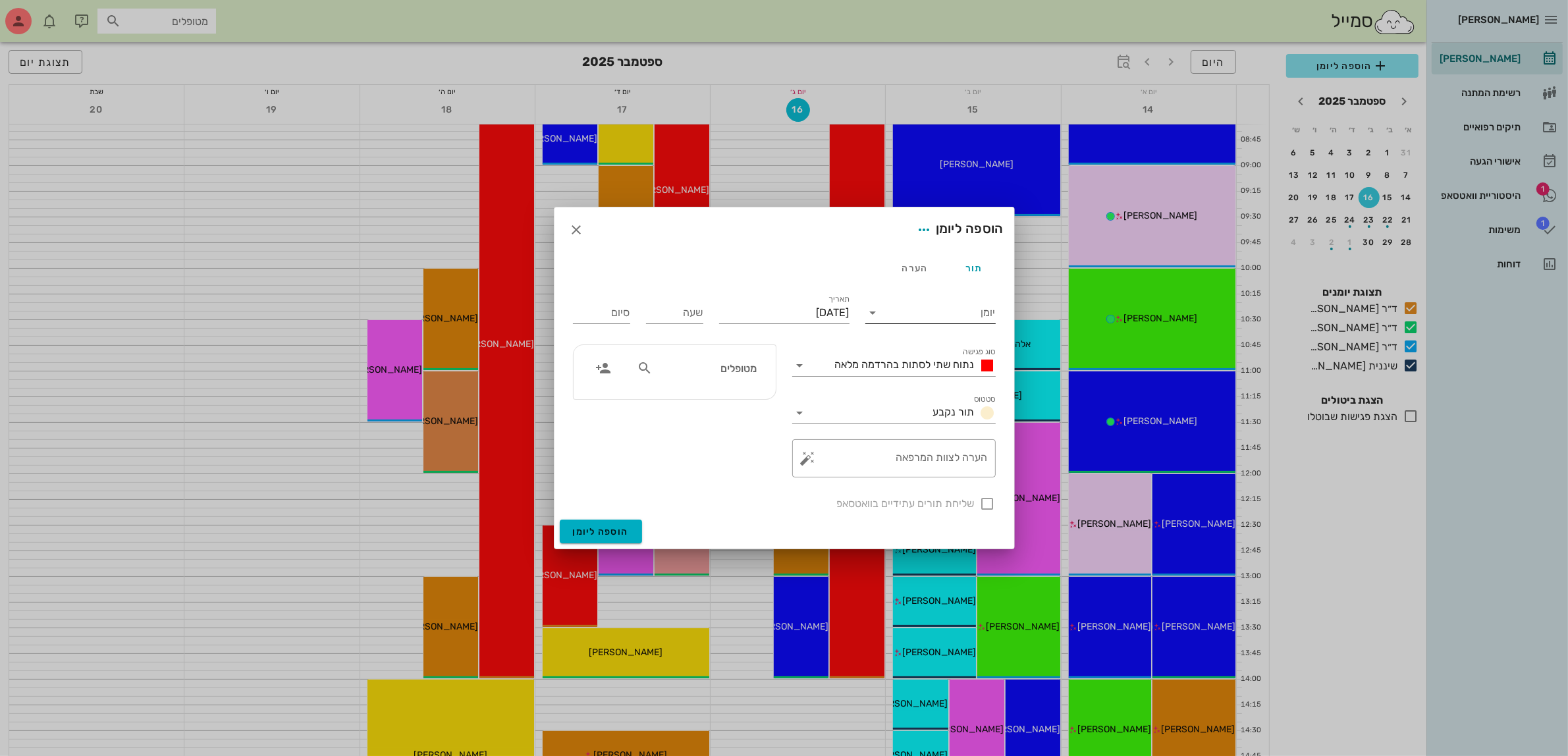
click at [960, 313] on input "יומן" at bounding box center [940, 312] width 112 height 21
click at [952, 386] on div "ד״ר עמראן ביאדסה" at bounding box center [934, 386] width 117 height 12
click at [926, 368] on span "נתוח שתי לסתות בהרדמה מלאה" at bounding box center [905, 364] width 140 height 12
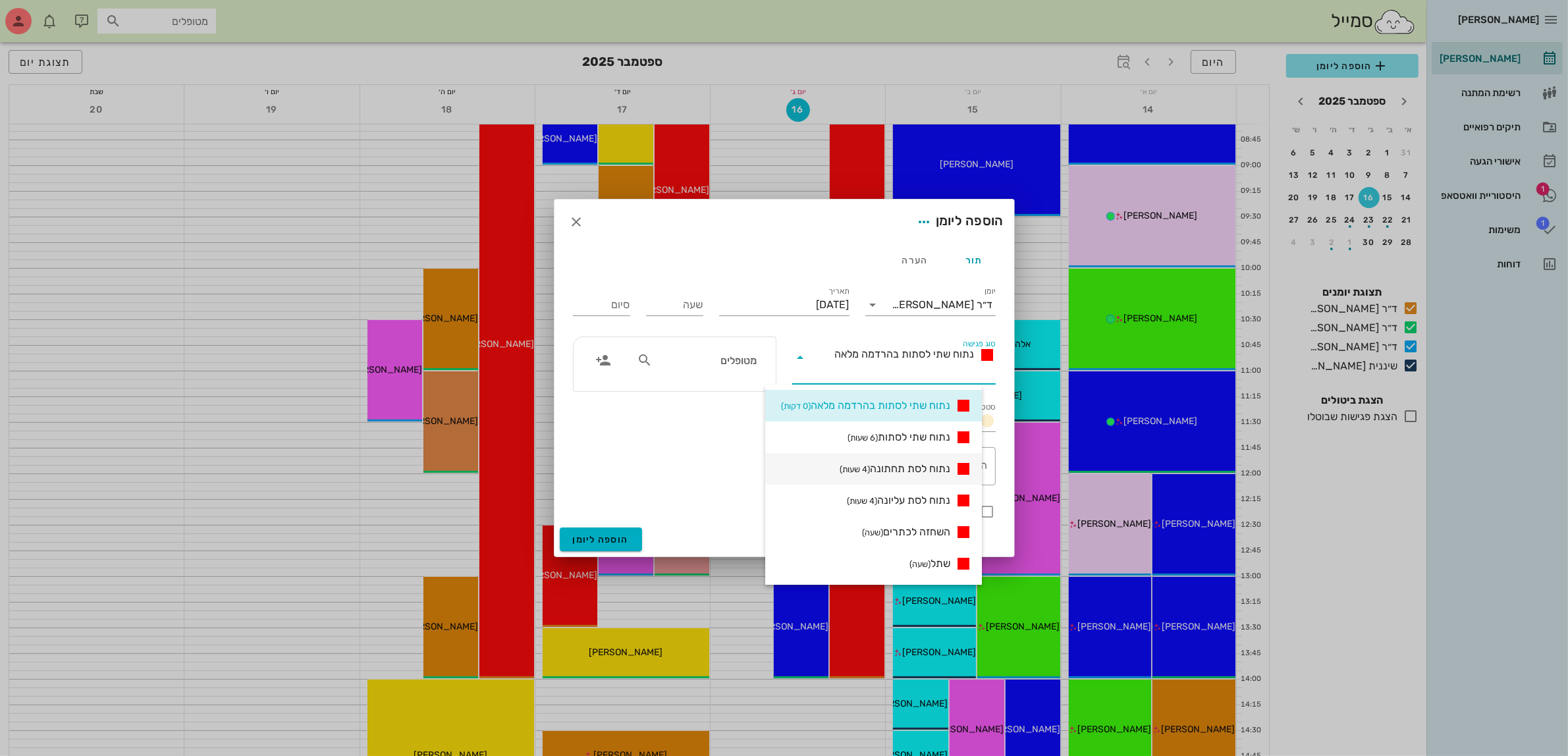
scroll to position [442, 0]
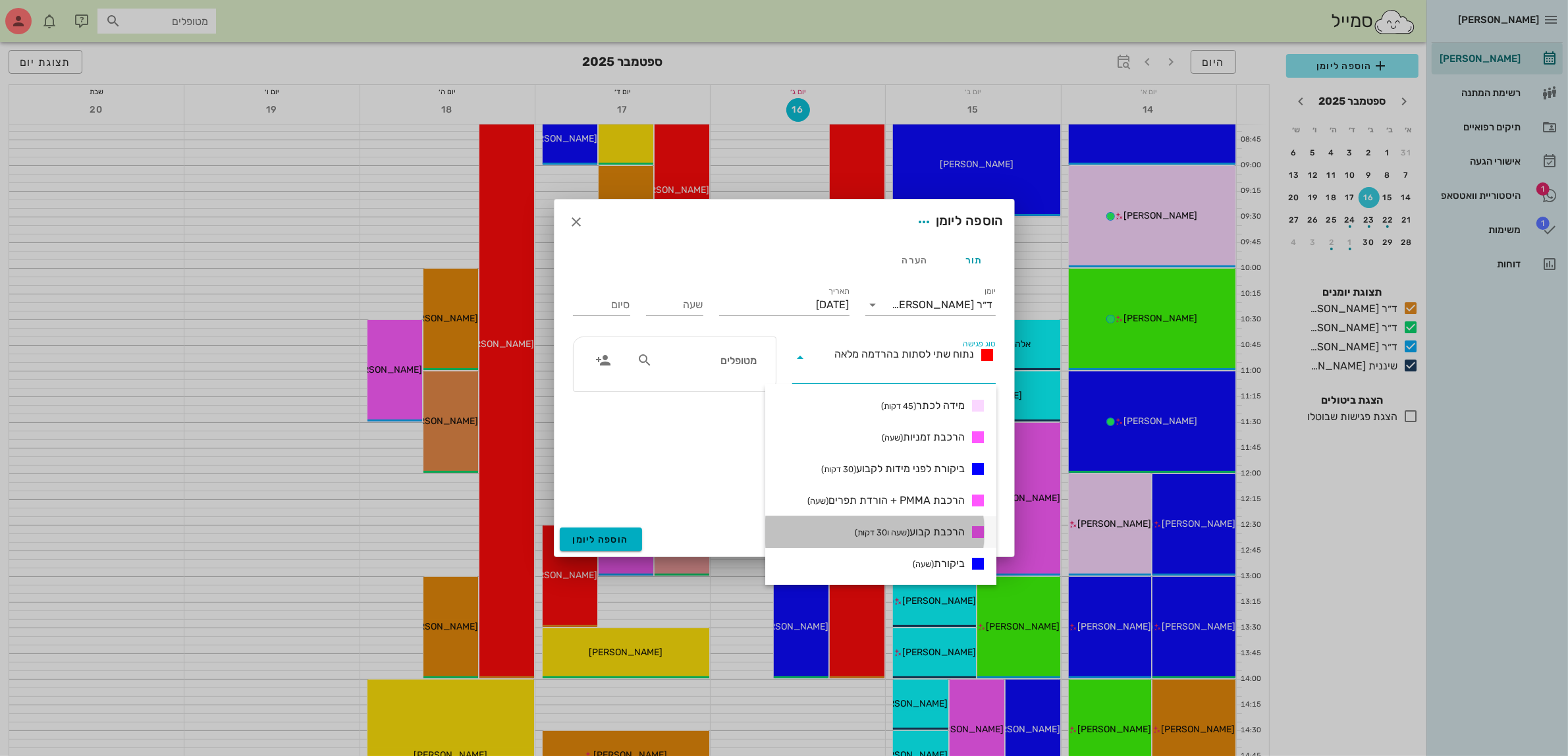
click at [926, 524] on span "הרכבת קבוע (שעה ו30 דקות)" at bounding box center [909, 532] width 110 height 16
type input "01:30"
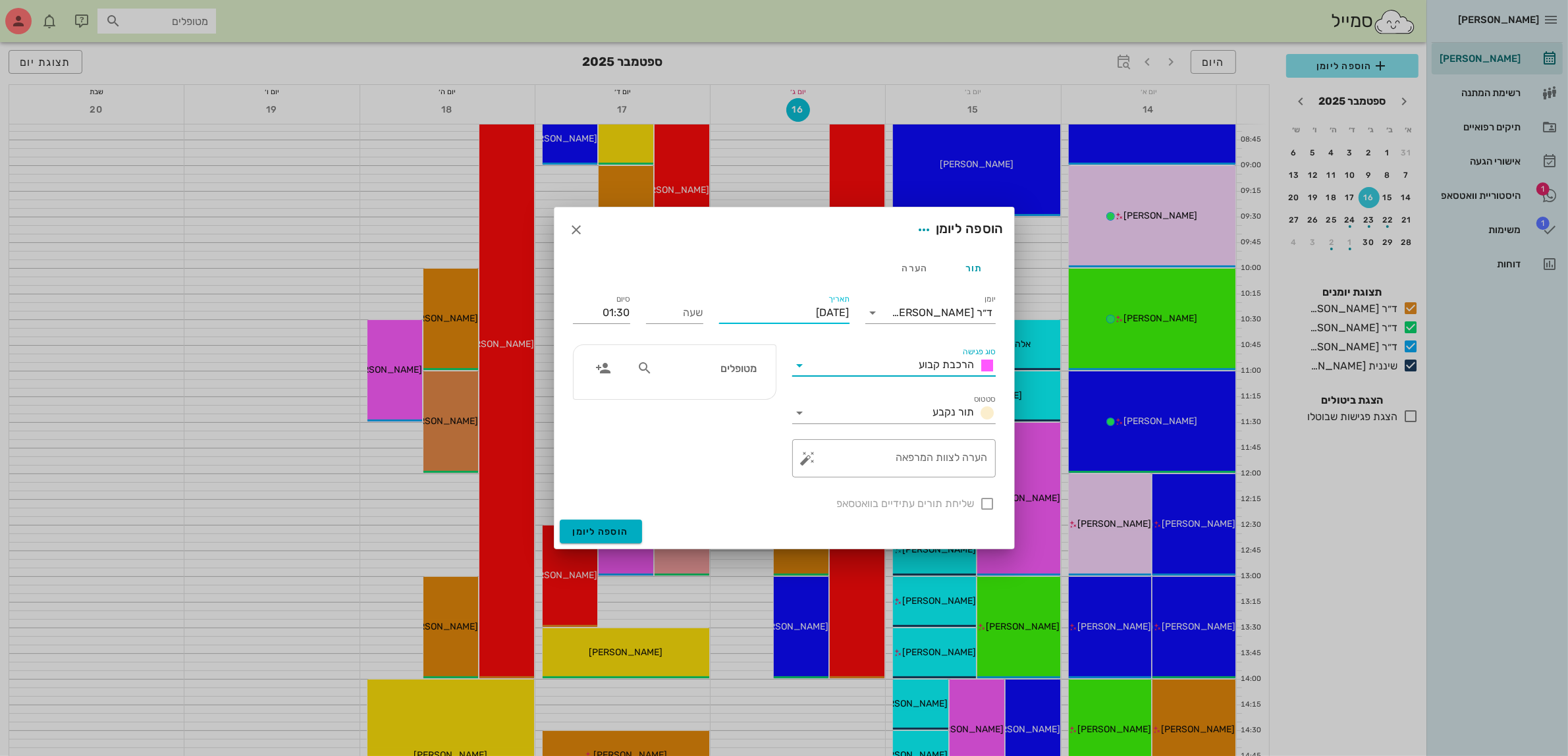
click at [738, 318] on input "יום שלישי, 16 בספטמבר 2025" at bounding box center [784, 312] width 130 height 21
click at [780, 441] on div "17" at bounding box center [780, 440] width 21 height 9
type input "יום רביעי, 17 בספטמבר 2025"
click at [660, 315] on input "שעה" at bounding box center [675, 312] width 58 height 21
type input "09:00"
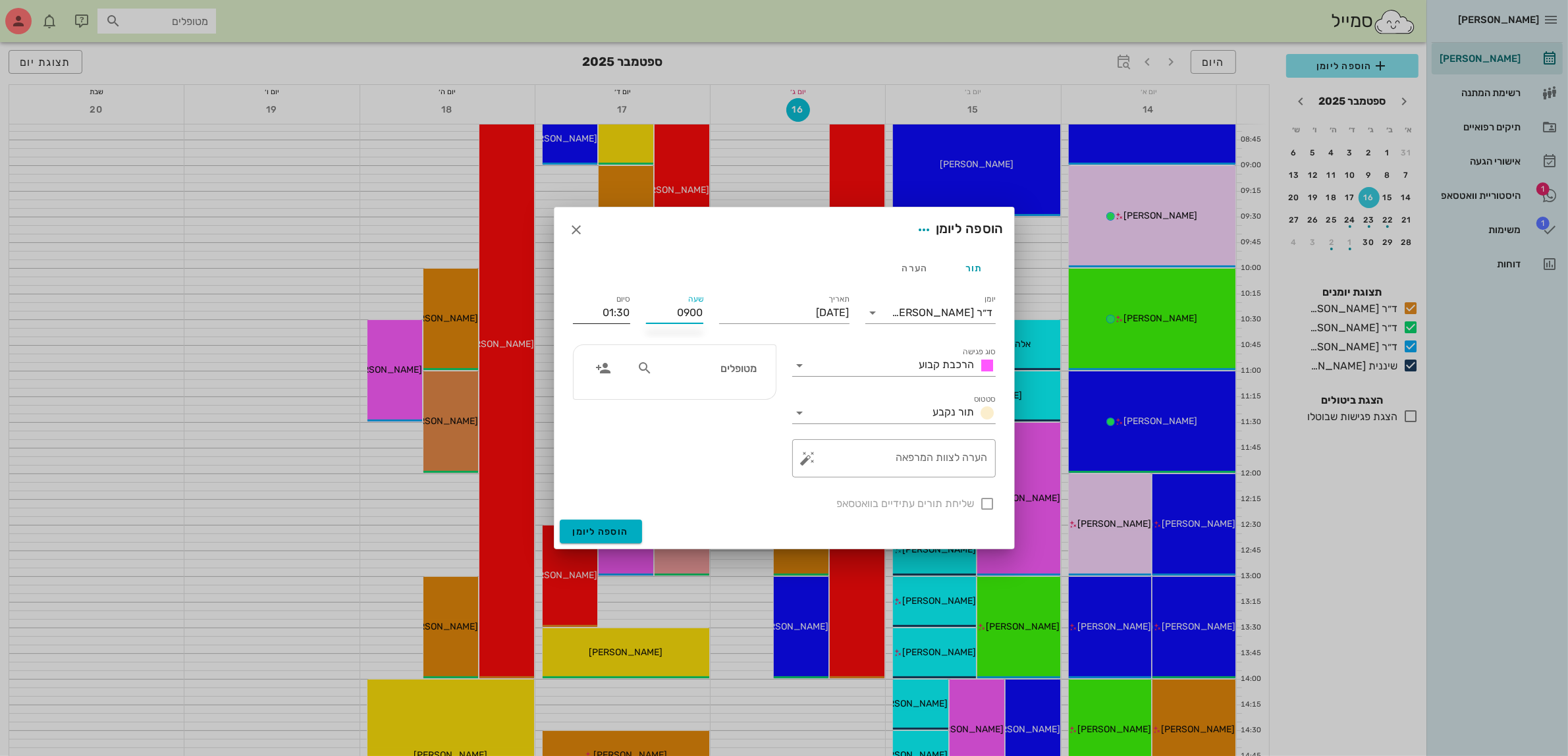
type input "10:30"
click at [621, 314] on div "סיום 10:30" at bounding box center [602, 310] width 73 height 53
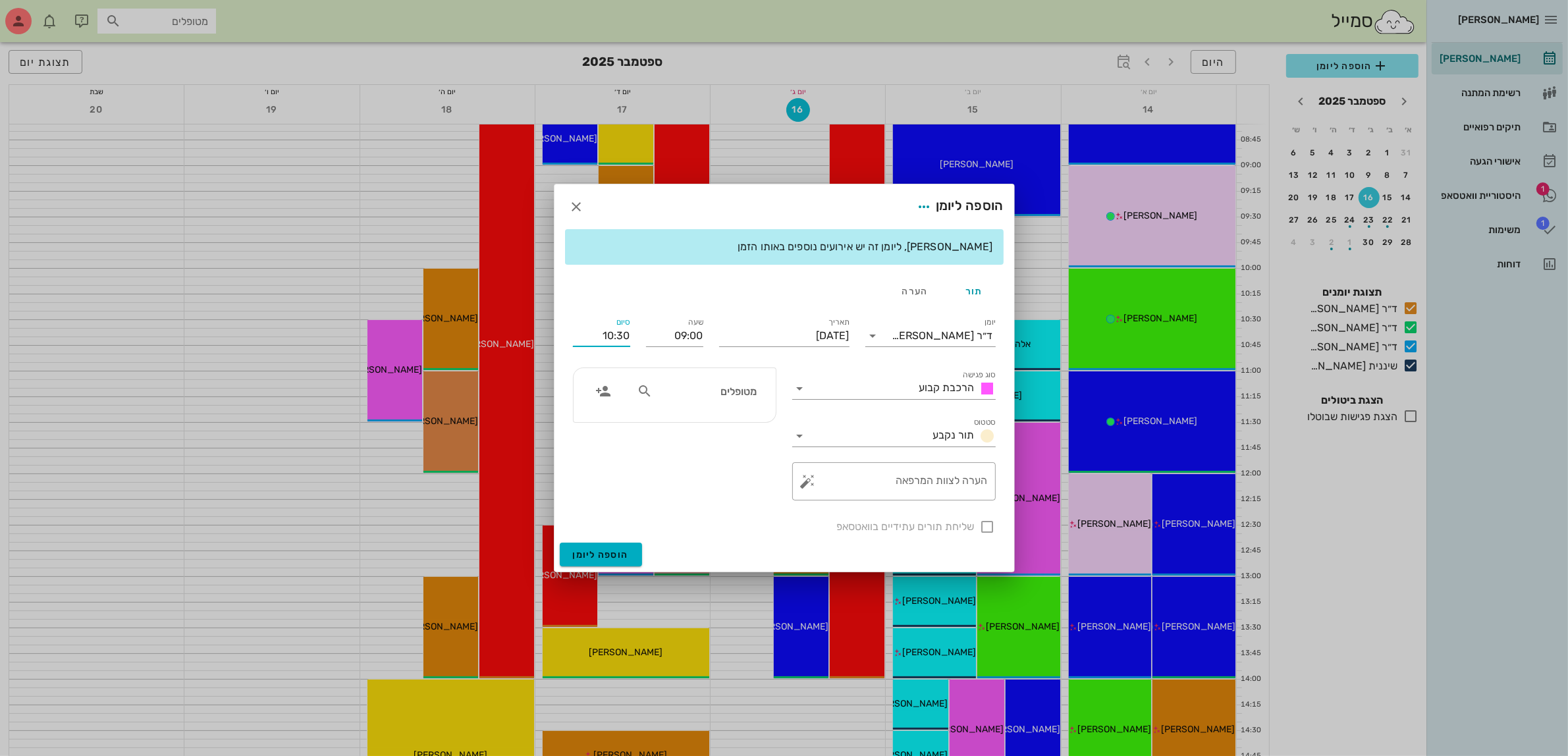
click at [618, 333] on input "10:30" at bounding box center [602, 335] width 58 height 21
click at [685, 396] on input "text" at bounding box center [706, 391] width 101 height 17
type input "שוש"
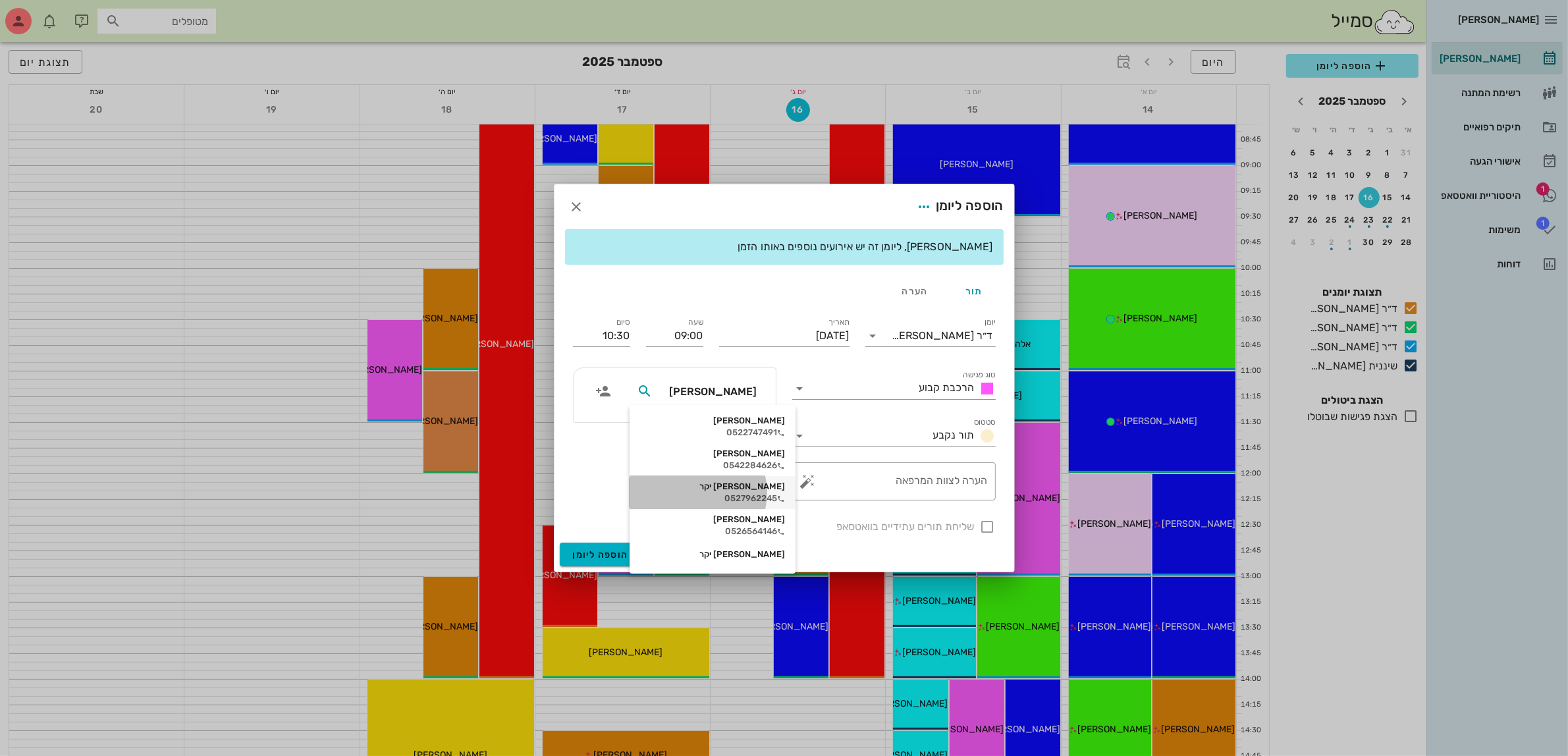
click at [721, 495] on div "0527962245" at bounding box center [712, 498] width 145 height 11
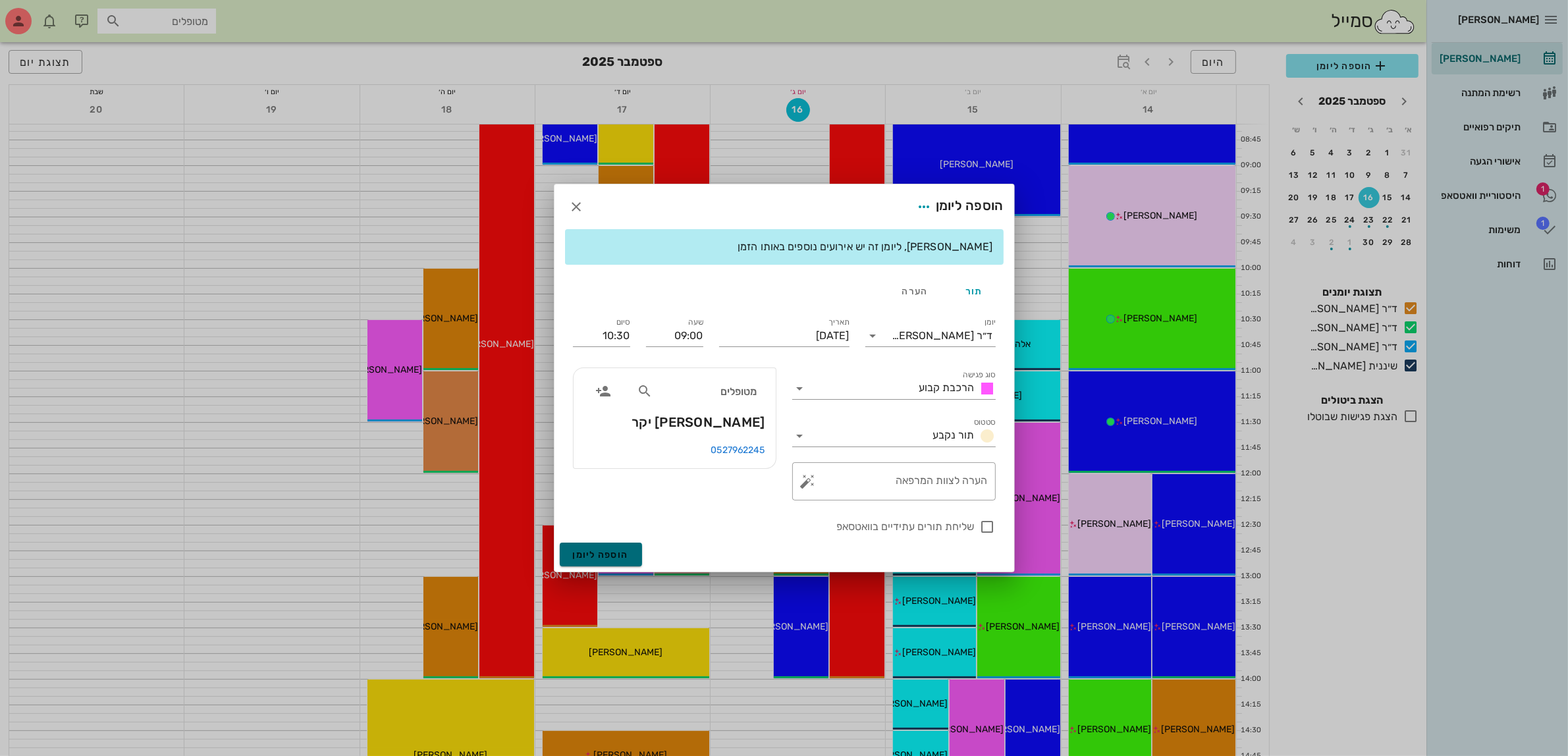
click at [608, 553] on span "הוספה ליומן" at bounding box center [601, 555] width 56 height 12
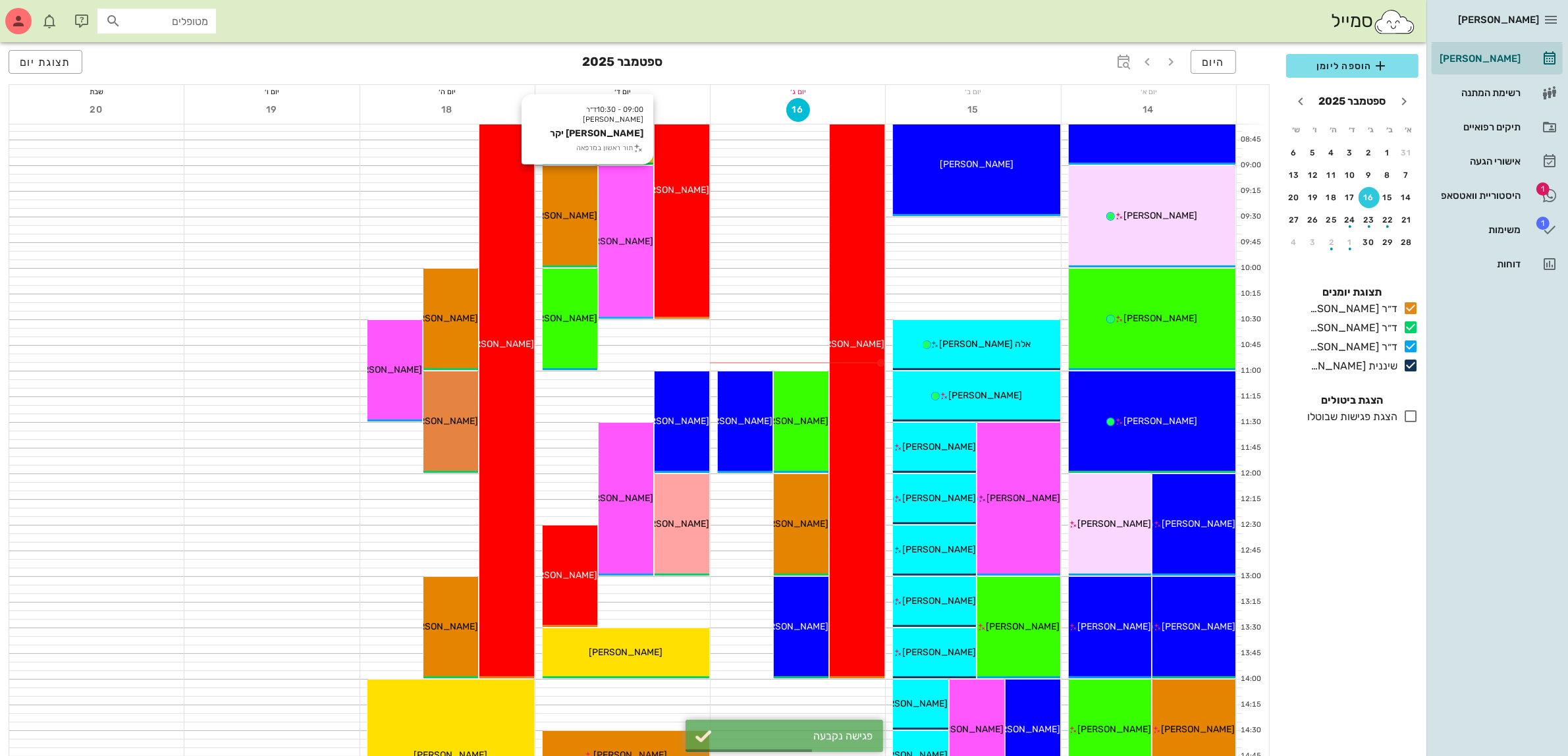
click at [632, 269] on div "09:00 - 10:30 ד״ר עמראן ביאדסה שוש יקר תור ראשון במרפאה שוש יקר" at bounding box center [626, 242] width 55 height 152
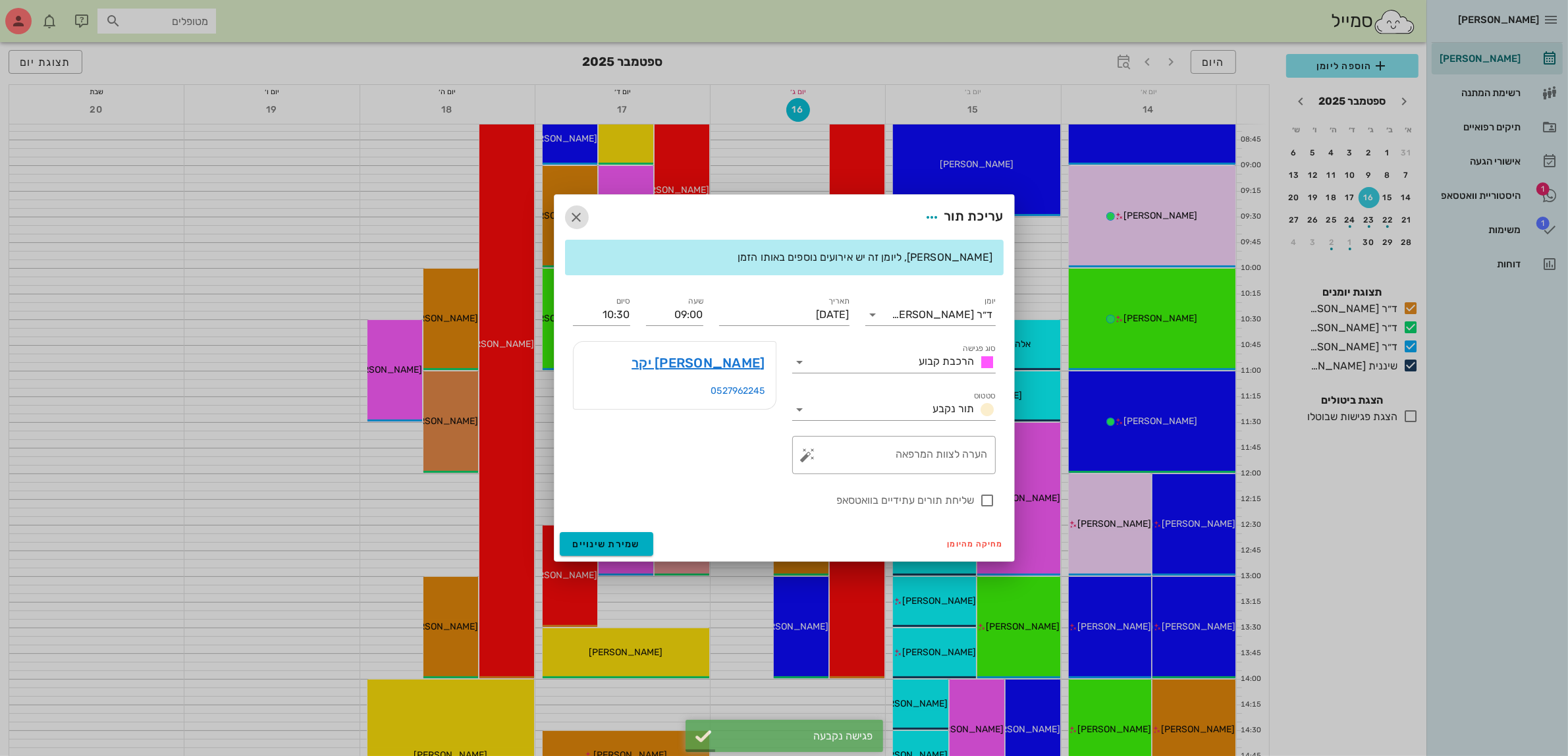
click at [574, 219] on icon "button" at bounding box center [577, 217] width 16 height 16
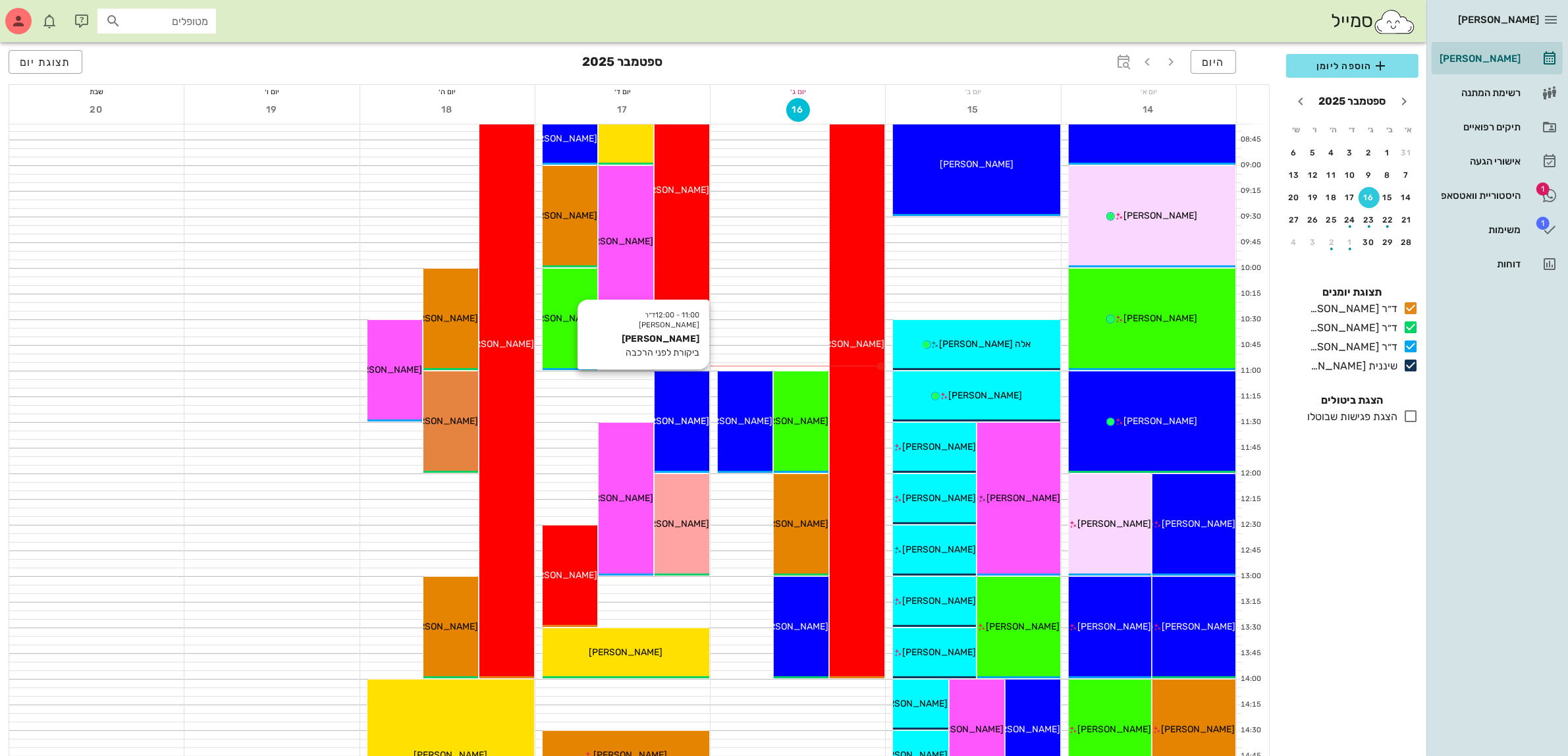
click at [677, 419] on span "ענת רחמני" at bounding box center [673, 422] width 74 height 12
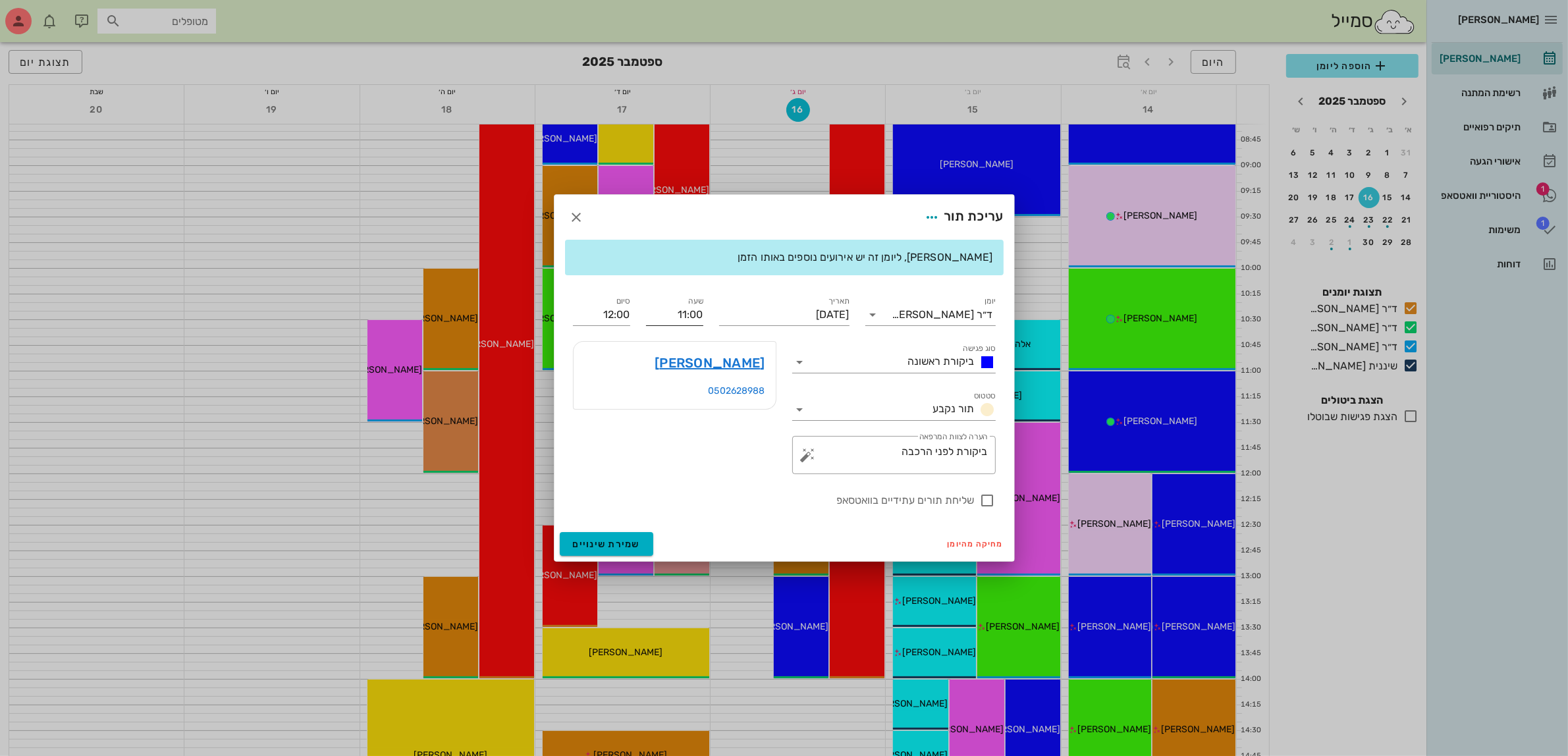
click at [693, 316] on input "11:00" at bounding box center [675, 314] width 58 height 21
click at [683, 378] on div "11:00" at bounding box center [675, 376] width 36 height 11
click at [617, 315] on input "12:00" at bounding box center [602, 314] width 58 height 21
click at [606, 353] on div "11:30 (30 דקות)" at bounding box center [567, 358] width 80 height 11
type input "11:30"
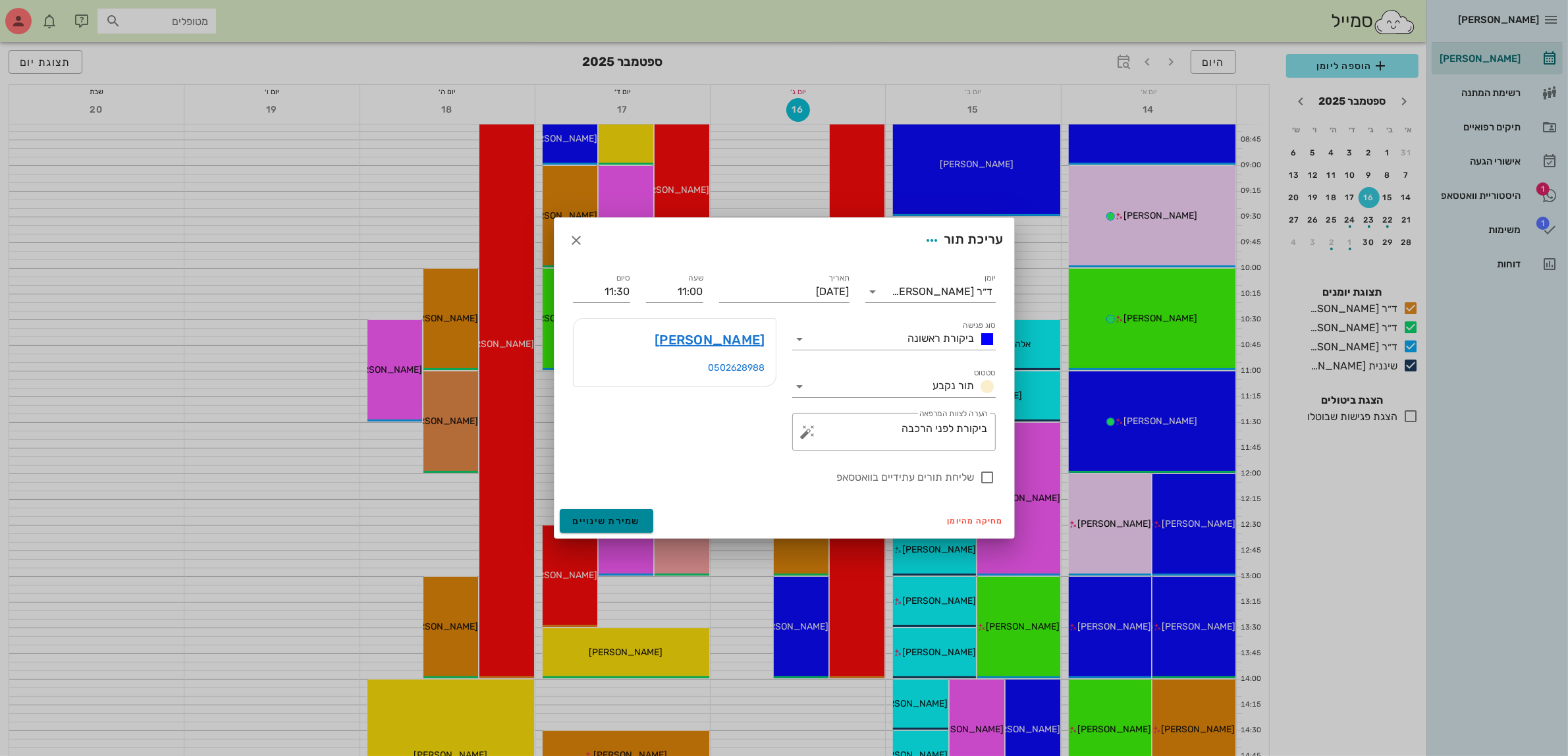
click at [606, 519] on span "שמירת שינויים" at bounding box center [607, 522] width 68 height 12
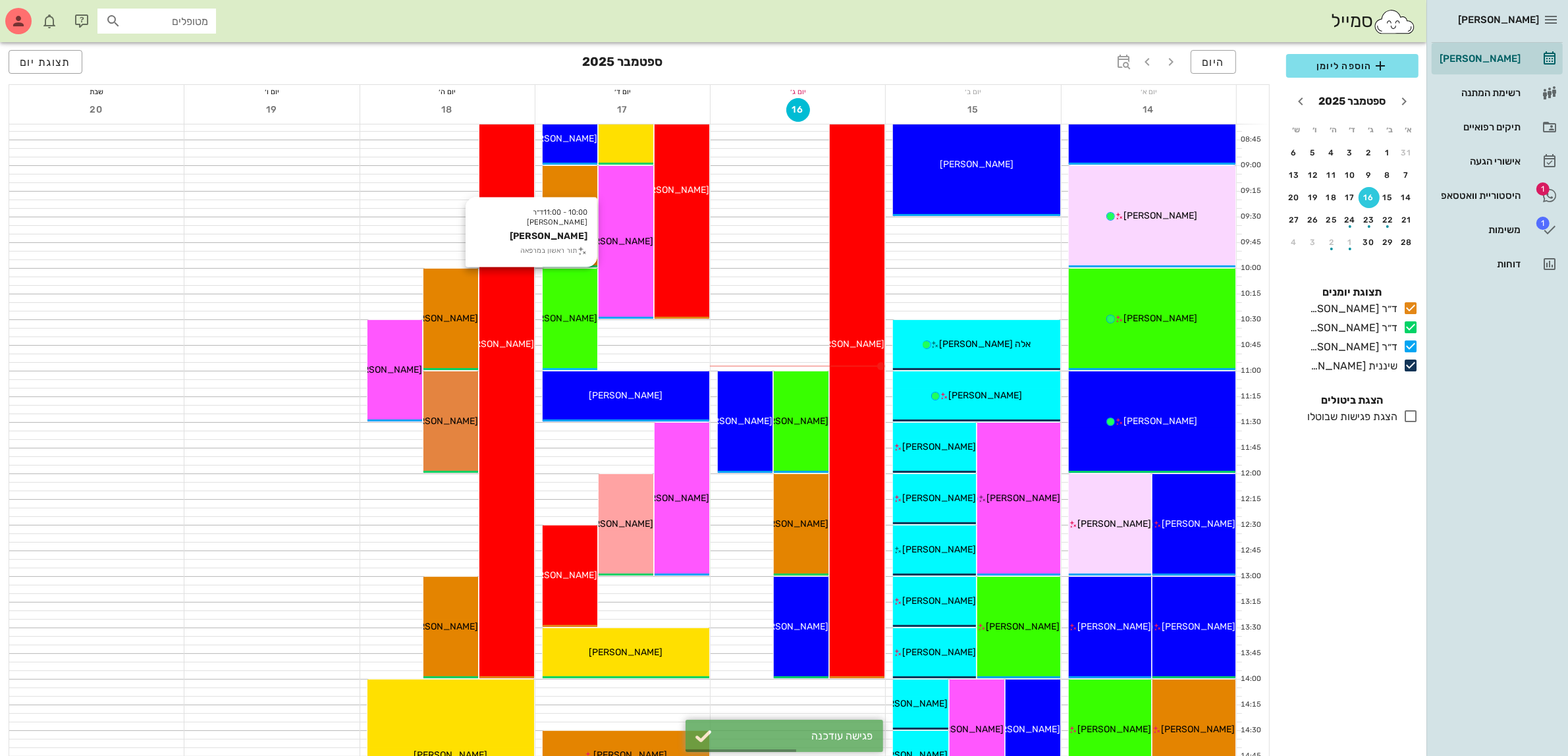
click at [570, 324] on div "אליהו רוזן" at bounding box center [570, 318] width 55 height 14
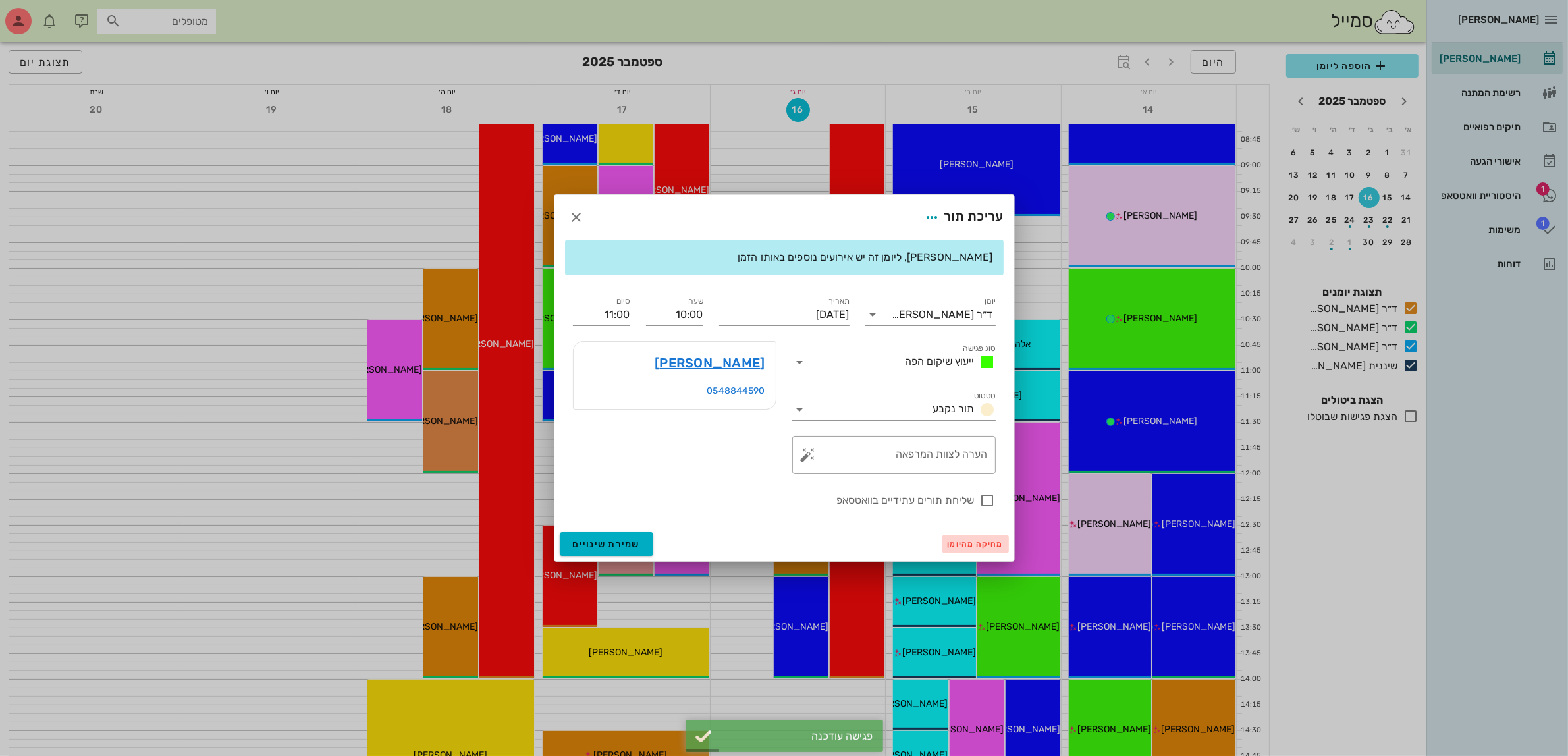
click at [958, 540] on span "מחיקה מהיומן" at bounding box center [976, 544] width 56 height 9
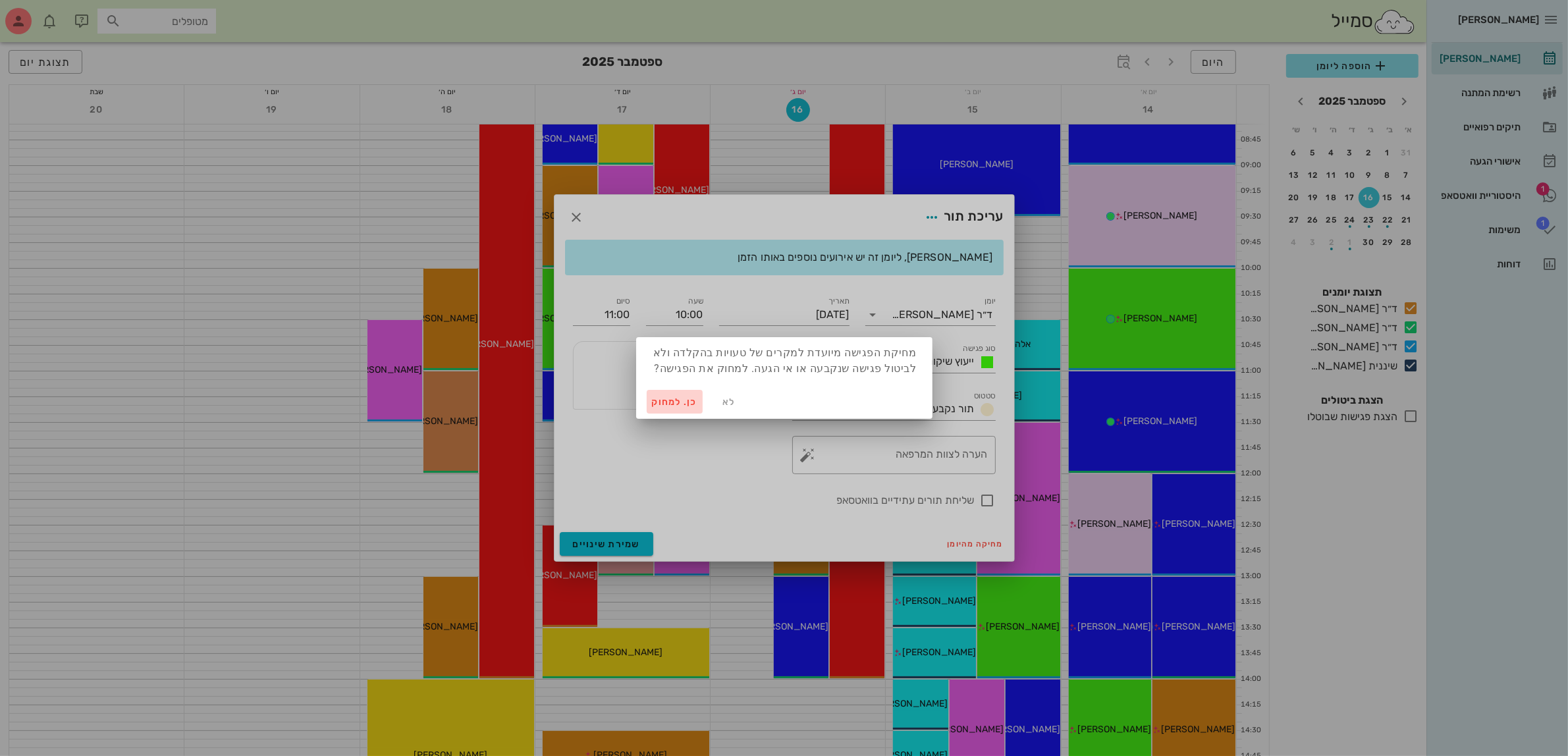
click at [660, 402] on span "כן. למחוק" at bounding box center [675, 402] width 46 height 12
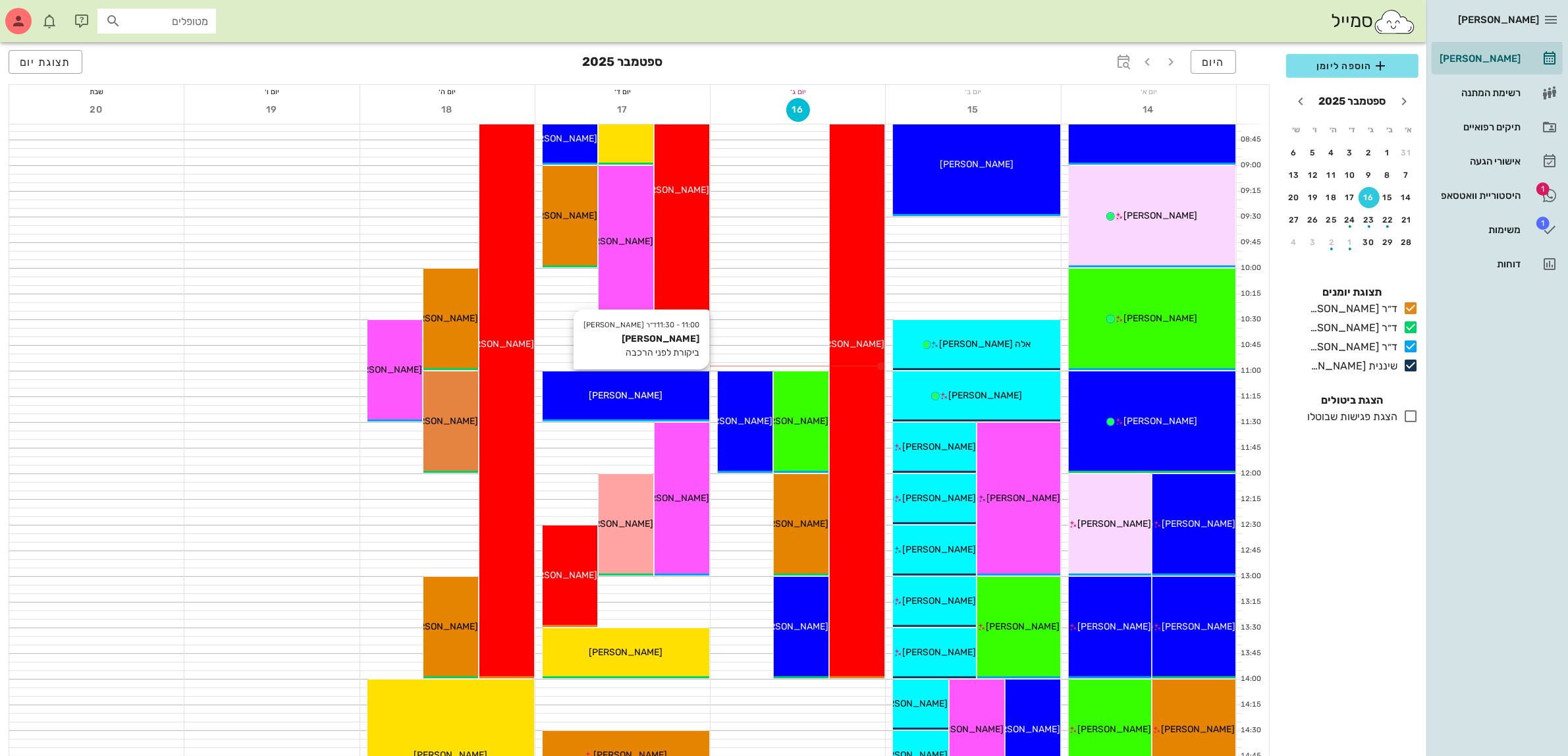
click at [656, 400] on div "ענת רחמני" at bounding box center [626, 395] width 167 height 14
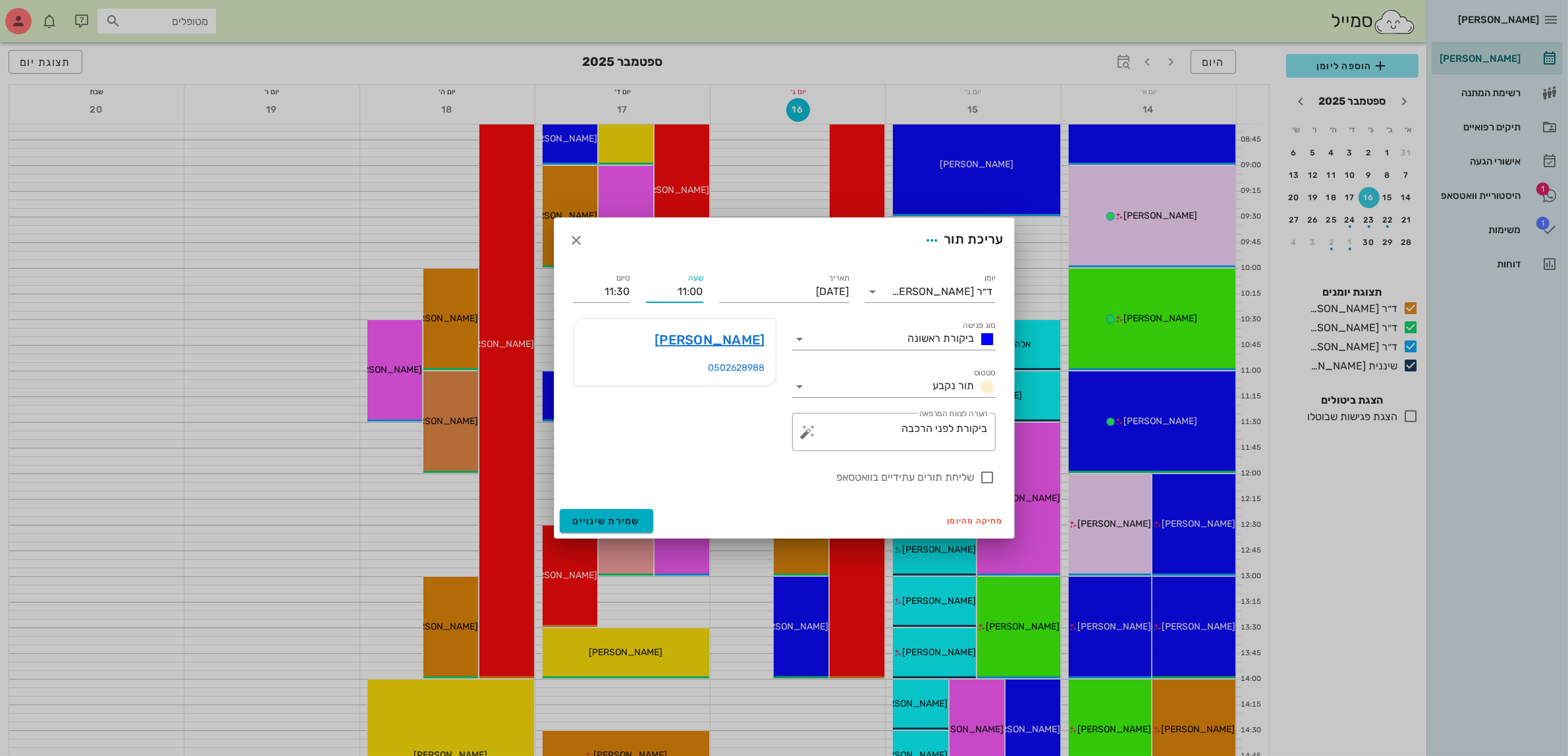
click at [693, 287] on input "11:00" at bounding box center [675, 291] width 58 height 21
click at [677, 318] on div "10:30" at bounding box center [675, 316] width 36 height 11
type input "10:30"
type input "11:00"
click at [633, 518] on span "שמירת שינויים" at bounding box center [607, 522] width 68 height 12
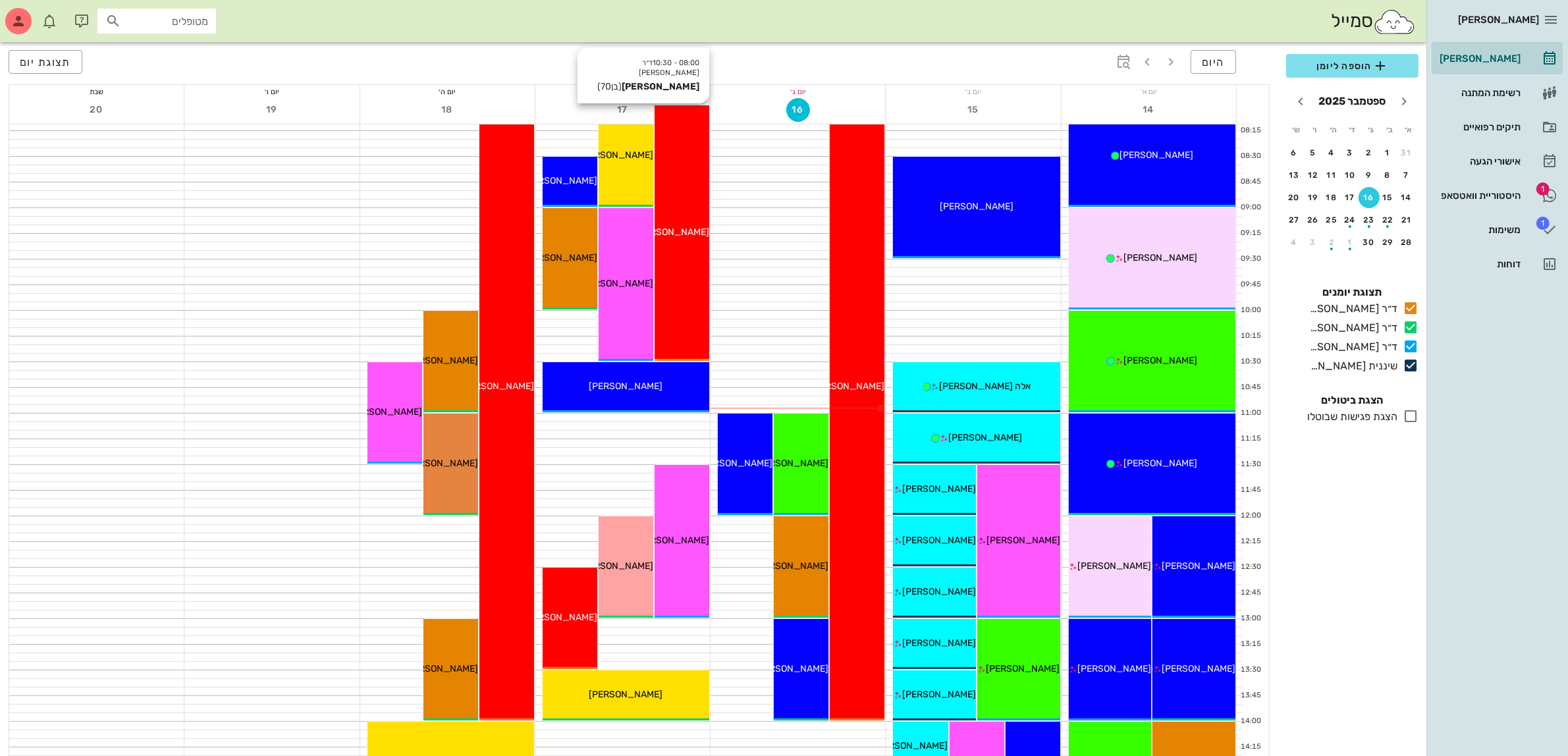
scroll to position [82, 0]
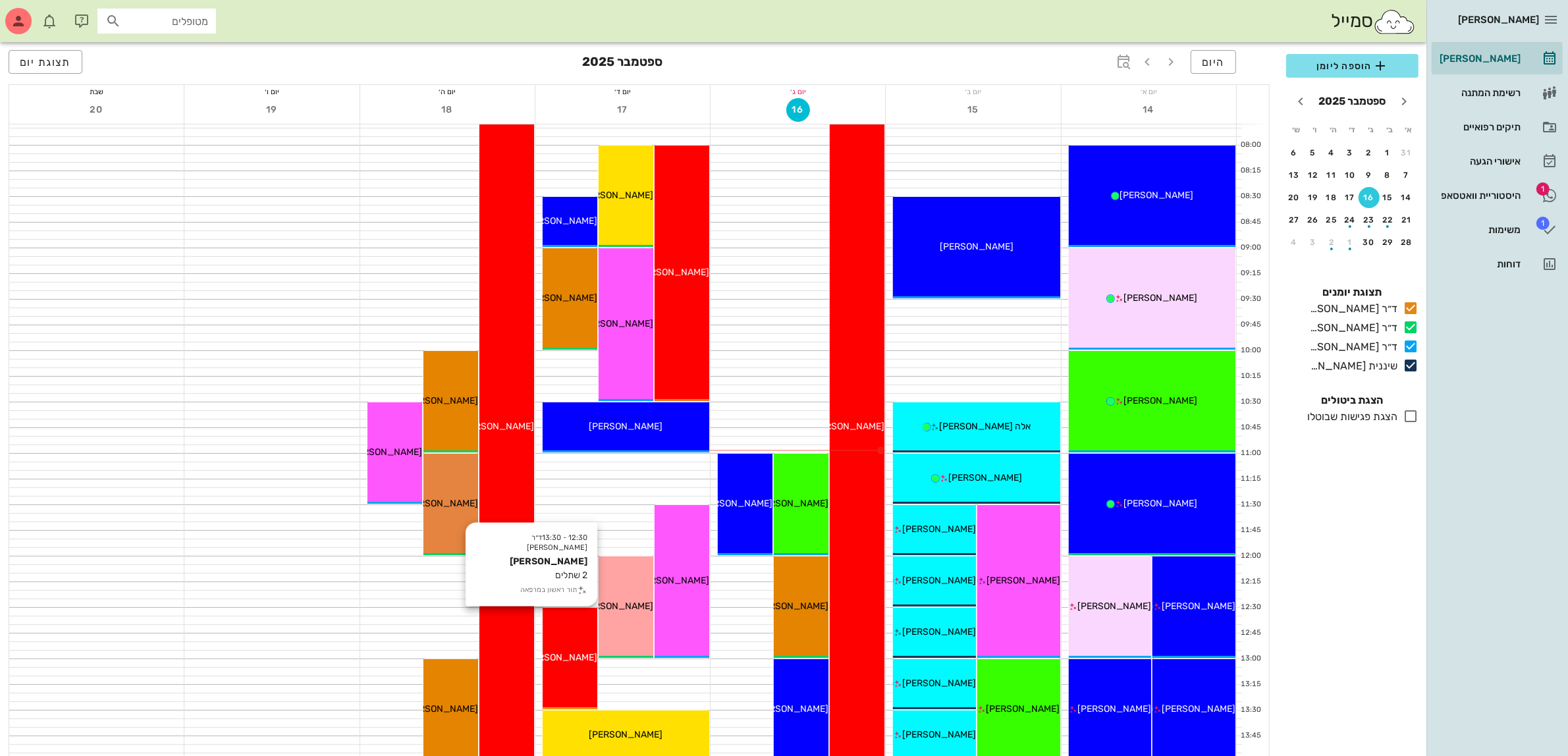
click at [571, 644] on div "12:30 - 13:30 ד״ר ג׳מיל ביאדסה סוזי עוזיאל 2 שתלים תור ראשון במרפאה סוזי עוזיאל" at bounding box center [570, 658] width 55 height 101
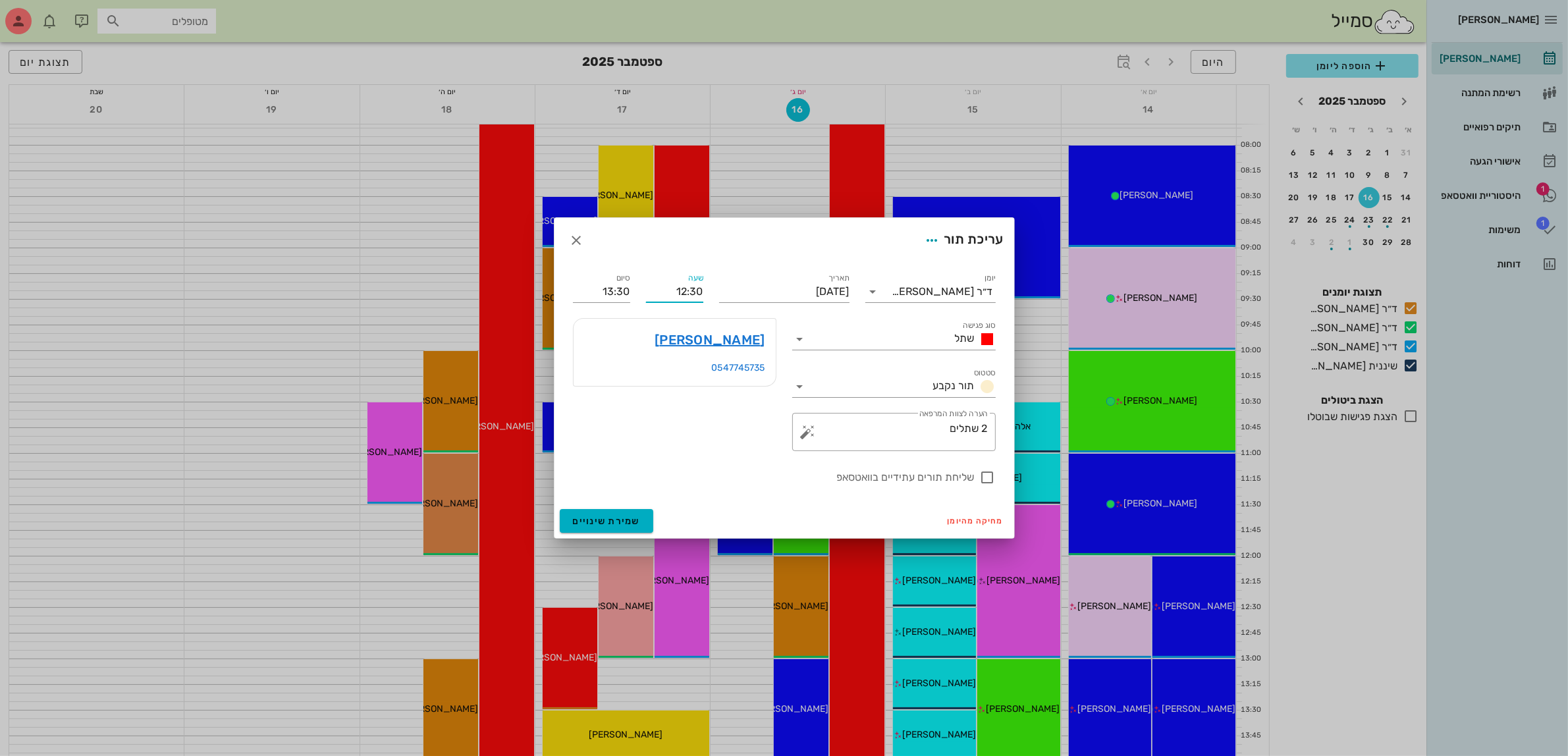
click at [683, 295] on input "12:30" at bounding box center [675, 291] width 58 height 21
drag, startPoint x: 666, startPoint y: 291, endPoint x: 826, endPoint y: 291, distance: 160.0
click at [826, 291] on div "יומן ד״ר ג׳מיל ביאדסה סוג פגישה שתל סטטוס תור נקבע תאריך יום רביעי, 17 בספטמבר …" at bounding box center [785, 378] width 439 height 230
type input "11:00"
type input "12:00"
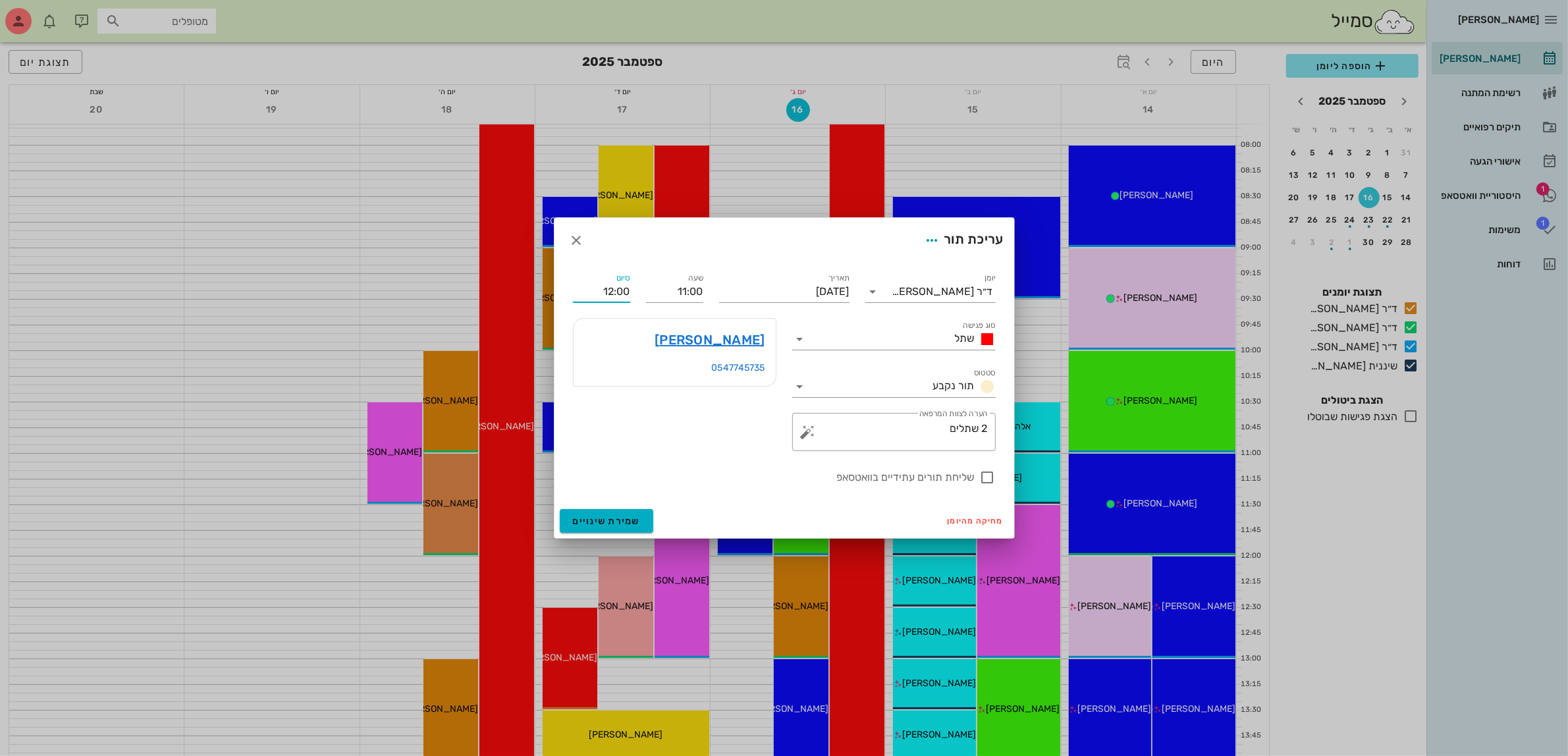
click at [623, 290] on input "12:00" at bounding box center [602, 291] width 58 height 21
click at [604, 372] on div "12:00 (שעה)" at bounding box center [567, 372] width 80 height 11
type input "12:00"
click at [606, 519] on span "שמירת שינויים" at bounding box center [607, 522] width 68 height 12
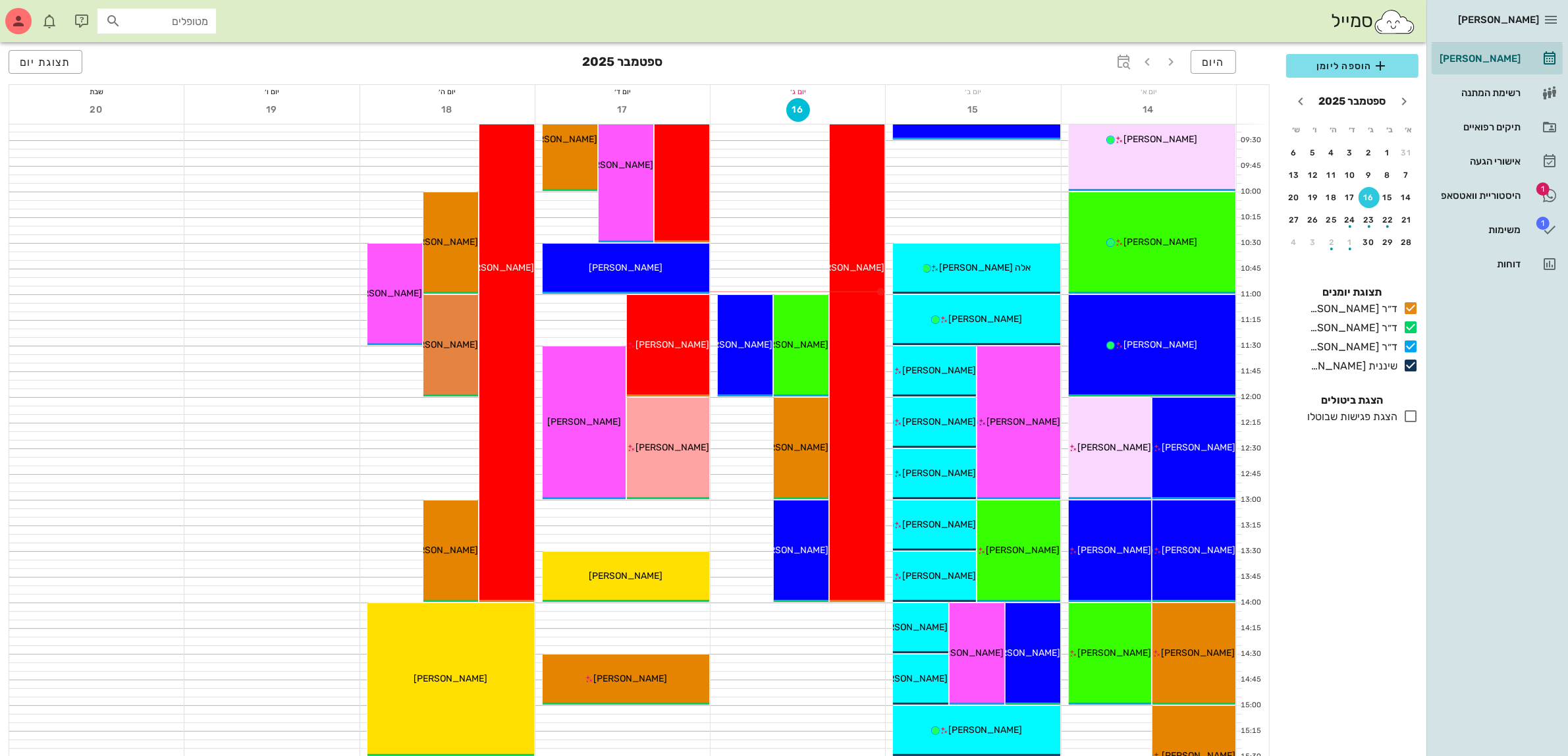
scroll to position [247, 0]
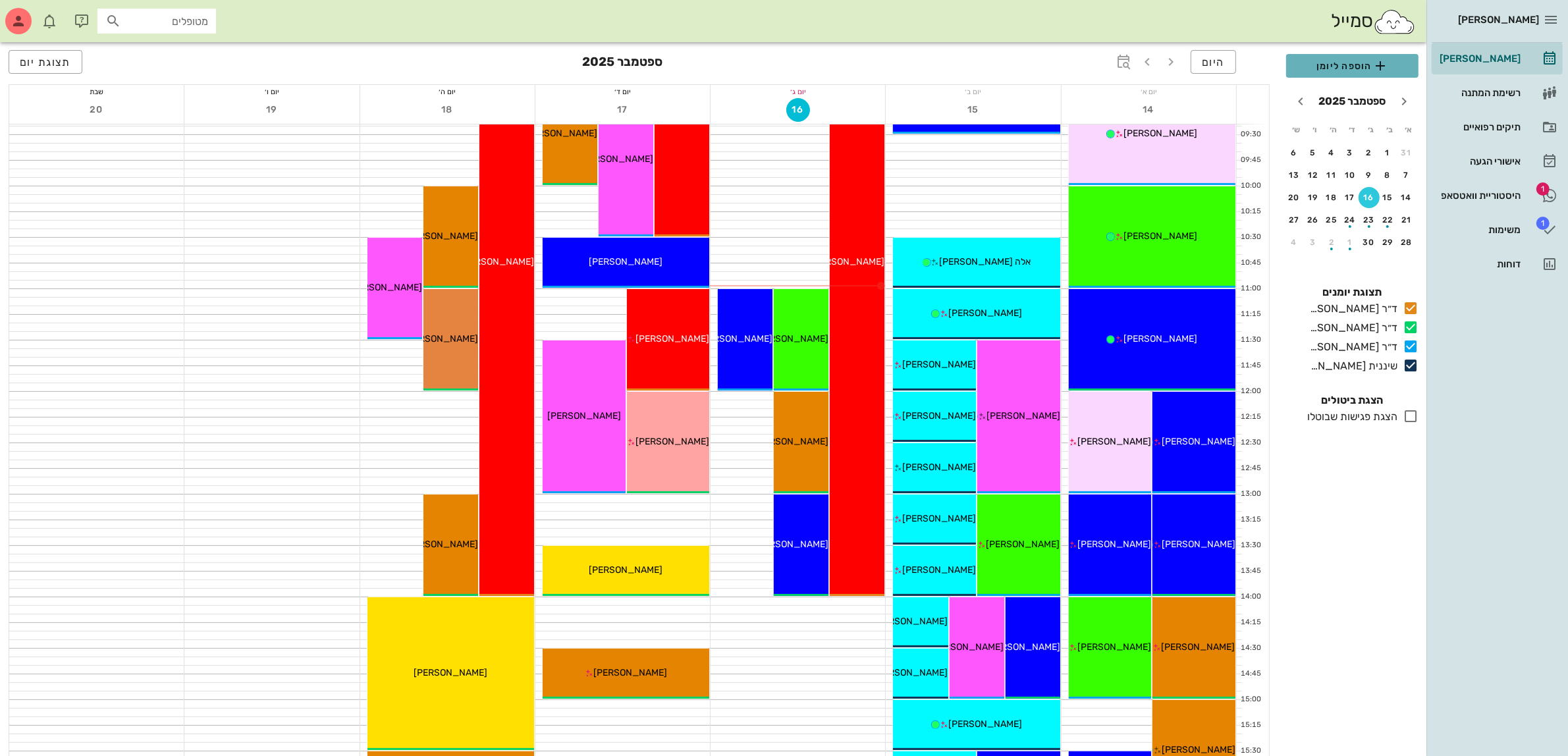
click at [1354, 64] on span "הוספה ליומן" at bounding box center [1352, 66] width 111 height 16
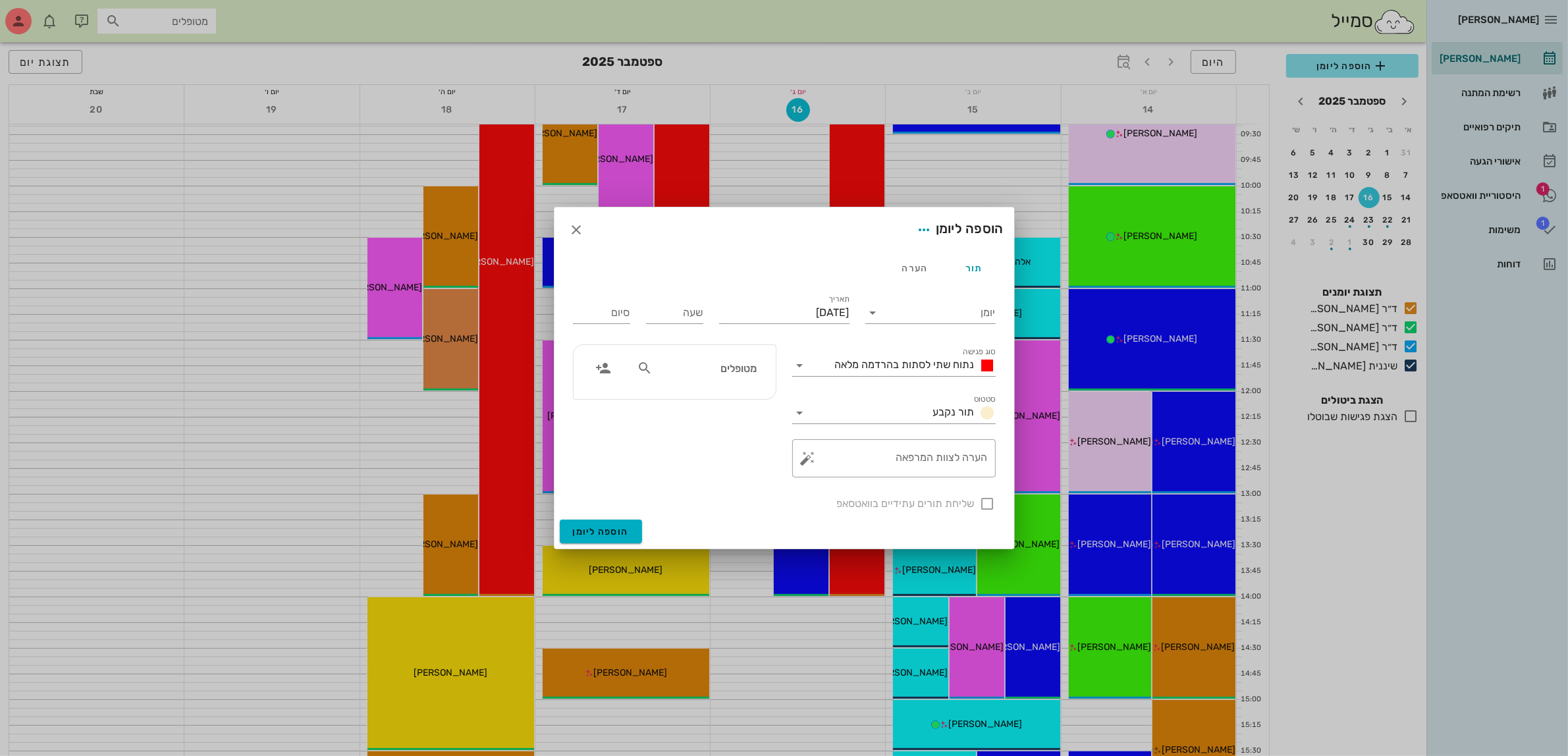
click at [726, 366] on input "מטופלים" at bounding box center [706, 368] width 101 height 17
type input "חן א"
click at [578, 230] on icon "button" at bounding box center [577, 230] width 16 height 16
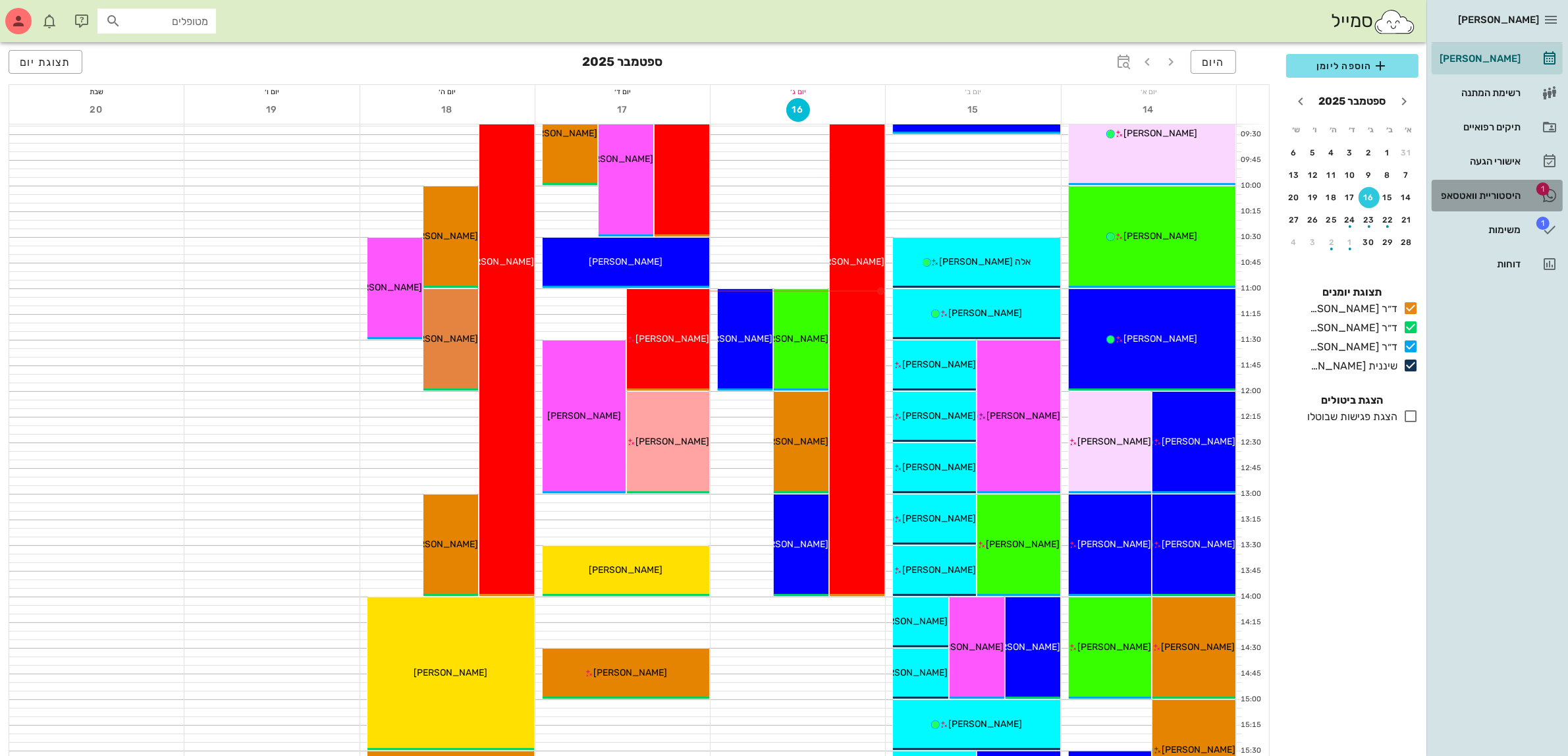
click at [1509, 198] on div "היסטוריית וואטסאפ" at bounding box center [1479, 196] width 83 height 11
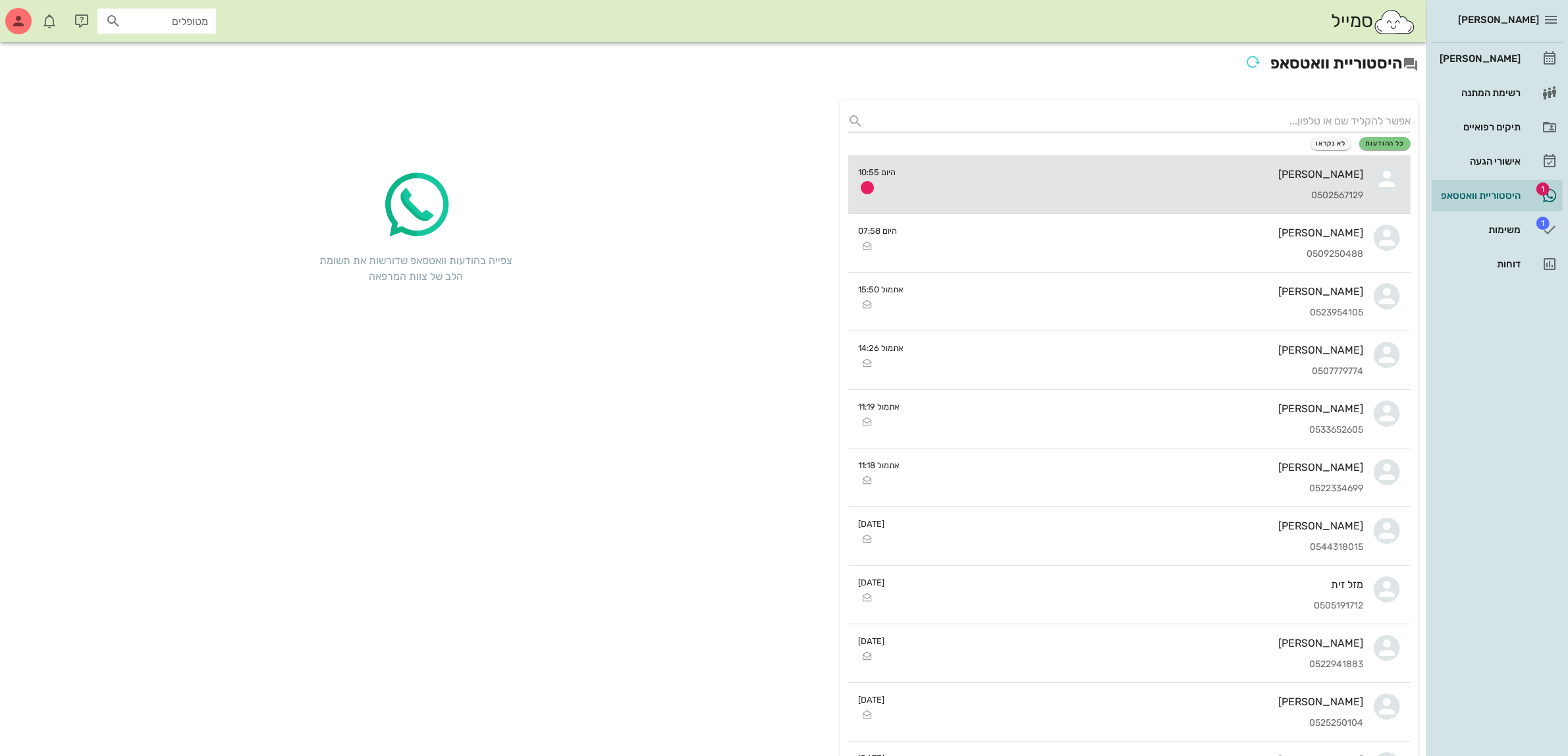
click at [1235, 194] on div "0502567129" at bounding box center [1135, 196] width 457 height 12
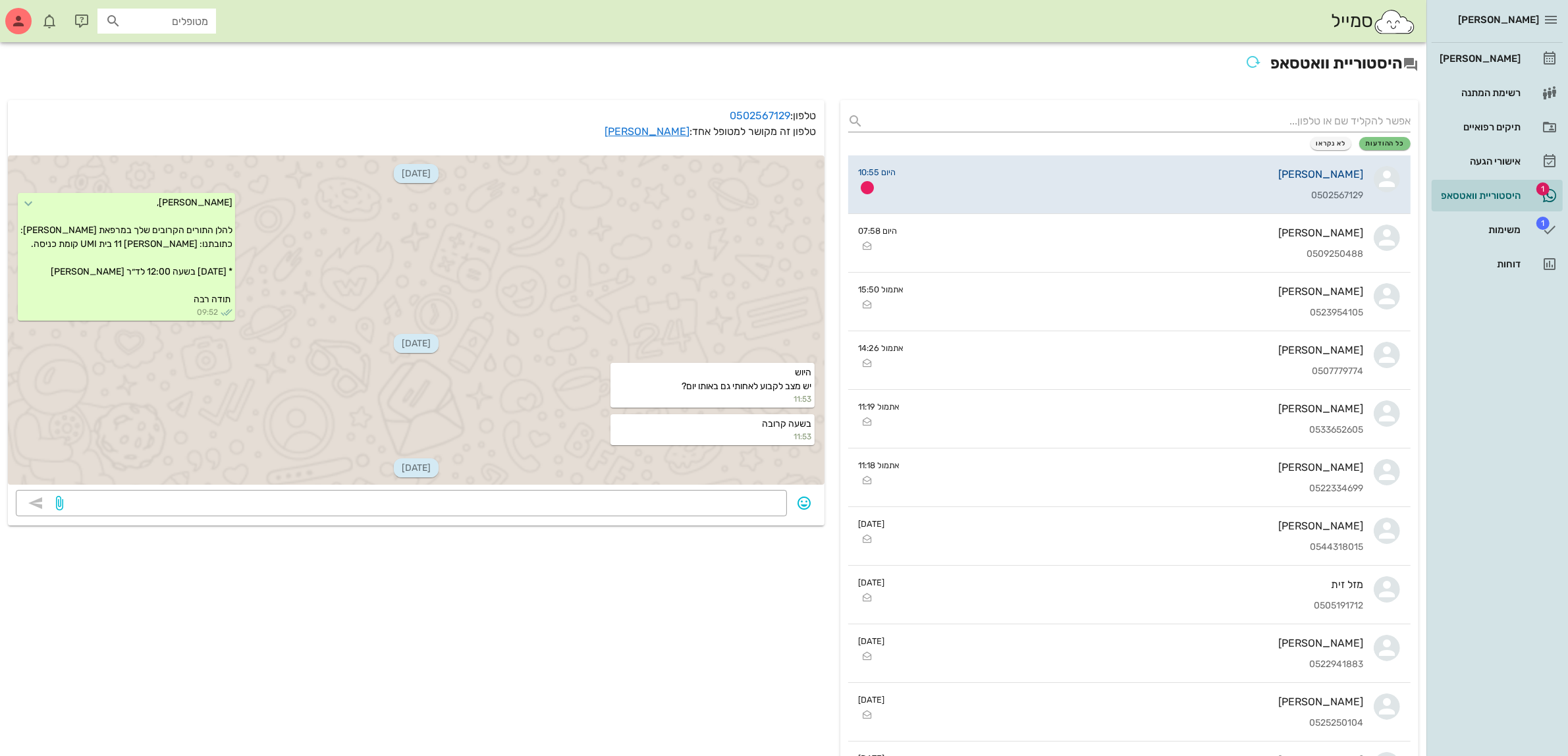
scroll to position [391, 0]
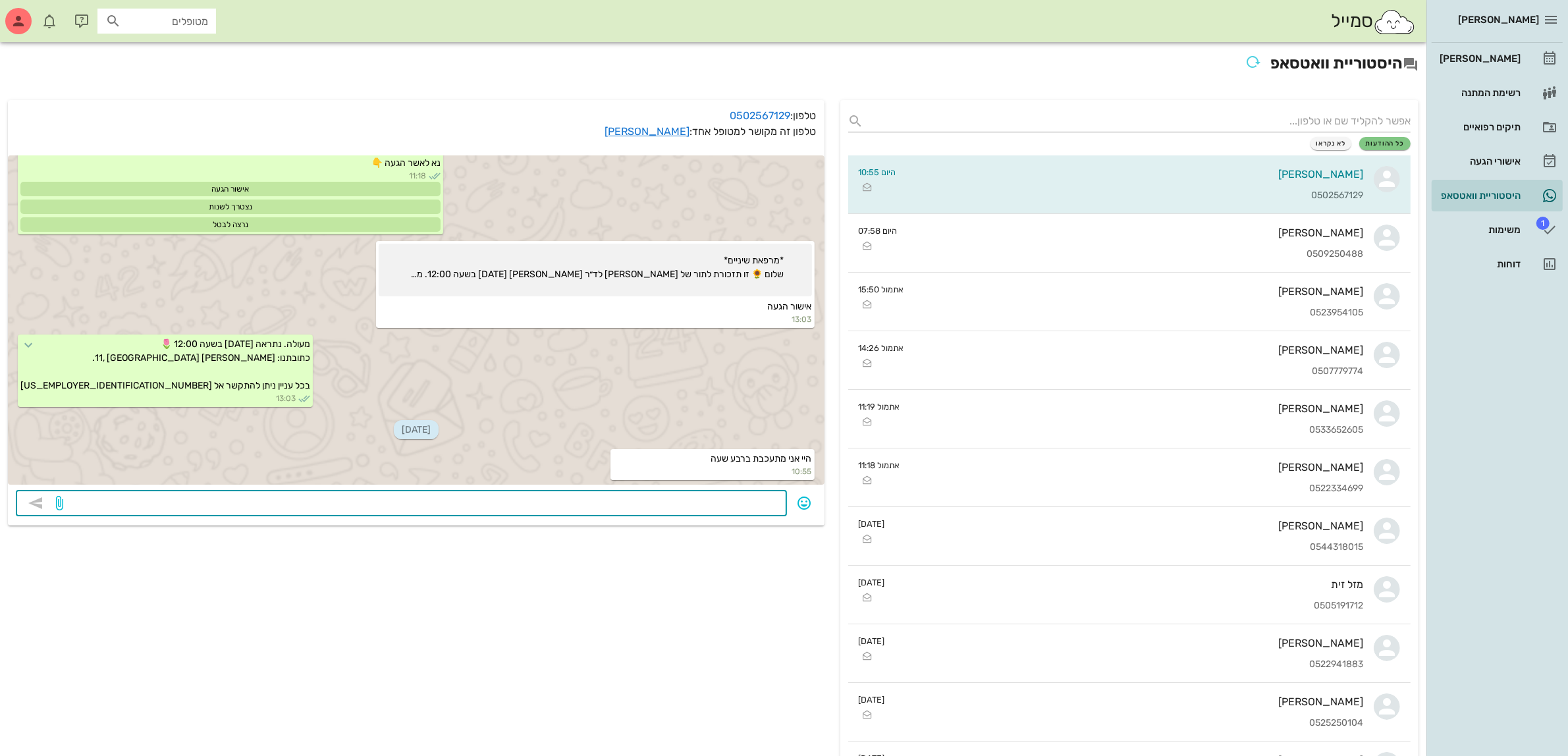
click at [714, 501] on textarea at bounding box center [423, 504] width 714 height 21
type textarea "סבבה"
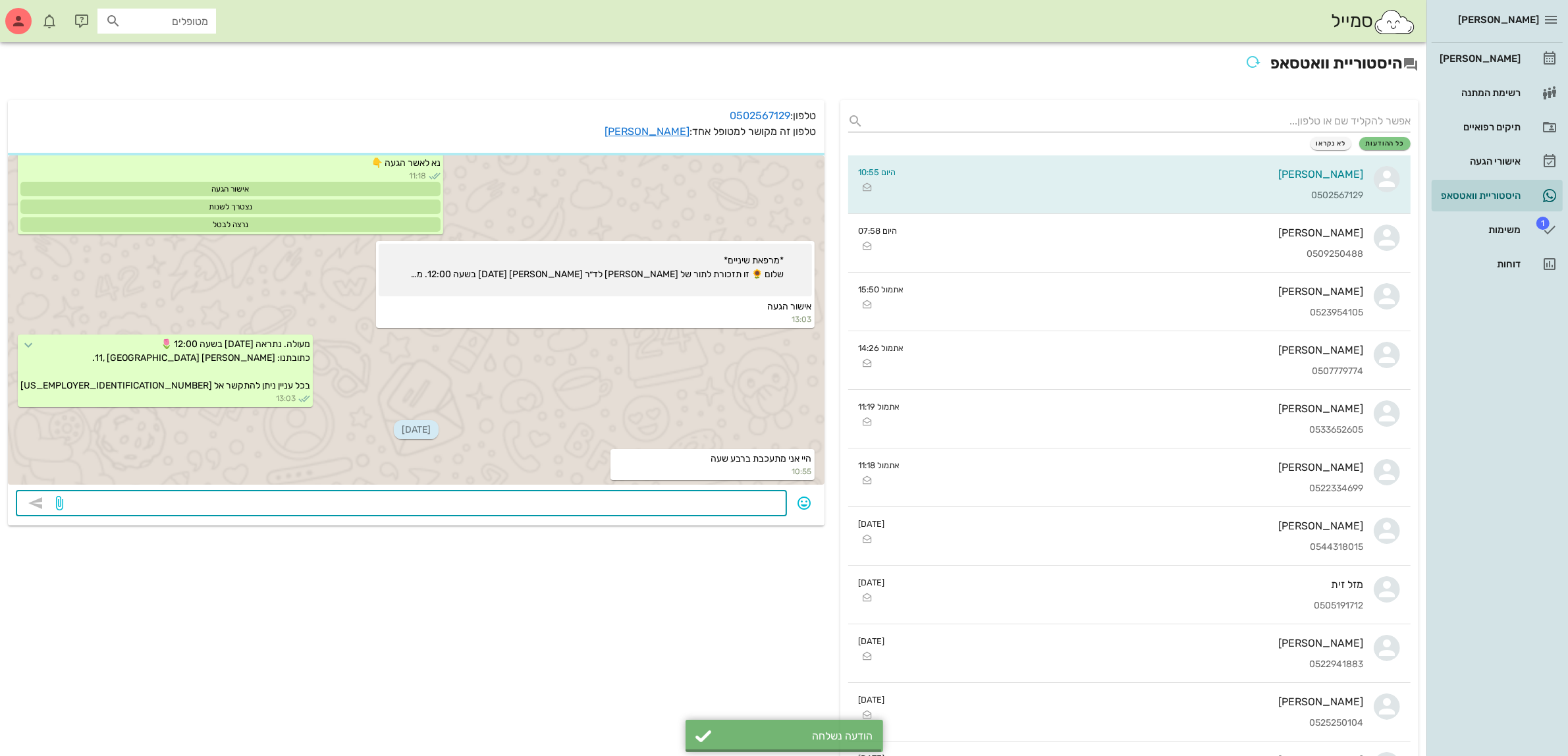
scroll to position [428, 0]
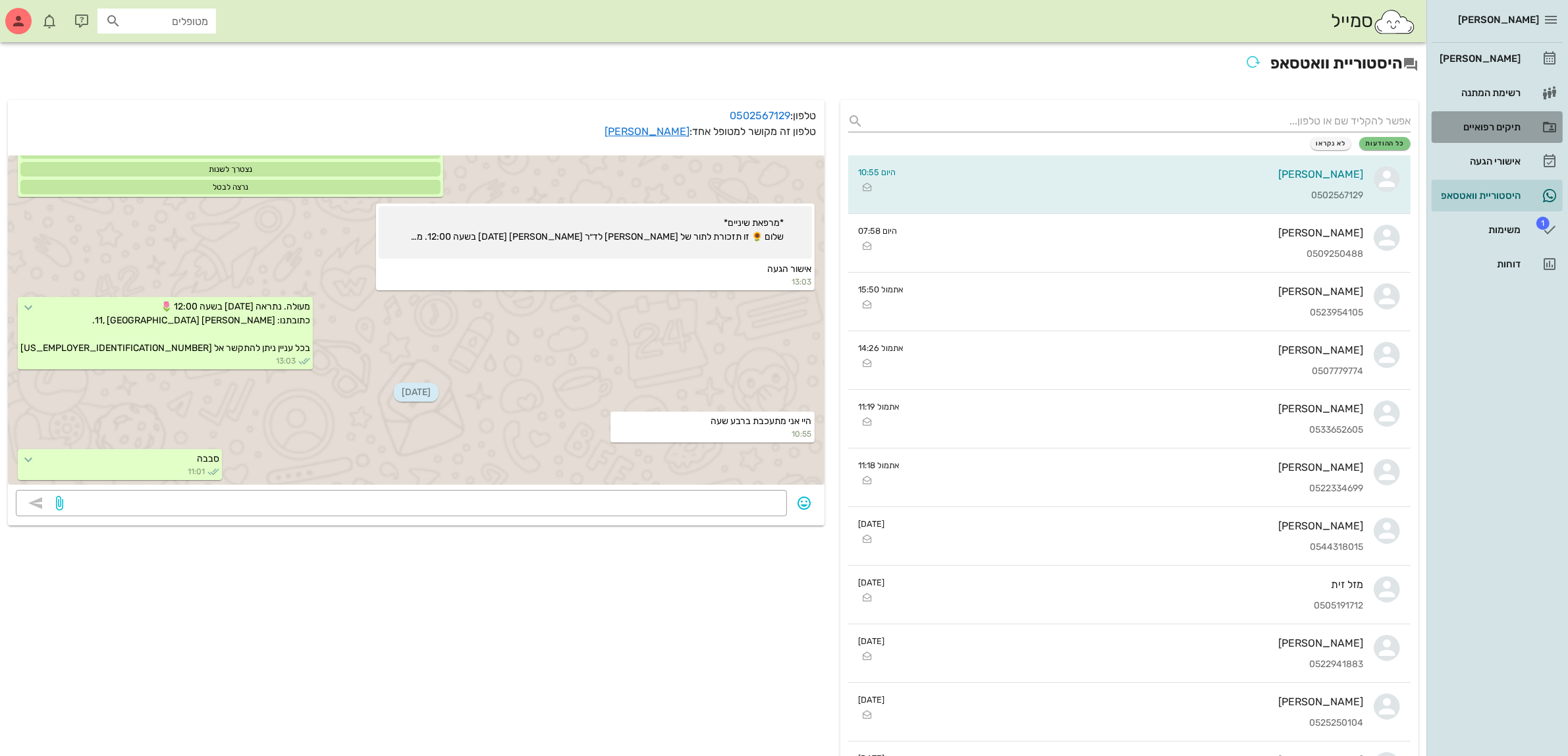
click at [1493, 117] on div "תיקים רפואיים" at bounding box center [1479, 127] width 83 height 21
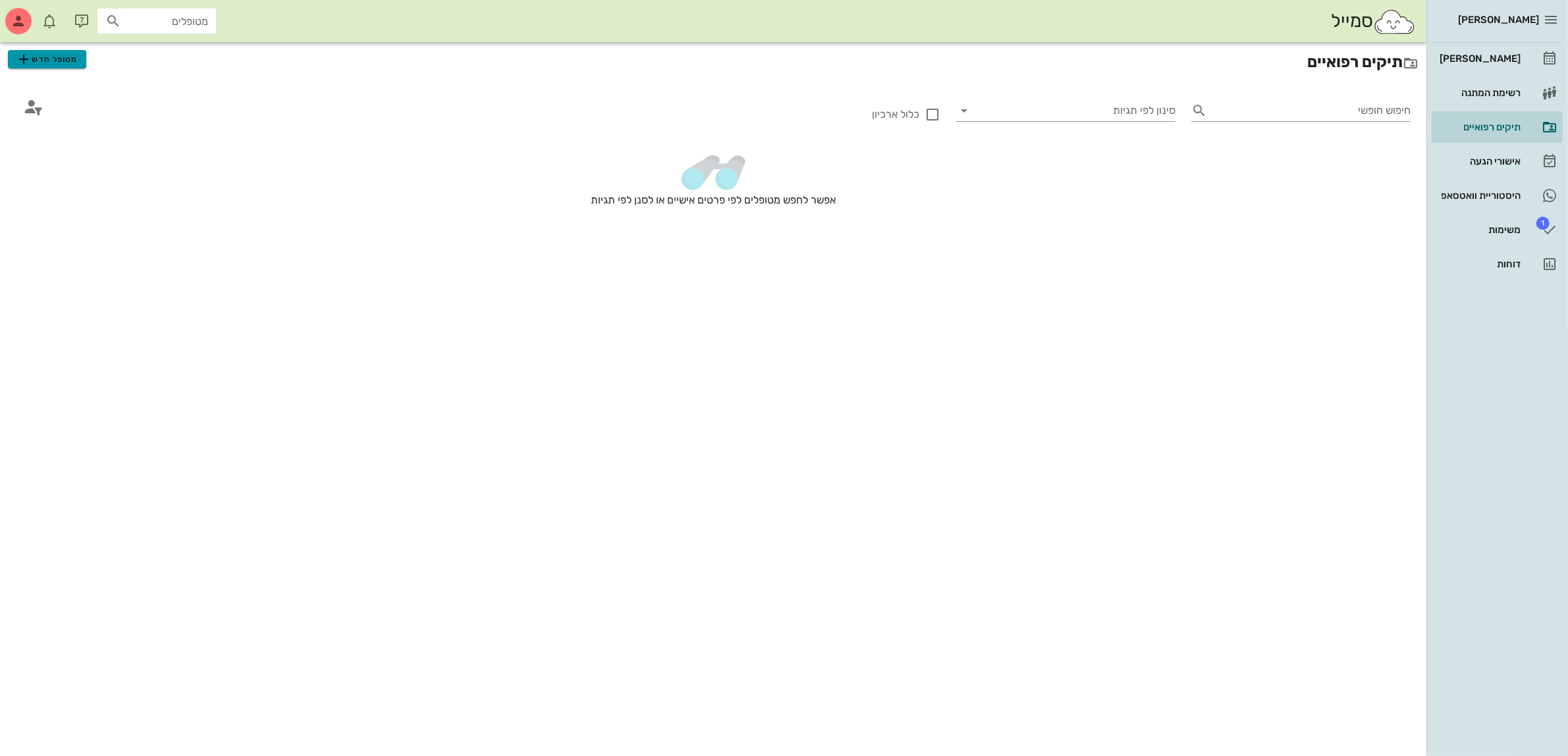
click at [68, 63] on span "מטופל חדש" at bounding box center [47, 59] width 62 height 16
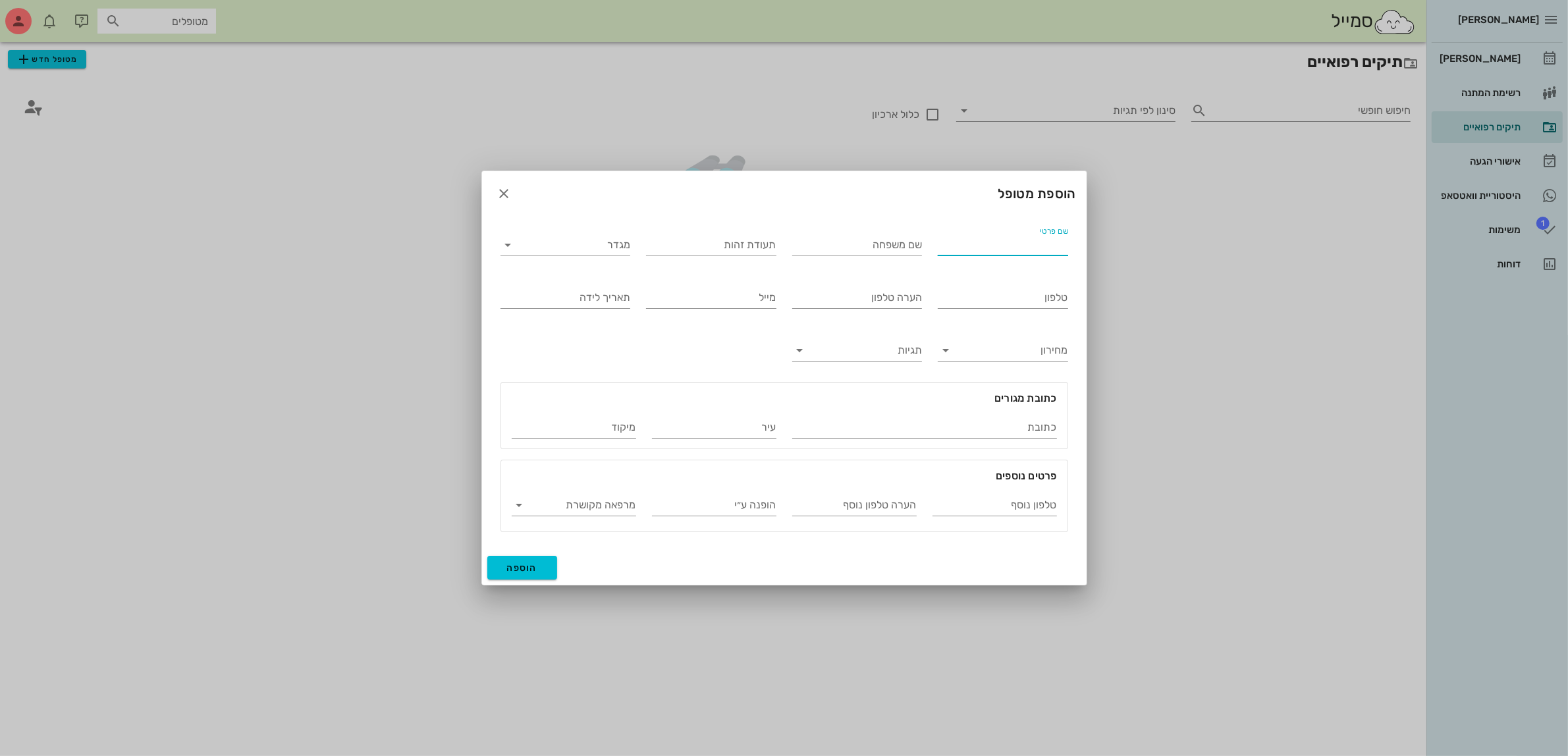
click at [1012, 242] on input "שם פרטי" at bounding box center [1003, 245] width 130 height 21
type input "חן"
type input "אובדת"
click at [582, 248] on input "מגדר" at bounding box center [576, 245] width 109 height 21
click at [588, 286] on div "נקבה" at bounding box center [565, 286] width 109 height 12
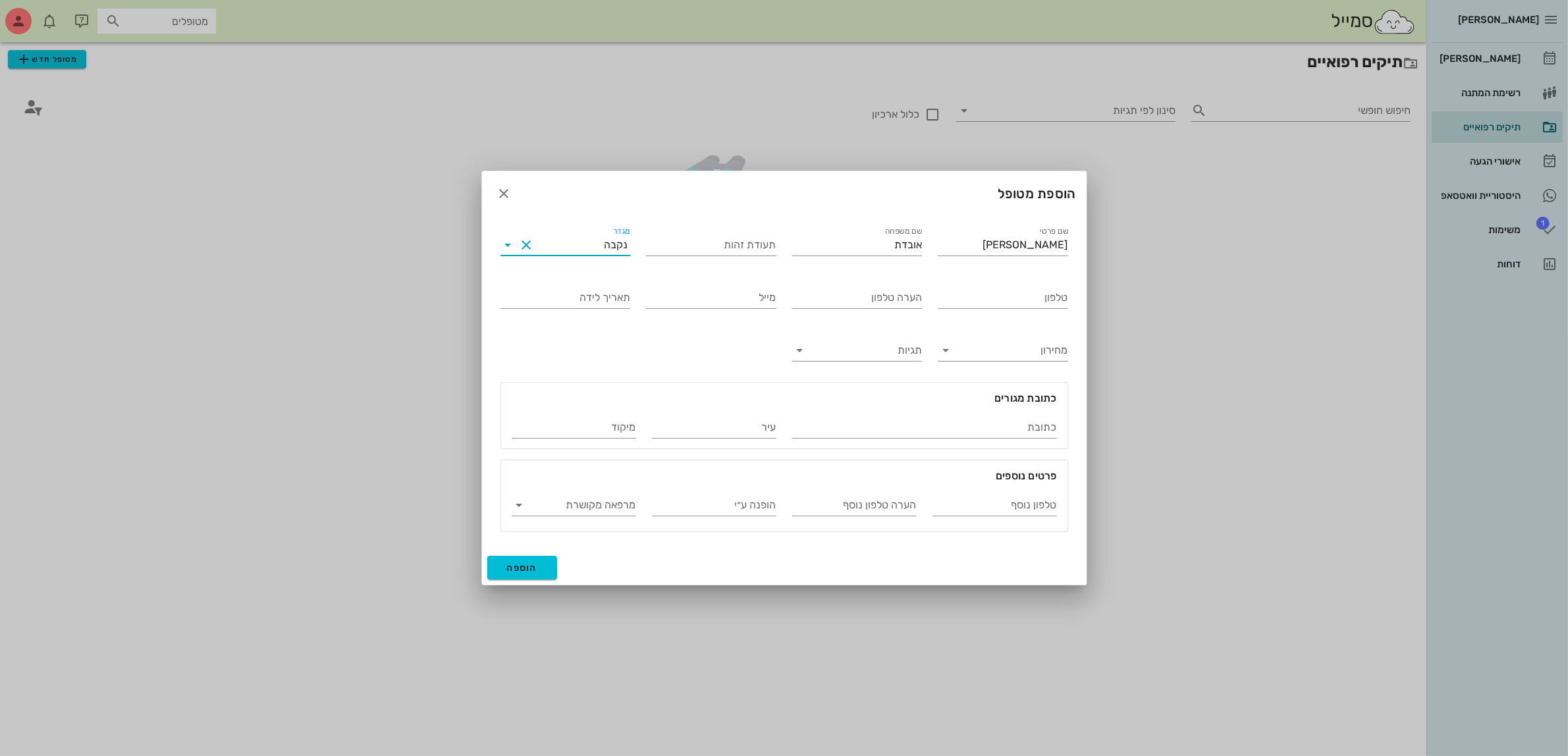
click at [1006, 305] on input "טלפון" at bounding box center [1003, 297] width 130 height 21
type input "054-9380336"
click at [508, 565] on span "הוספה" at bounding box center [522, 568] width 31 height 12
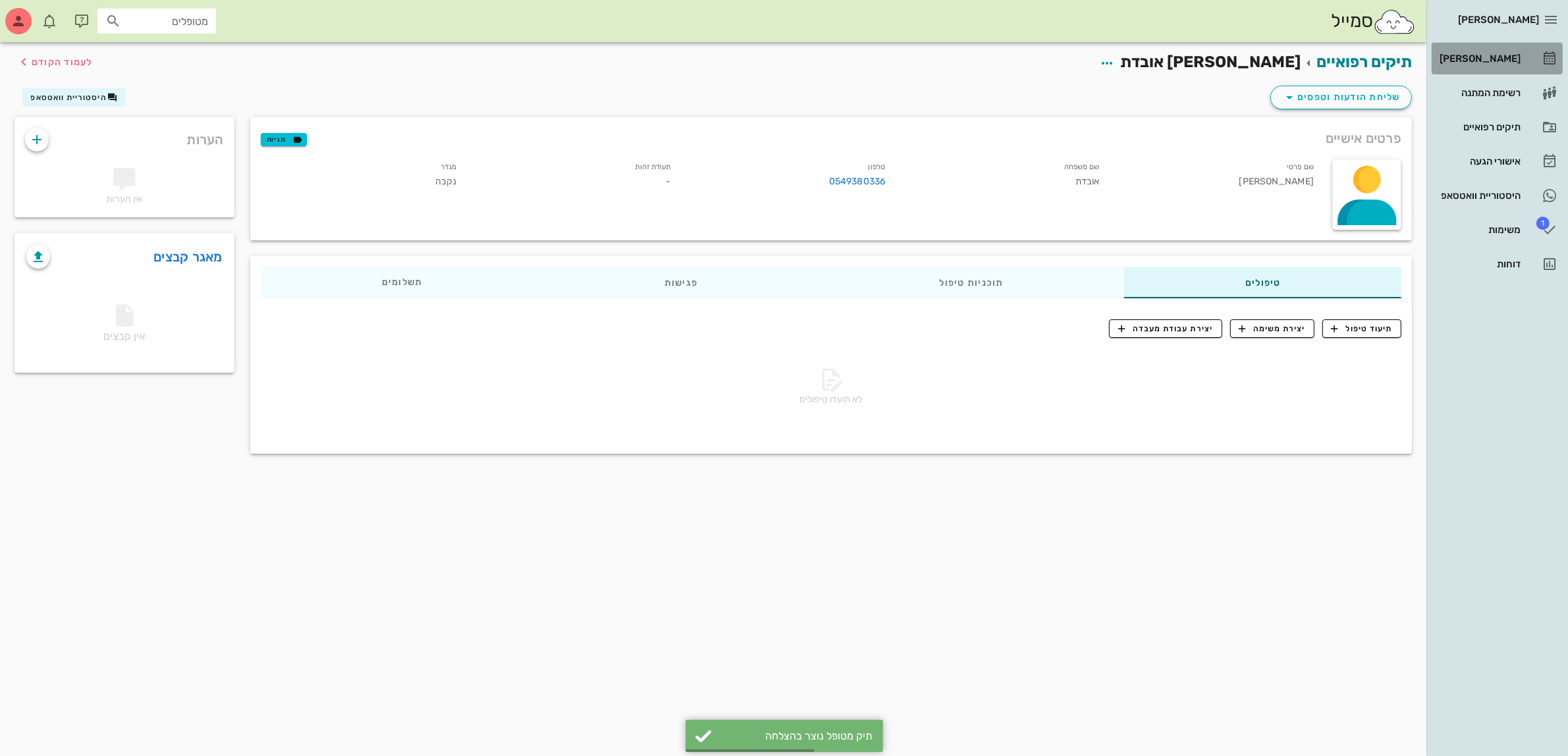
click at [1469, 53] on div "[PERSON_NAME]" at bounding box center [1479, 58] width 83 height 11
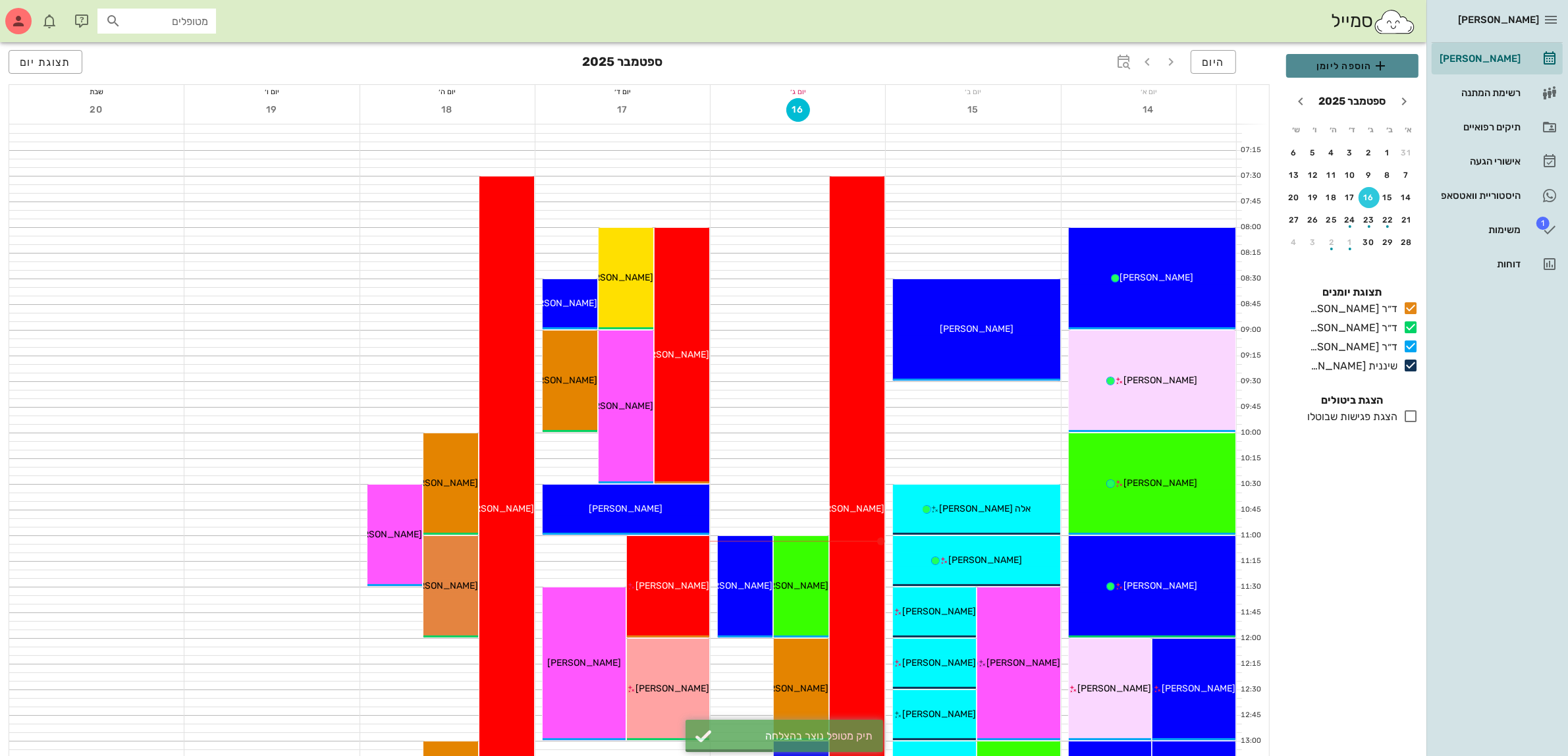
click at [1339, 69] on span "הוספה ליומן" at bounding box center [1352, 66] width 111 height 16
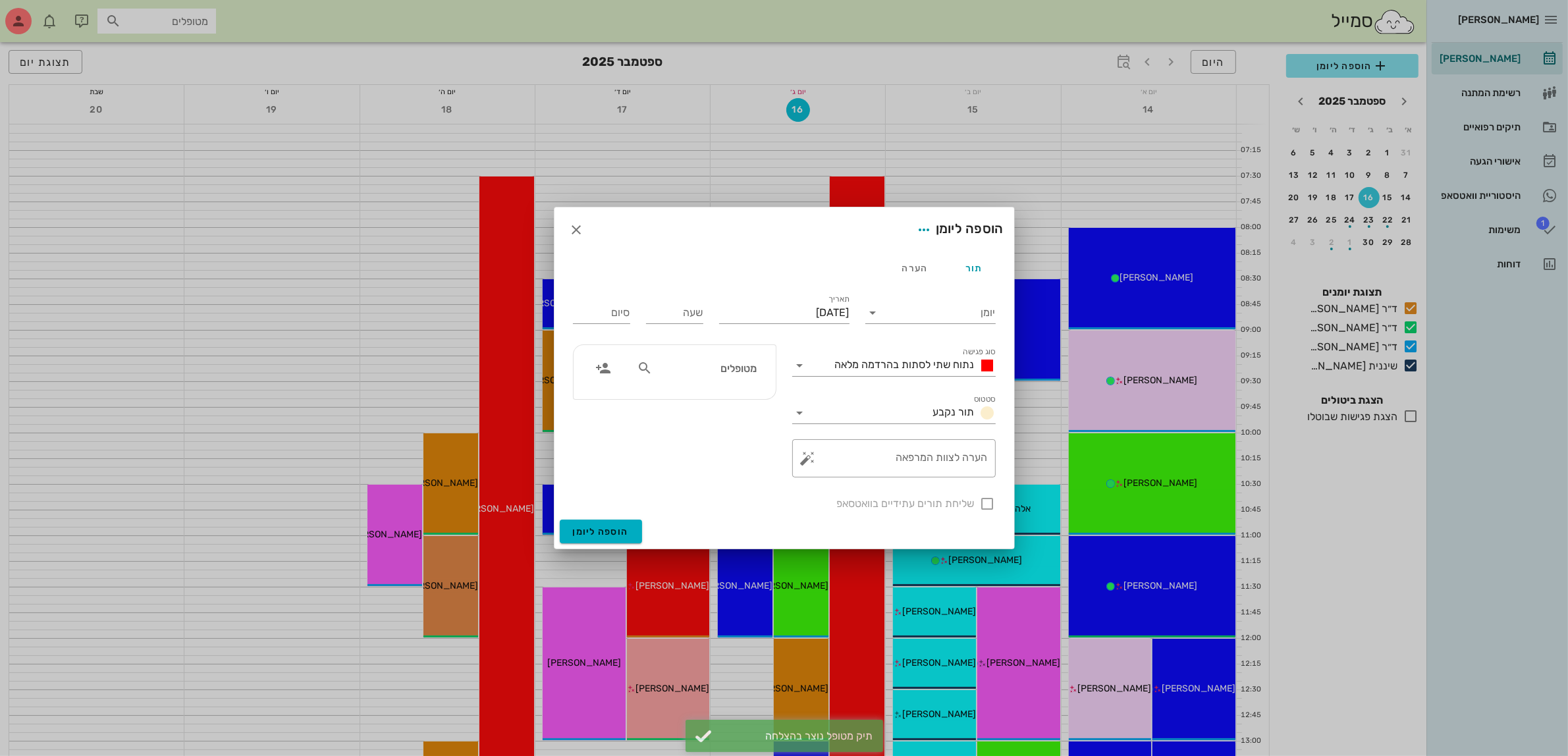
click at [742, 378] on div "מטופלים" at bounding box center [696, 368] width 136 height 25
type input "חן א"
drag, startPoint x: 735, startPoint y: 402, endPoint x: 812, endPoint y: 369, distance: 83.8
click at [736, 401] on div "חן אובדת" at bounding box center [712, 398] width 145 height 11
click at [916, 311] on input "יומן" at bounding box center [940, 312] width 112 height 21
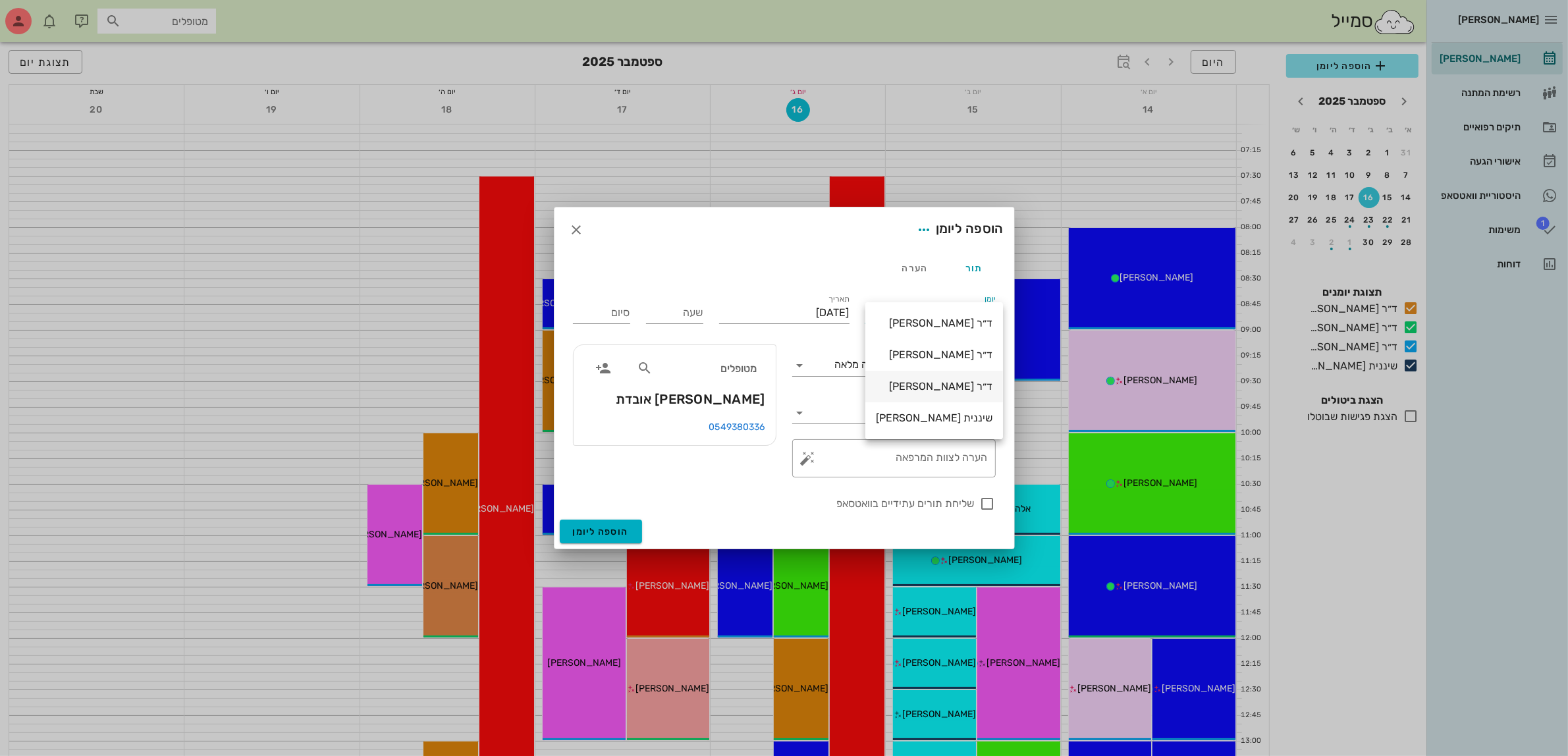
click at [941, 382] on div "ד״ר עמראן ביאדסה" at bounding box center [934, 386] width 117 height 12
click at [797, 306] on input "יום שלישי, 16 בספטמבר 2025" at bounding box center [784, 312] width 130 height 21
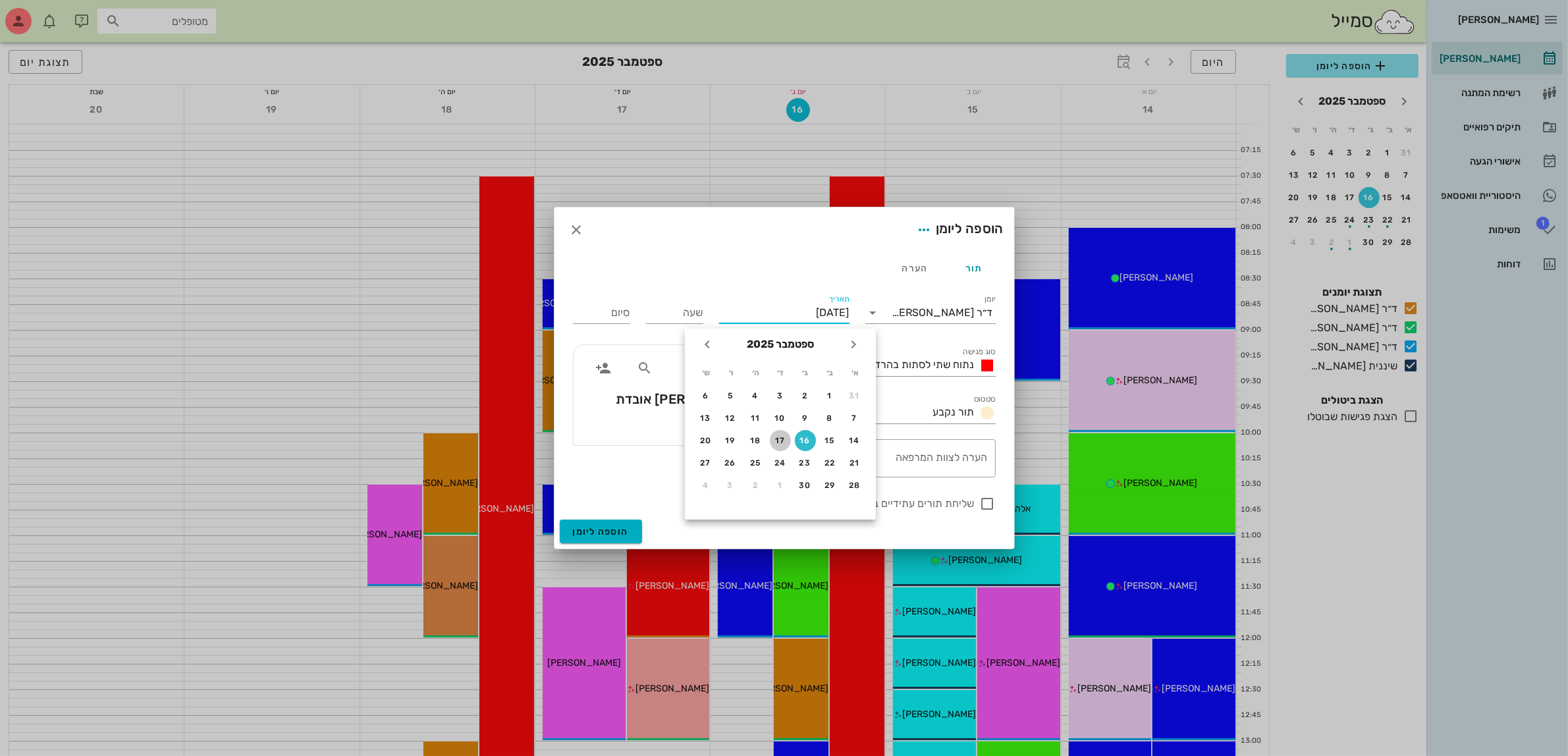
click at [778, 442] on div "17" at bounding box center [780, 440] width 21 height 9
type input "יום רביעי, 17 בספטמבר 2025"
click at [675, 310] on input "שעה" at bounding box center [675, 312] width 58 height 21
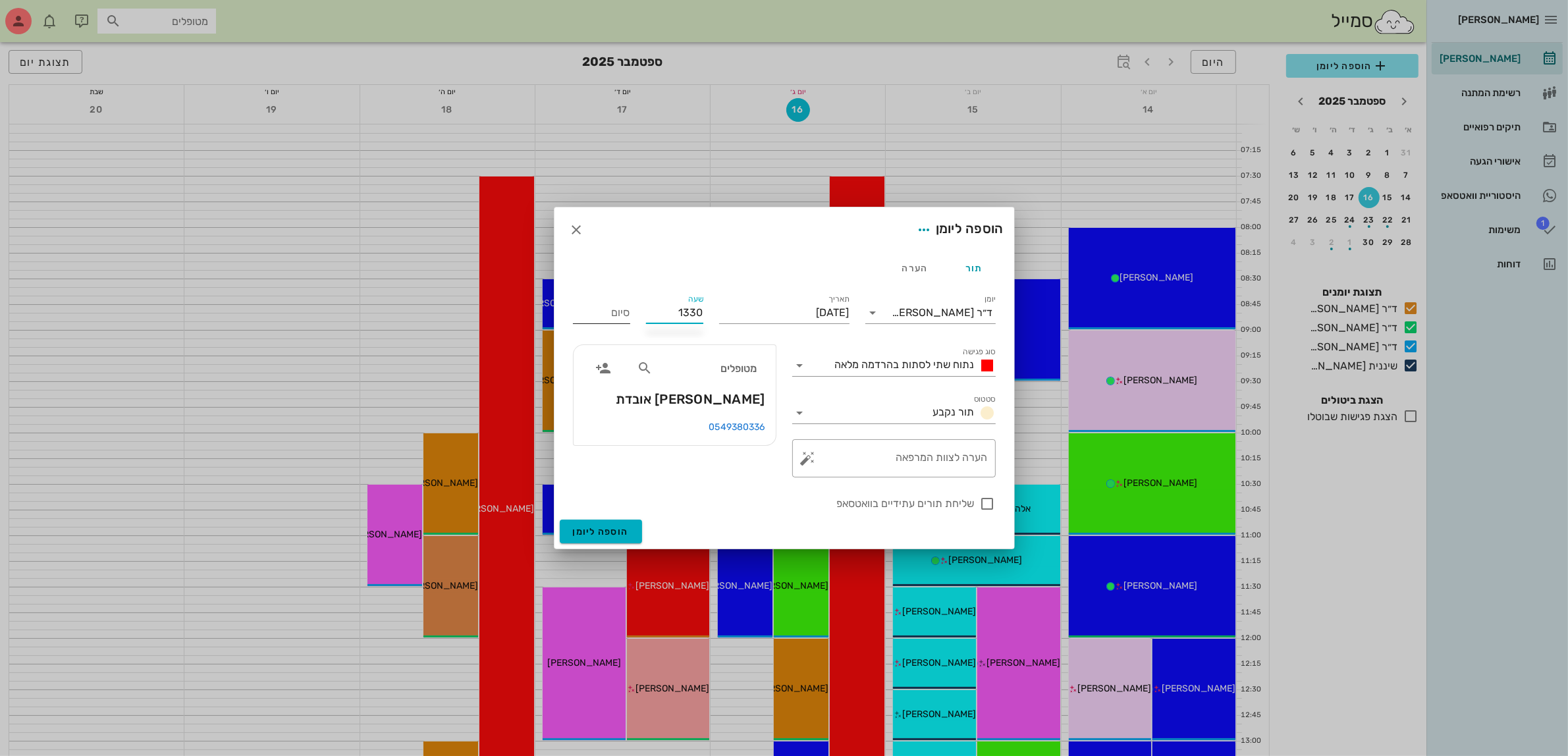
type input "13:30"
type input "21:30"
click at [624, 314] on input "21:30" at bounding box center [602, 312] width 58 height 21
drag, startPoint x: 668, startPoint y: 315, endPoint x: 845, endPoint y: 315, distance: 177.0
click at [838, 318] on div "יומן ד״ר עמראן ביאדסה סוג פגישה נתוח שתי לסתות בהרדמה מלאה סטטוס תור נקבע תאריך…" at bounding box center [785, 402] width 439 height 236
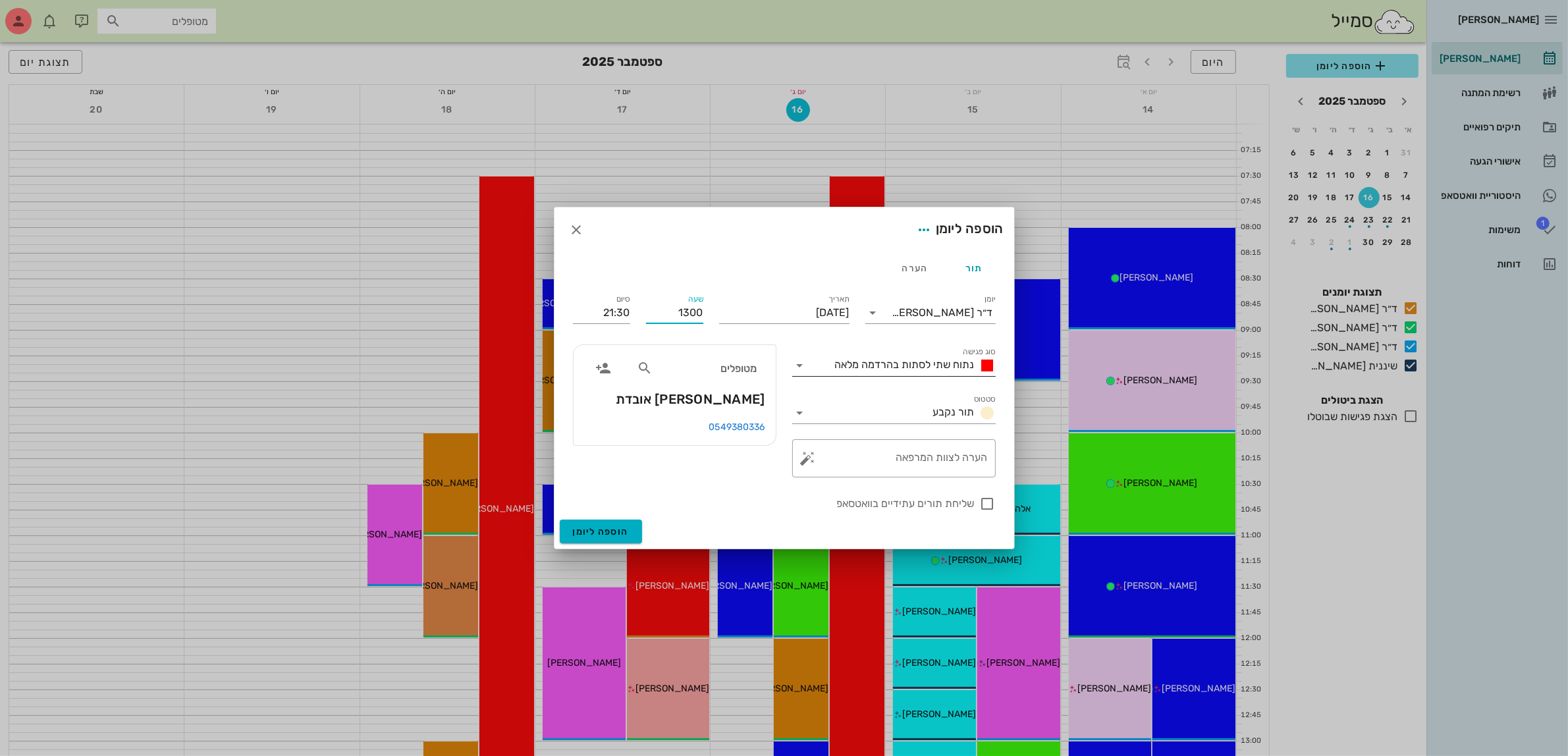
click at [900, 366] on span "נתוח שתי לסתות בהרדמה מלאה" at bounding box center [905, 364] width 140 height 12
type input "13:00"
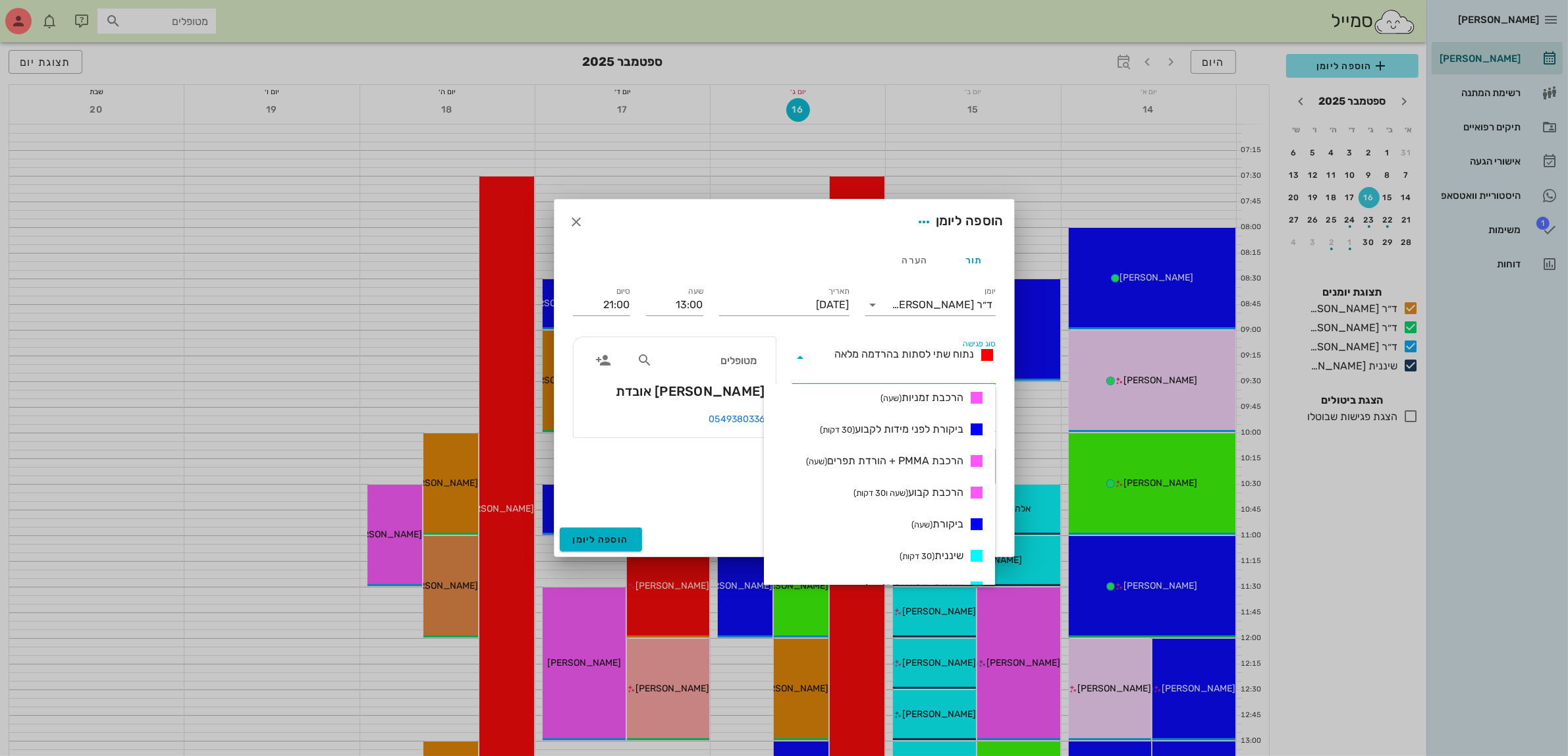
scroll to position [494, 0]
click at [903, 481] on small "(שעה ו30 דקות)" at bounding box center [881, 481] width 55 height 10
type input "14:30"
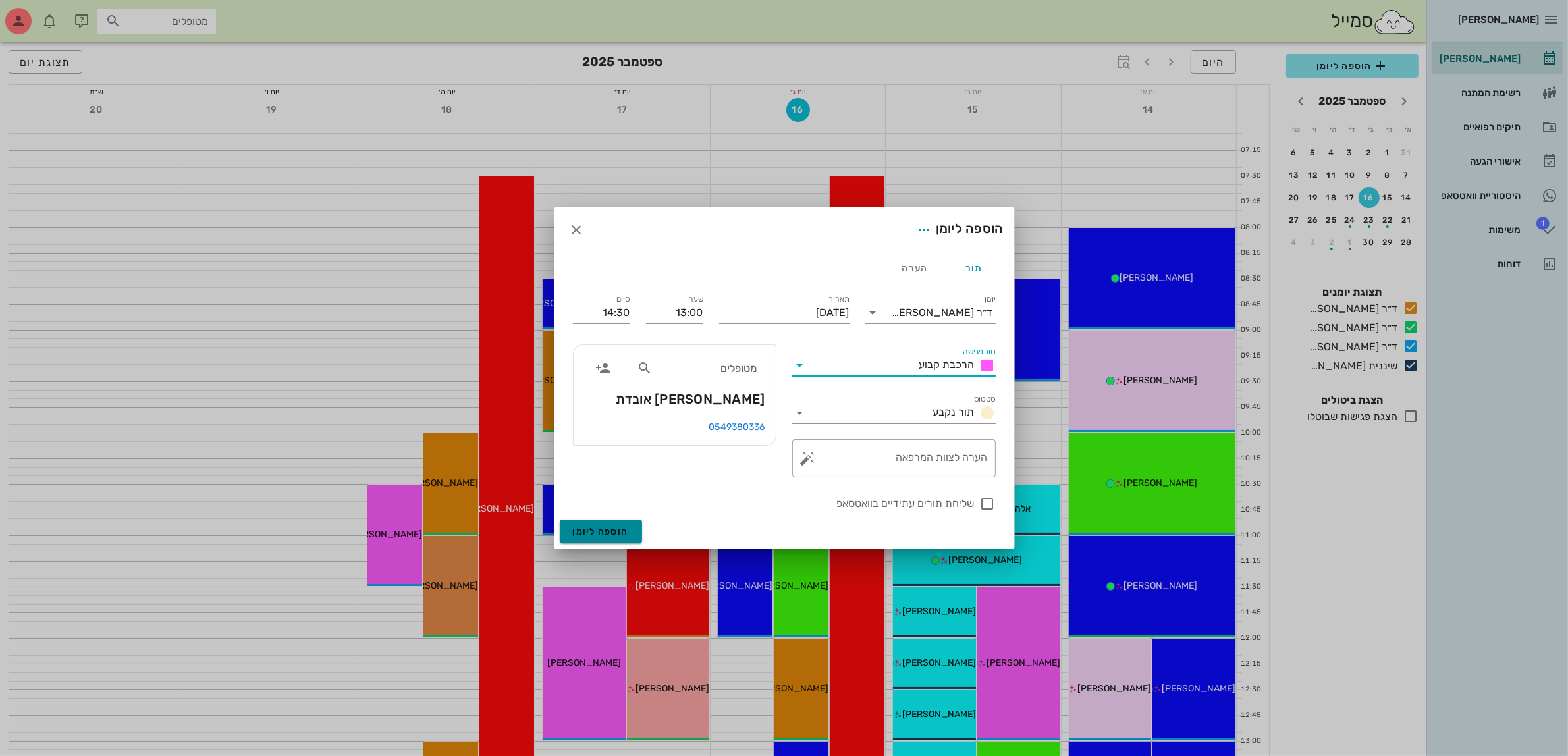
click at [606, 531] on span "הוספה ליומן" at bounding box center [601, 532] width 56 height 12
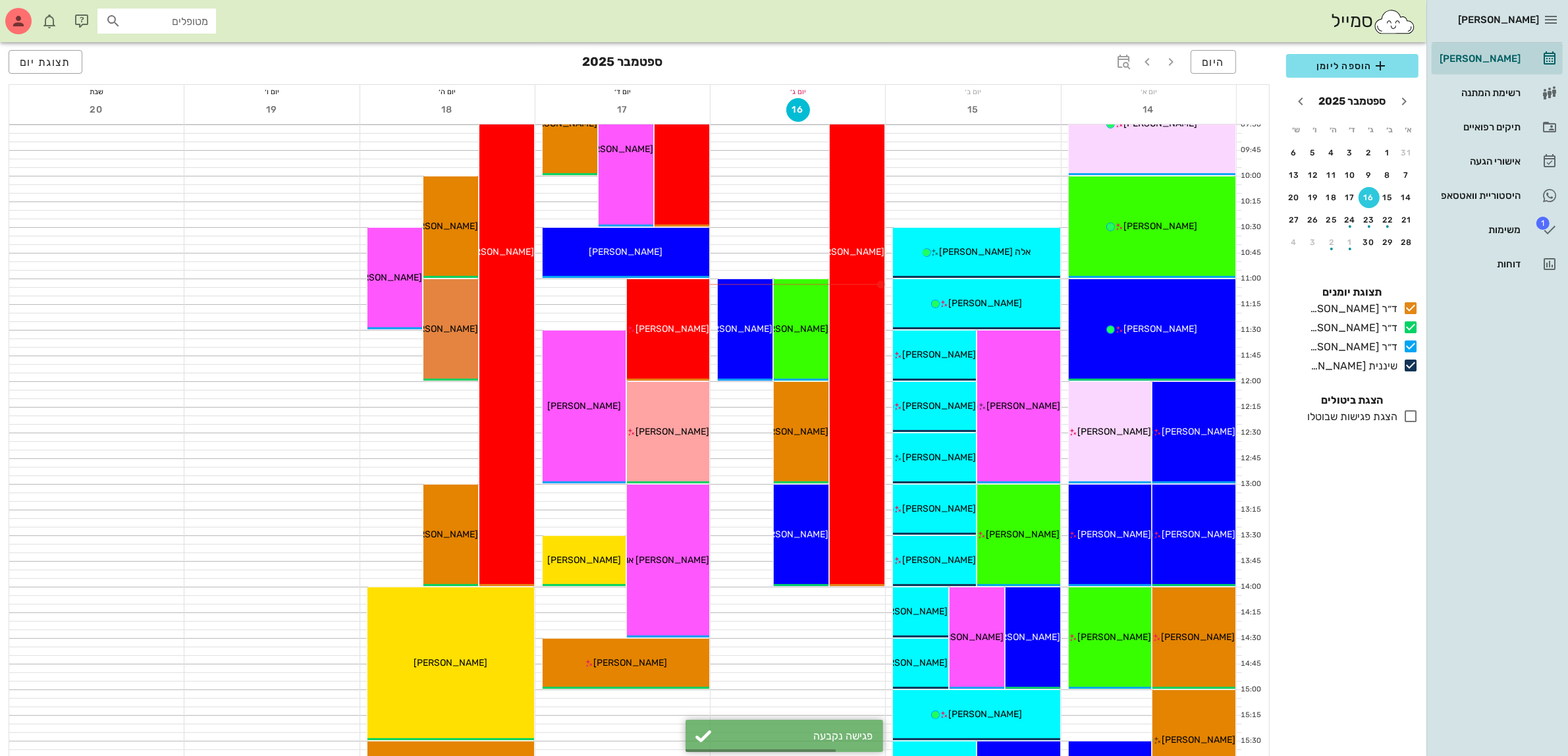
scroll to position [329, 0]
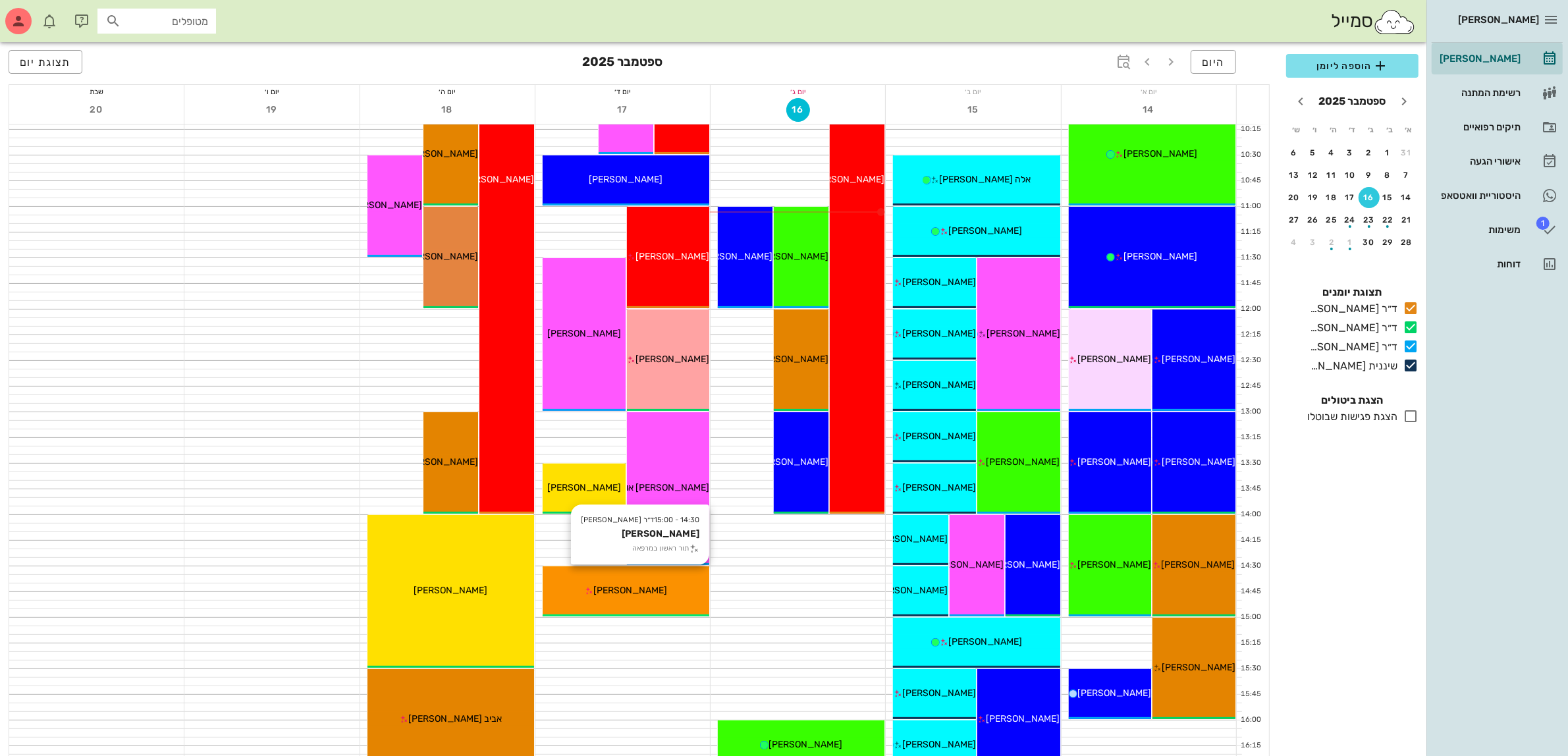
click at [586, 585] on div "ליאור אלתר" at bounding box center [626, 590] width 167 height 14
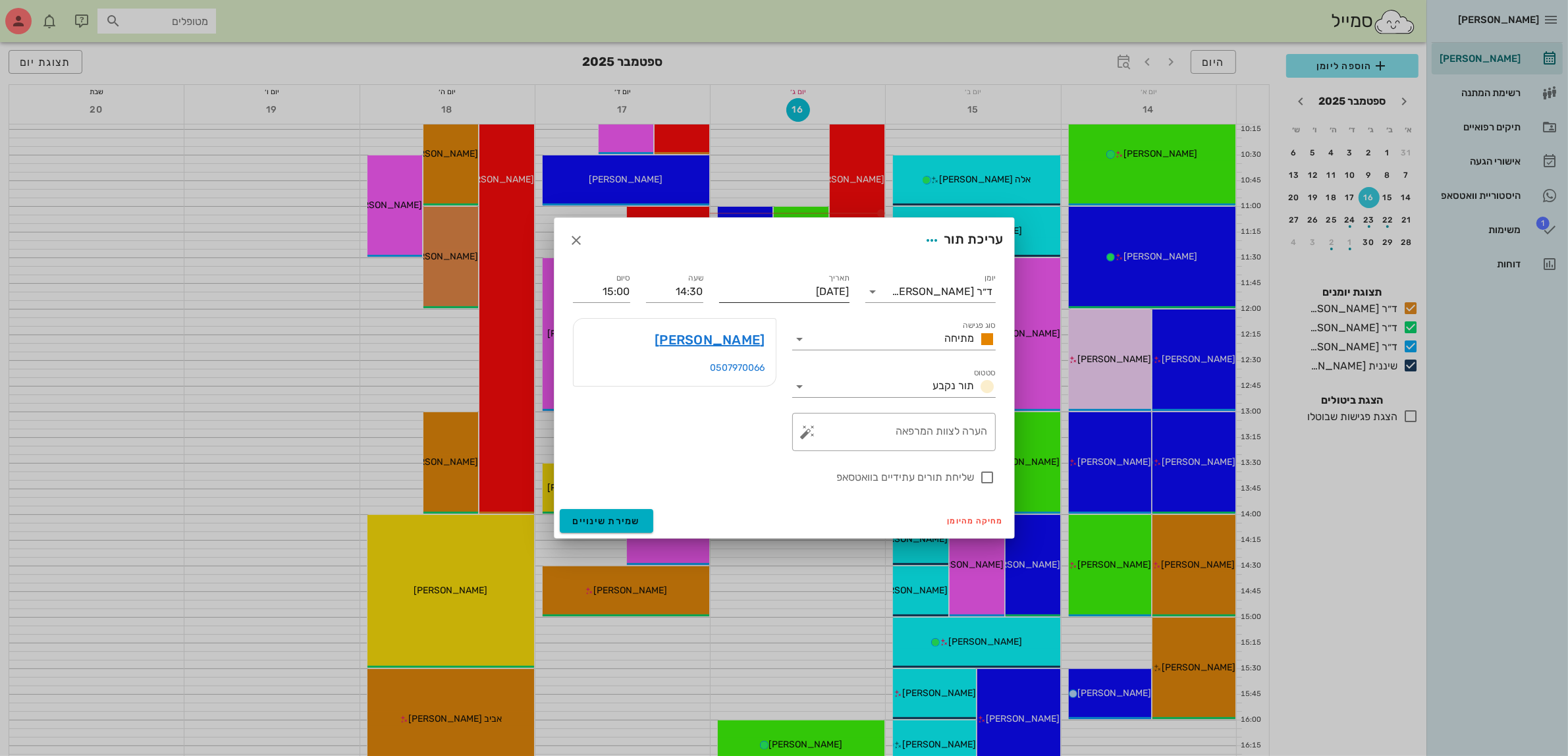
click at [793, 288] on input "יום רביעי, 17 בספטמבר 2025" at bounding box center [784, 291] width 130 height 21
click at [850, 432] on div "21" at bounding box center [854, 437] width 21 height 9
type input "יום ראשון, 21 בספטמבר 2025"
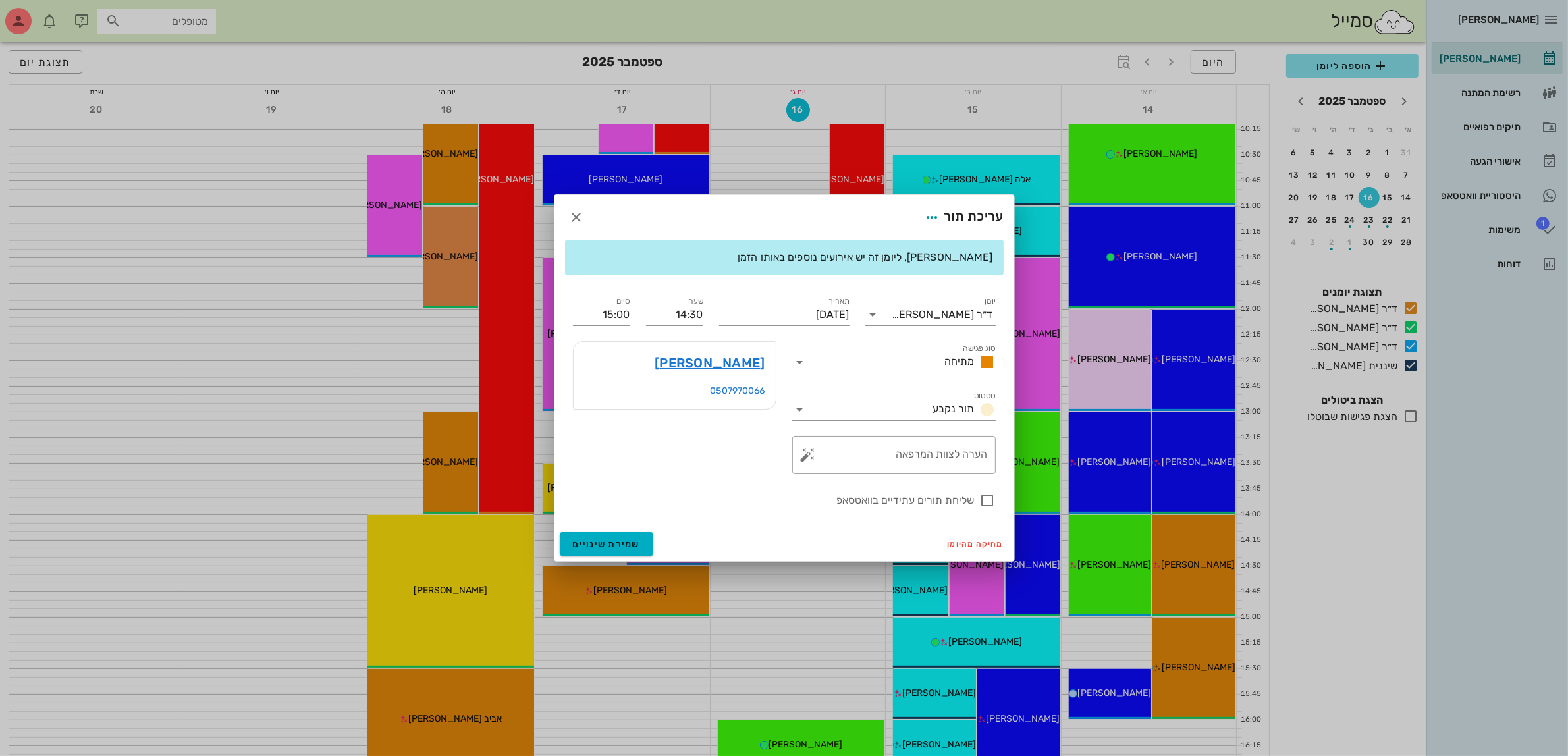
click at [679, 288] on div "שעה 14:30" at bounding box center [675, 309] width 73 height 47
click at [679, 313] on input "14:30" at bounding box center [675, 314] width 58 height 21
drag, startPoint x: 649, startPoint y: 318, endPoint x: 804, endPoint y: 324, distance: 155.1
click at [804, 323] on div "יומן ד״ר מוחמד ביאדסה סוג פגישה מתיחה סטטוס תור נקבע תאריך יום ראשון, 21 בספטמב…" at bounding box center [785, 401] width 439 height 230
type input "09:30"
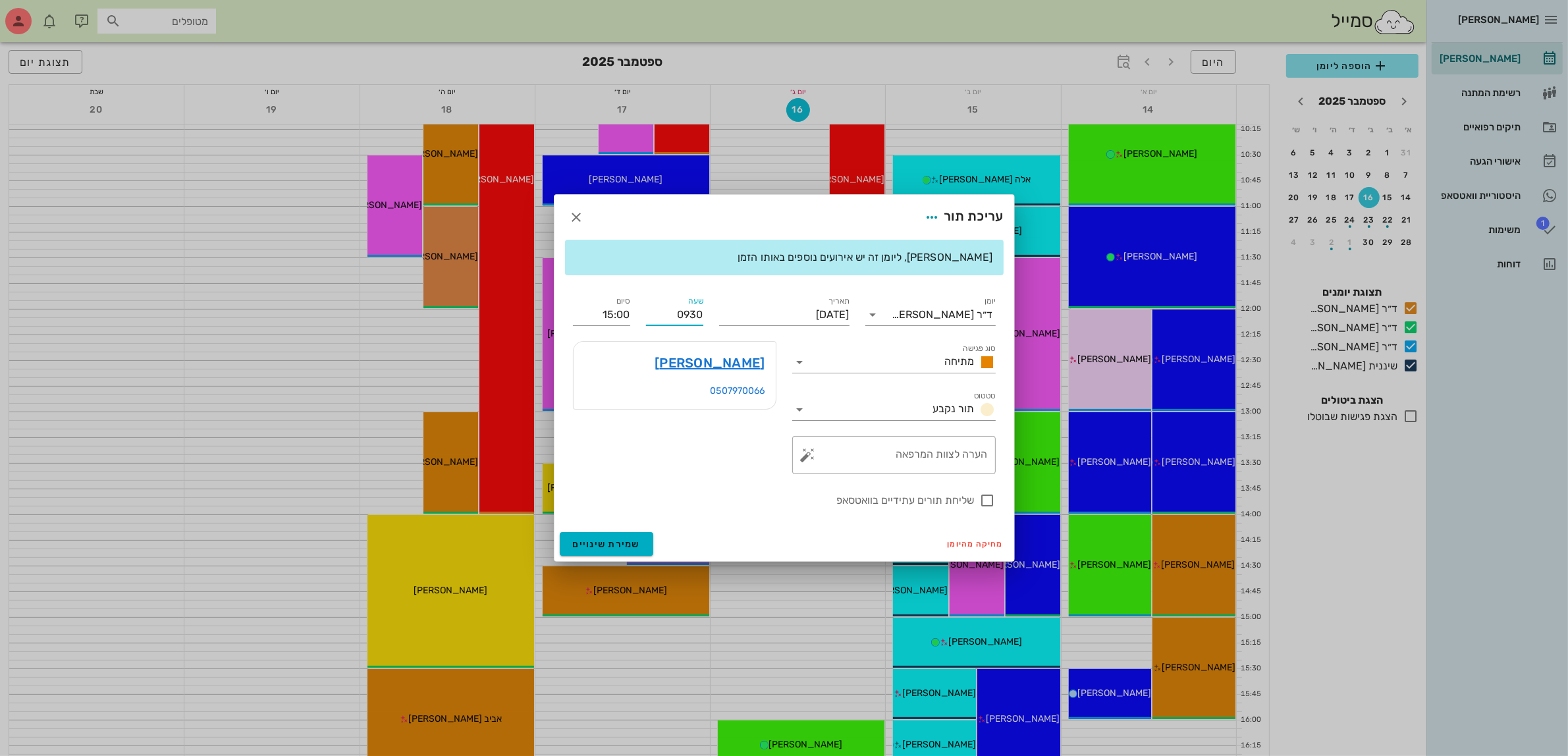
type input "10:00"
click at [930, 519] on form "עריכת תור שימו לב, ליומן זה יש אירועים נוספים באותו הזמן יומן ד״ר מוחמד ביאדסה …" at bounding box center [784, 378] width 460 height 366
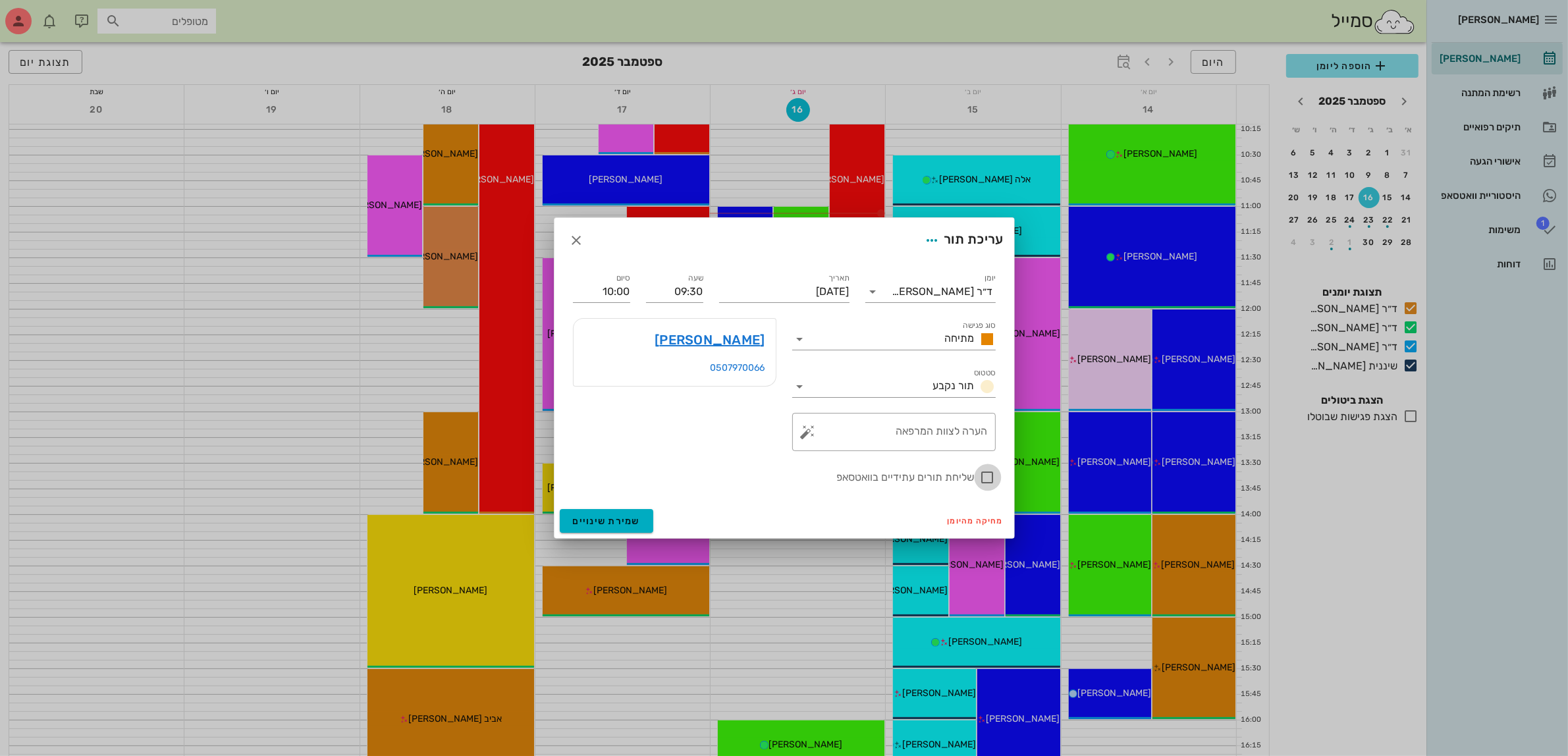
click at [986, 481] on div at bounding box center [988, 477] width 22 height 22
checkbox input "true"
click at [582, 520] on span "שמירת שינויים" at bounding box center [607, 522] width 68 height 12
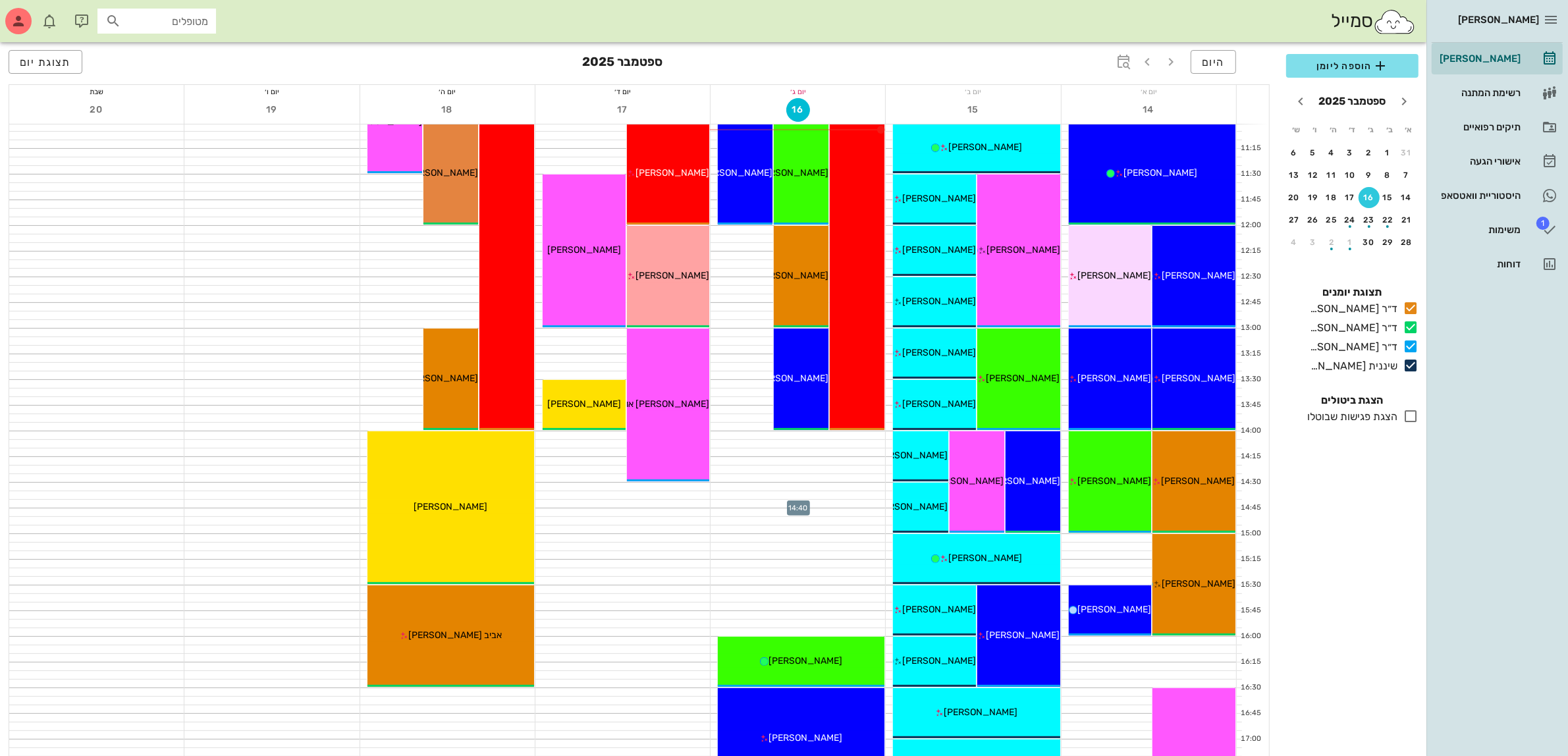
scroll to position [411, 0]
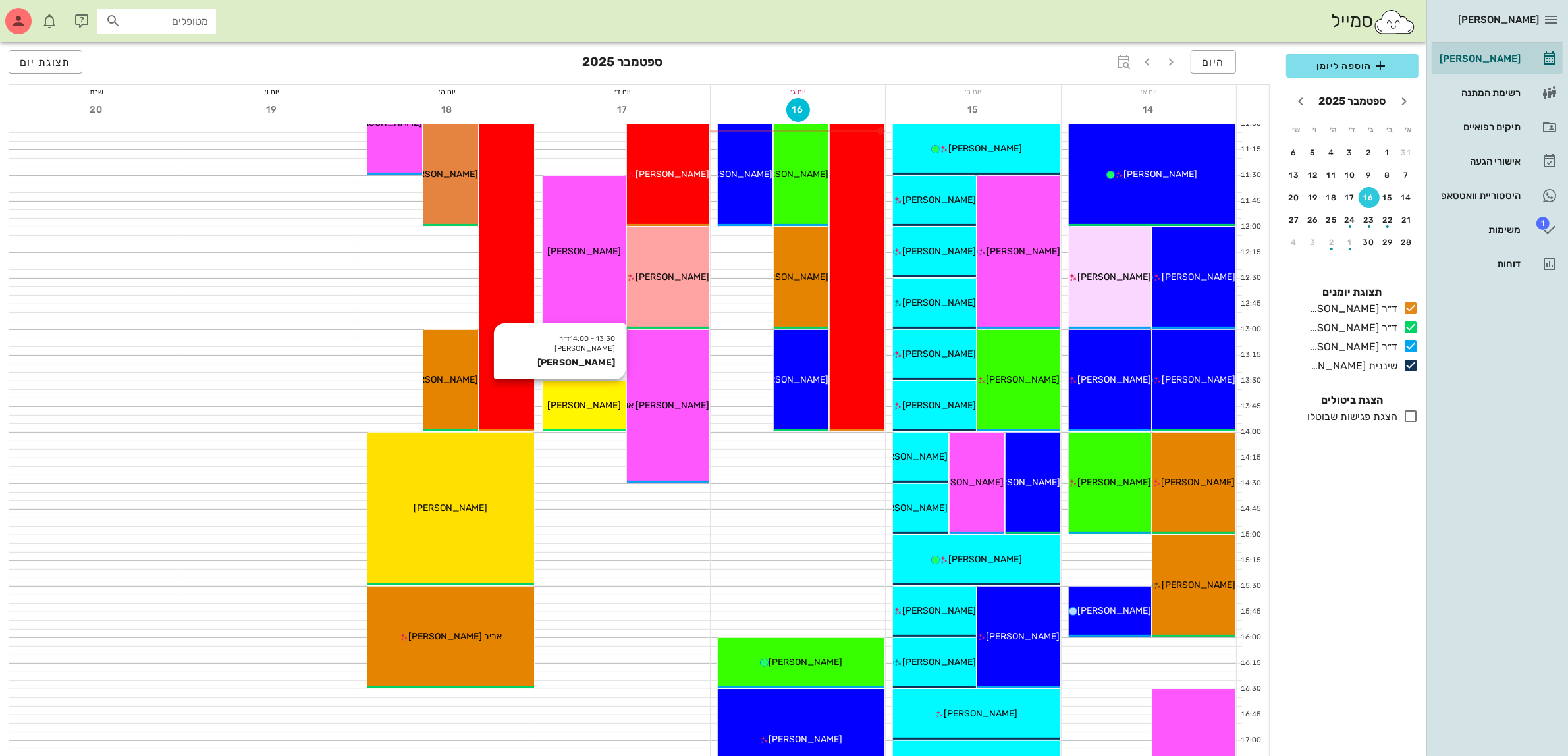
click at [585, 397] on div "13:30 - 14:00 ד״ר מוחמד ביאדסה אילון סילברה אילון סילברה" at bounding box center [583, 406] width 83 height 50
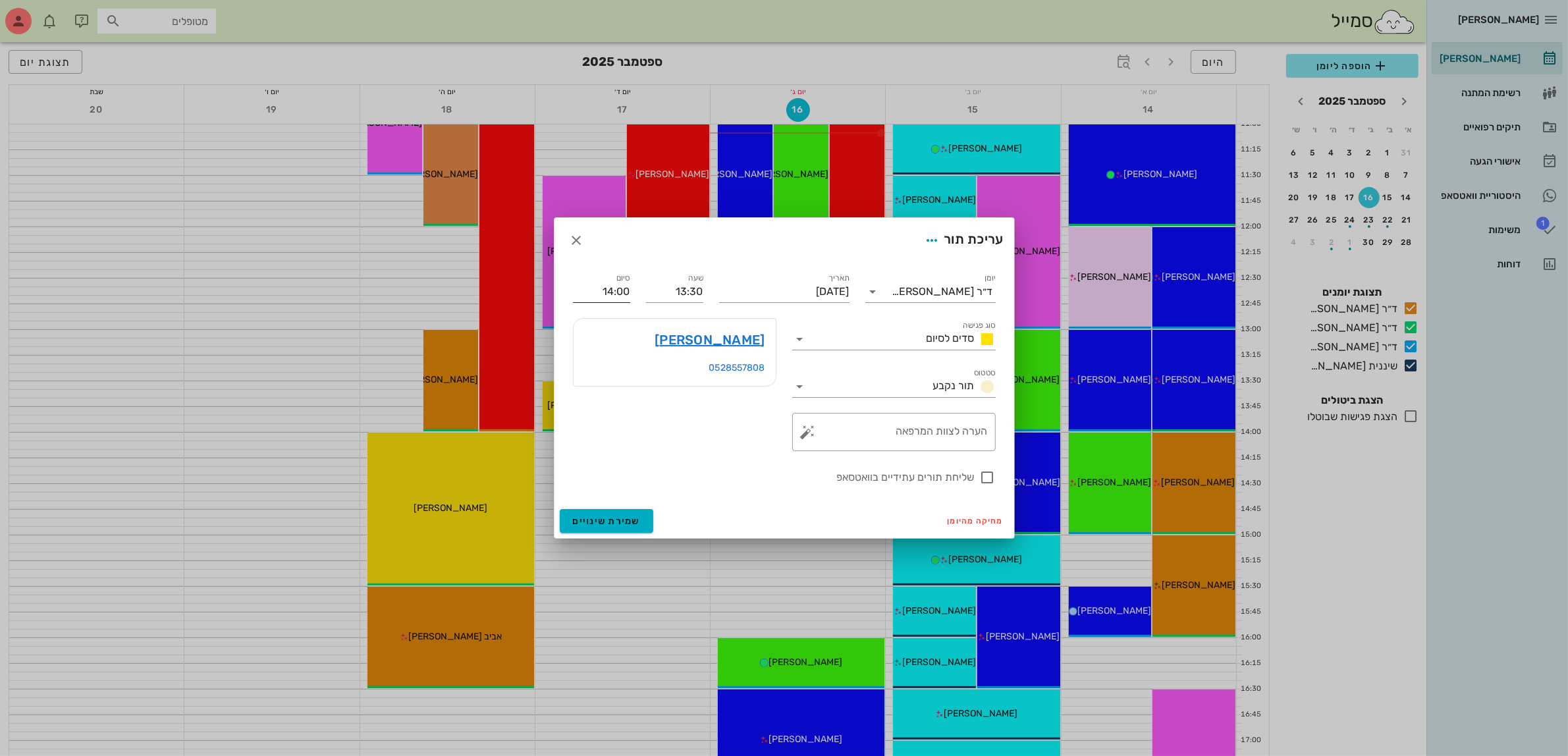
click at [616, 295] on input "14:00" at bounding box center [602, 291] width 58 height 21
click at [606, 369] on div "14:30 (שעה)" at bounding box center [566, 372] width 80 height 11
type input "14:30"
click at [597, 517] on span "שמירת שינויים" at bounding box center [607, 522] width 68 height 12
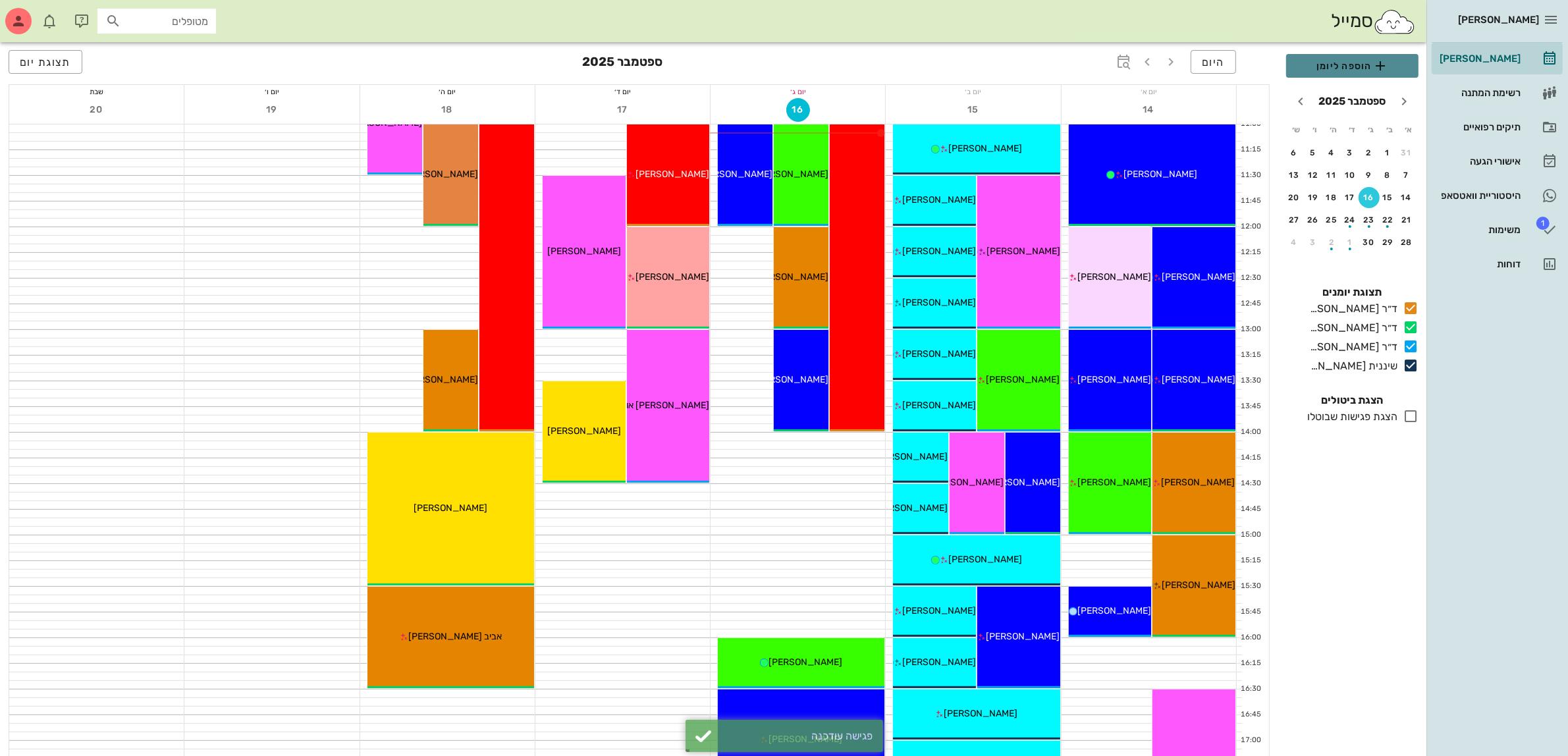
click at [1334, 65] on span "הוספה ליומן" at bounding box center [1352, 66] width 111 height 16
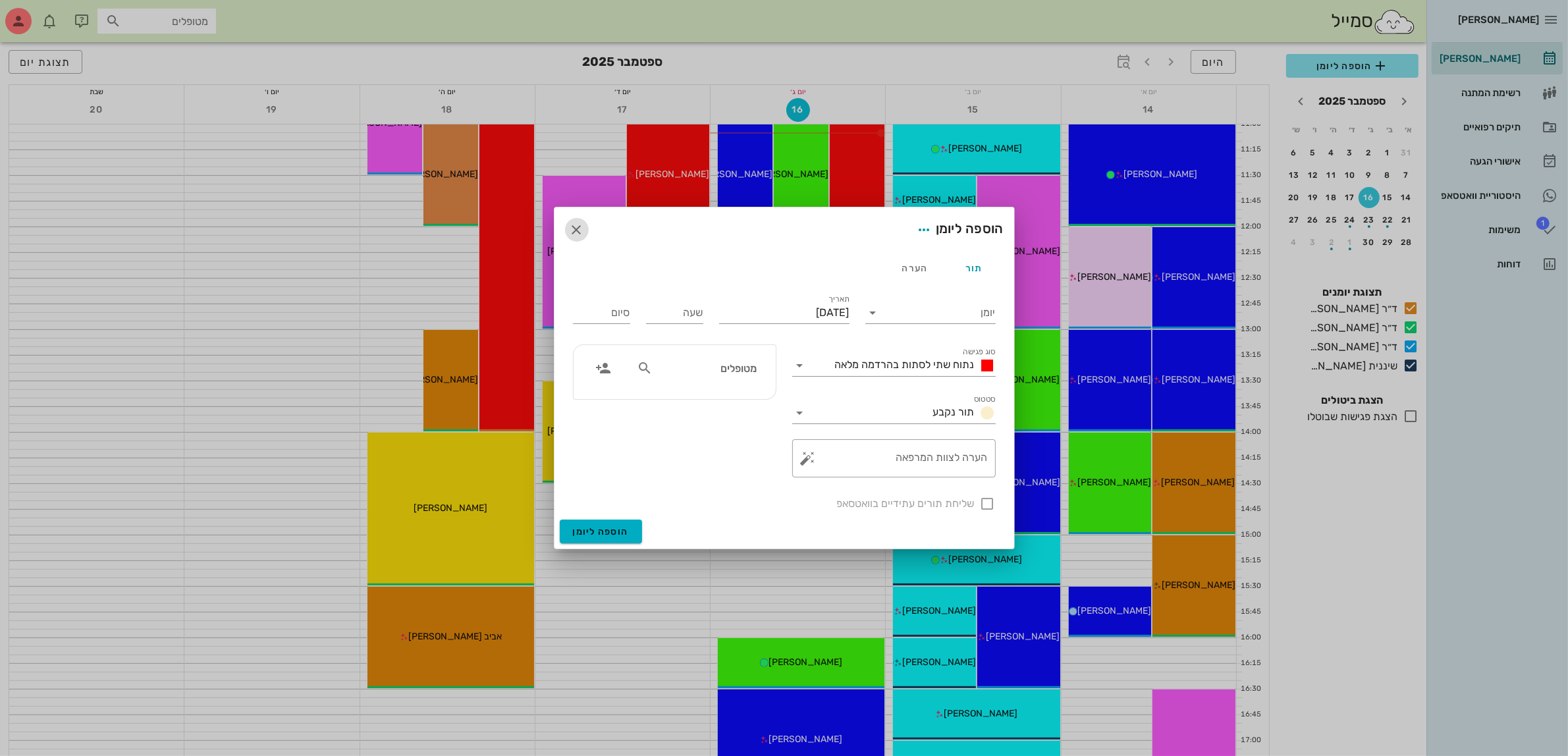
click at [578, 229] on icon "button" at bounding box center [577, 230] width 16 height 16
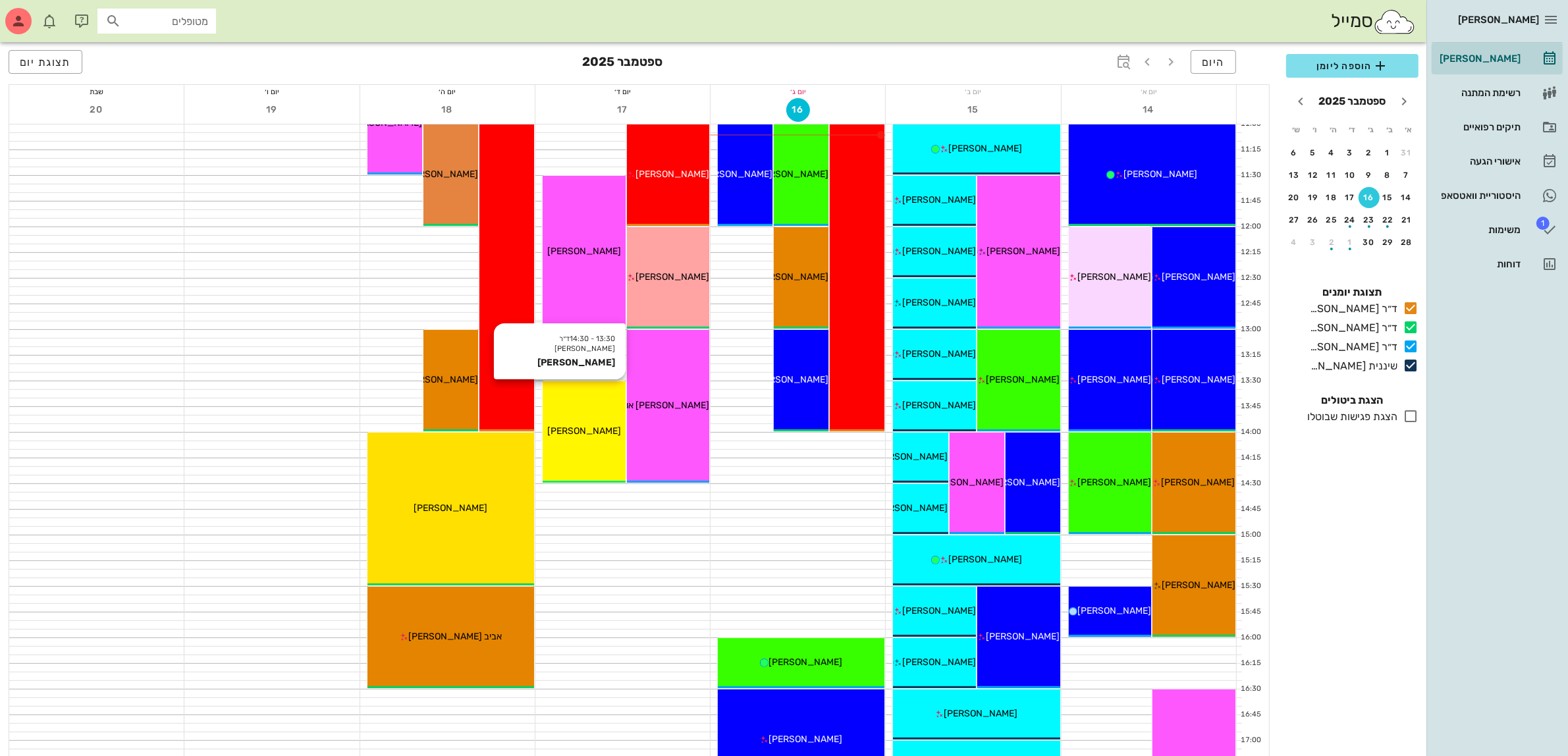
click at [599, 429] on span "אילון סילברה" at bounding box center [584, 431] width 74 height 12
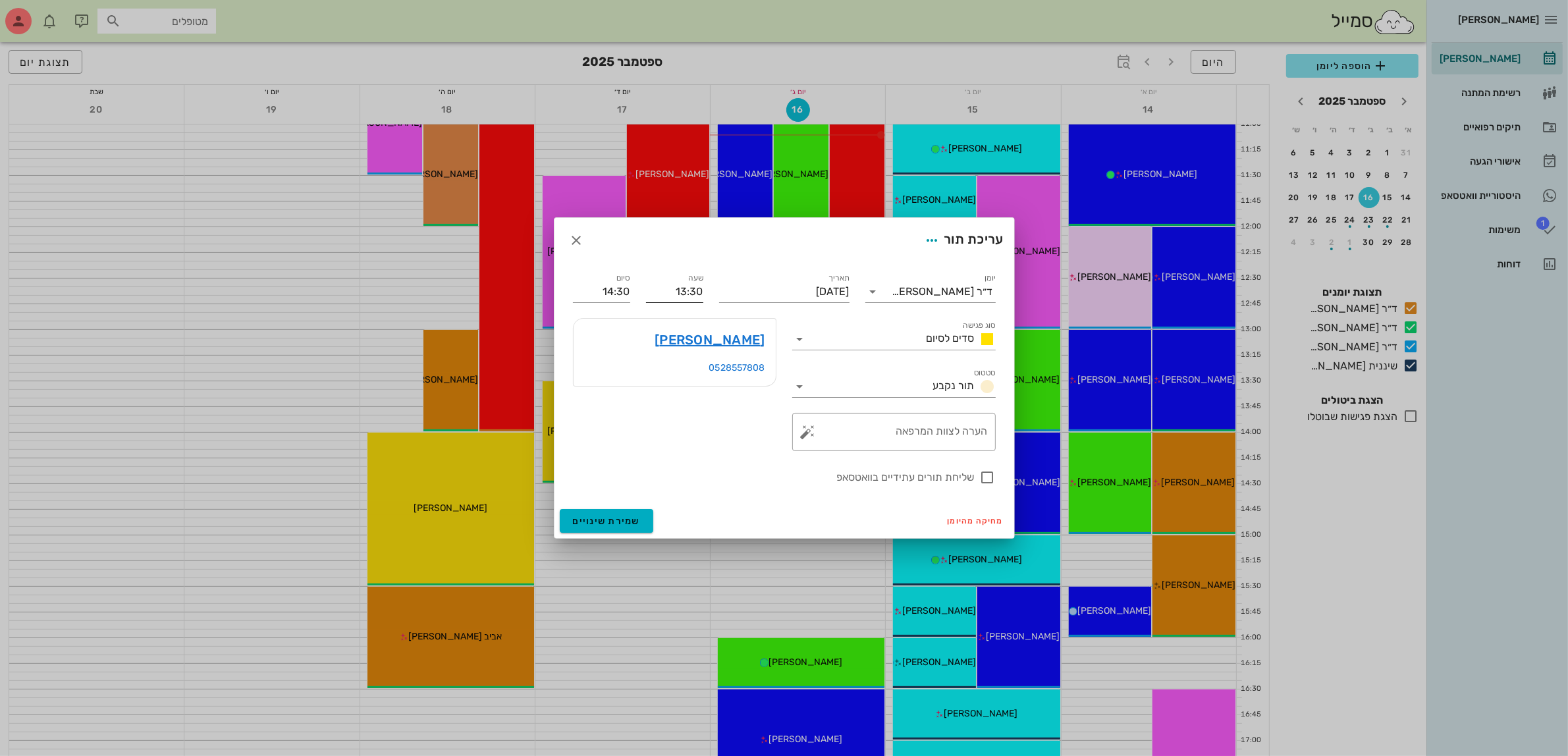
click at [697, 293] on input "13:30" at bounding box center [675, 291] width 58 height 21
click at [685, 313] on div "13:00" at bounding box center [675, 316] width 36 height 11
type input "13:00"
type input "14:00"
click at [601, 520] on span "שמירת שינויים" at bounding box center [607, 522] width 68 height 12
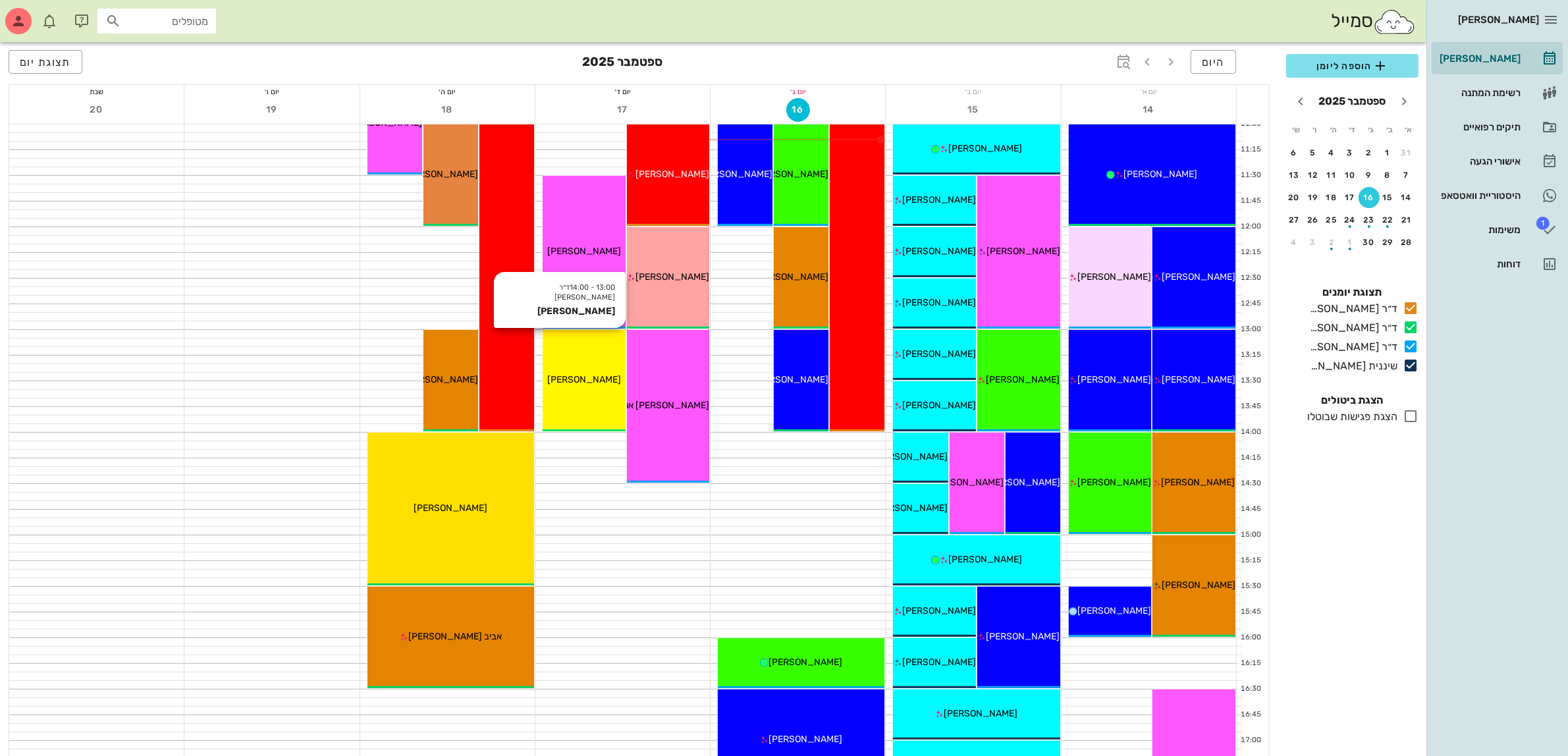
click at [605, 374] on span "אילון סילברה" at bounding box center [584, 380] width 74 height 12
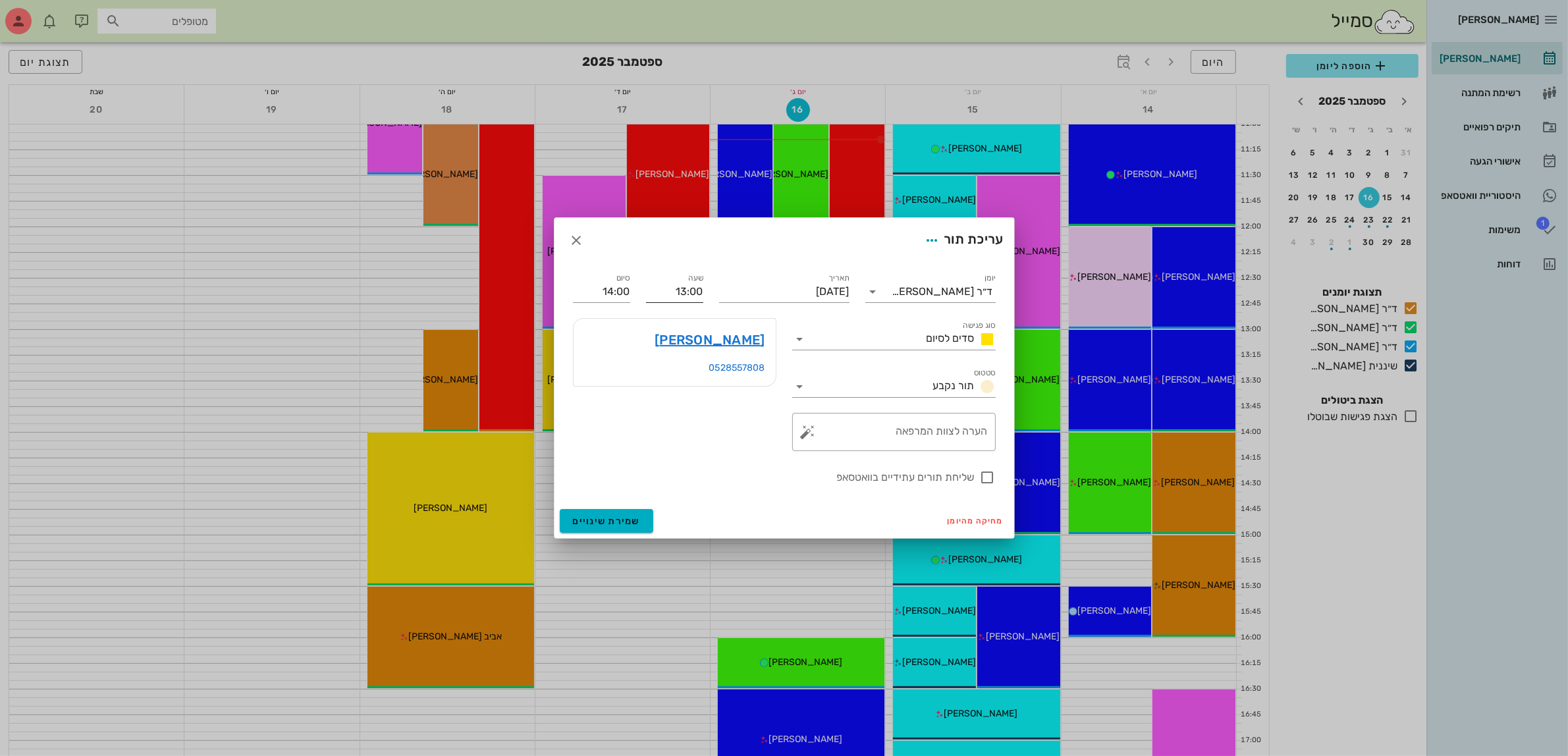
click at [675, 293] on input "13:00" at bounding box center [675, 291] width 58 height 21
click at [683, 386] on div "13:30" at bounding box center [675, 391] width 36 height 11
type input "13:30"
type input "14:30"
click at [611, 524] on span "שמירת שינויים" at bounding box center [607, 522] width 68 height 12
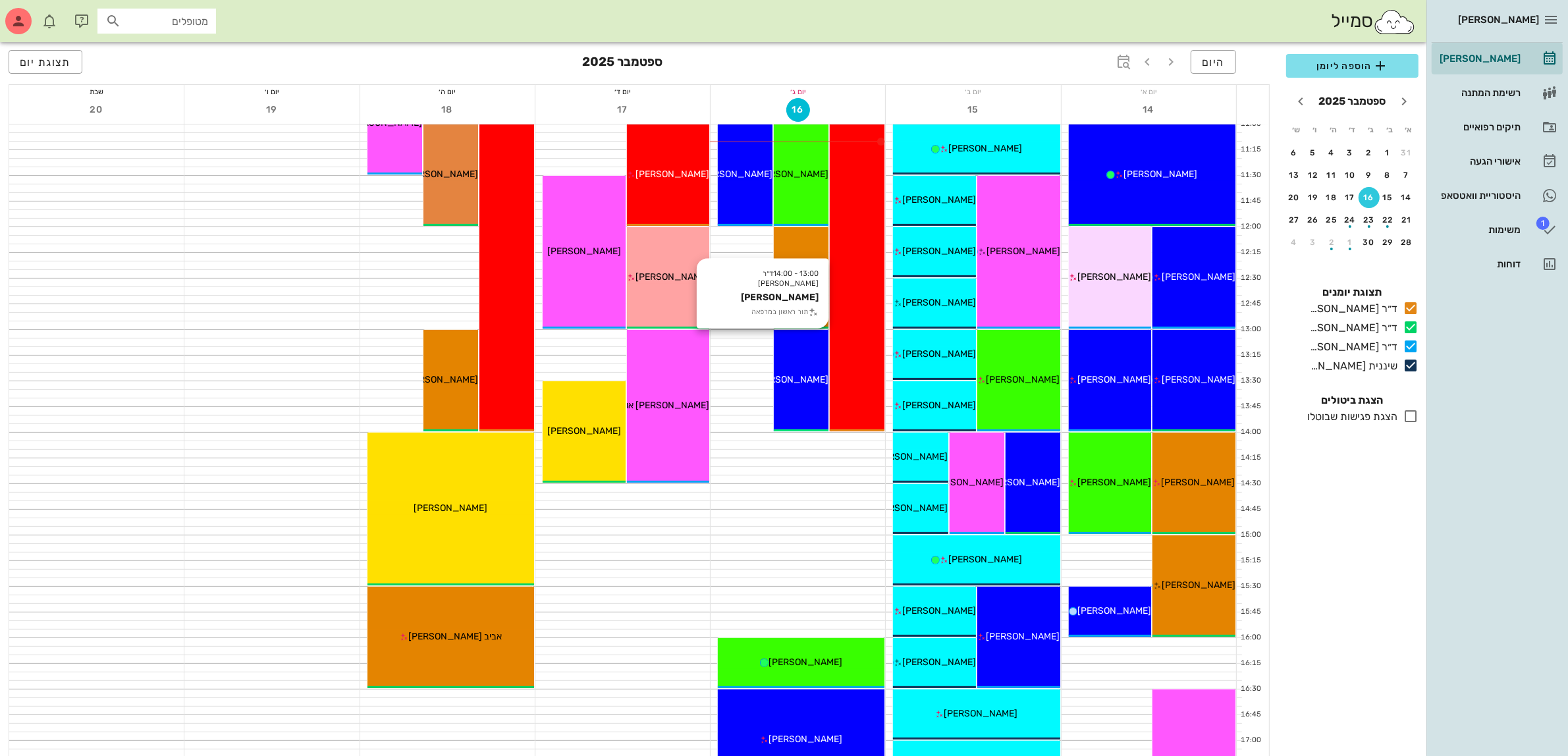
click at [821, 422] on div "13:00 - 14:00 ד״ר מוחמד ביאדסה קורל עבודי תור ראשון במרפאה קורל עבודי" at bounding box center [801, 381] width 55 height 101
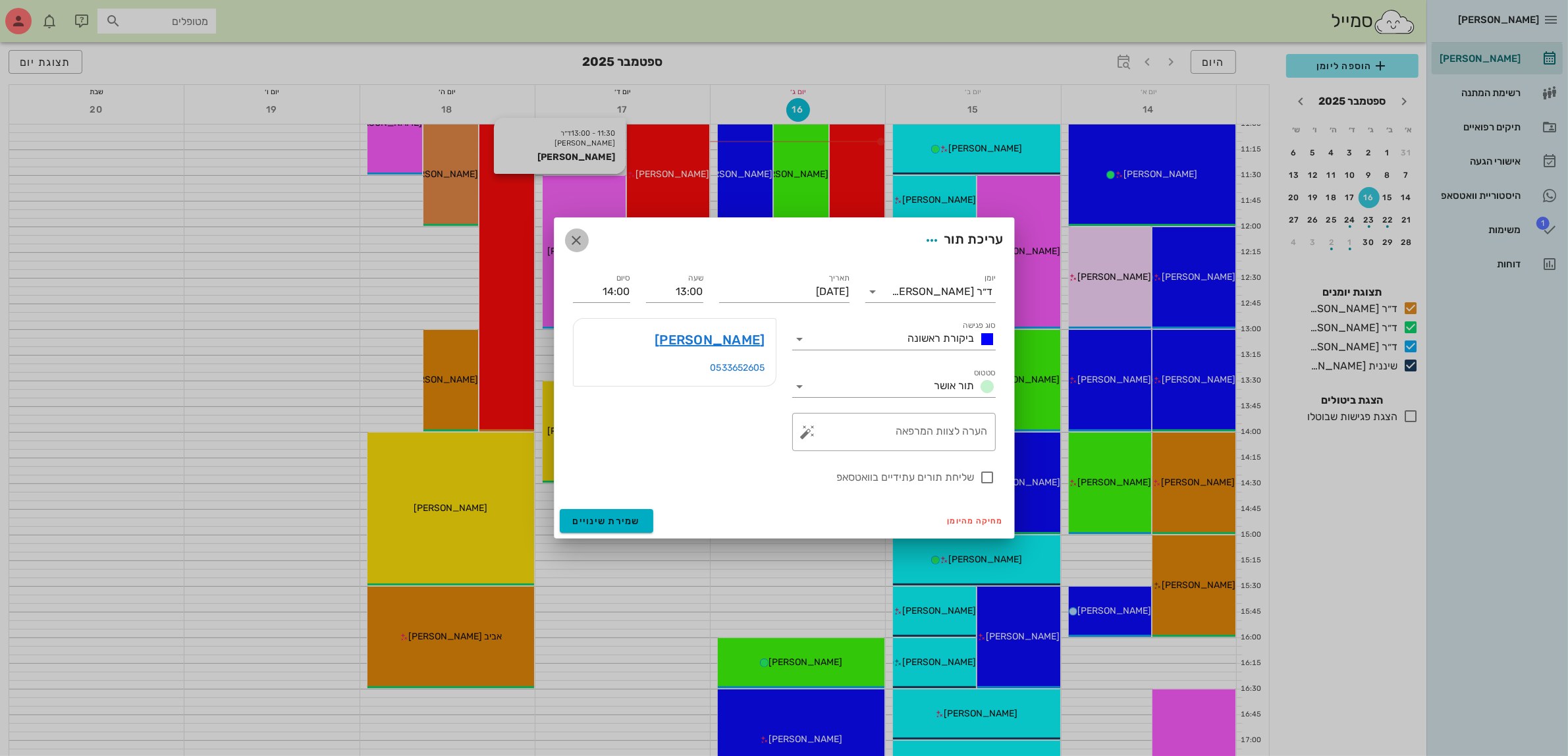
click at [574, 242] on icon "button" at bounding box center [577, 240] width 16 height 16
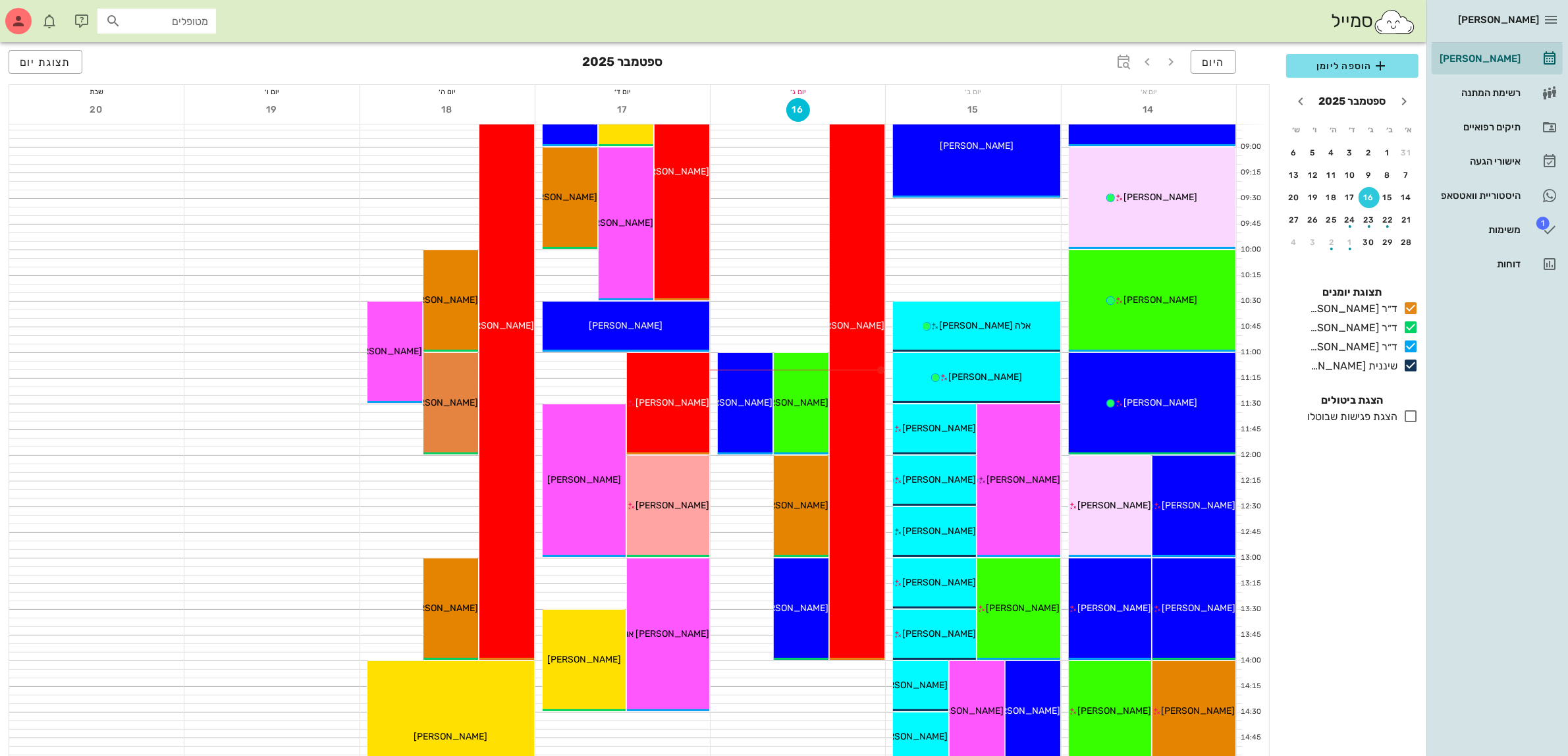
scroll to position [165, 0]
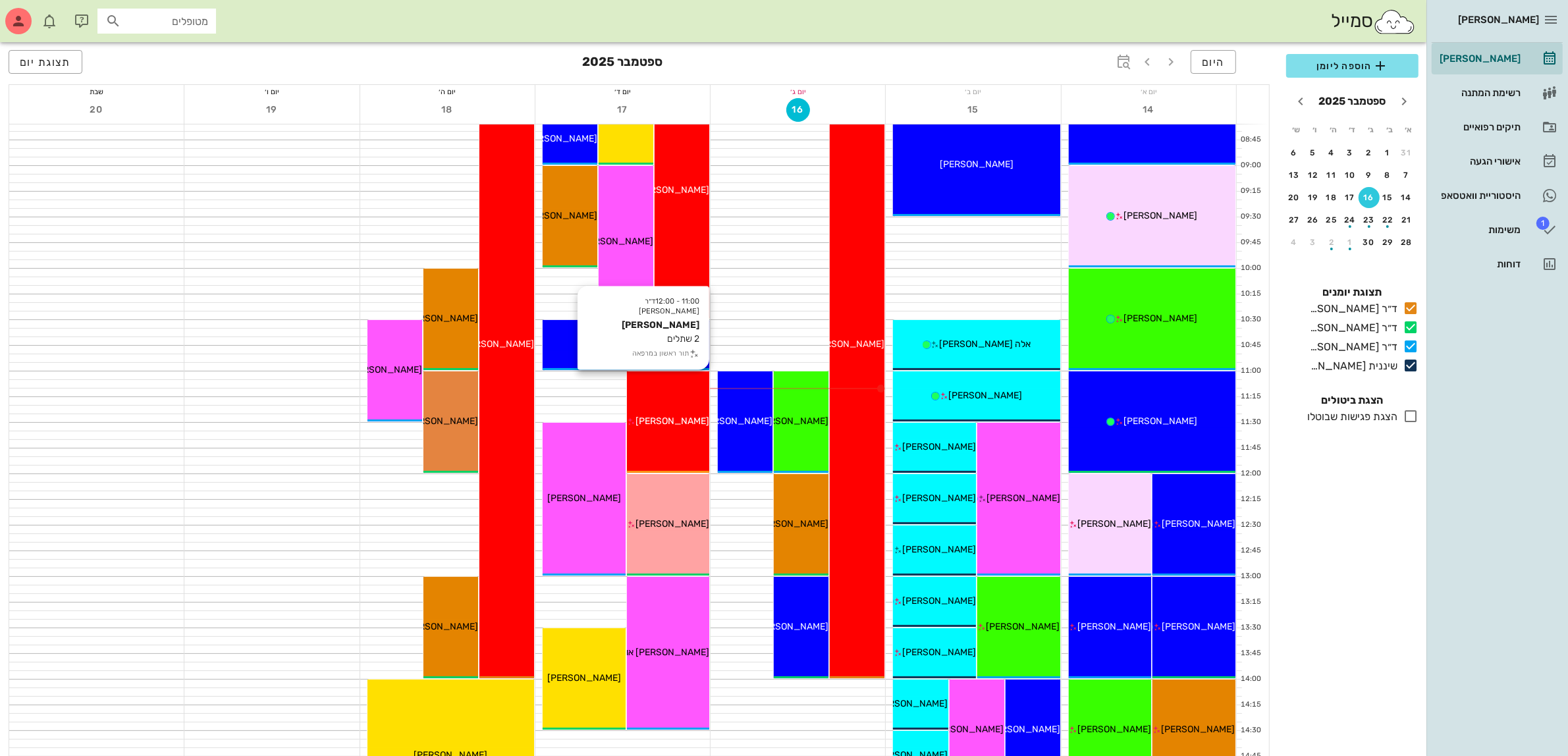
click at [672, 412] on div "11:00 - 12:00 ד״ר ג׳מיל ביאדסה סוזי עוזיאל 2 שתלים תור ראשון במרפאה סוזי עוזיאל" at bounding box center [668, 422] width 83 height 101
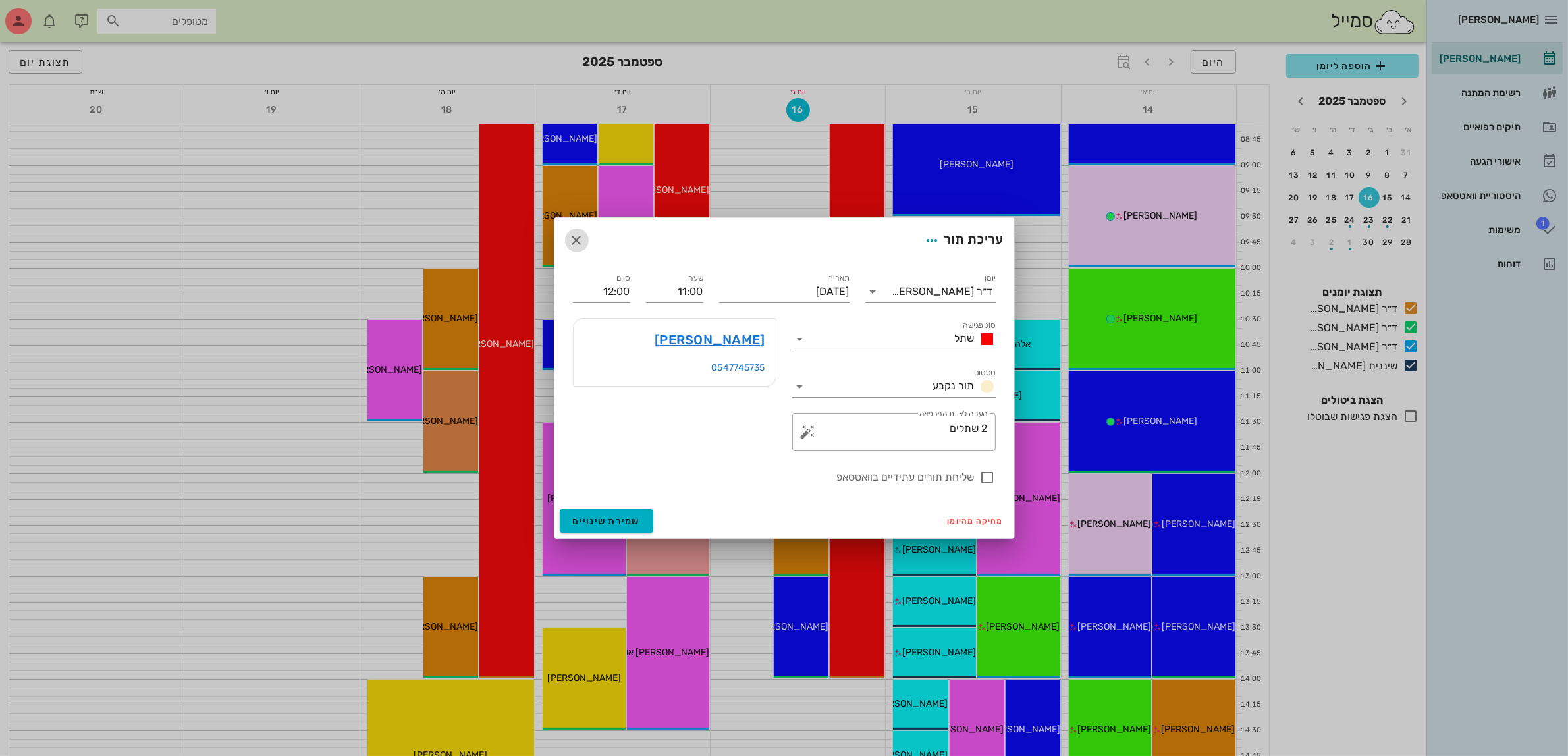
click at [570, 241] on icon "button" at bounding box center [577, 240] width 16 height 16
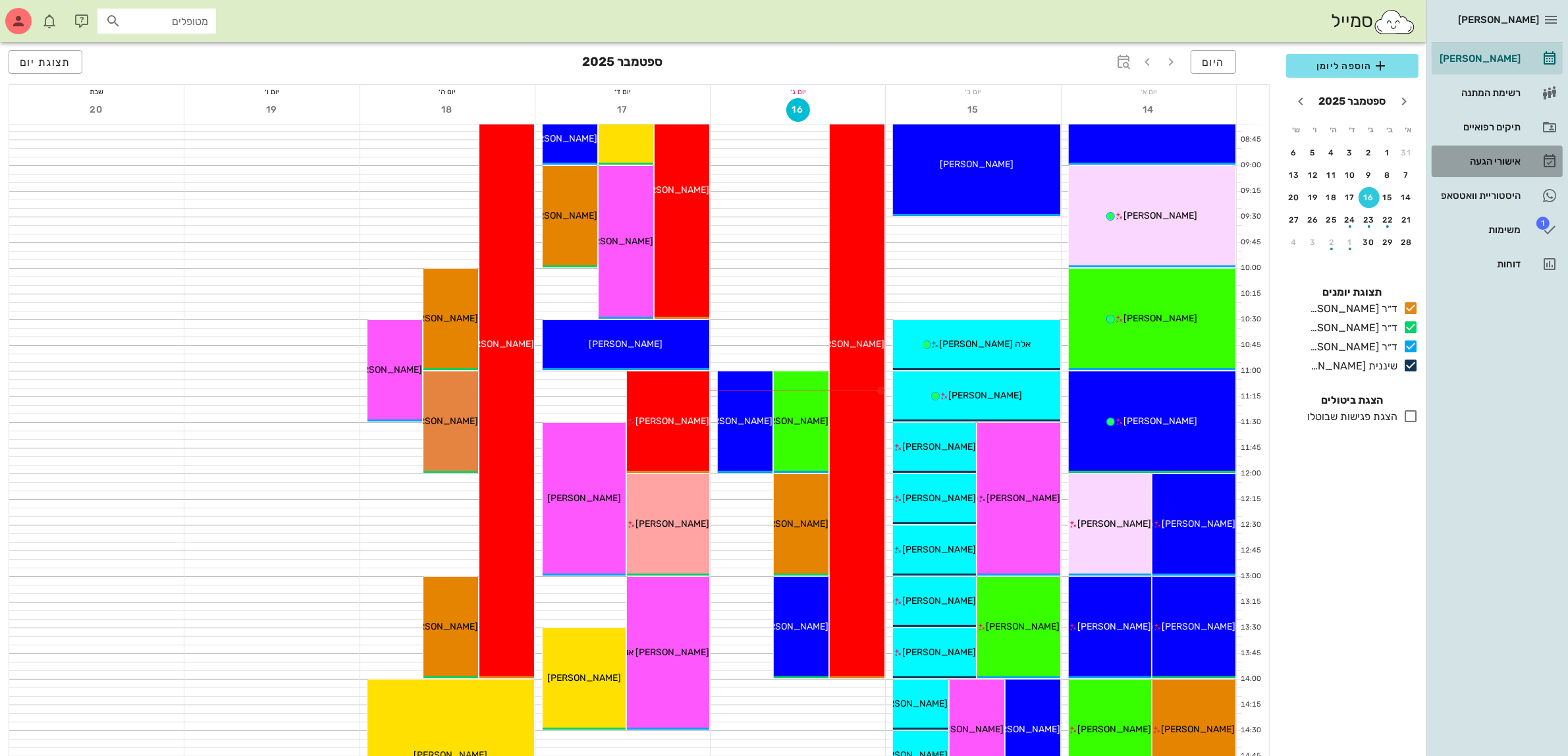
click at [1492, 156] on div "אישורי הגעה" at bounding box center [1479, 161] width 83 height 11
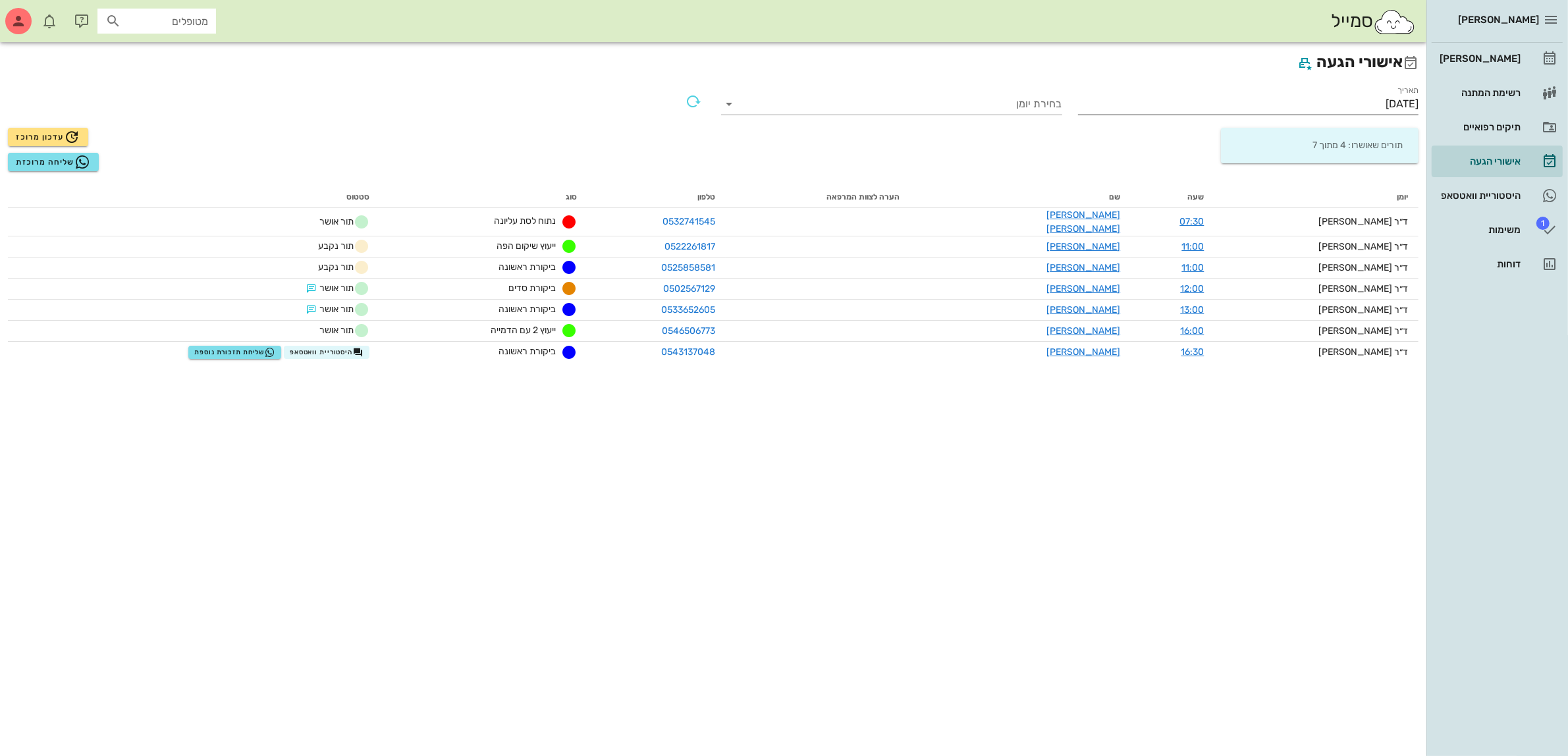
click at [1381, 94] on input "16/09/2025" at bounding box center [1249, 104] width 341 height 21
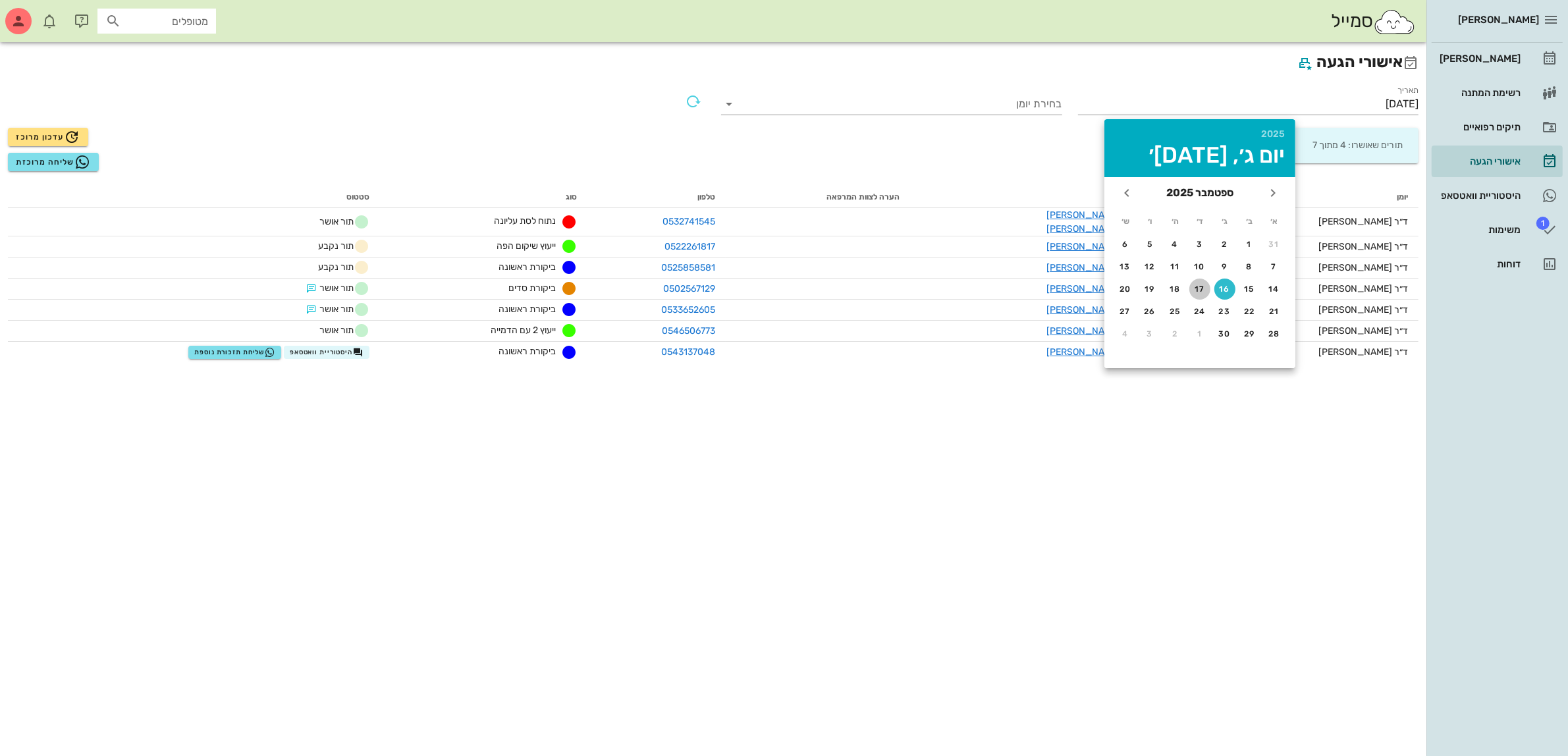
click at [1199, 290] on div "17" at bounding box center [1200, 289] width 21 height 9
type input "17/09/2025"
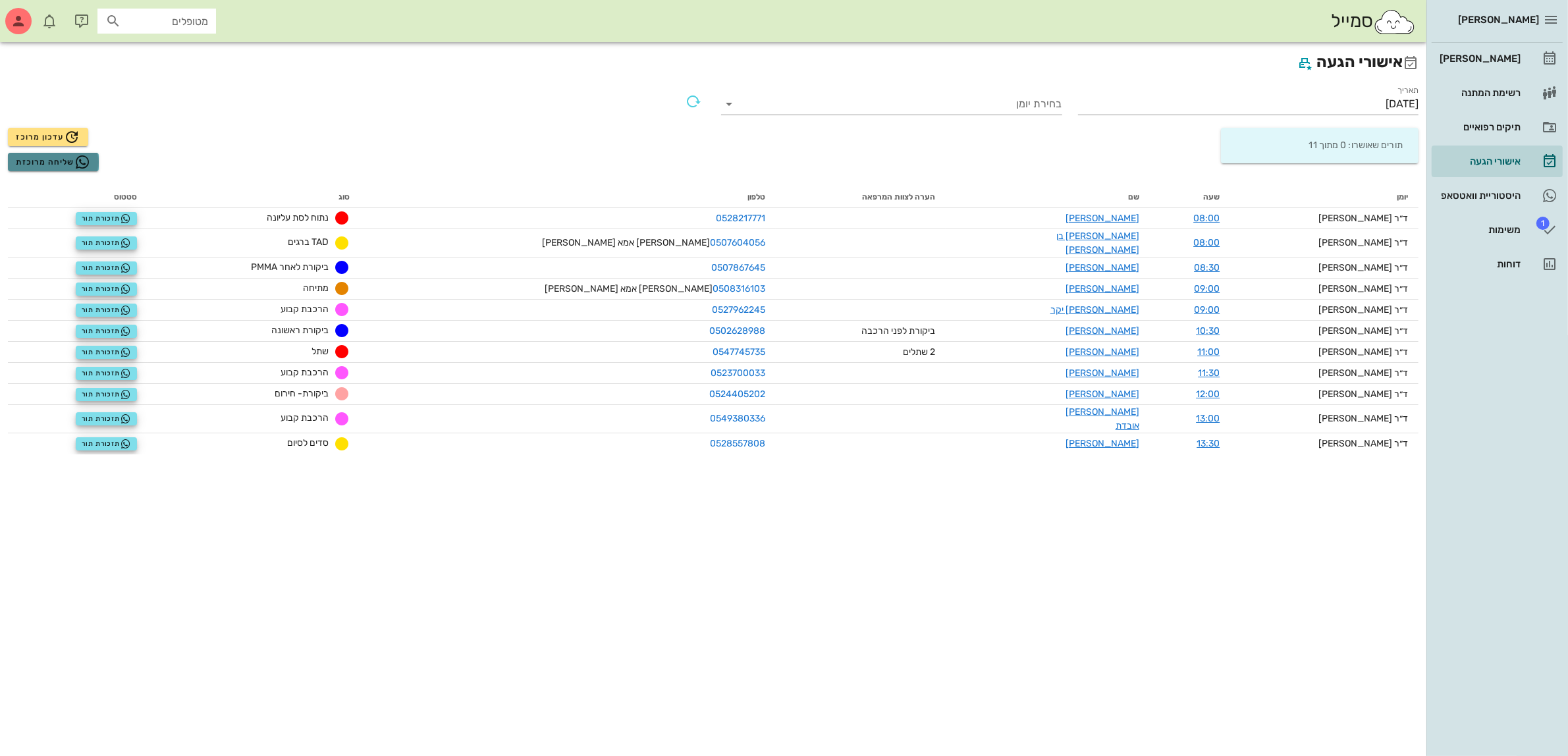
click at [42, 160] on span "שליחה מרוכזת" at bounding box center [53, 162] width 74 height 16
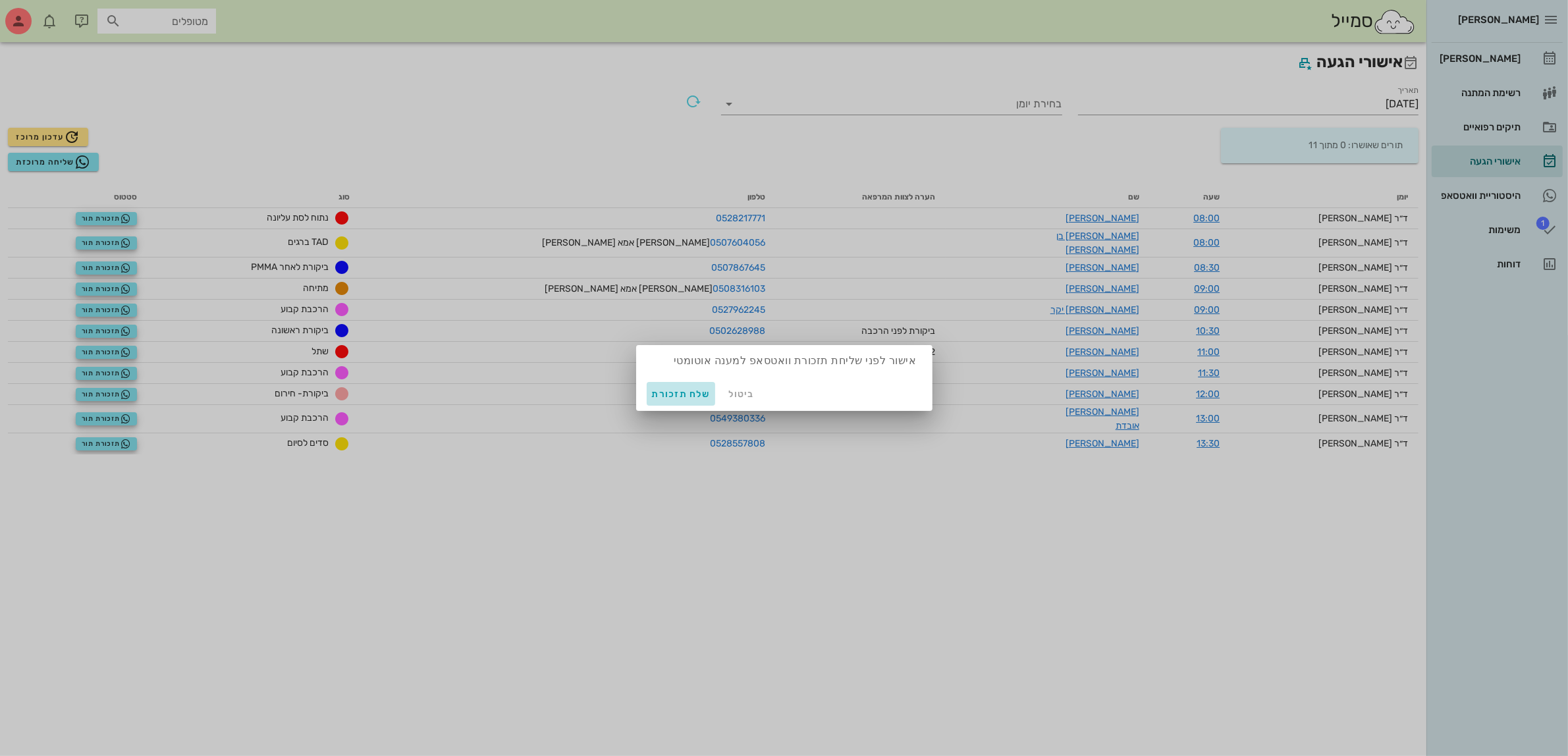
click at [676, 395] on span "שלח תזכורת" at bounding box center [680, 394] width 58 height 12
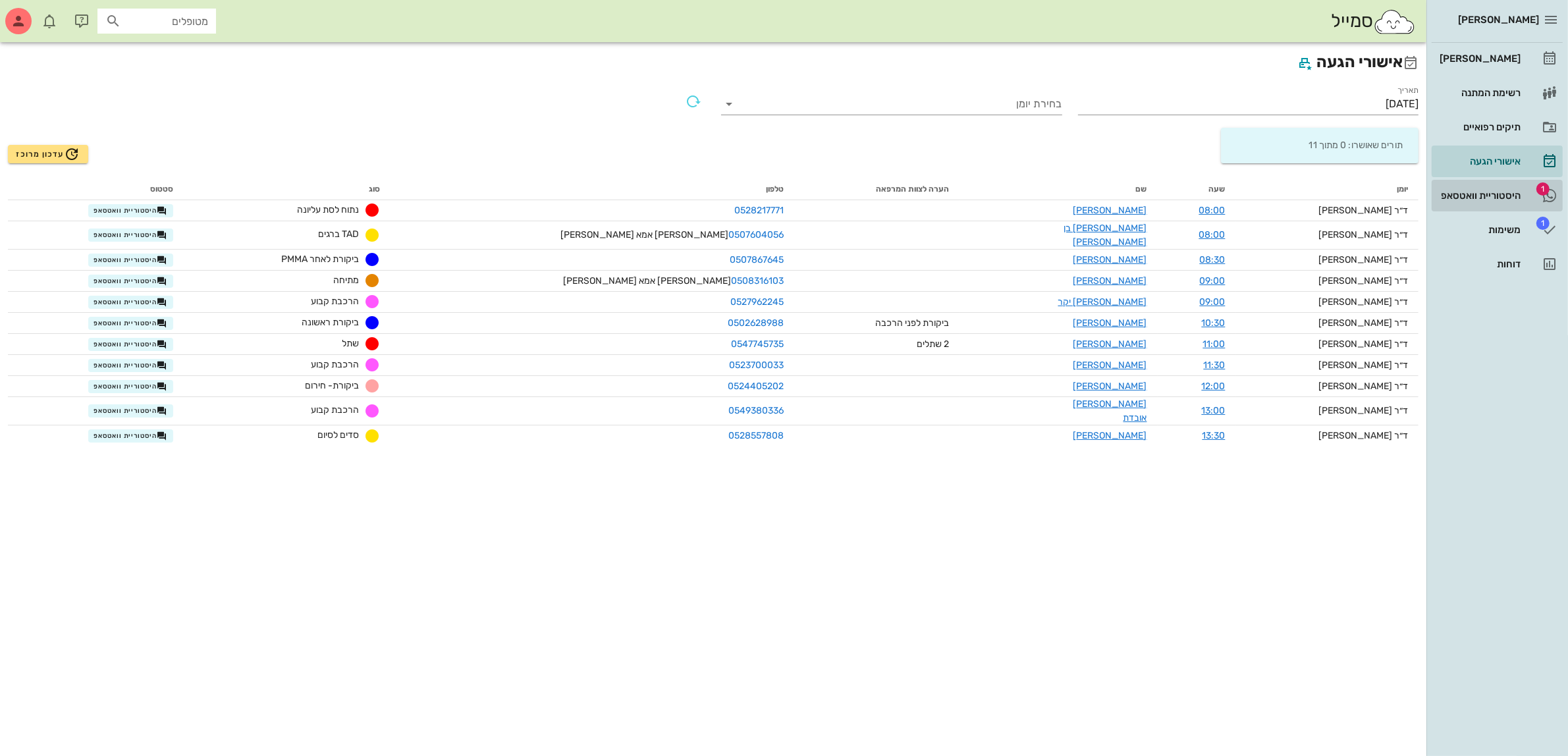
click at [1518, 196] on div "היסטוריית וואטסאפ" at bounding box center [1479, 196] width 83 height 11
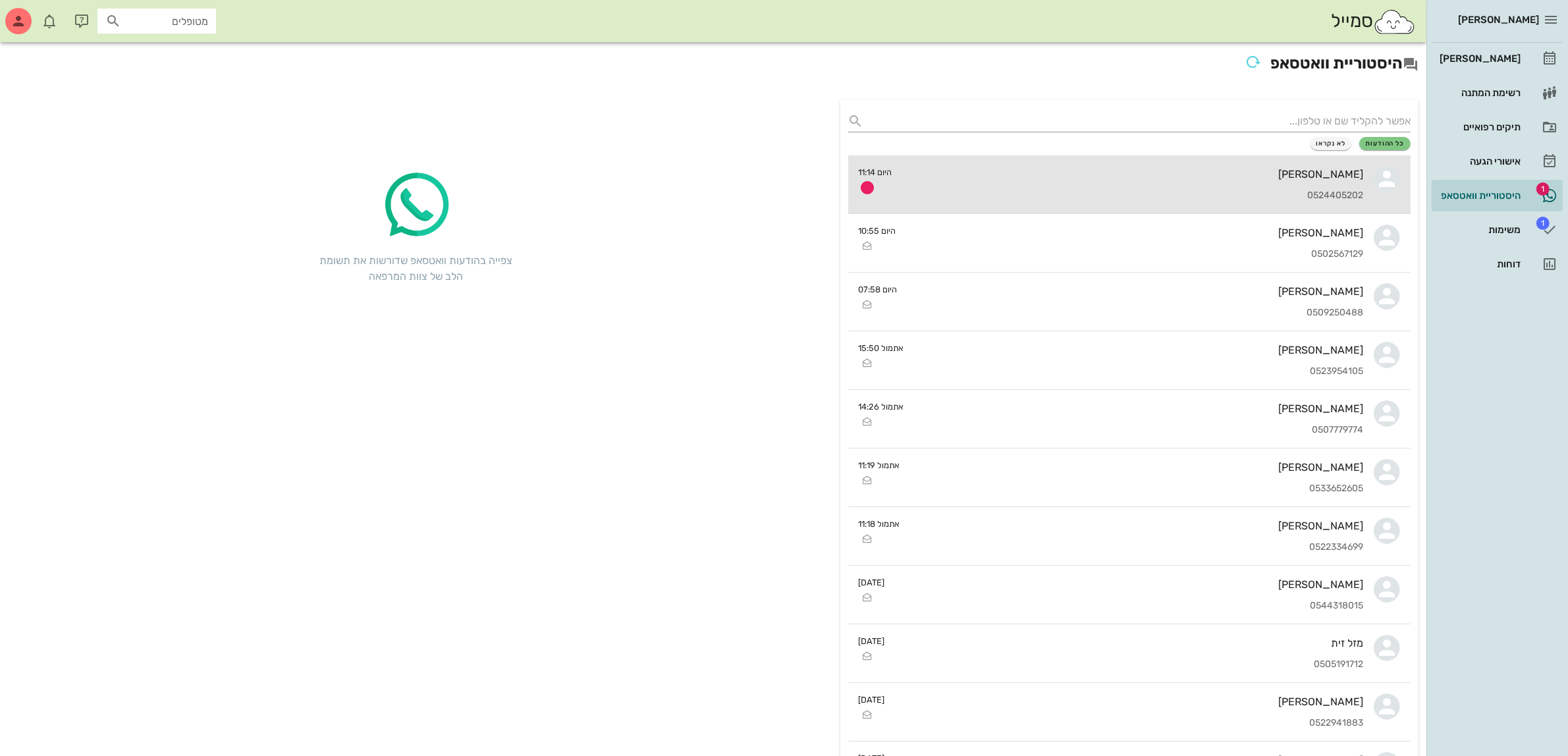
click at [1232, 184] on div "שירן דרליק 0524405202" at bounding box center [1133, 184] width 461 height 58
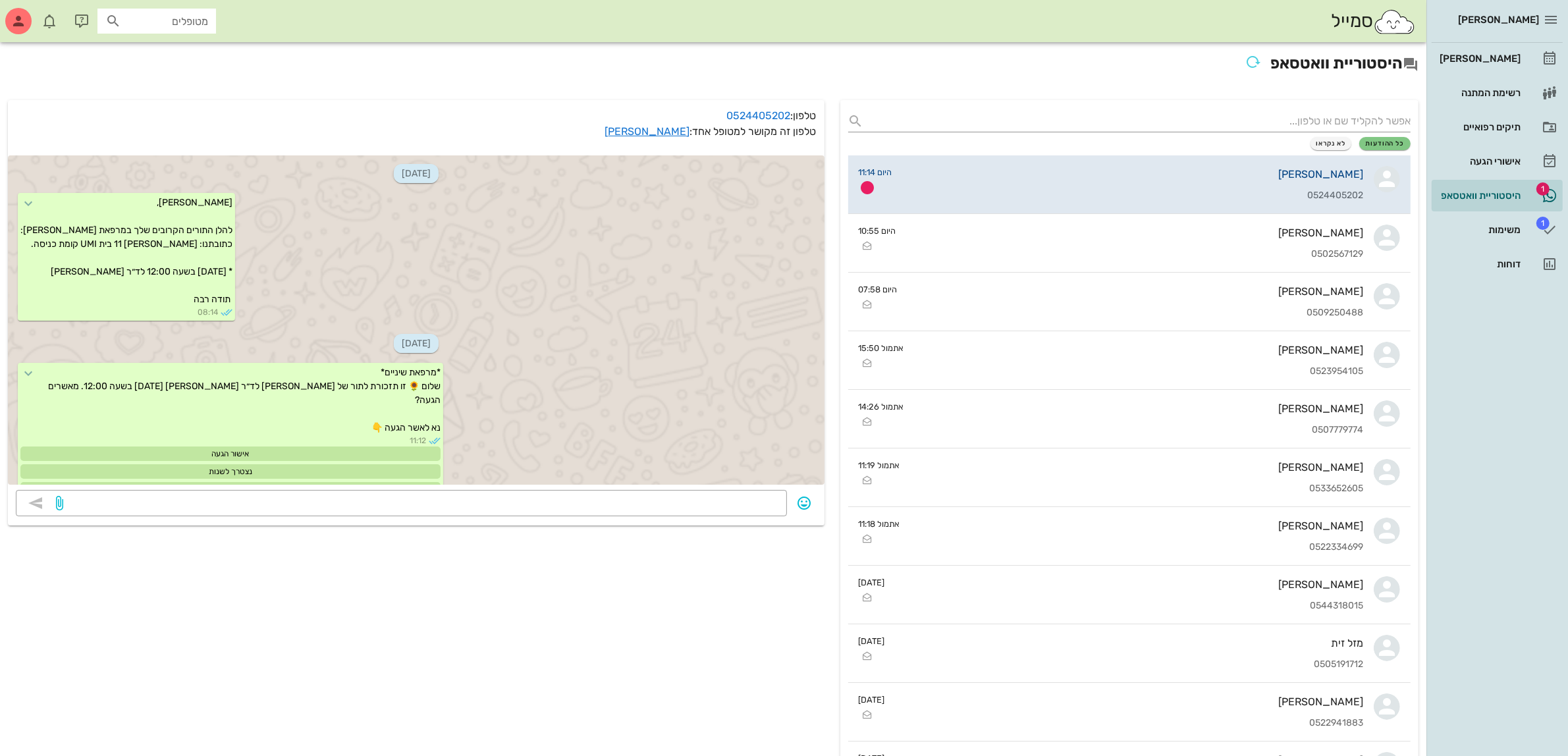
scroll to position [229, 0]
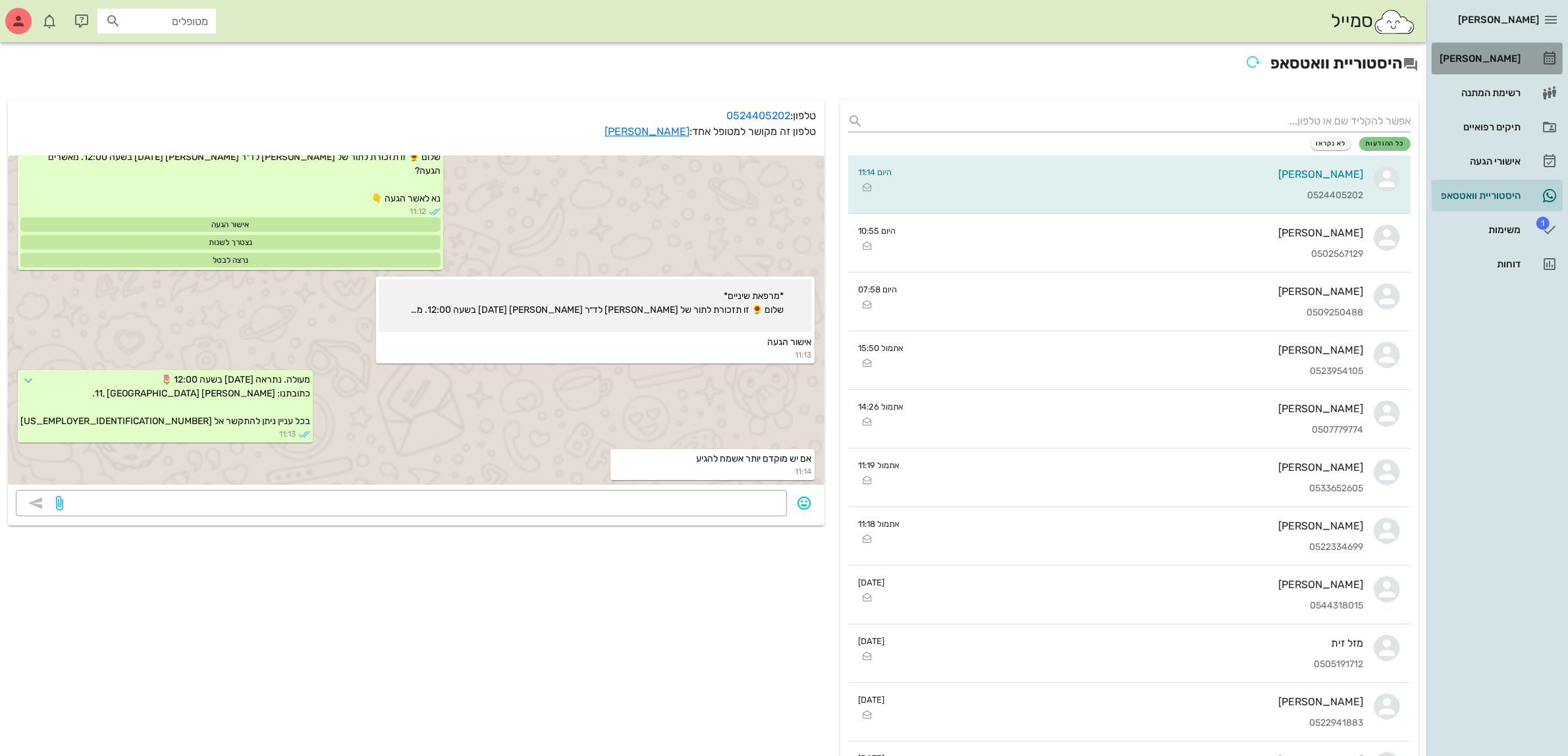
click at [1486, 58] on div "[PERSON_NAME]" at bounding box center [1479, 58] width 83 height 11
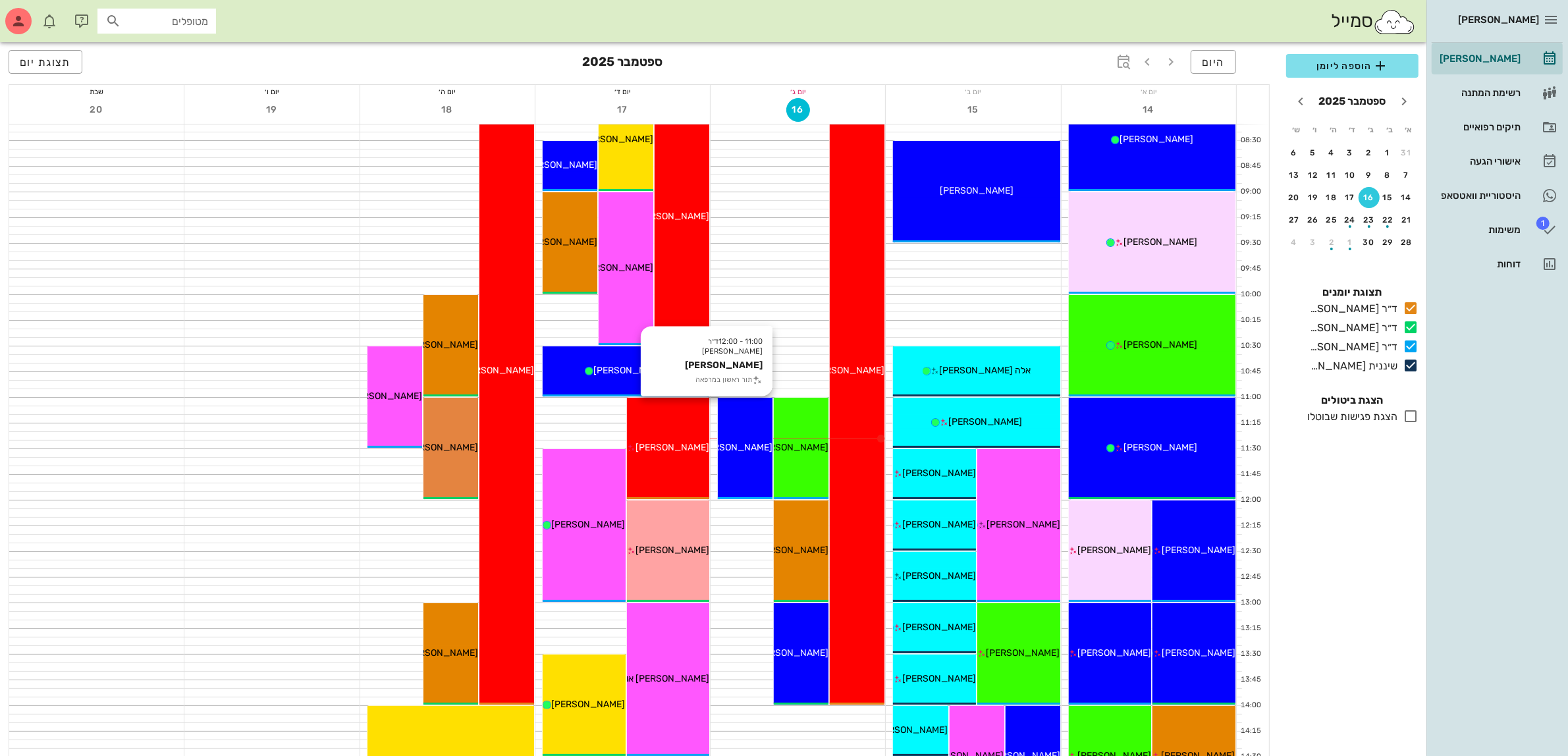
scroll to position [165, 0]
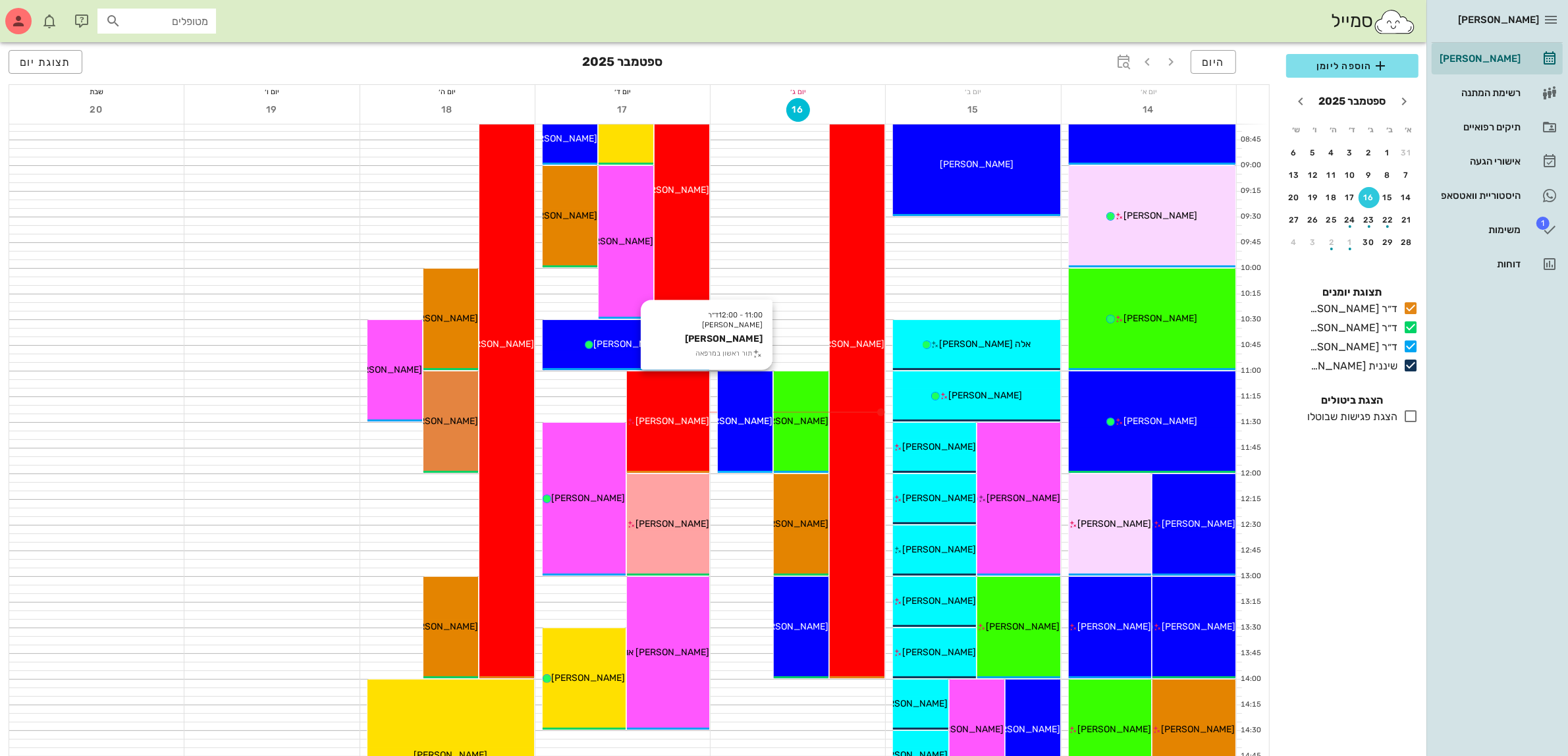
click at [759, 426] on div "[PERSON_NAME]" at bounding box center [745, 421] width 55 height 14
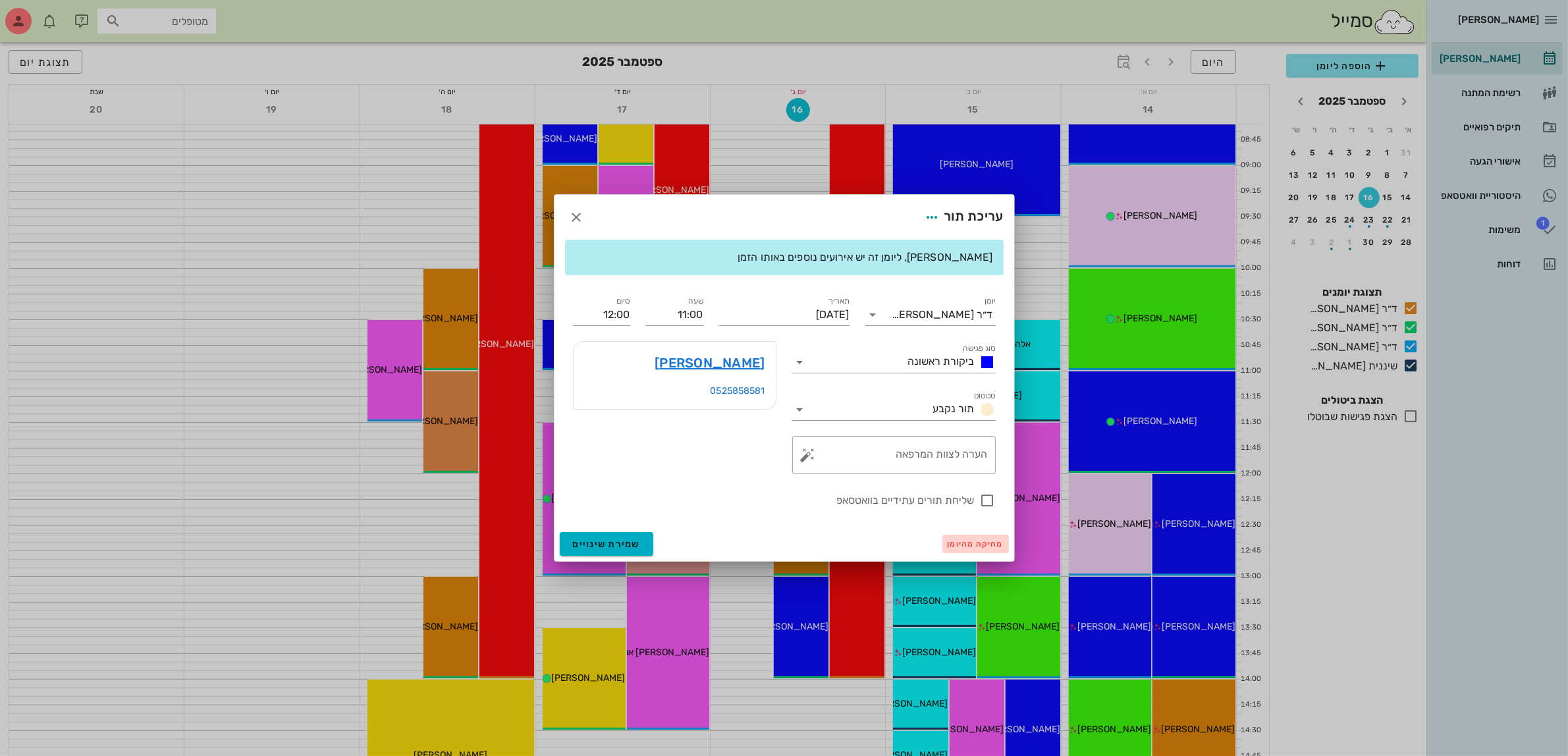
click at [983, 544] on span "מחיקה מהיומן" at bounding box center [976, 544] width 56 height 9
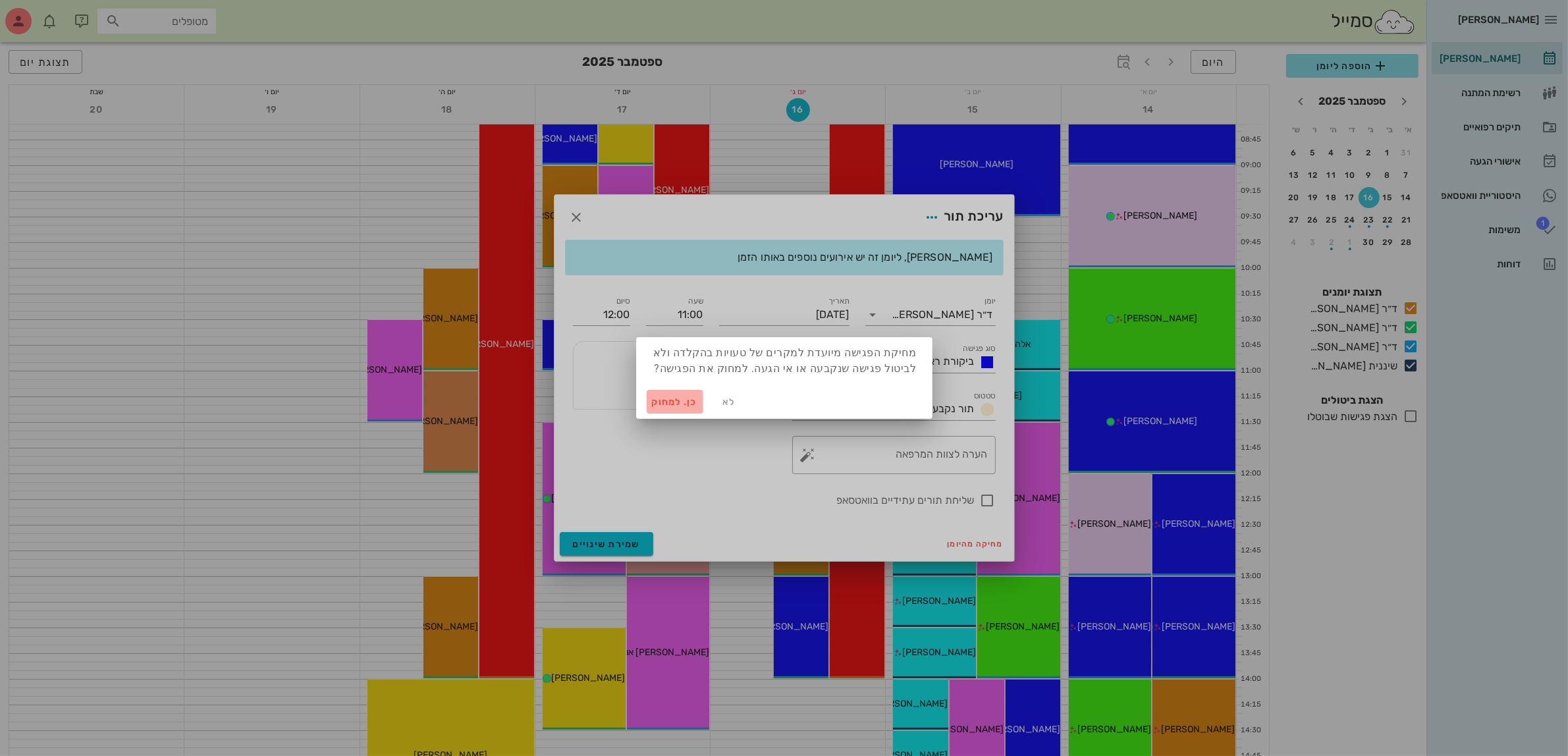
click at [662, 401] on span "כן. למחוק" at bounding box center [675, 402] width 46 height 12
